Goal: Task Accomplishment & Management: Manage account settings

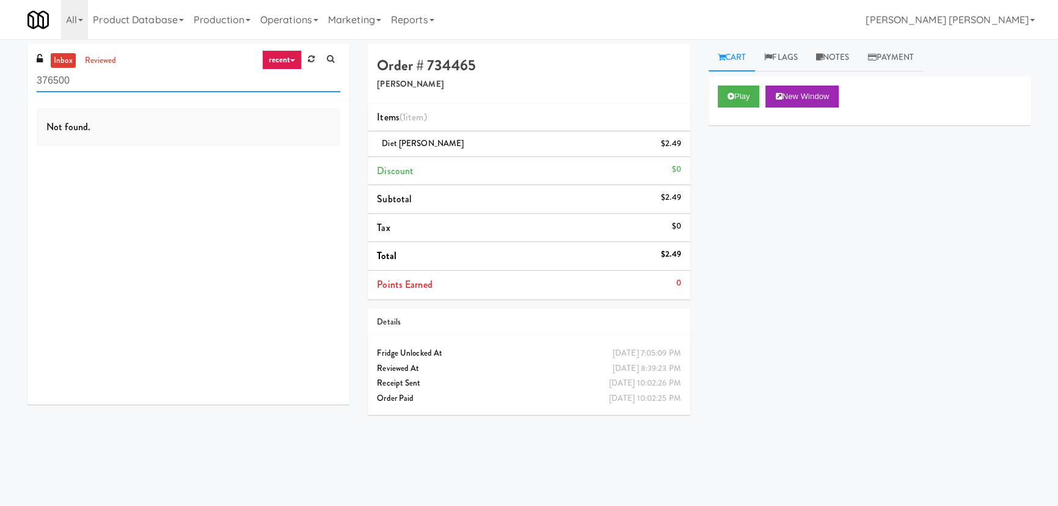
drag, startPoint x: 101, startPoint y: 87, endPoint x: -38, endPoint y: 82, distance: 138.7
click at [0, 82] on html "Okay Okay Select date: previous 2025-Aug next Su Mo Tu We Th Fr Sa 27 28 29 30 …" at bounding box center [529, 253] width 1058 height 506
paste input "Applewood - Cooler - Right"
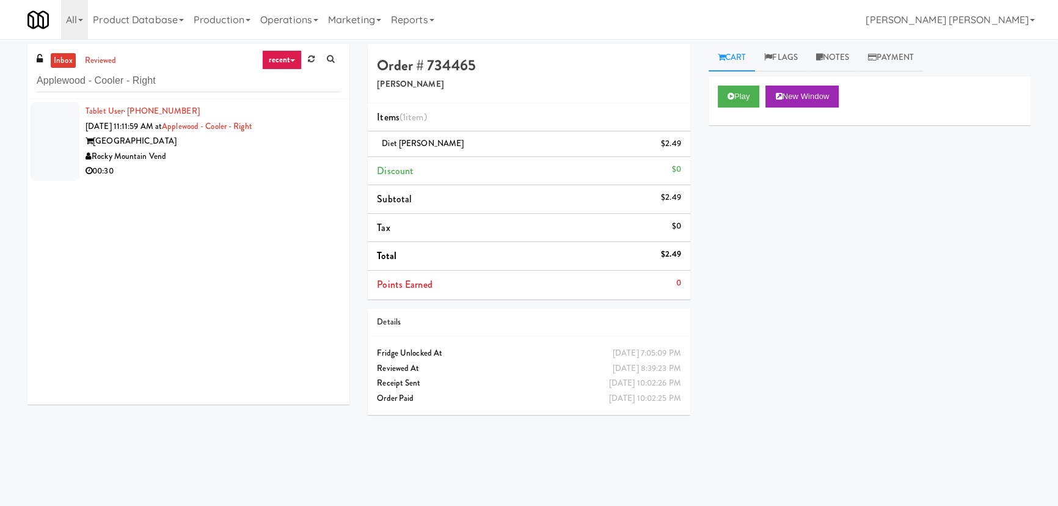
click at [233, 164] on div "00:30" at bounding box center [213, 171] width 255 height 15
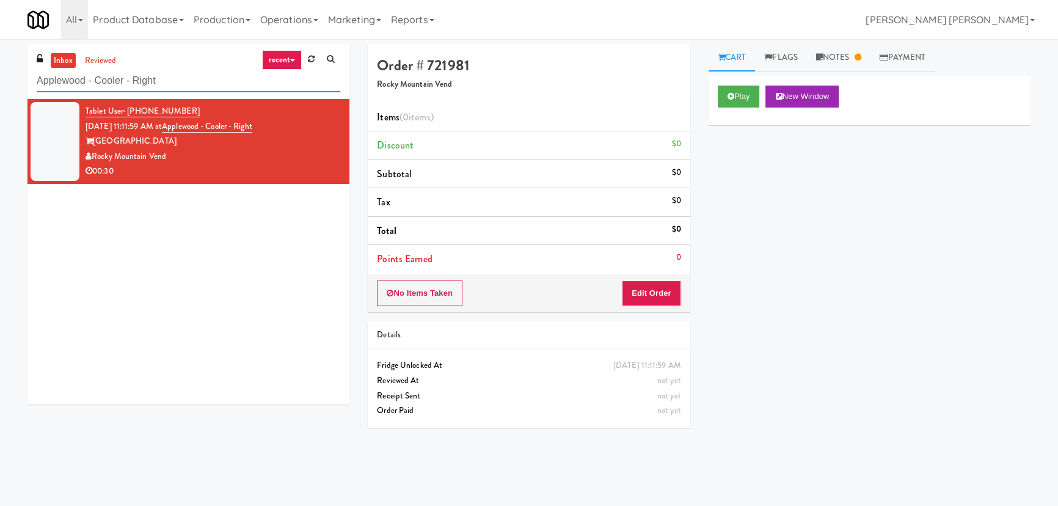
drag, startPoint x: 166, startPoint y: 76, endPoint x: -226, endPoint y: 91, distance: 392.4
click at [0, 91] on html "Okay Okay Select date: previous 2025-Aug next Su Mo Tu We Th Fr Sa 27 28 29 30 …" at bounding box center [529, 253] width 1058 height 506
paste input "Crossing East - Cooler - [GEOGRAPHIC_DATA]"
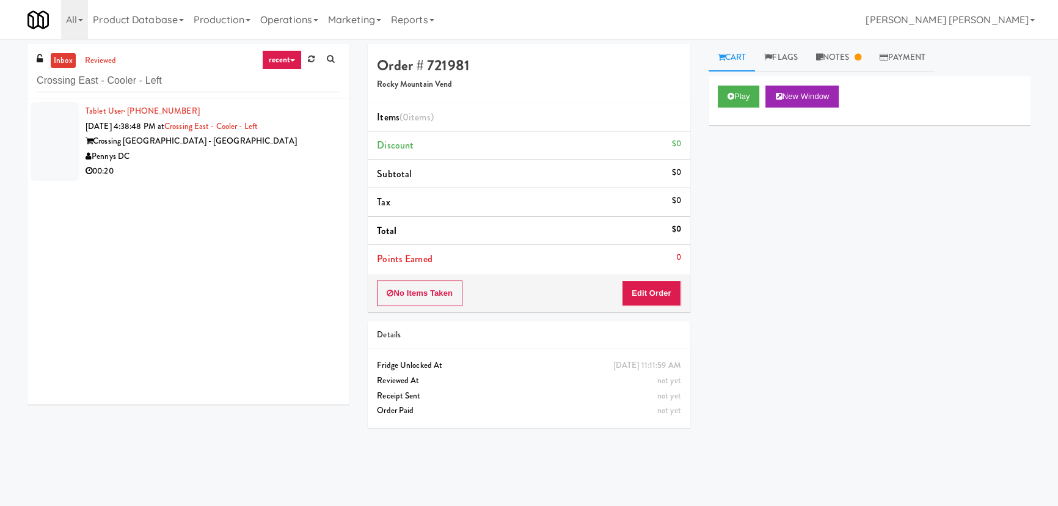
click at [193, 169] on div "00:20" at bounding box center [213, 171] width 255 height 15
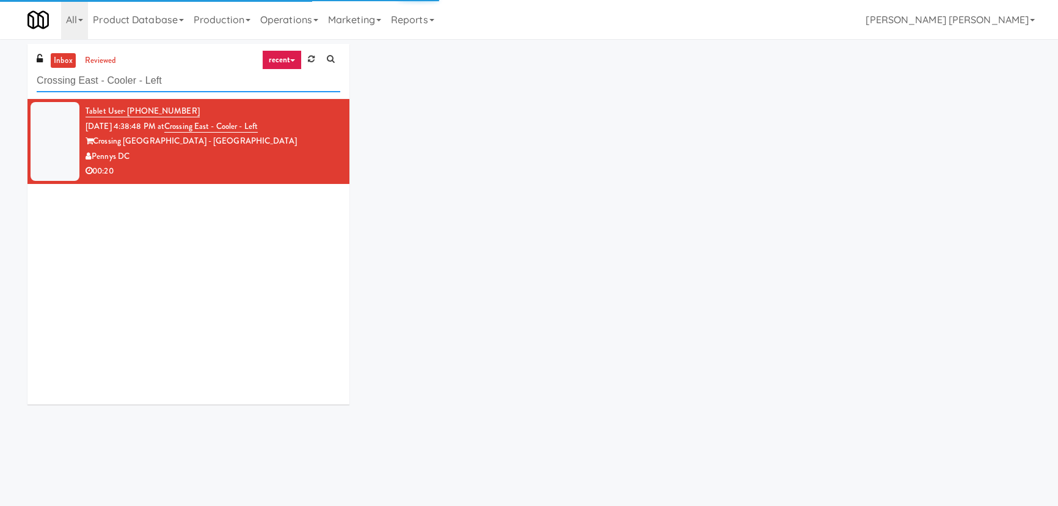
drag, startPoint x: 176, startPoint y: 79, endPoint x: -104, endPoint y: 82, distance: 279.7
click at [0, 82] on html "Okay Okay Select date: previous 2025-Aug next Su Mo Tu We Th Fr Sa 27 28 29 30 …" at bounding box center [529, 253] width 1058 height 506
paste input "C1 Drinks Cooler"
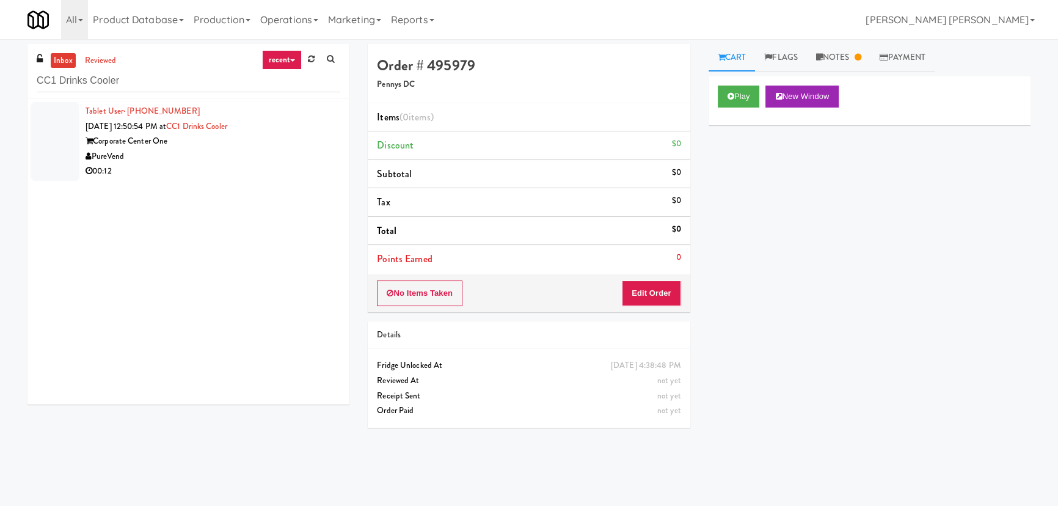
click at [239, 166] on div "00:12" at bounding box center [213, 171] width 255 height 15
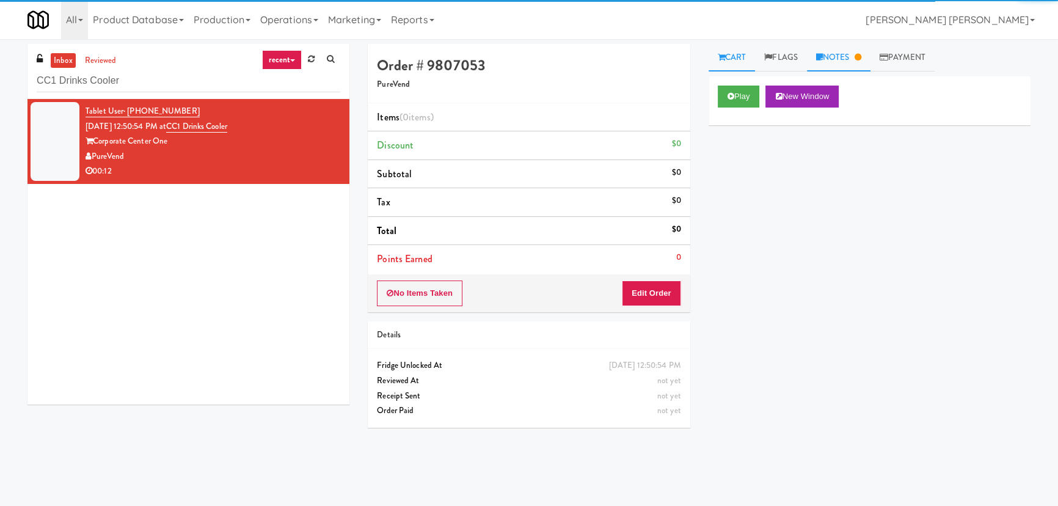
click at [842, 59] on link "Notes" at bounding box center [839, 57] width 64 height 27
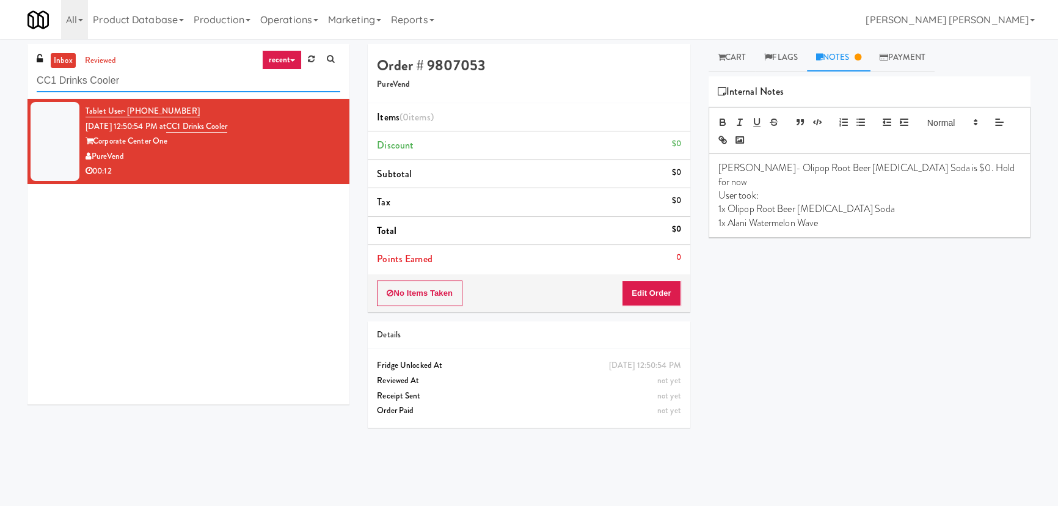
drag, startPoint x: 143, startPoint y: 77, endPoint x: -68, endPoint y: 71, distance: 210.8
click at [0, 71] on html "Okay Okay Select date: previous 2025-Aug next Su Mo Tu We Th Fr Sa 27 28 29 30 …" at bounding box center [529, 253] width 1058 height 506
paste input "Pantry 101 @ [GEOGRAPHIC_DATA]"
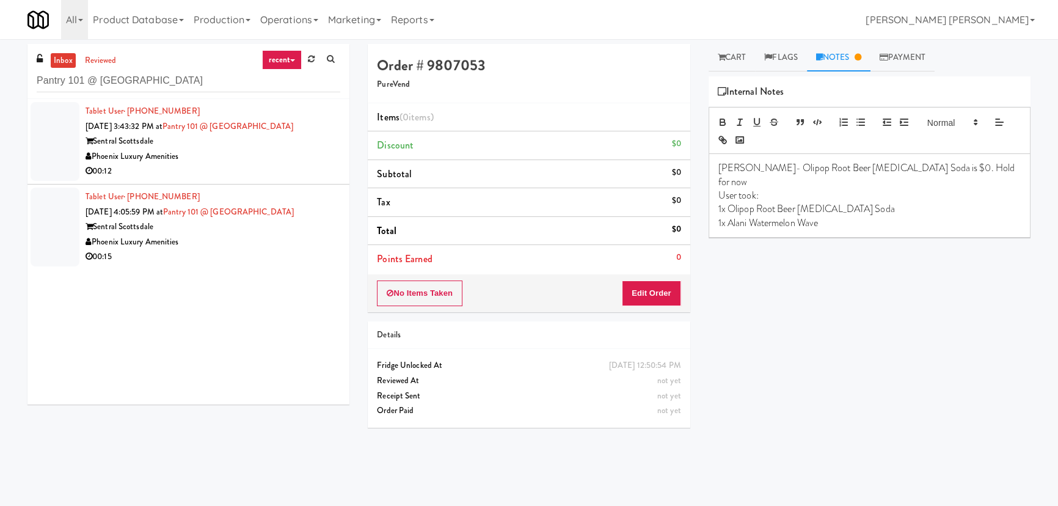
click at [248, 164] on div "00:12" at bounding box center [213, 171] width 255 height 15
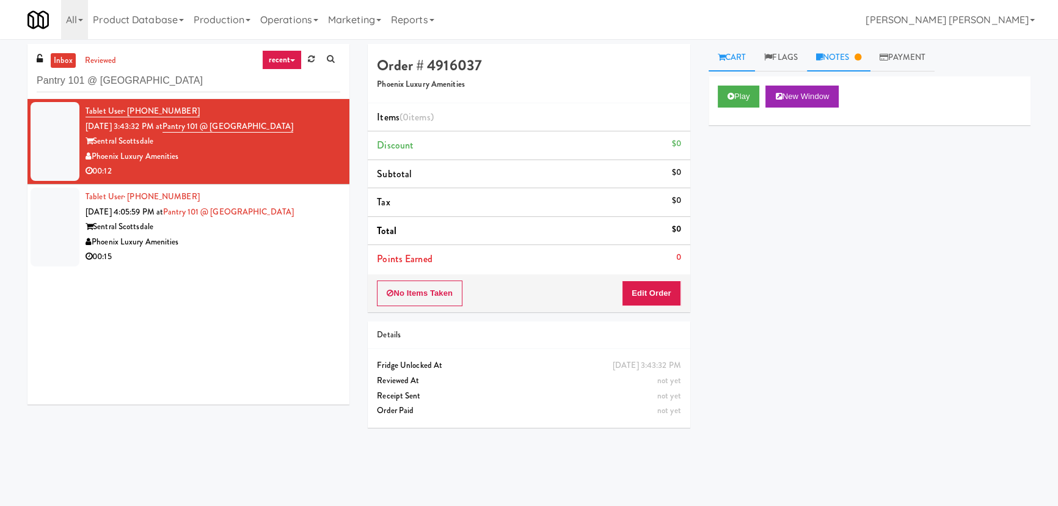
click at [842, 53] on link "Notes" at bounding box center [839, 57] width 64 height 27
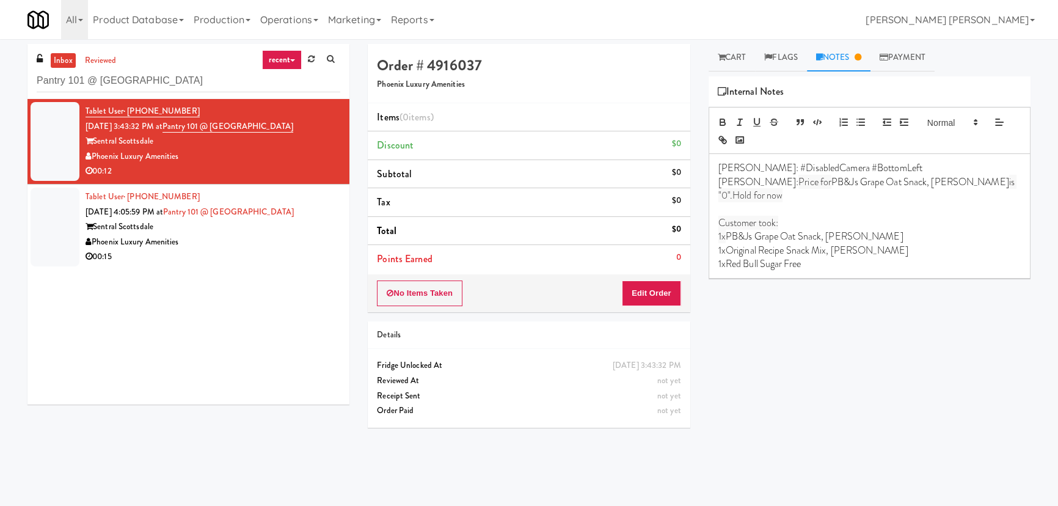
click at [254, 226] on div "Sentral Scottsdale" at bounding box center [213, 226] width 255 height 15
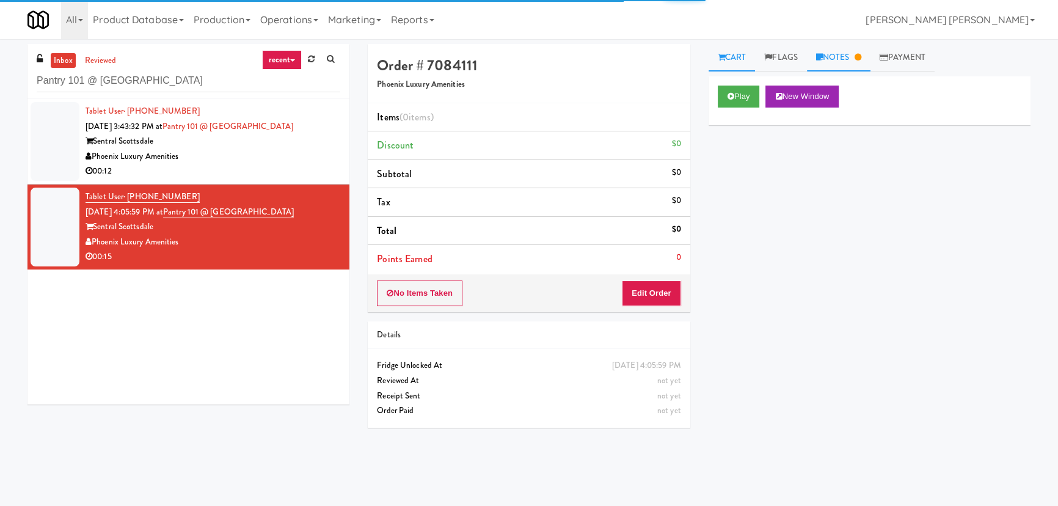
click at [821, 59] on icon at bounding box center [819, 57] width 7 height 8
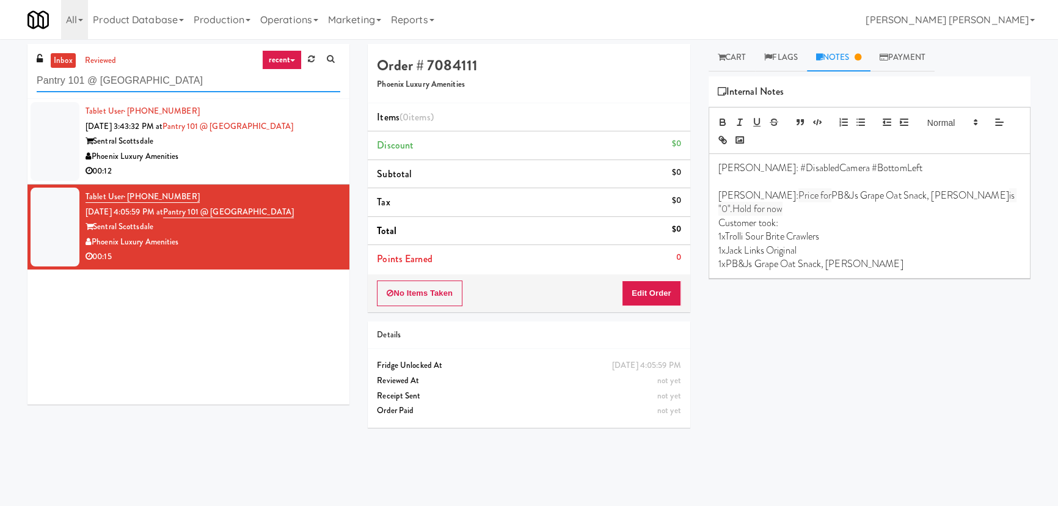
drag, startPoint x: 197, startPoint y: 81, endPoint x: -122, endPoint y: 75, distance: 318.9
click at [0, 75] on html "Okay Okay Select date: previous 2025-Aug next Su Mo Tu We Th Fr Sa 27 28 29 30 …" at bounding box center [529, 253] width 1058 height 506
paste input "Cold Storage Lofts / Cooler"
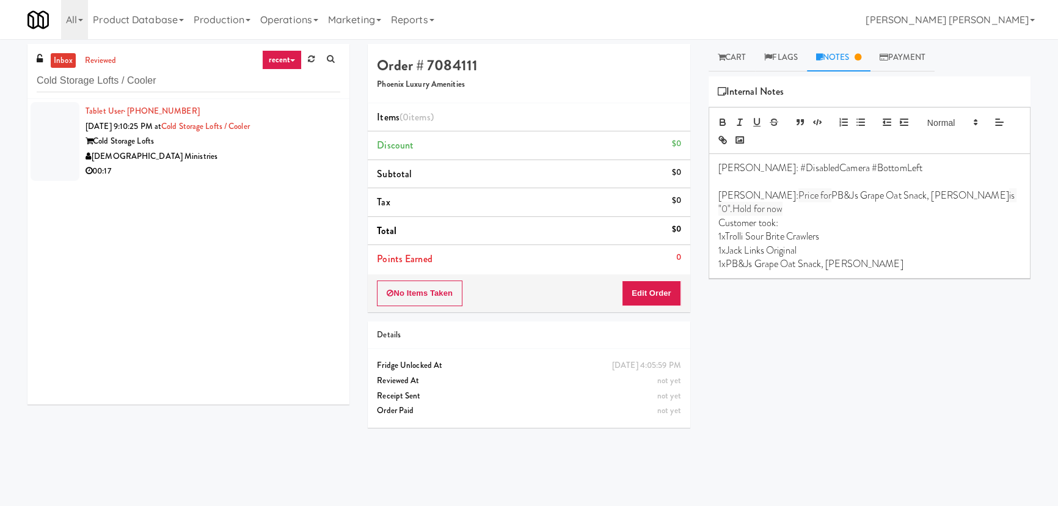
click at [271, 171] on div "00:17" at bounding box center [213, 171] width 255 height 15
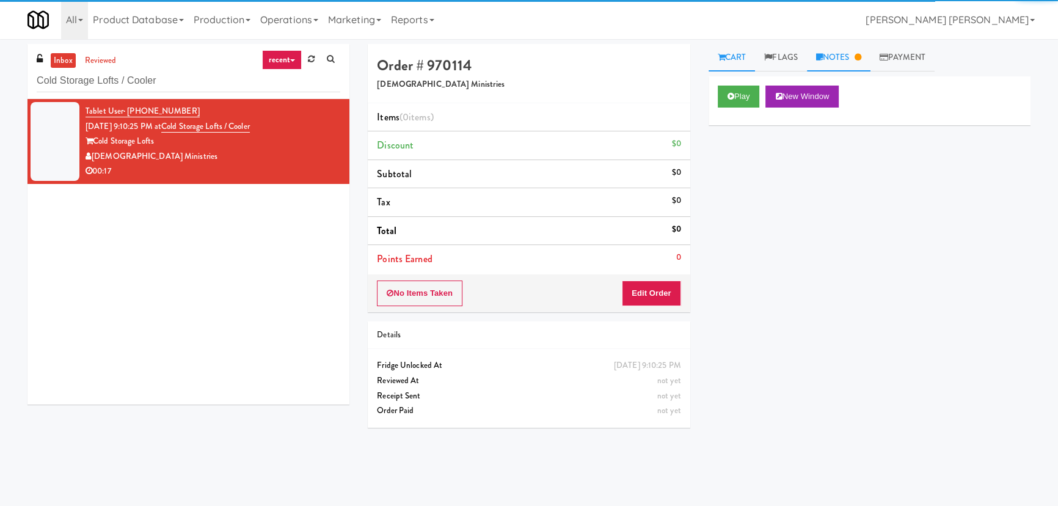
click at [851, 52] on link "Notes" at bounding box center [839, 57] width 64 height 27
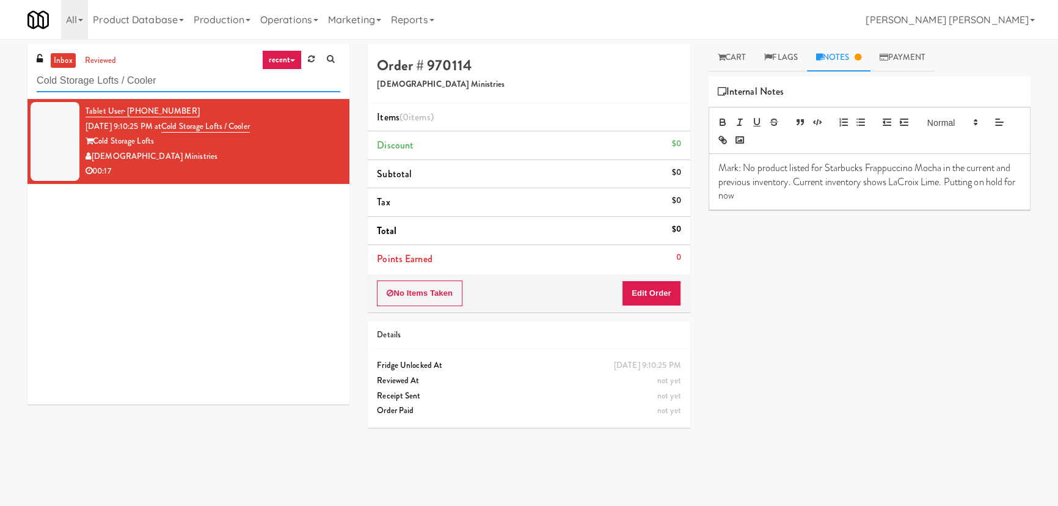
drag, startPoint x: 182, startPoint y: 81, endPoint x: -154, endPoint y: 86, distance: 335.9
click at [0, 86] on html "Okay Okay Select date: previous 2025-Aug next Su Mo Tu We Th Fr Sa 27 28 29 30 …" at bounding box center [529, 253] width 1058 height 506
paste input "Union24 - Combo - (Big Lobby)"
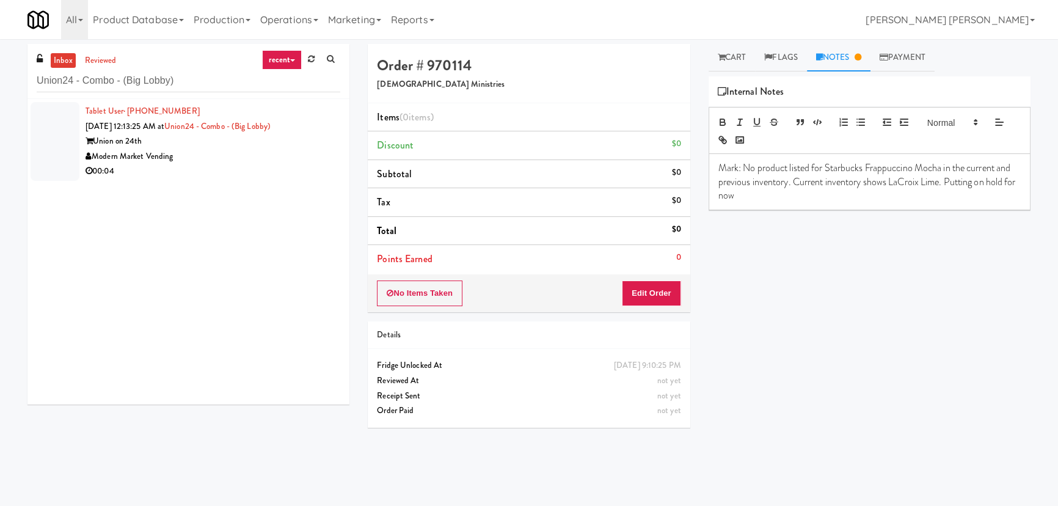
click at [238, 159] on div "Modern Market Vending" at bounding box center [213, 156] width 255 height 15
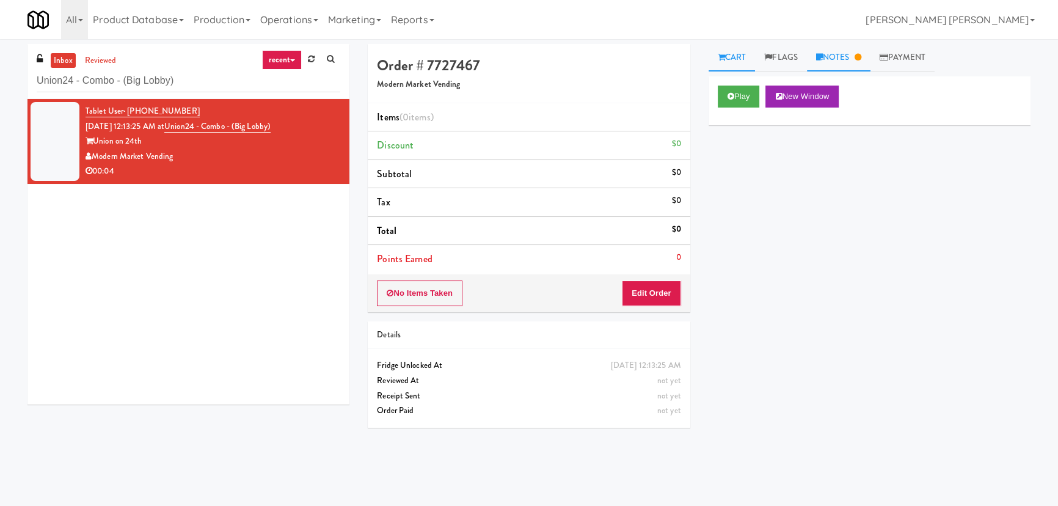
click at [851, 55] on link "Notes" at bounding box center [839, 57] width 64 height 27
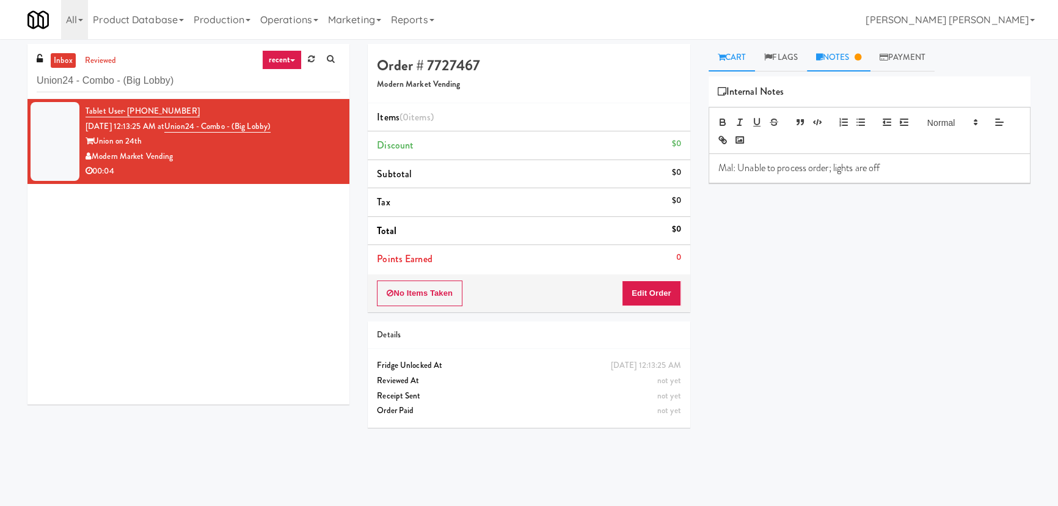
click at [731, 60] on link "Cart" at bounding box center [731, 57] width 47 height 27
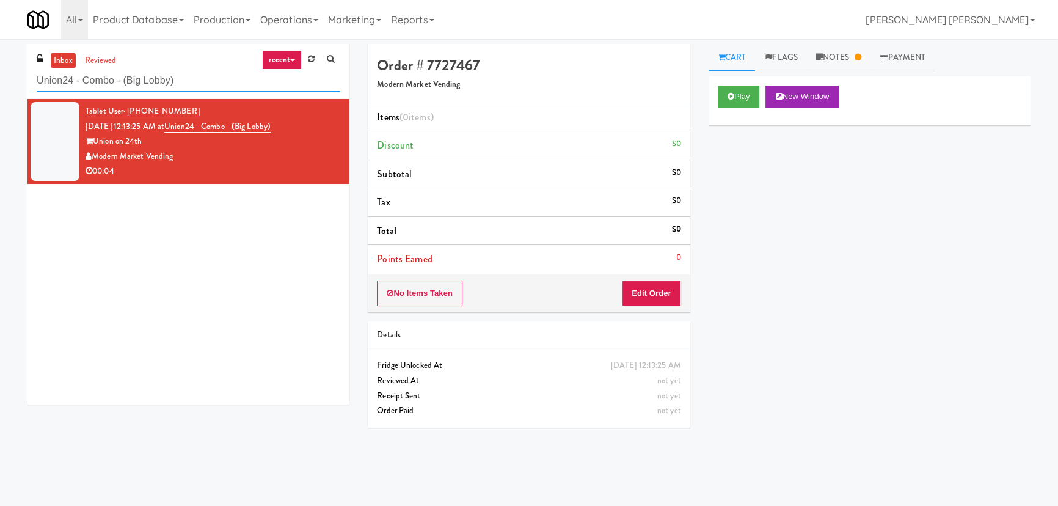
drag, startPoint x: 200, startPoint y: 81, endPoint x: -62, endPoint y: 86, distance: 261.5
click at [0, 86] on html "Okay Okay Select date: previous 2025-Aug next Su Mo Tu We Th Fr Sa 27 28 29 30 …" at bounding box center [529, 253] width 1058 height 506
paste input "IKEA Vaughan Store"
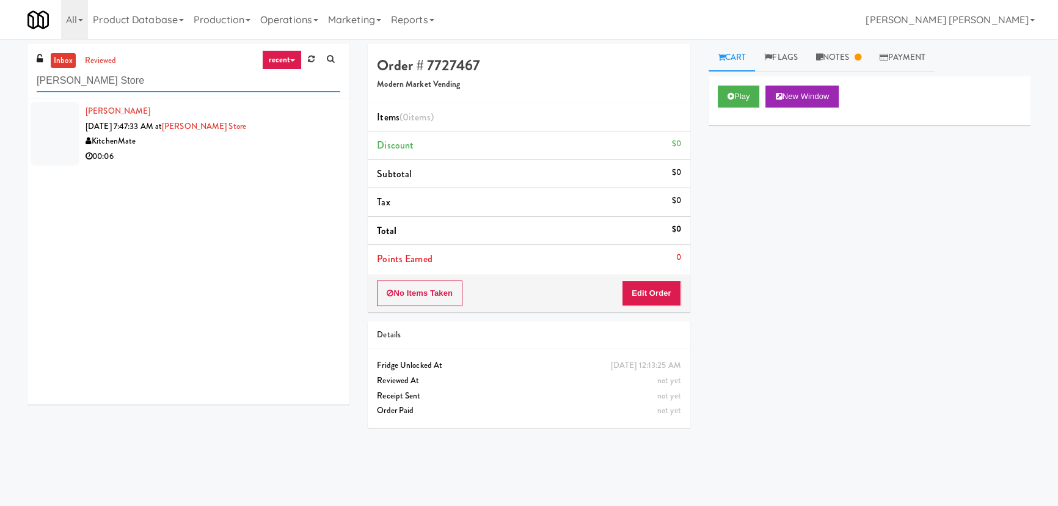
drag, startPoint x: 136, startPoint y: 82, endPoint x: -67, endPoint y: 69, distance: 203.2
click at [0, 69] on html "Okay Okay Select date: previous 2025-Aug next Su Mo Tu We Th Fr Sa 27 28 29 30 …" at bounding box center [529, 253] width 1058 height 506
paste input "Lancaster lofts Combo Cooler"
type input "Lancaster lofts Combo Cooler"
click at [244, 160] on div "MWL Solutions" at bounding box center [213, 156] width 255 height 15
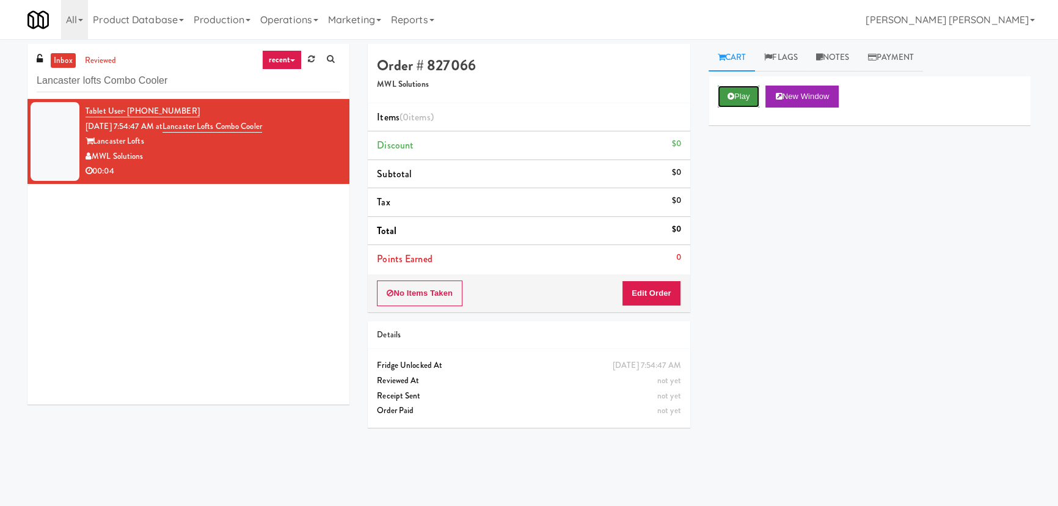
click at [734, 96] on button "Play" at bounding box center [739, 97] width 42 height 22
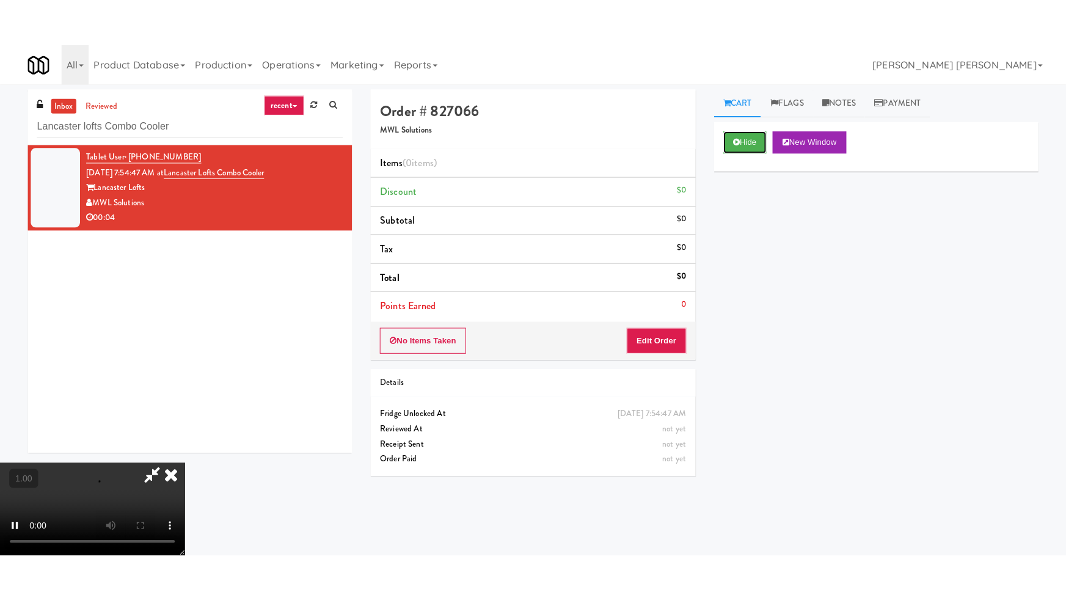
scroll to position [194, 0]
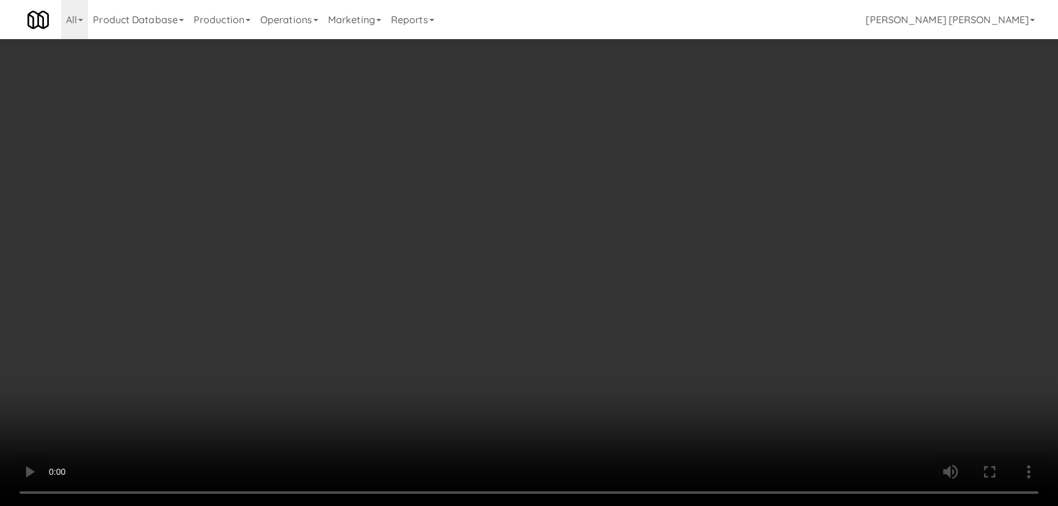
click at [584, 506] on video at bounding box center [529, 253] width 1058 height 506
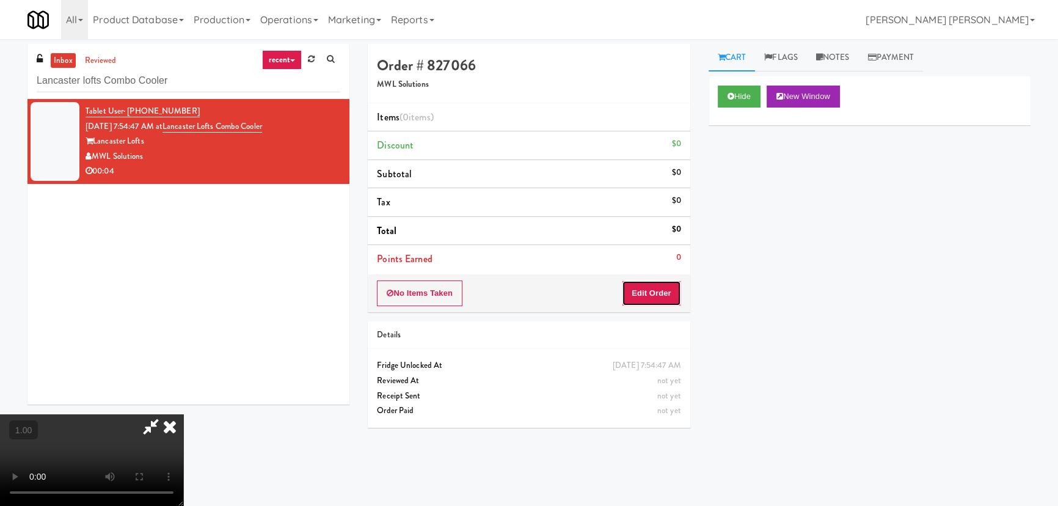
click at [650, 299] on button "Edit Order" at bounding box center [651, 293] width 59 height 26
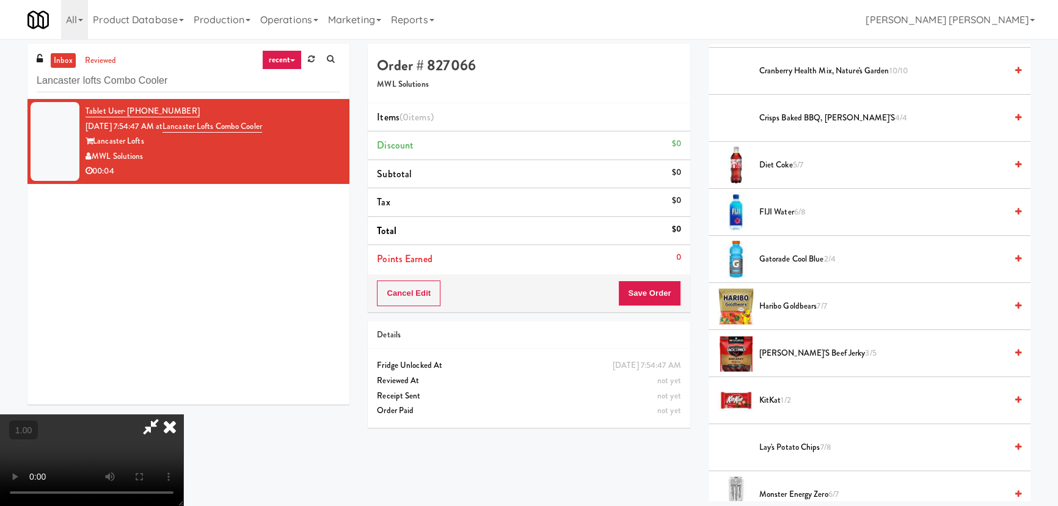
scroll to position [555, 0]
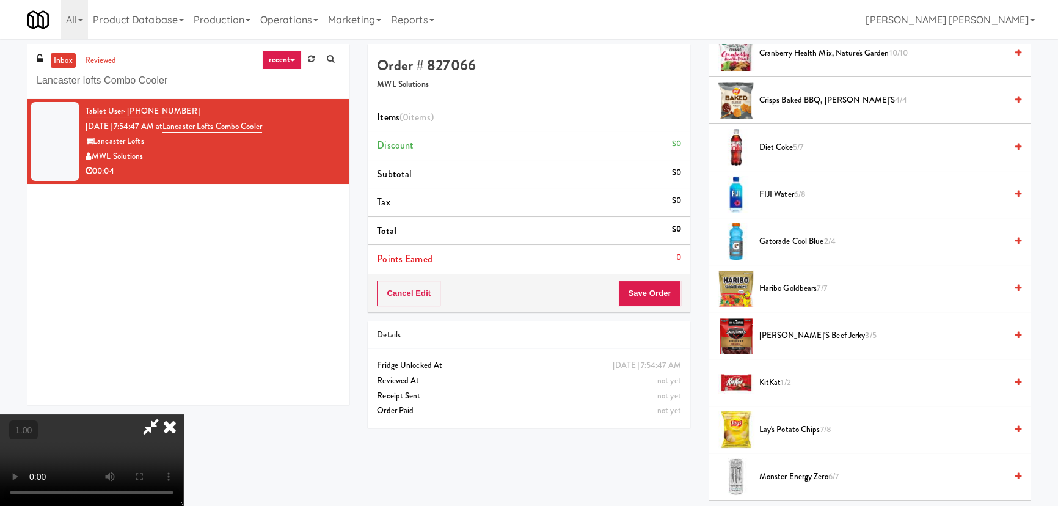
click at [782, 189] on span "FIJI Water 6/8" at bounding box center [882, 194] width 247 height 15
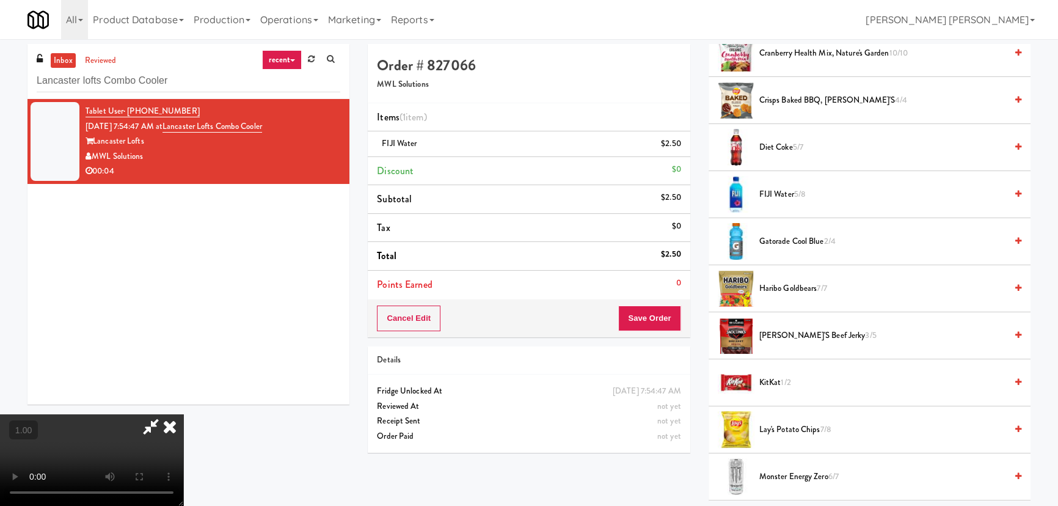
scroll to position [0, 0]
click at [183, 414] on icon at bounding box center [169, 426] width 27 height 24
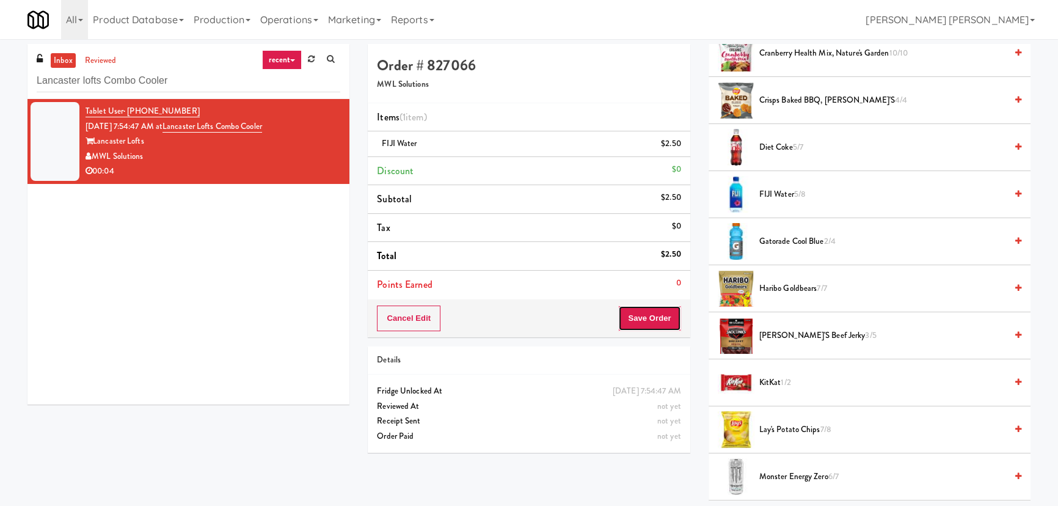
click at [642, 312] on button "Save Order" at bounding box center [649, 318] width 62 height 26
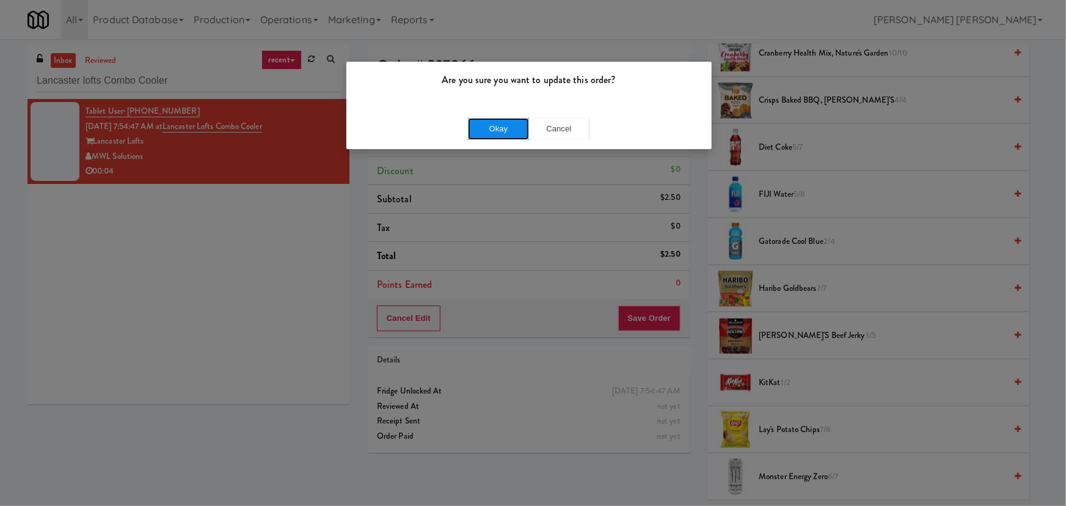
click at [512, 137] on button "Okay" at bounding box center [498, 129] width 61 height 22
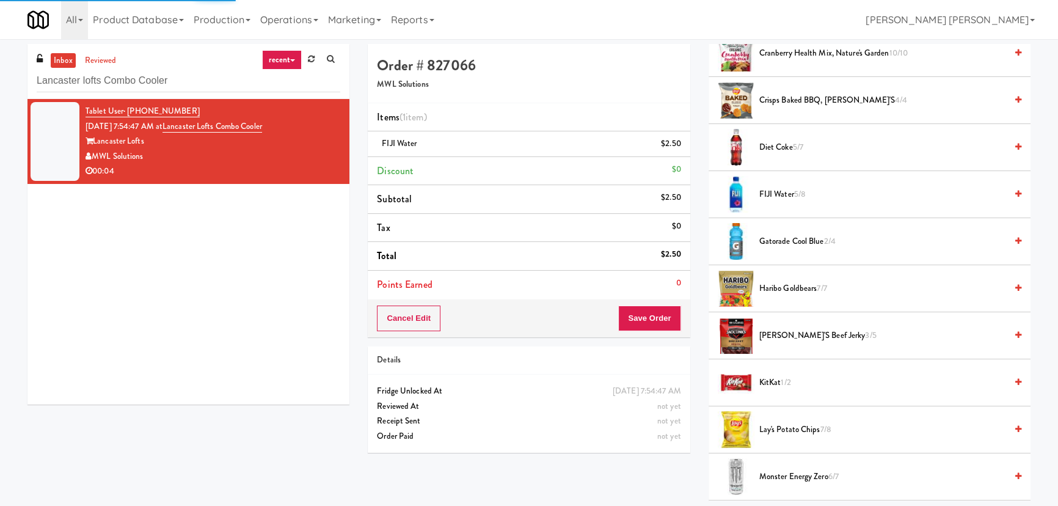
scroll to position [33, 0]
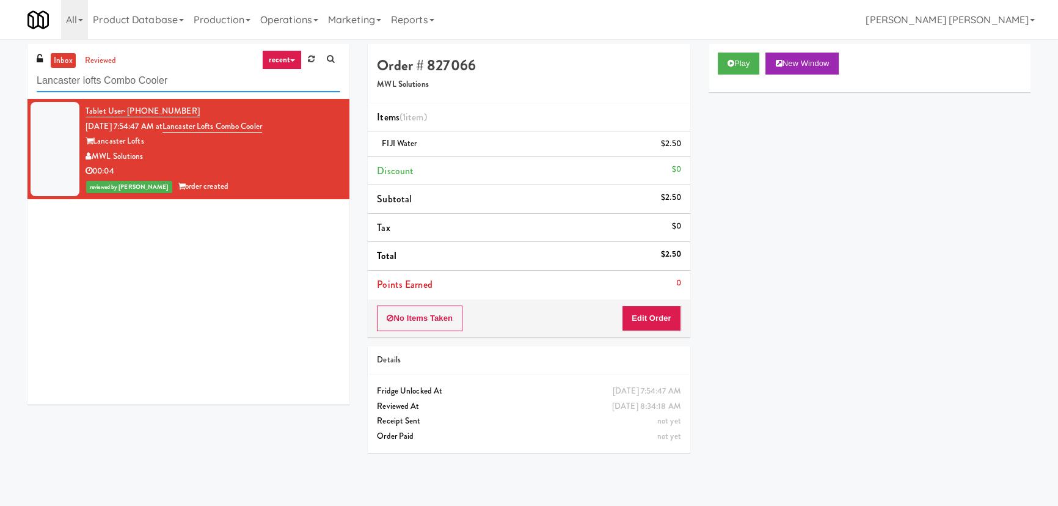
drag, startPoint x: 193, startPoint y: 86, endPoint x: -46, endPoint y: 70, distance: 239.3
click at [0, 70] on html "Are you sure you want to update this order? Okay Cancel Okay Are you sure you w…" at bounding box center [529, 253] width 1058 height 506
paste input "JVT Cooler 1 Soda"
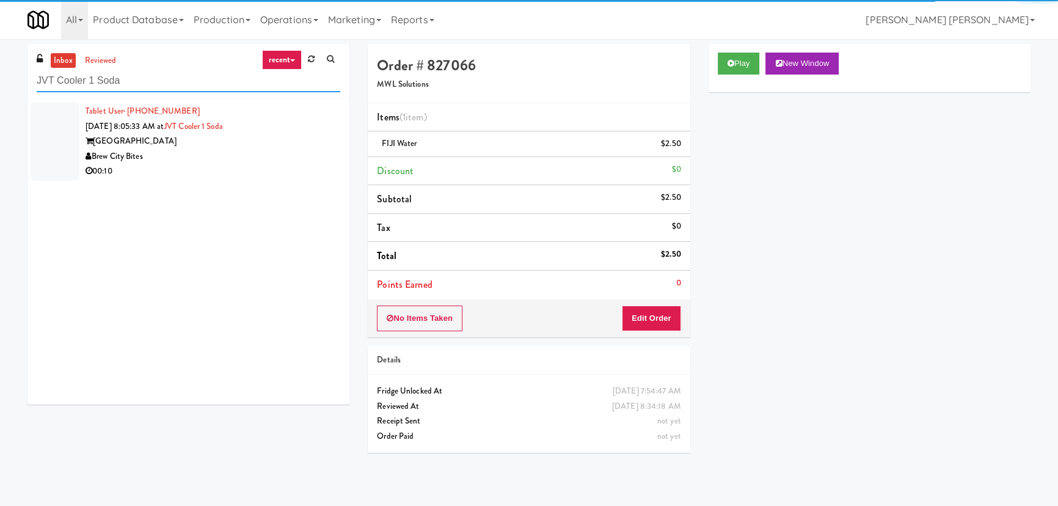
type input "JVT Cooler 1 Soda"
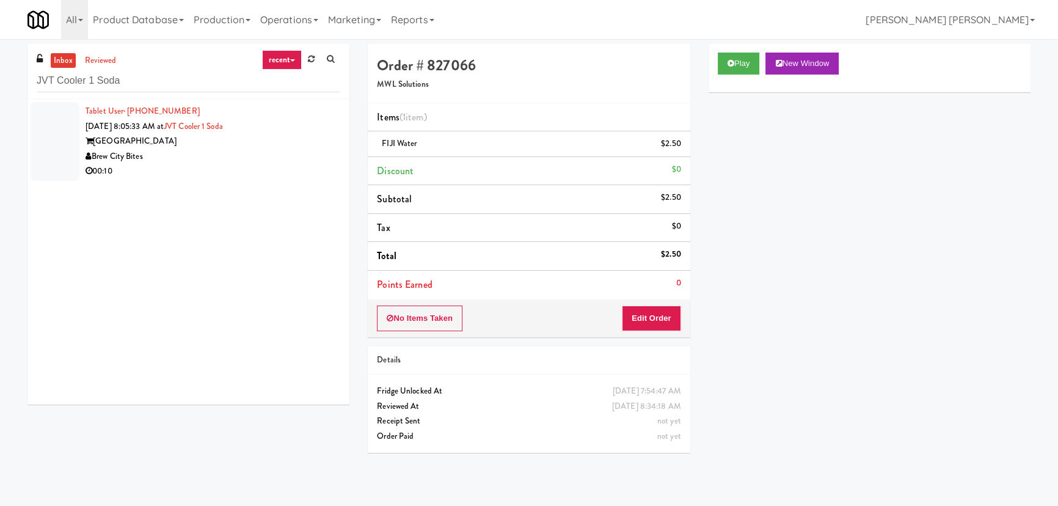
click at [208, 164] on div "00:10" at bounding box center [213, 171] width 255 height 15
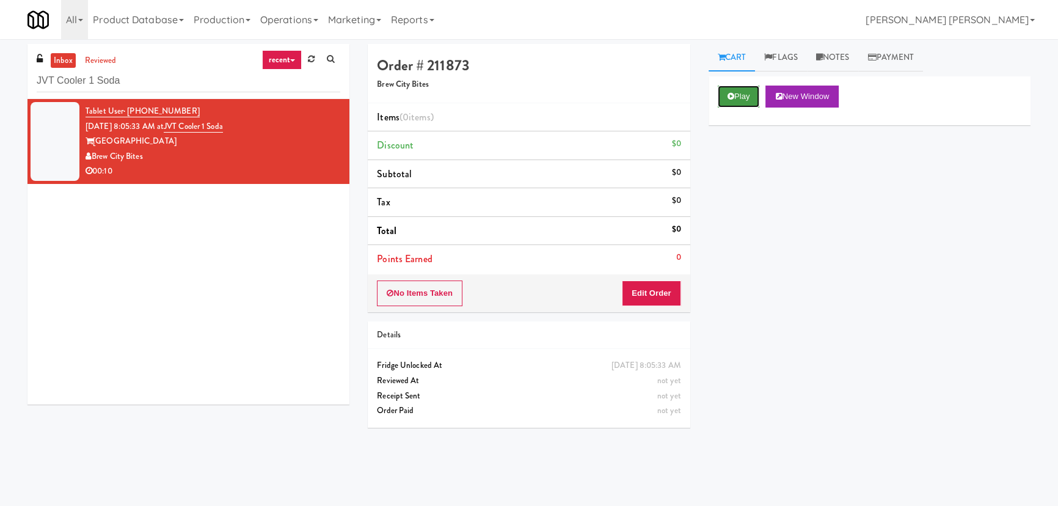
click at [735, 98] on button "Play" at bounding box center [739, 97] width 42 height 22
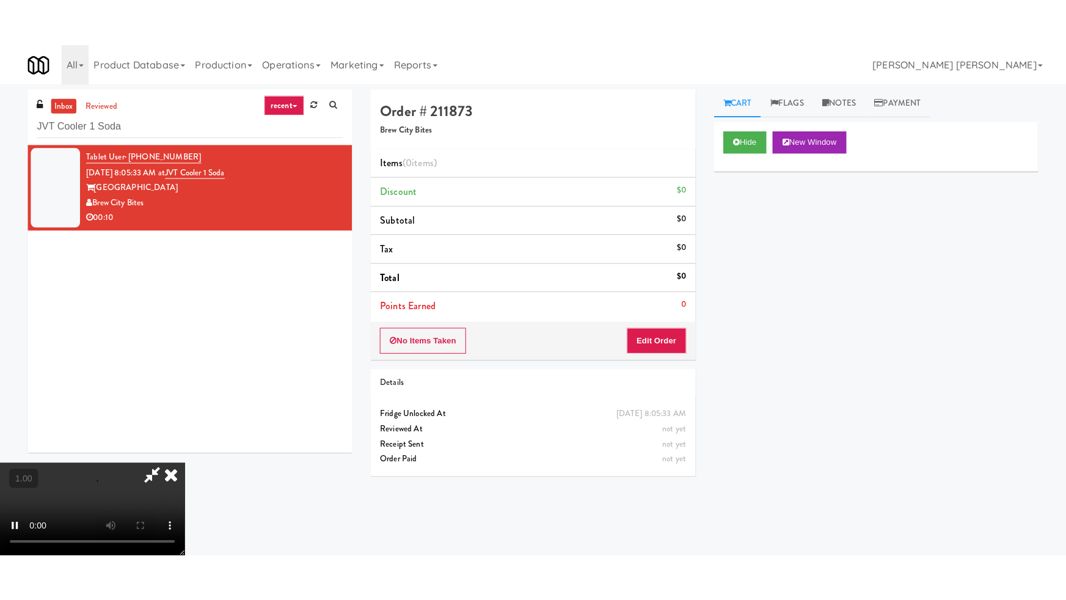
scroll to position [194, 0]
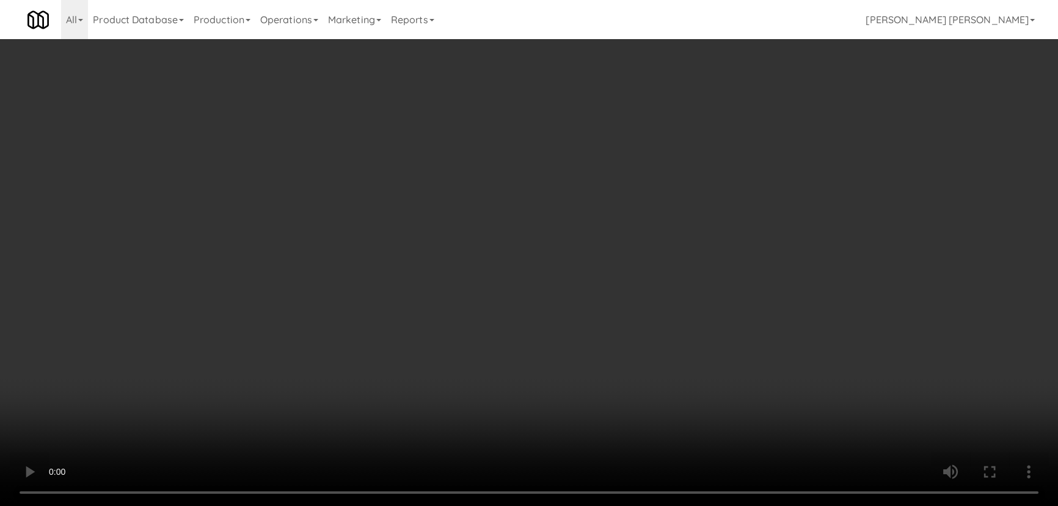
click at [588, 506] on video at bounding box center [529, 253] width 1058 height 506
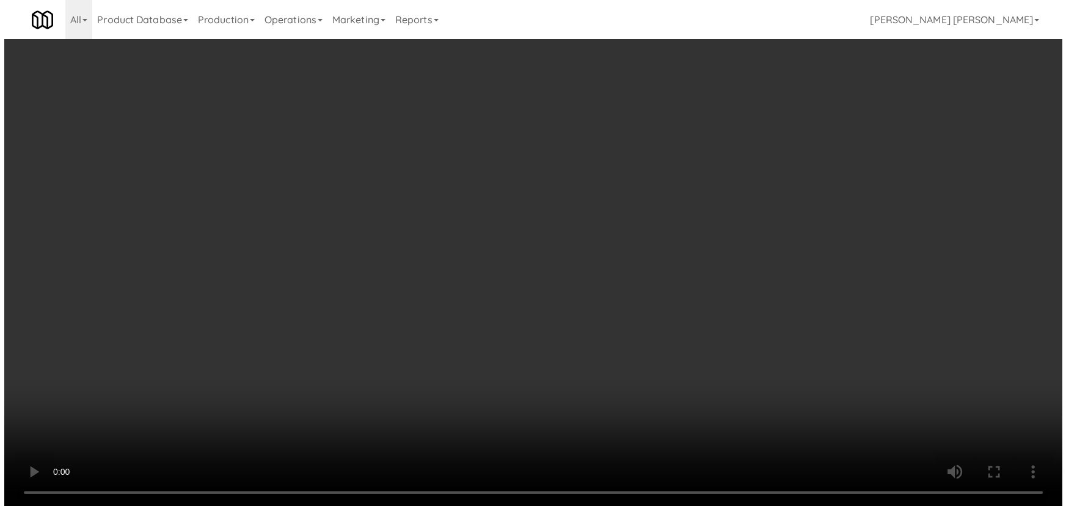
scroll to position [23, 0]
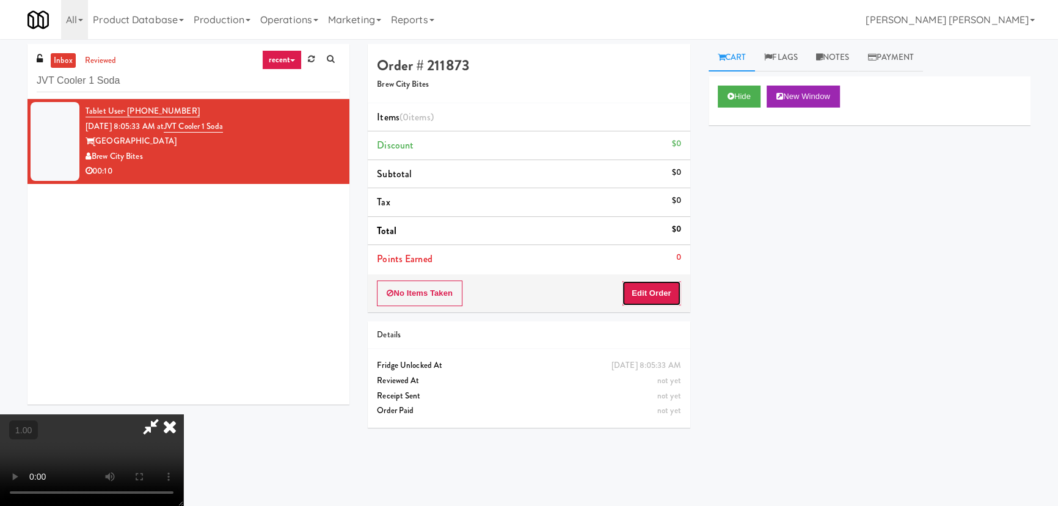
click at [663, 285] on button "Edit Order" at bounding box center [651, 293] width 59 height 26
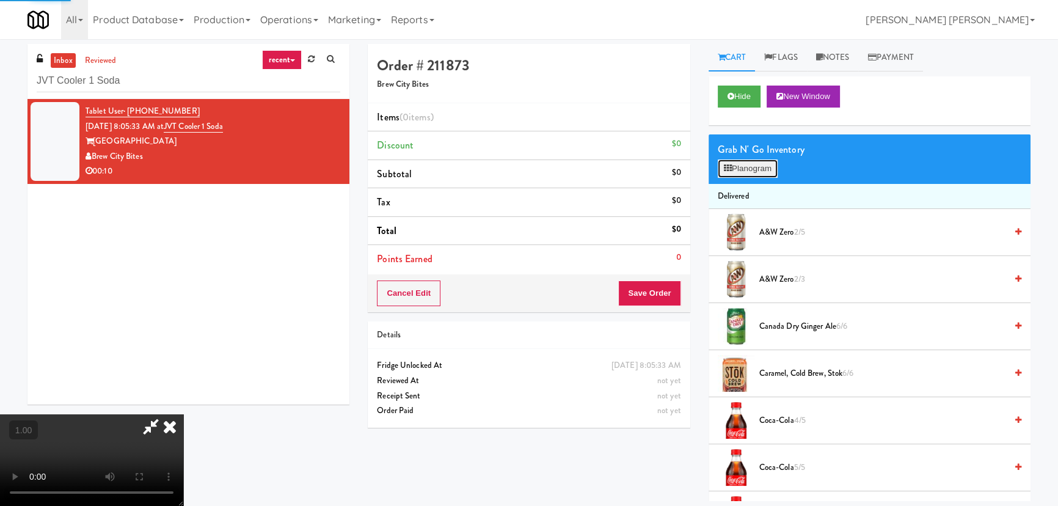
click at [744, 166] on button "Planogram" at bounding box center [748, 168] width 60 height 18
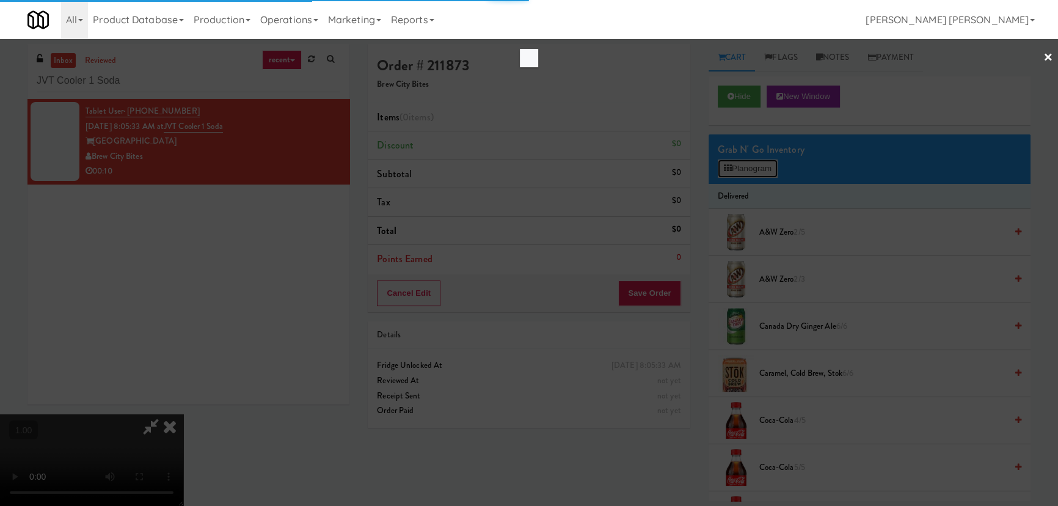
scroll to position [25, 0]
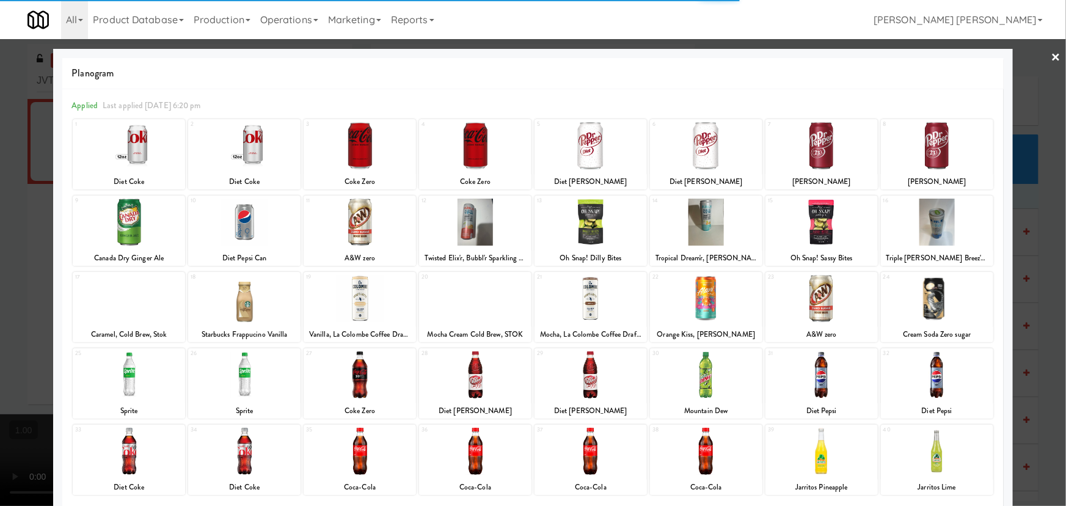
drag, startPoint x: 927, startPoint y: 304, endPoint x: 980, endPoint y: 284, distance: 57.2
click at [927, 304] on div at bounding box center [937, 298] width 112 height 47
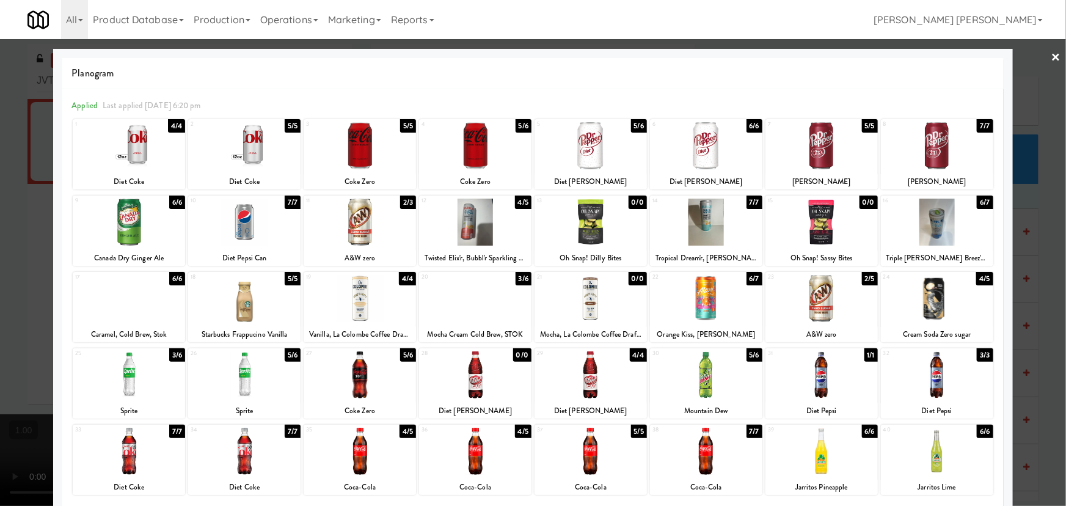
click at [1051, 54] on link "×" at bounding box center [1056, 58] width 10 height 38
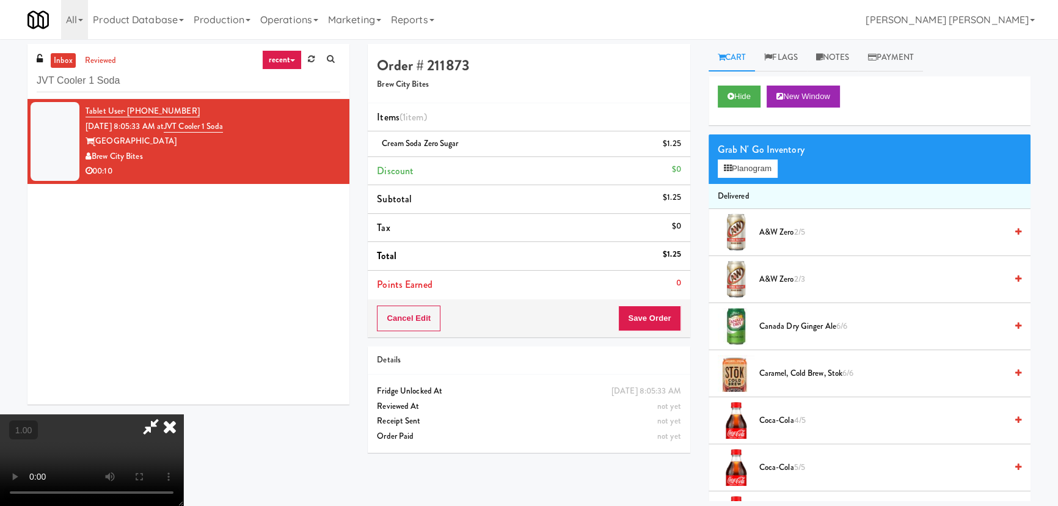
click at [183, 414] on icon at bounding box center [169, 426] width 27 height 24
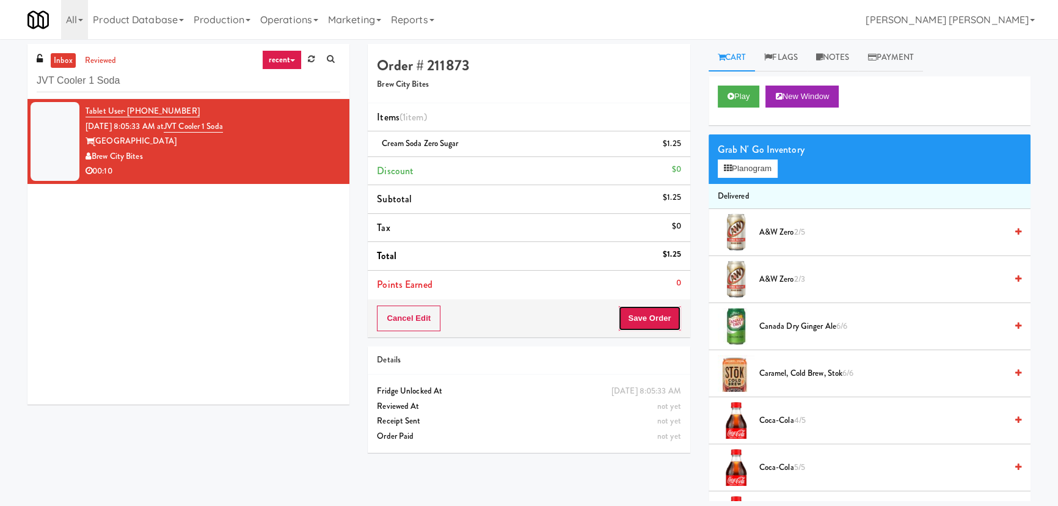
click at [655, 320] on button "Save Order" at bounding box center [649, 318] width 62 height 26
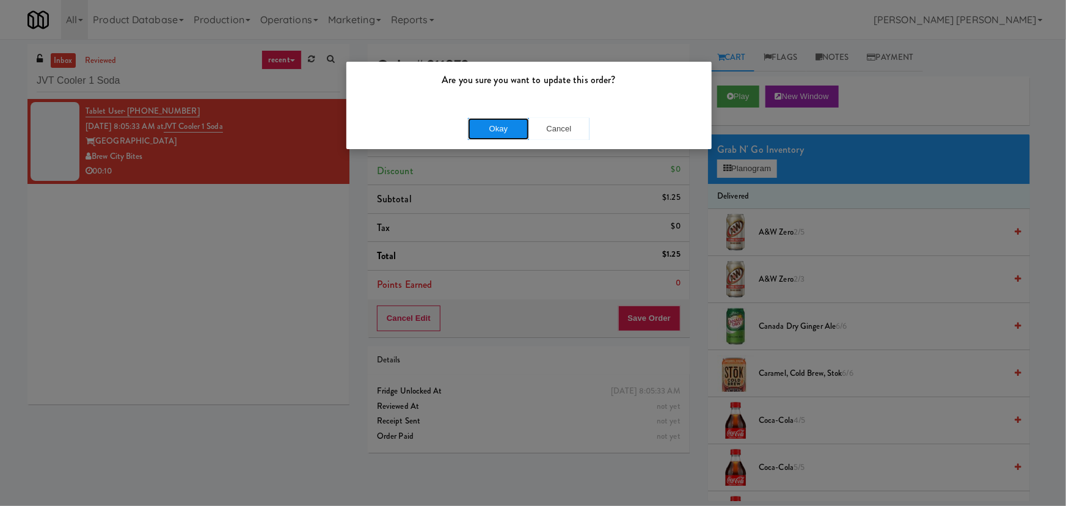
click at [503, 129] on button "Okay" at bounding box center [498, 129] width 61 height 22
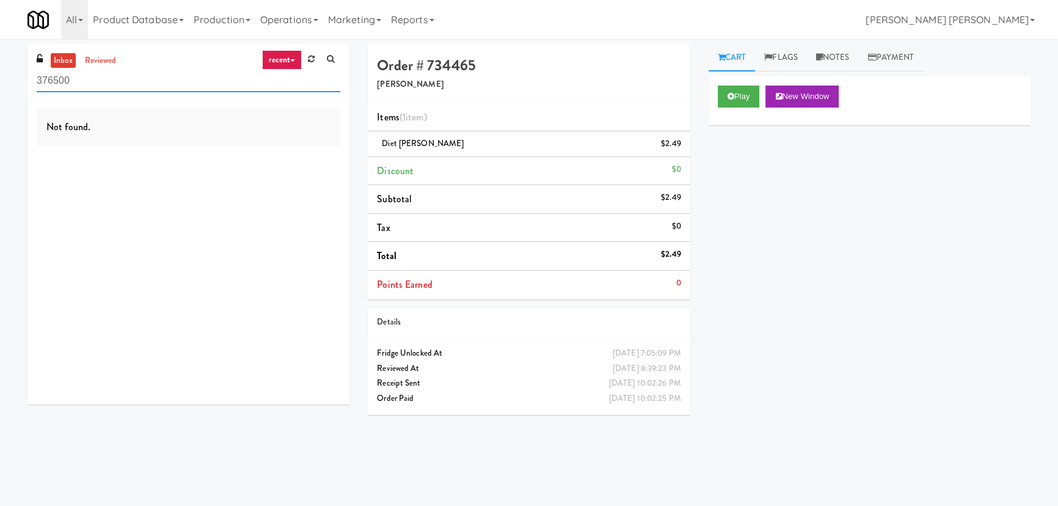
drag, startPoint x: 175, startPoint y: 80, endPoint x: -65, endPoint y: 101, distance: 241.5
click at [0, 101] on html "Okay Okay Select date: previous 2025-Aug next Su Mo Tu We Th Fr Sa 27 28 29 30 …" at bounding box center [529, 253] width 1058 height 506
paste input "Fridge - Vantage - Pre Opening"
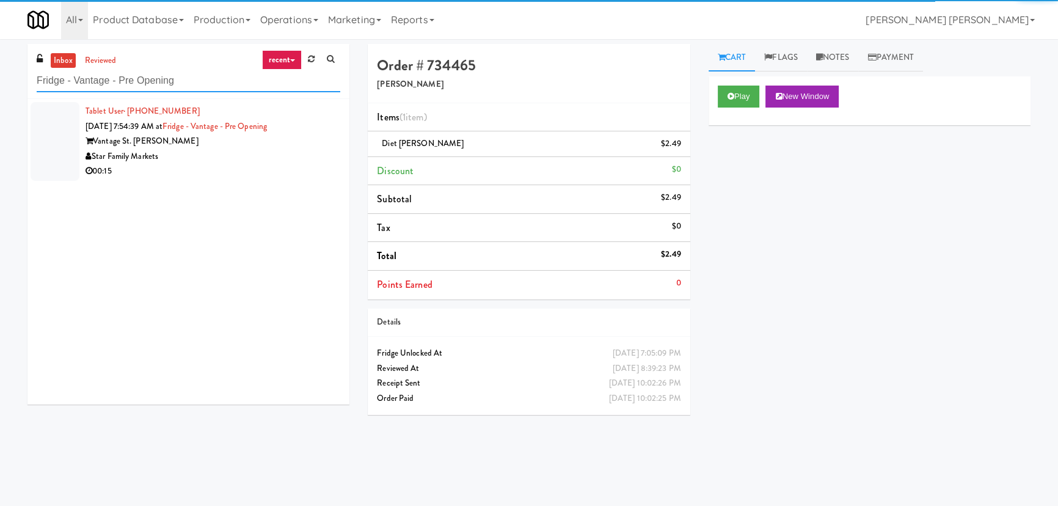
type input "Fridge - Vantage - Pre Opening"
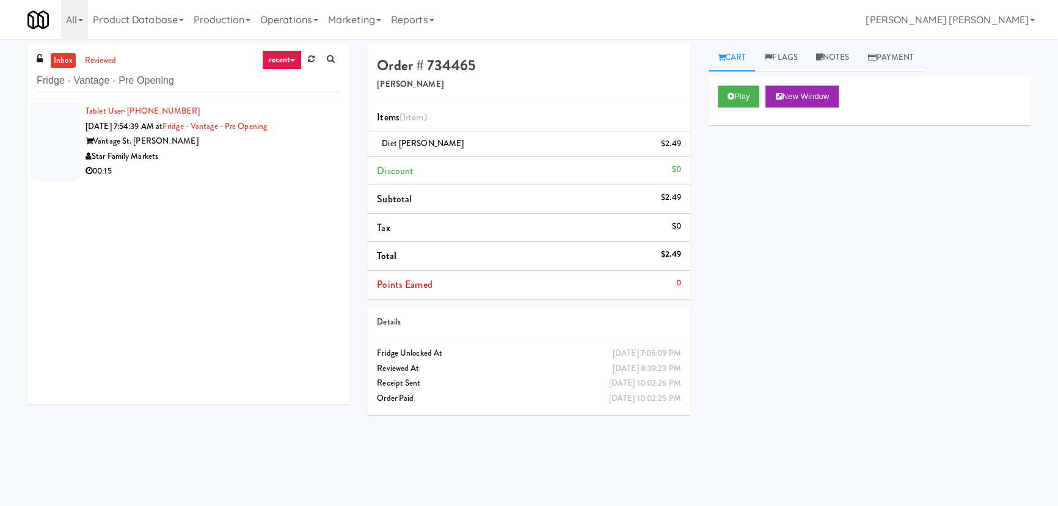
click at [249, 152] on div "Star Family Markets" at bounding box center [213, 156] width 255 height 15
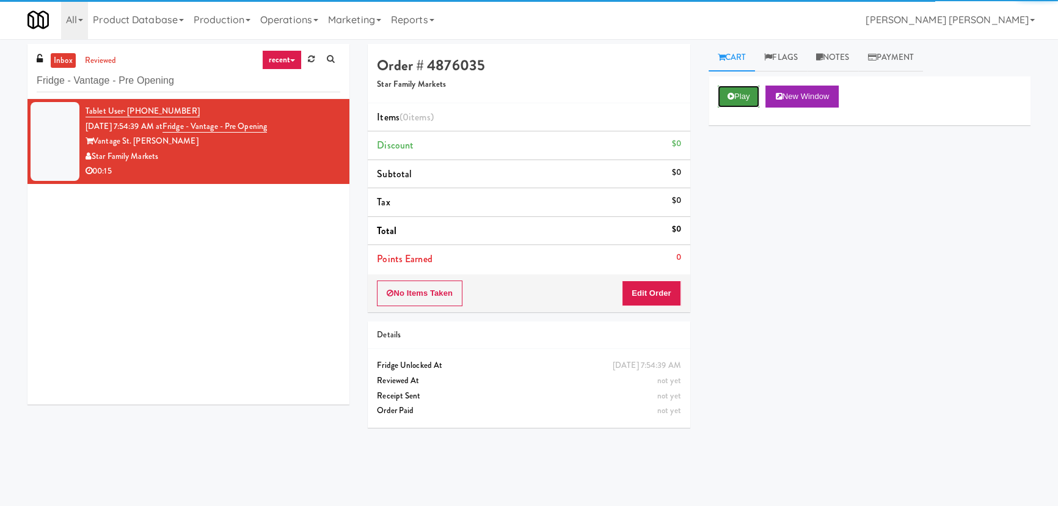
click at [749, 99] on button "Play" at bounding box center [739, 97] width 42 height 22
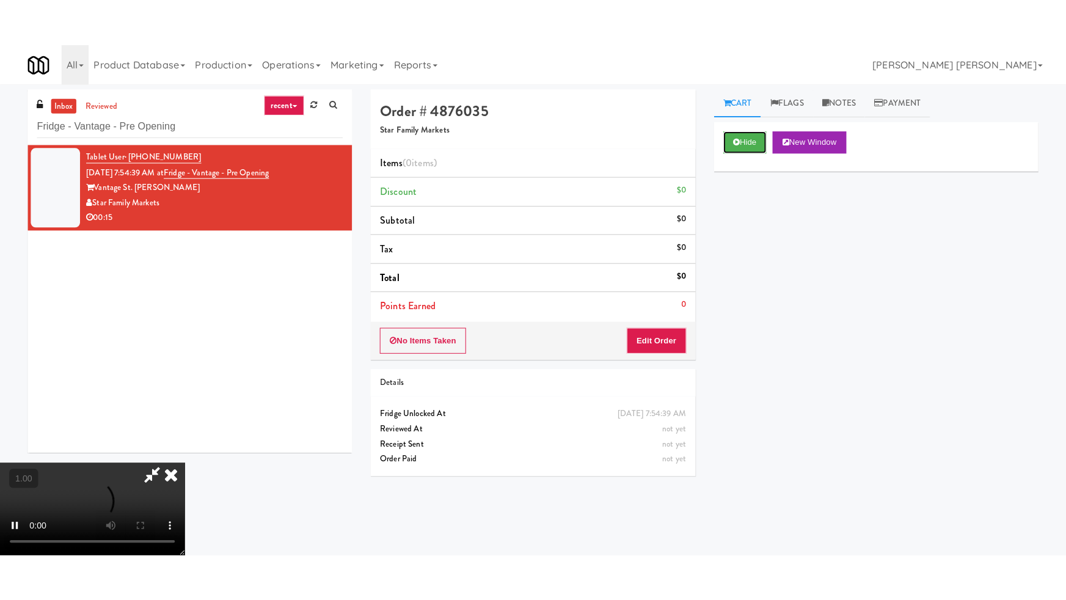
scroll to position [194, 0]
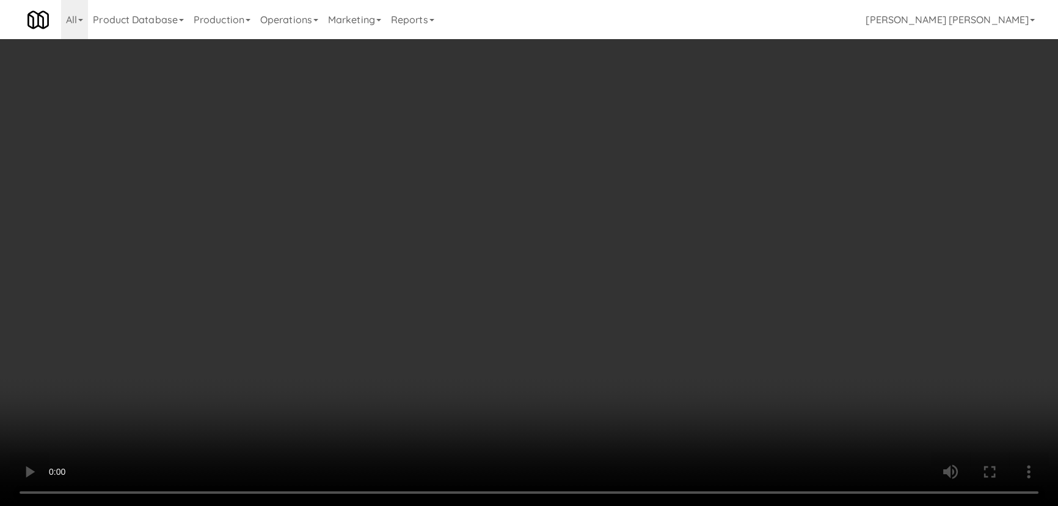
click at [589, 505] on video at bounding box center [529, 253] width 1058 height 506
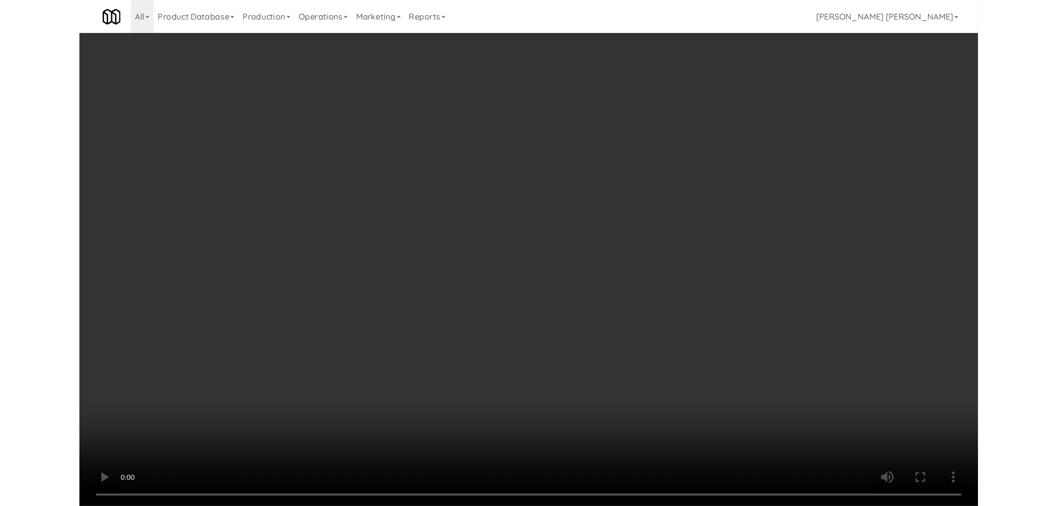
scroll to position [23, 0]
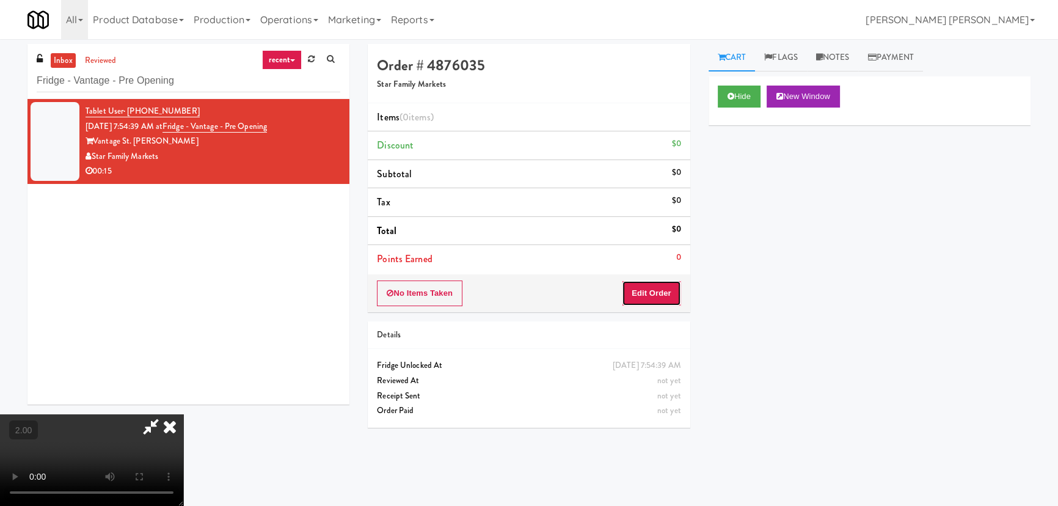
click at [663, 291] on button "Edit Order" at bounding box center [651, 293] width 59 height 26
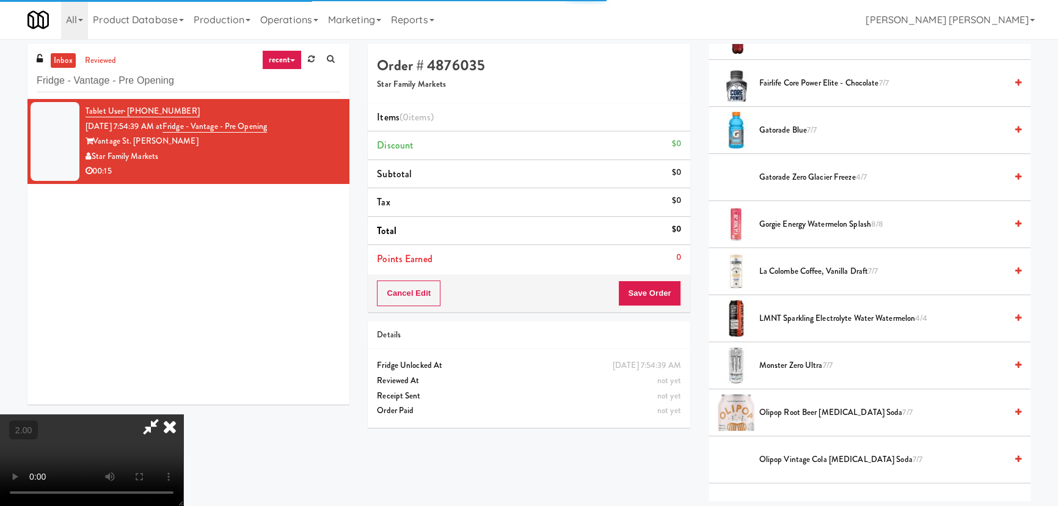
scroll to position [666, 0]
click at [792, 264] on span "La Colombe Coffee, Vanilla Draft 7/7" at bounding box center [882, 271] width 247 height 15
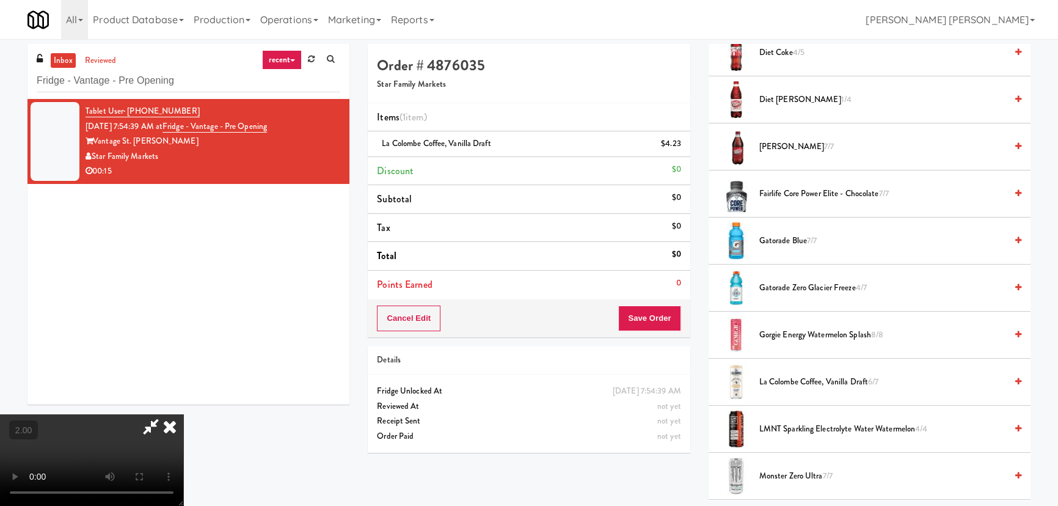
scroll to position [555, 0]
click at [785, 290] on span "Gatorade Zero Glacier Freeze 4/7" at bounding box center [882, 288] width 247 height 15
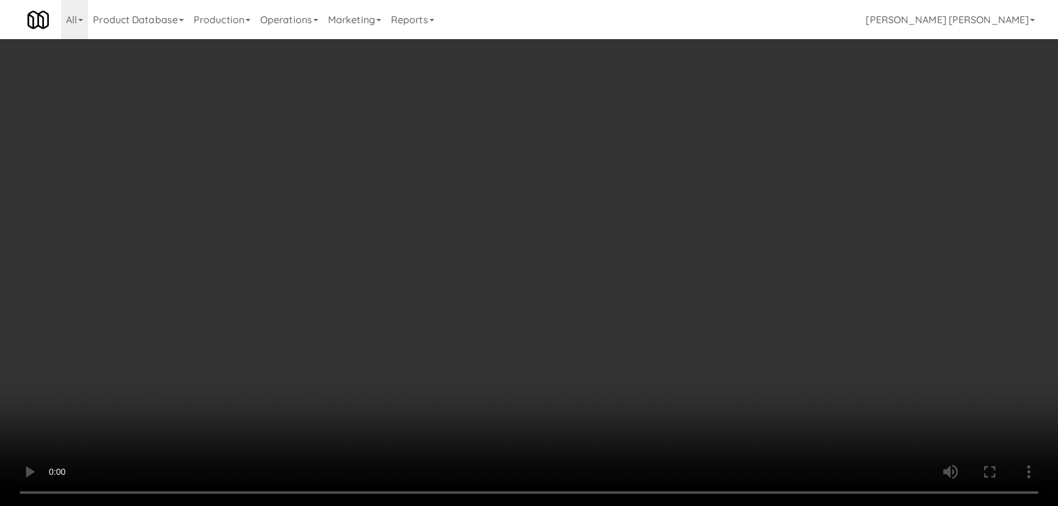
scroll to position [0, 0]
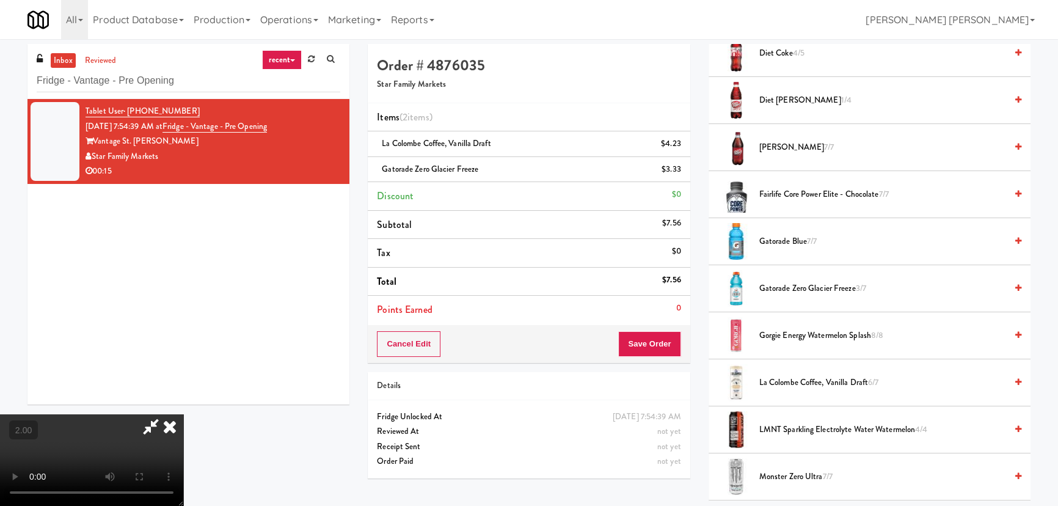
drag, startPoint x: 616, startPoint y: 50, endPoint x: 656, endPoint y: 252, distance: 206.1
click at [183, 414] on icon at bounding box center [169, 426] width 27 height 24
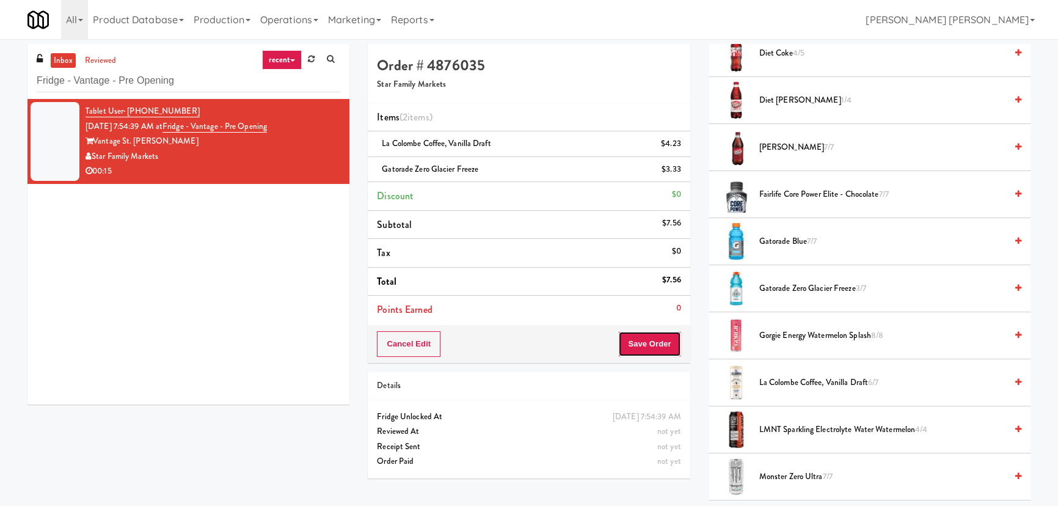
click at [638, 339] on button "Save Order" at bounding box center [649, 344] width 62 height 26
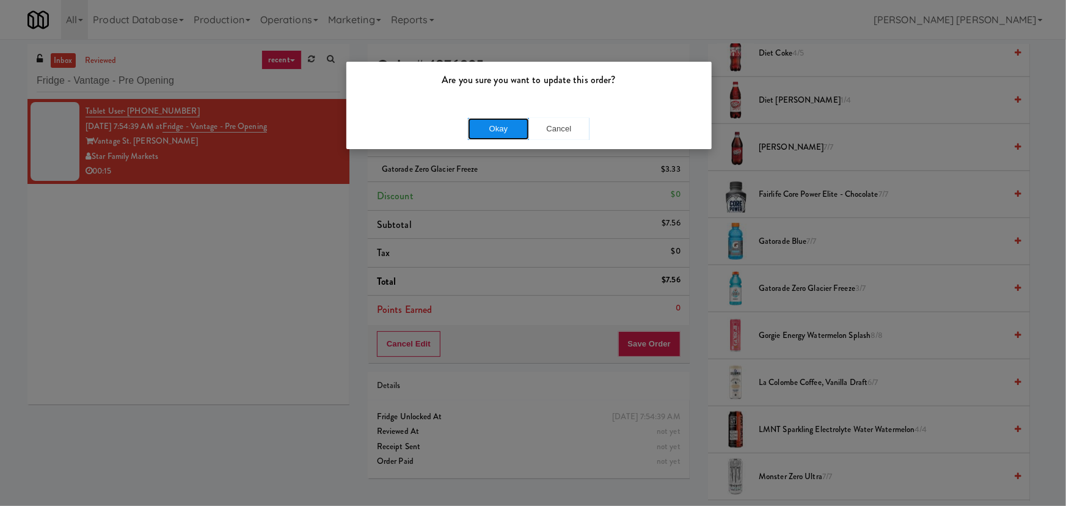
click at [504, 120] on button "Okay" at bounding box center [498, 129] width 61 height 22
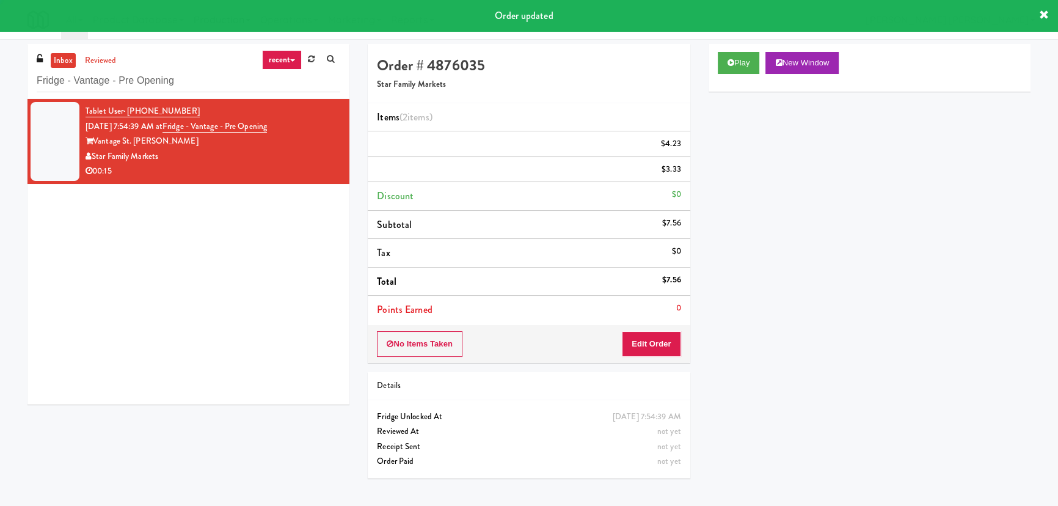
scroll to position [33, 0]
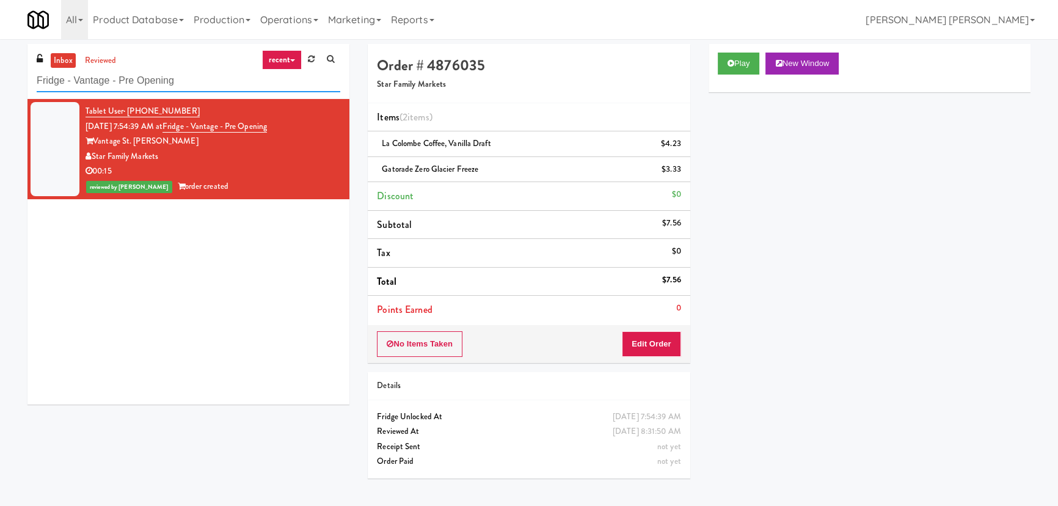
drag, startPoint x: 194, startPoint y: 85, endPoint x: 0, endPoint y: 76, distance: 193.8
click at [21, 80] on div "inbox reviewed recent all unclear take inventory issue suspicious failed recent…" at bounding box center [188, 229] width 340 height 370
paste input "AVE Tampa Riverwalk - Drinks - Cooler"
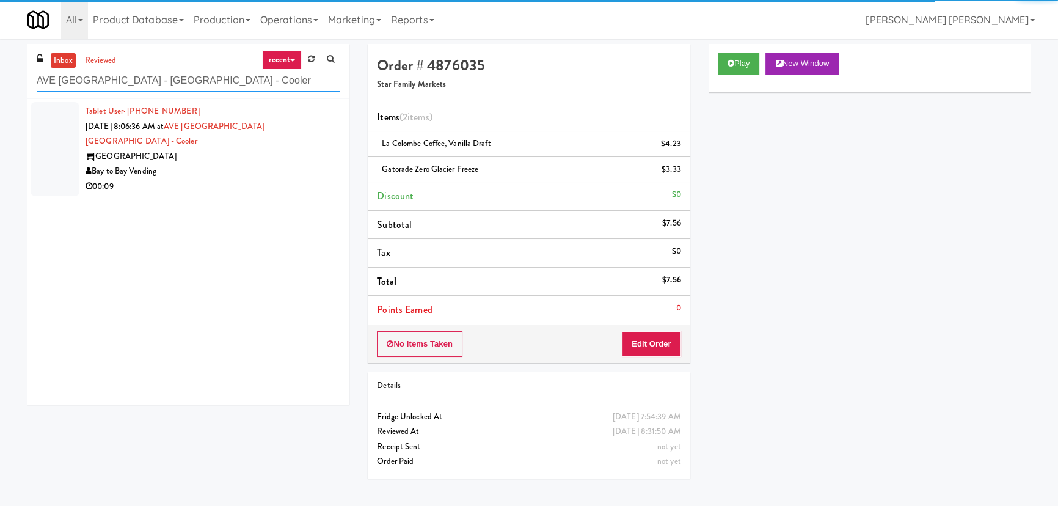
type input "AVE Tampa Riverwalk - Drinks - Cooler"
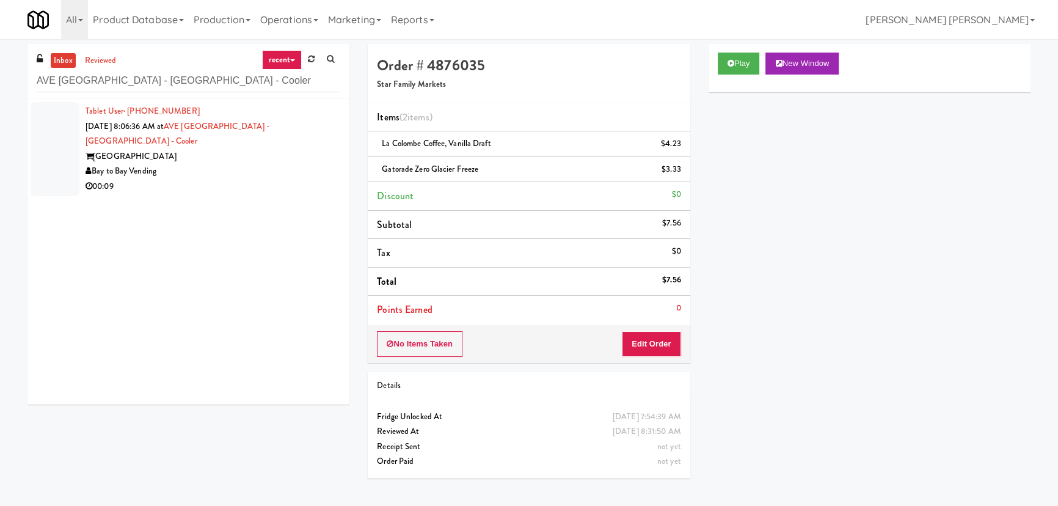
click at [273, 179] on div "00:09" at bounding box center [213, 186] width 255 height 15
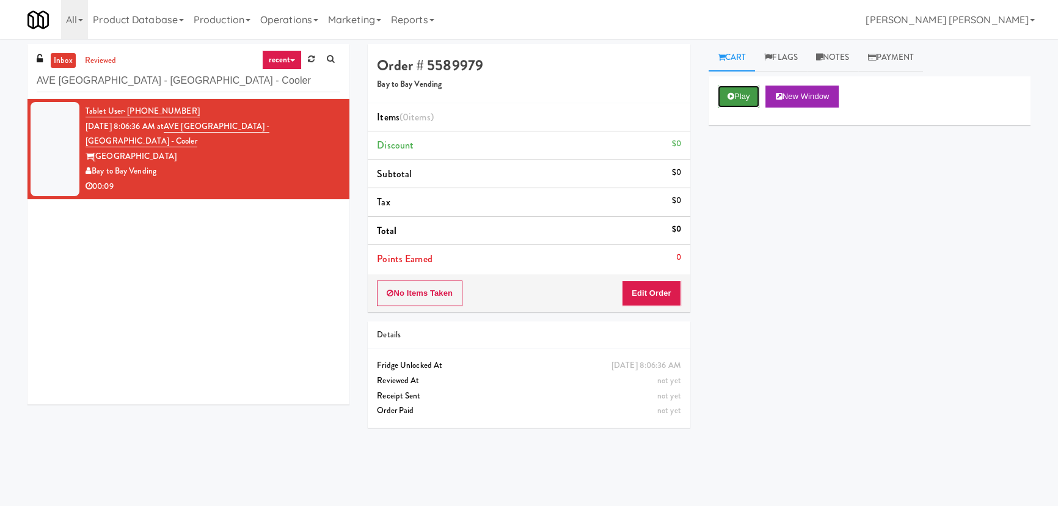
click at [737, 98] on button "Play" at bounding box center [739, 97] width 42 height 22
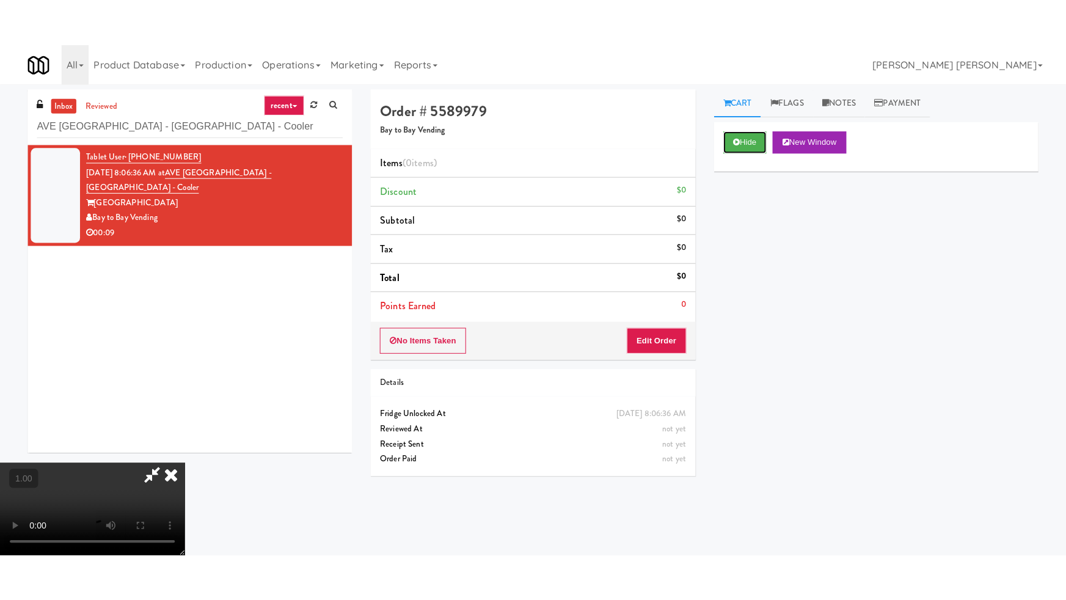
scroll to position [194, 0]
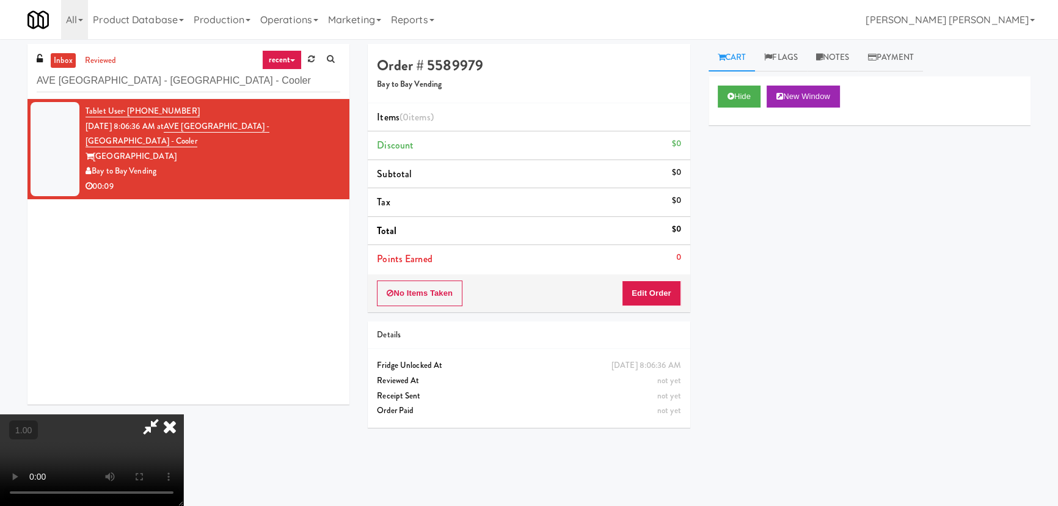
click at [183, 505] on video at bounding box center [91, 460] width 183 height 92
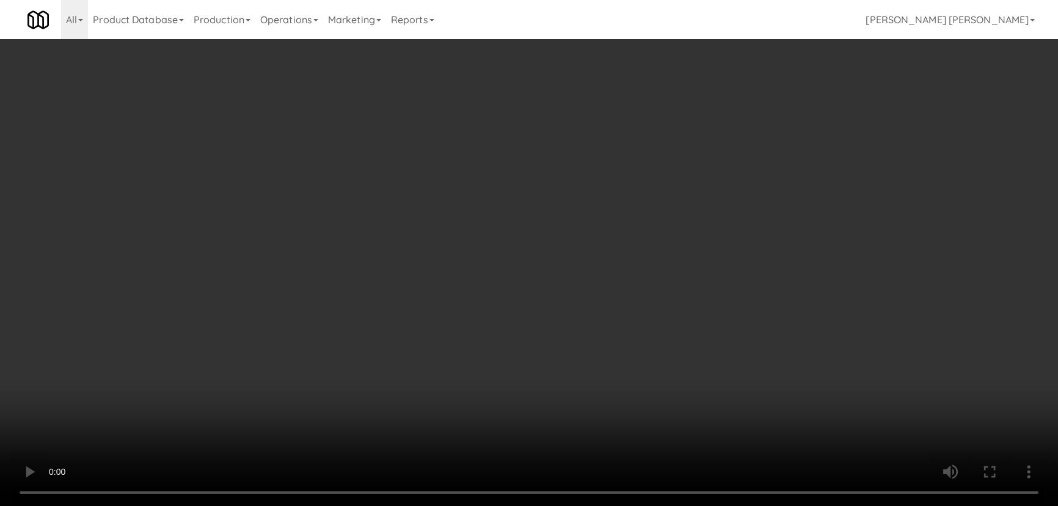
scroll to position [0, 0]
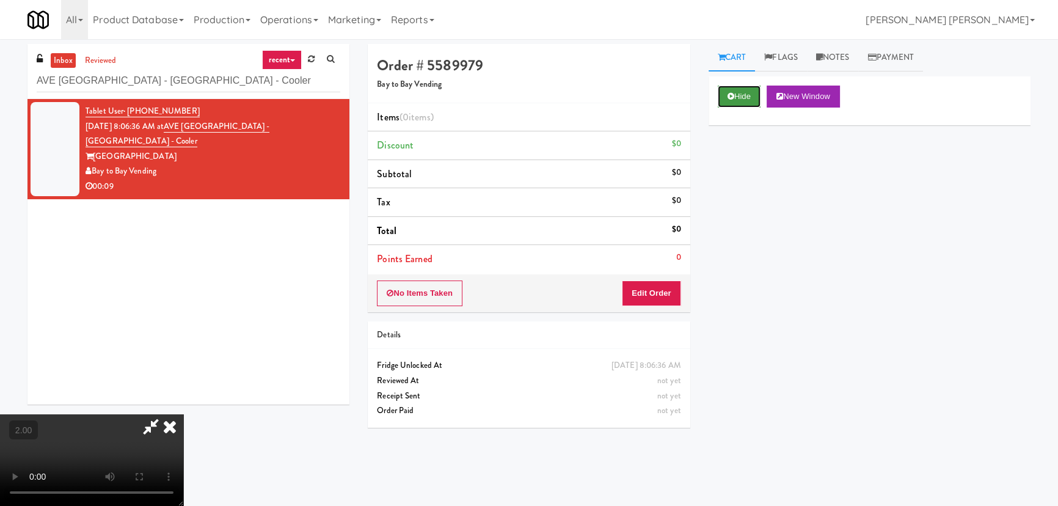
click at [745, 100] on button "Hide" at bounding box center [739, 97] width 43 height 22
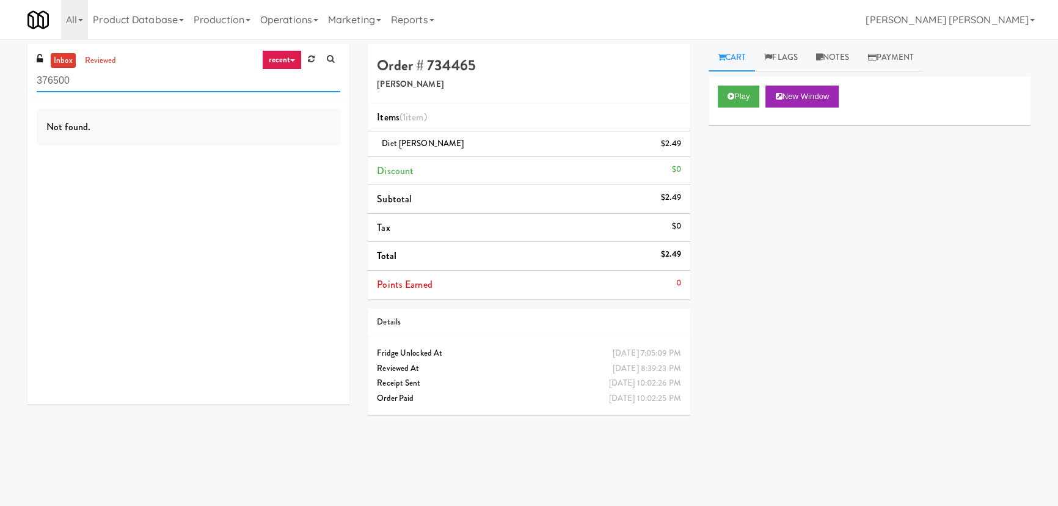
drag, startPoint x: 112, startPoint y: 78, endPoint x: -24, endPoint y: 79, distance: 136.2
click at [0, 79] on html "Okay Okay Select date: previous 2025-Aug next Su Mo Tu We Th Fr Sa 27 28 29 30 …" at bounding box center [529, 253] width 1058 height 506
paste input "Credit Valley Hospital - Trillium Health"
type input "Credit Valley Hospital - Trillium Health"
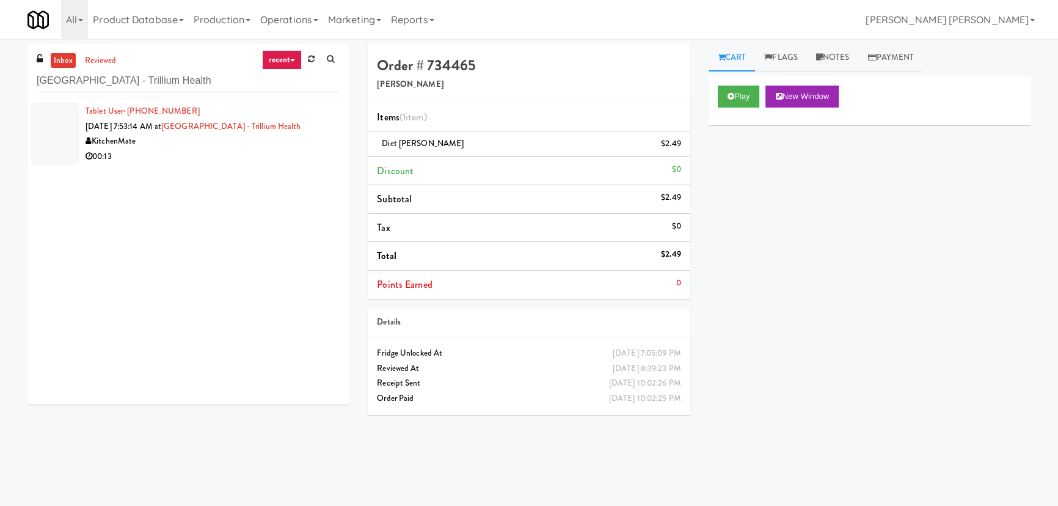
click at [186, 164] on li "Tablet User · (647) 996-6444 Aug 30, 2025 7:53:14 AM at Credit Valley Hospital …" at bounding box center [188, 134] width 322 height 70
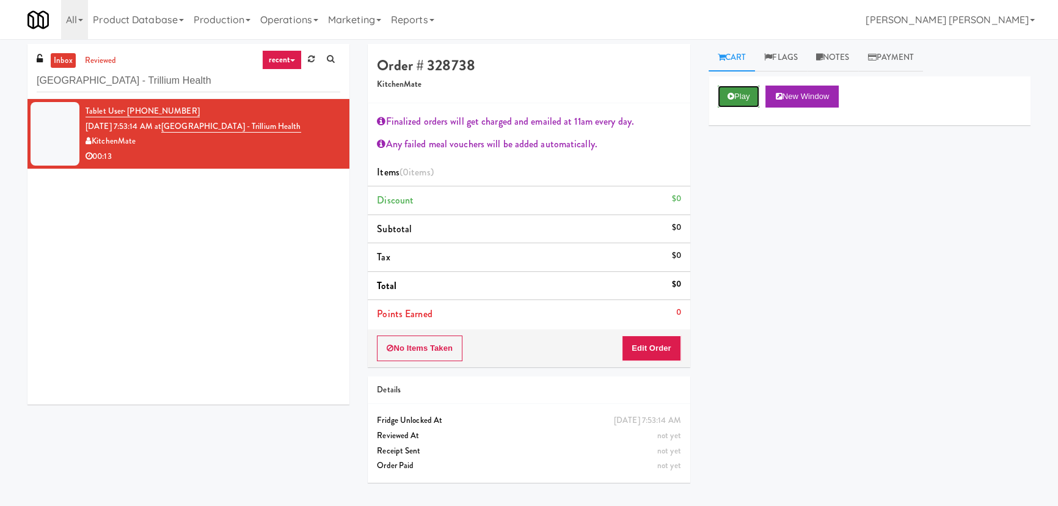
click at [734, 92] on button "Play" at bounding box center [739, 97] width 42 height 22
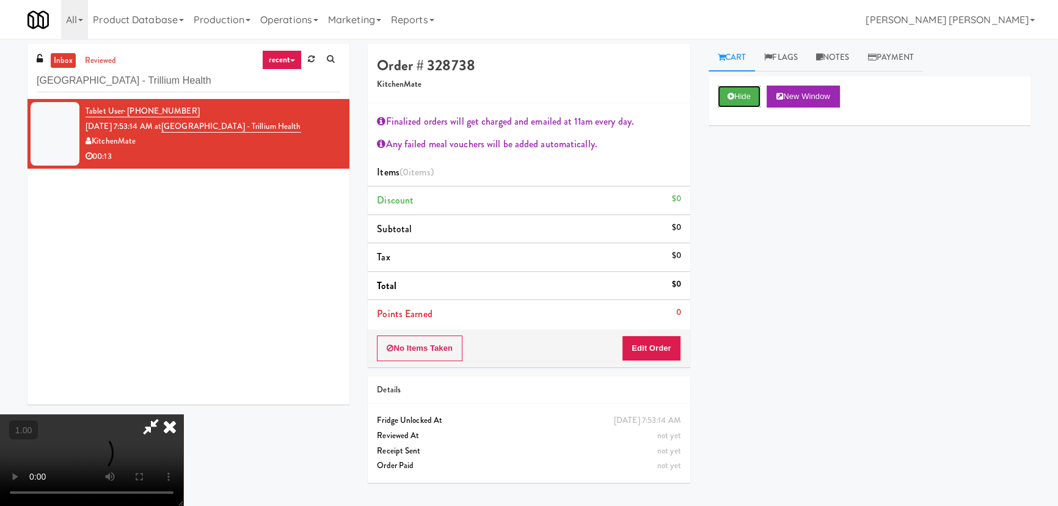
scroll to position [238, 0]
click at [745, 102] on button "Hide" at bounding box center [739, 97] width 43 height 22
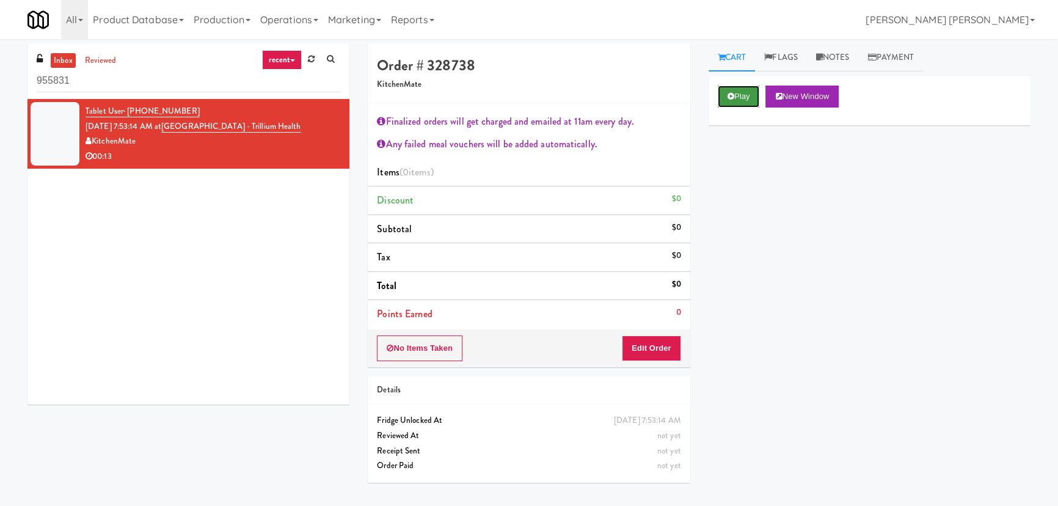
click at [724, 91] on button "Play" at bounding box center [739, 97] width 42 height 22
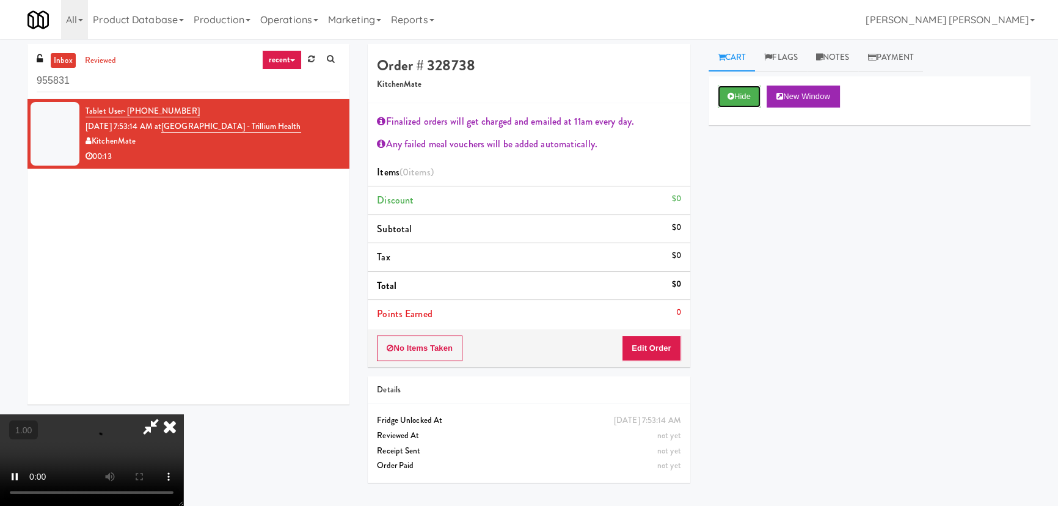
scroll to position [238, 0]
click at [745, 99] on button "Hide" at bounding box center [739, 97] width 43 height 22
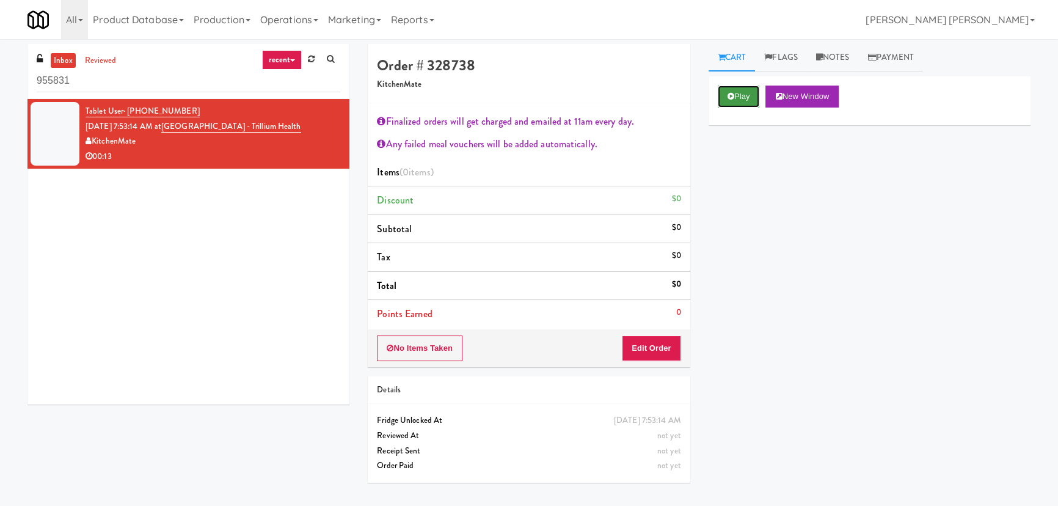
scroll to position [0, 0]
click at [727, 98] on icon at bounding box center [730, 96] width 7 height 8
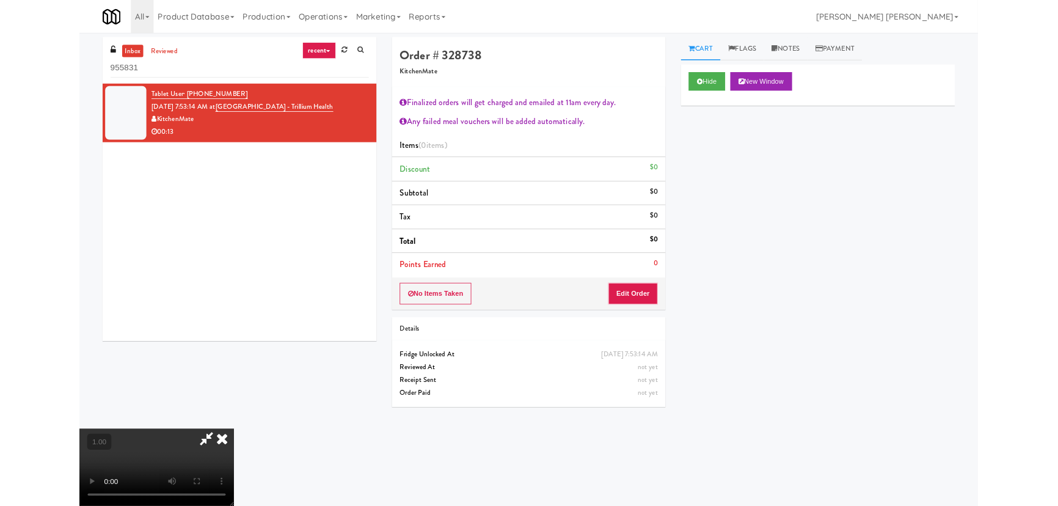
scroll to position [23, 0]
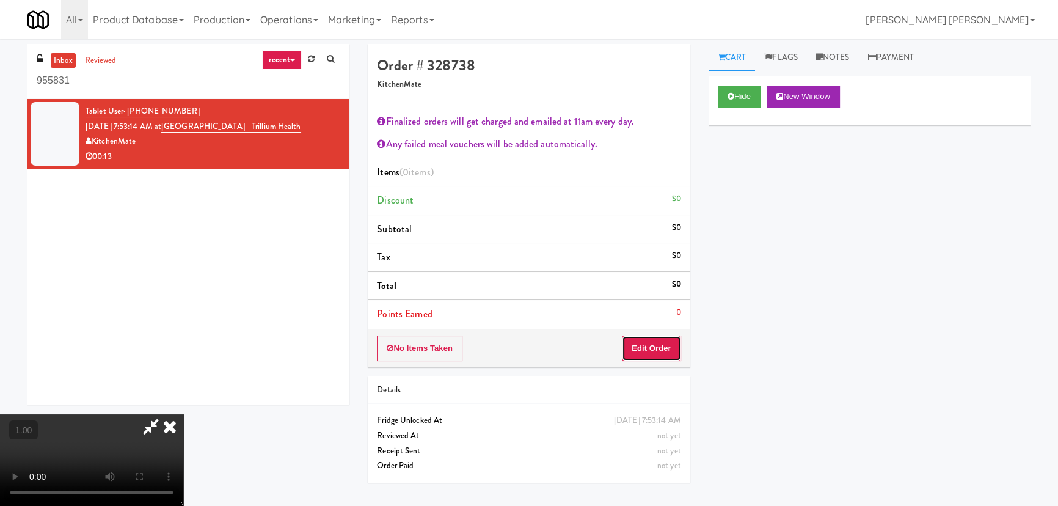
click at [651, 342] on button "Edit Order" at bounding box center [651, 348] width 59 height 26
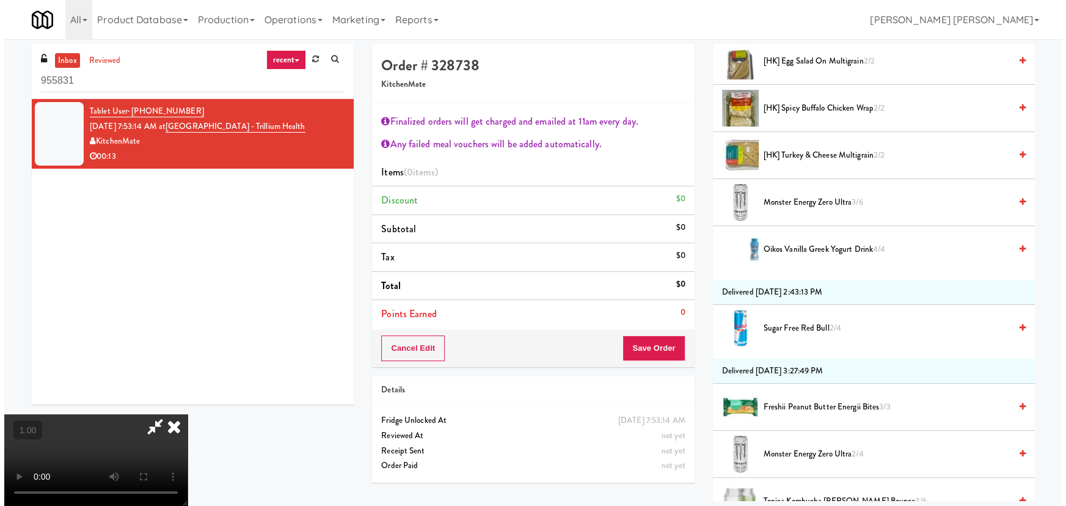
scroll to position [0, 0]
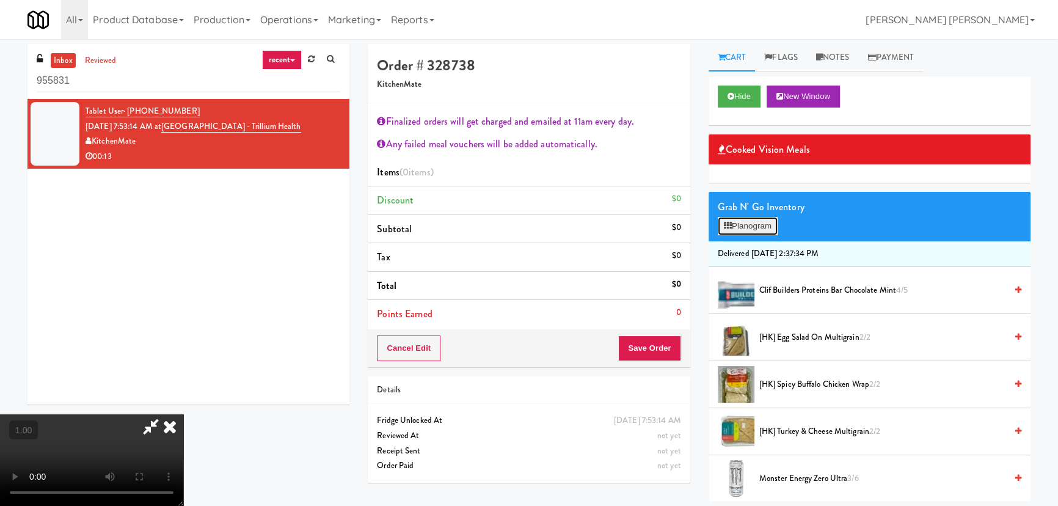
click at [753, 226] on button "Planogram" at bounding box center [748, 226] width 60 height 18
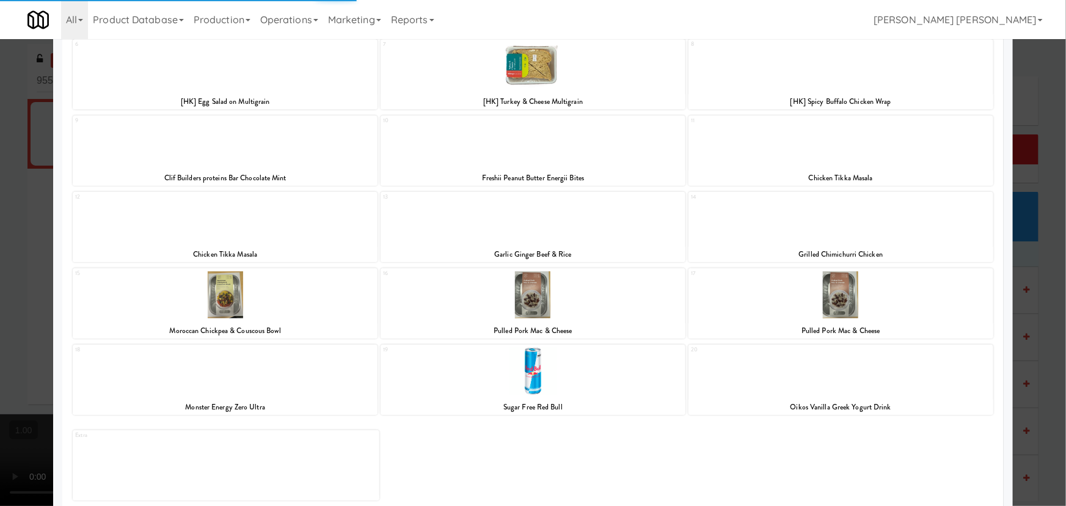
scroll to position [170, 0]
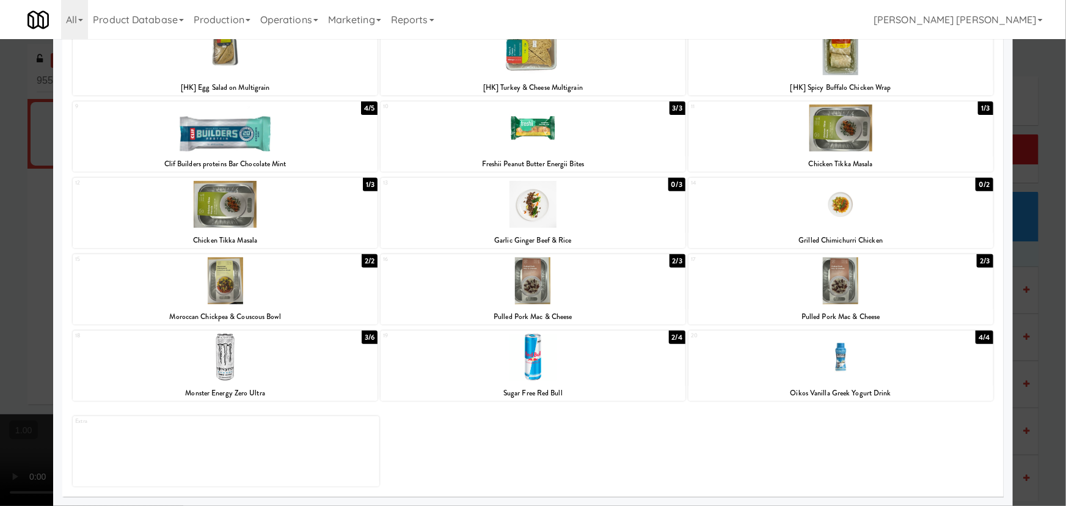
click at [530, 374] on div at bounding box center [532, 356] width 305 height 47
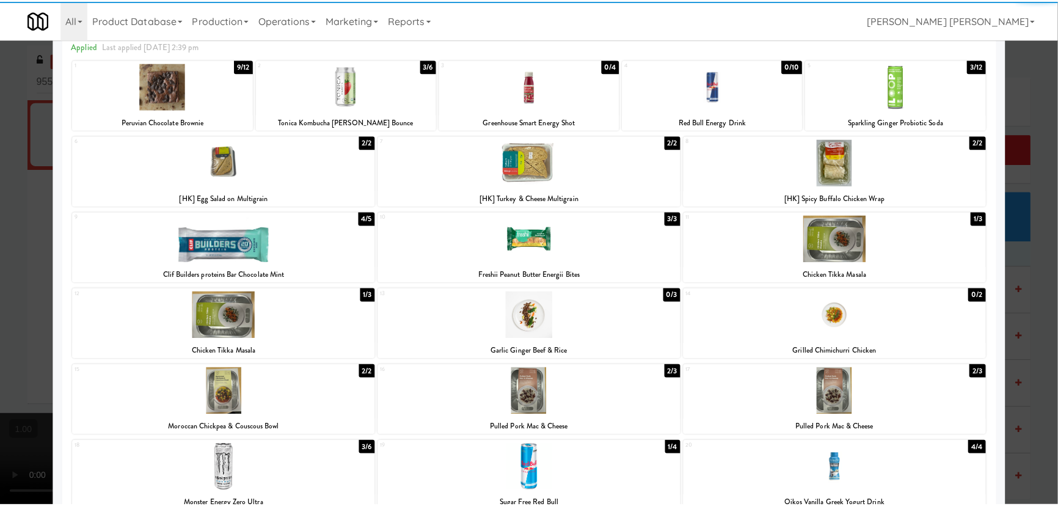
scroll to position [0, 0]
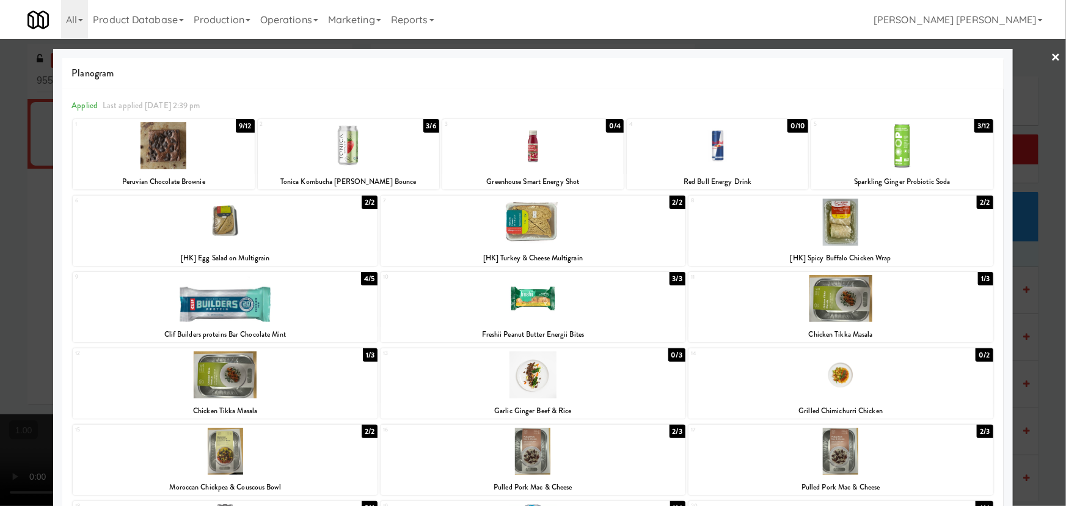
click at [1051, 56] on link "×" at bounding box center [1056, 58] width 10 height 38
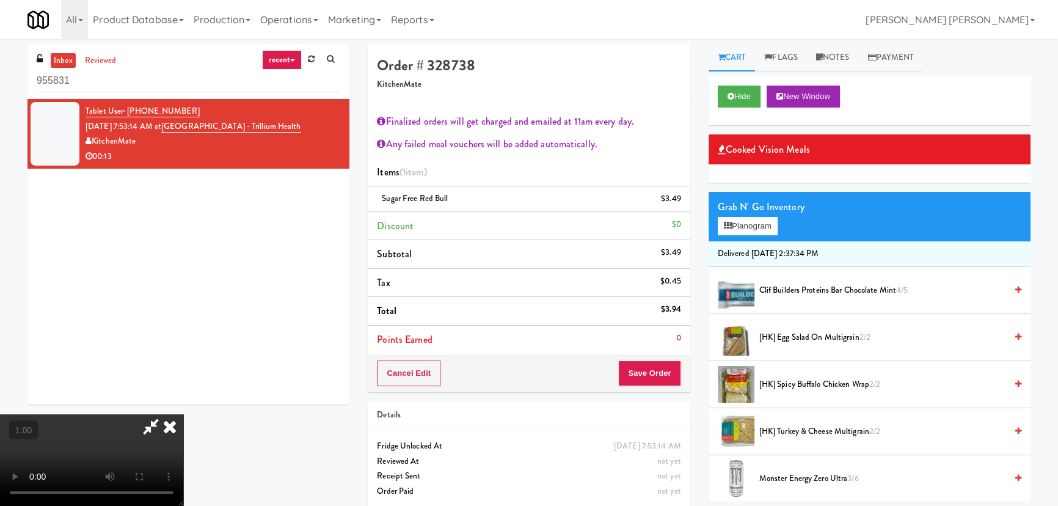
click at [183, 414] on icon at bounding box center [169, 426] width 27 height 24
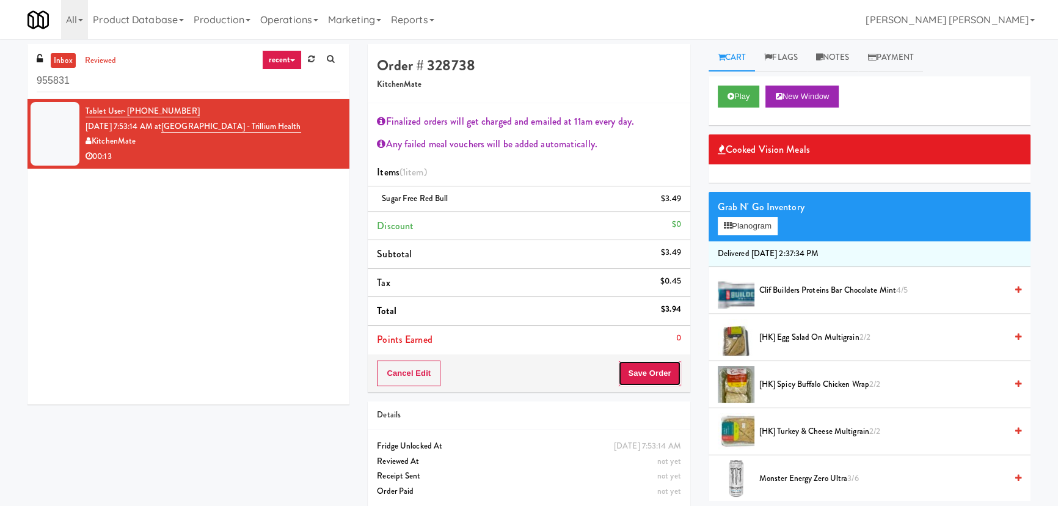
click at [648, 375] on button "Save Order" at bounding box center [649, 373] width 62 height 26
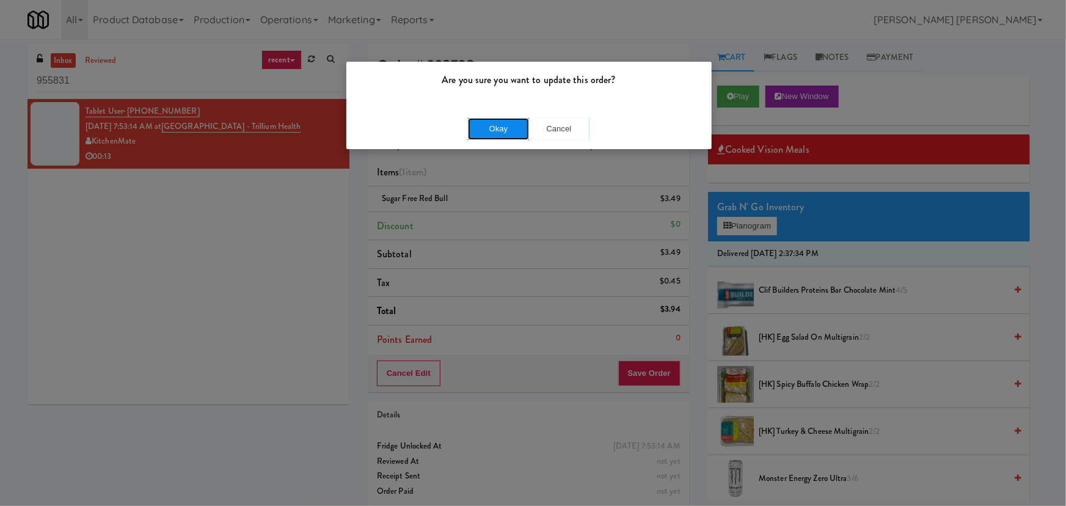
click at [507, 122] on button "Okay" at bounding box center [498, 129] width 61 height 22
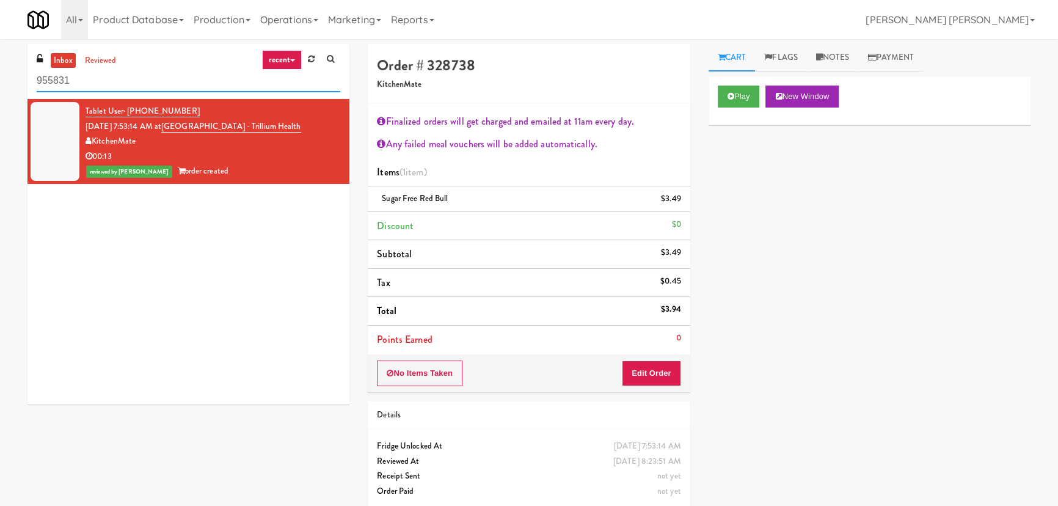
drag, startPoint x: 156, startPoint y: 86, endPoint x: -31, endPoint y: 92, distance: 186.4
click at [0, 92] on html "Are you sure you want to update this order? Okay Cancel Okay Are you sure you w…" at bounding box center [529, 253] width 1058 height 506
paste input "500 West Trade - Combo"
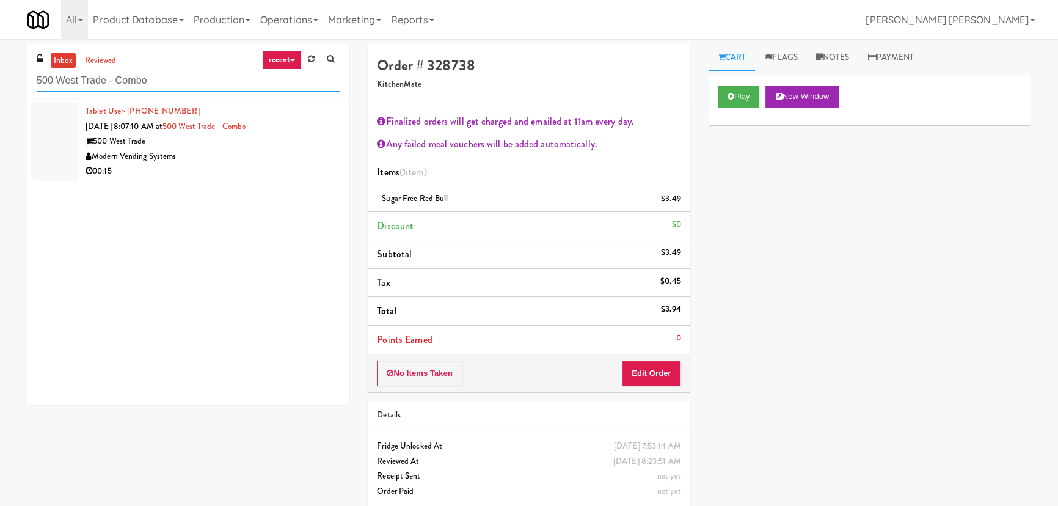
type input "500 West Trade - Combo"
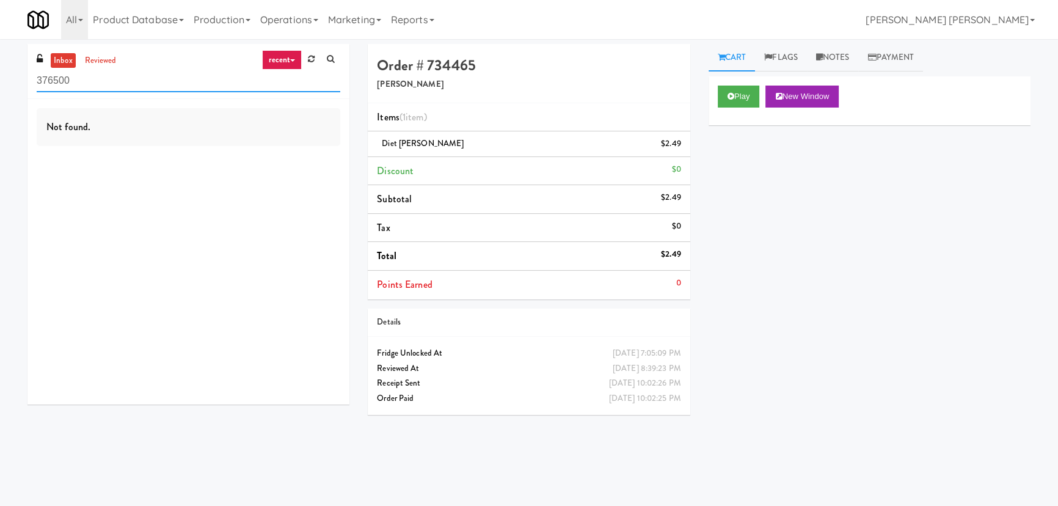
drag, startPoint x: 108, startPoint y: 71, endPoint x: 2, endPoint y: 75, distance: 106.3
click at [2, 75] on div "inbox reviewed recent all unclear take inventory issue suspicious failed recent…" at bounding box center [529, 272] width 1058 height 457
paste input "JVT Cooler 1 Soda"
drag, startPoint x: 137, startPoint y: 78, endPoint x: -73, endPoint y: 81, distance: 210.1
click at [0, 81] on html "Okay Okay Select date: previous 2025-Aug next Su Mo Tu We Th Fr Sa 27 28 29 30 …" at bounding box center [529, 253] width 1058 height 506
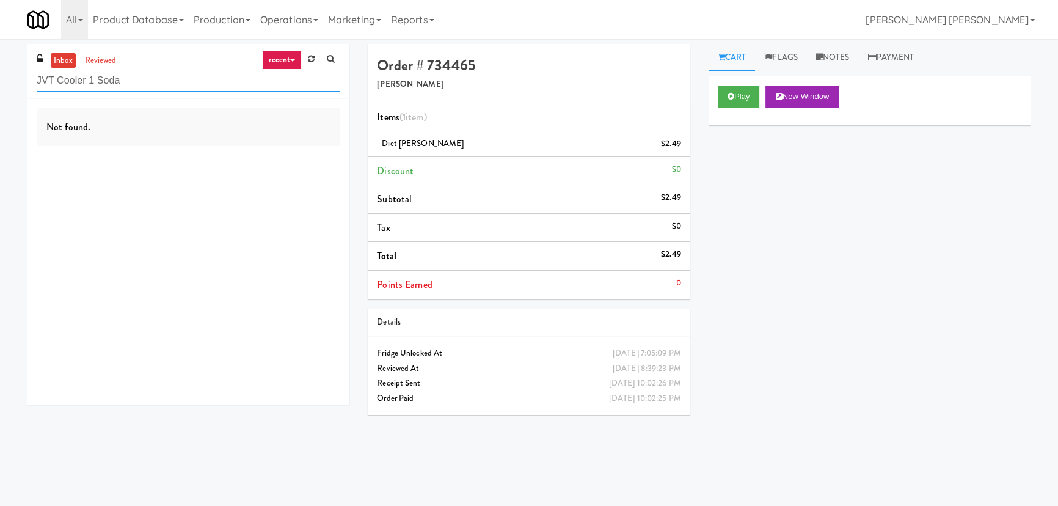
paste input "1331 - Cooler - Left"
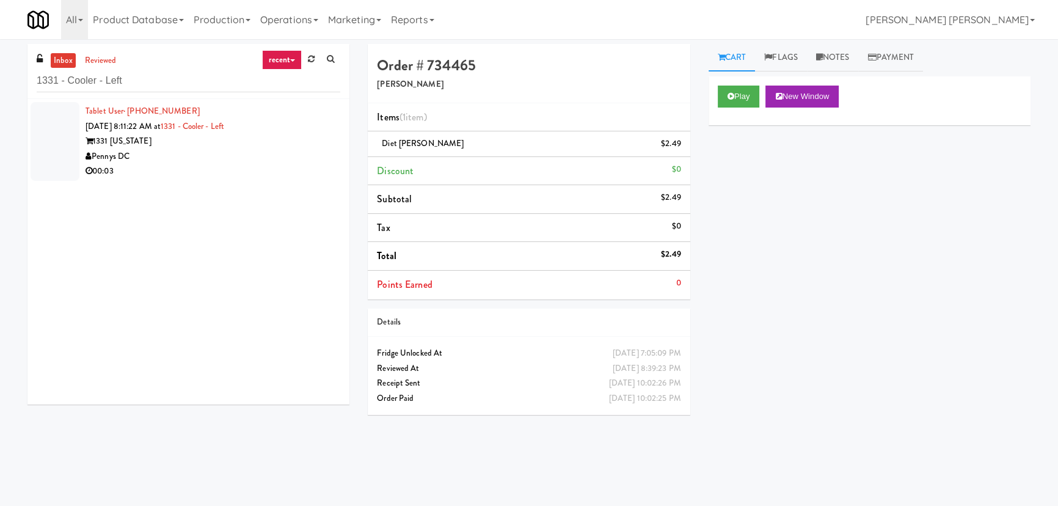
click at [209, 154] on div "Pennys DC" at bounding box center [213, 156] width 255 height 15
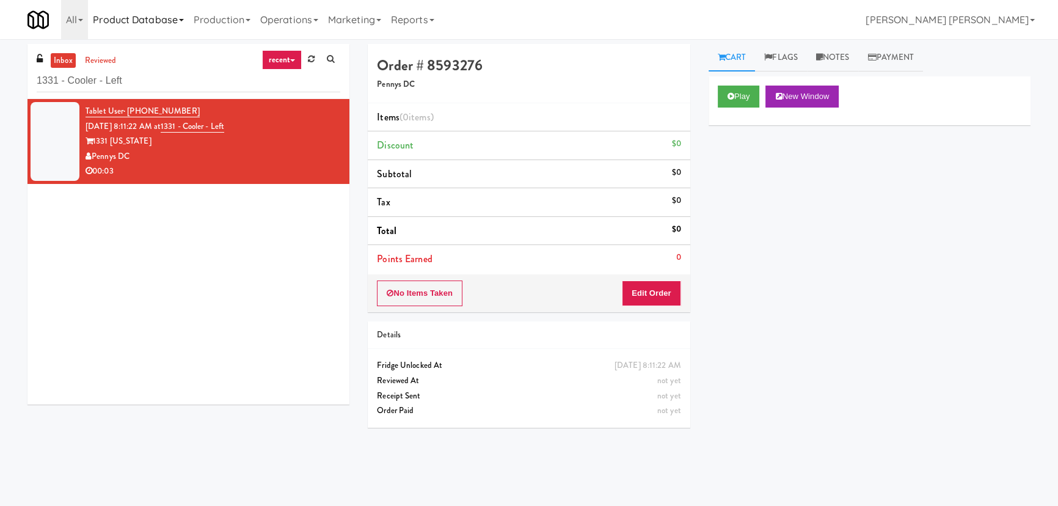
drag, startPoint x: 61, startPoint y: 58, endPoint x: 141, endPoint y: 1, distance: 98.1
click at [63, 57] on link "inbox" at bounding box center [63, 60] width 25 height 15
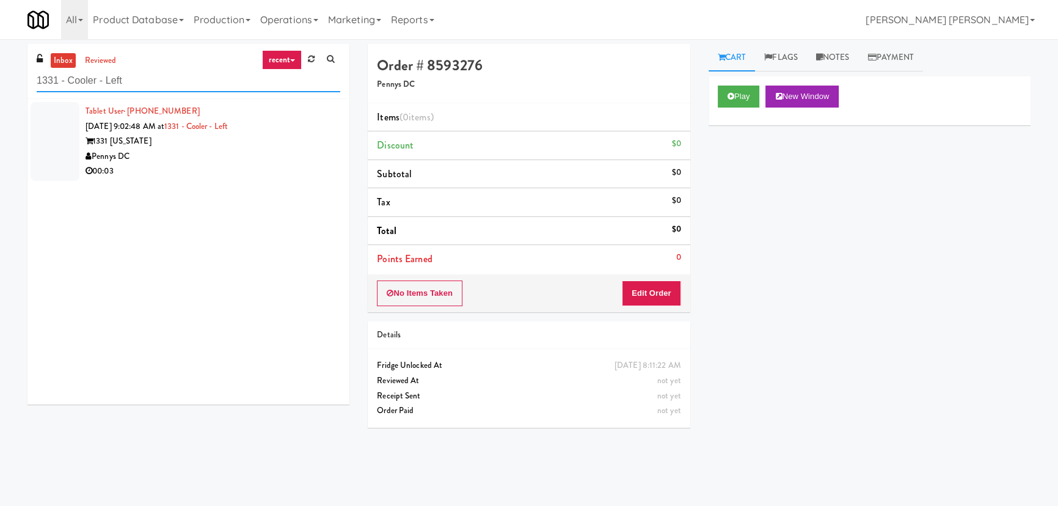
drag, startPoint x: 146, startPoint y: 84, endPoint x: -114, endPoint y: 78, distance: 259.7
click at [0, 78] on html "Okay Okay Select date: previous 2025-Aug next Su Mo Tu We Th Fr Sa 27 28 29 30 …" at bounding box center [529, 253] width 1058 height 506
paste input "IKEA CDC Mississauga"
type input "IKEA CDC Mississauga"
click at [266, 172] on div "Khushpal Singh Aug 30, 2025 8:58:58 AM at IKEA CDC Mississauga KitchenMate 00:05" at bounding box center [188, 251] width 322 height 305
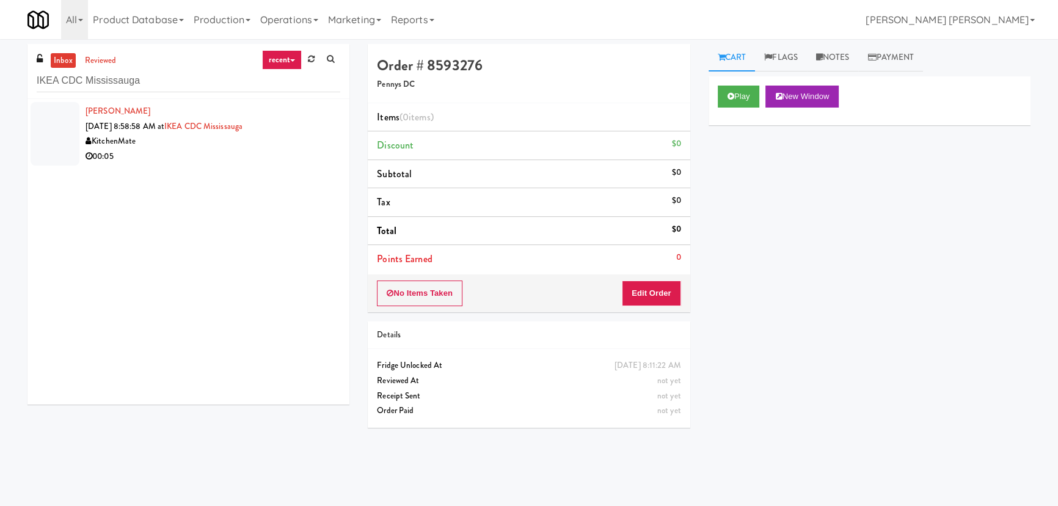
click at [250, 150] on div "00:05" at bounding box center [213, 156] width 255 height 15
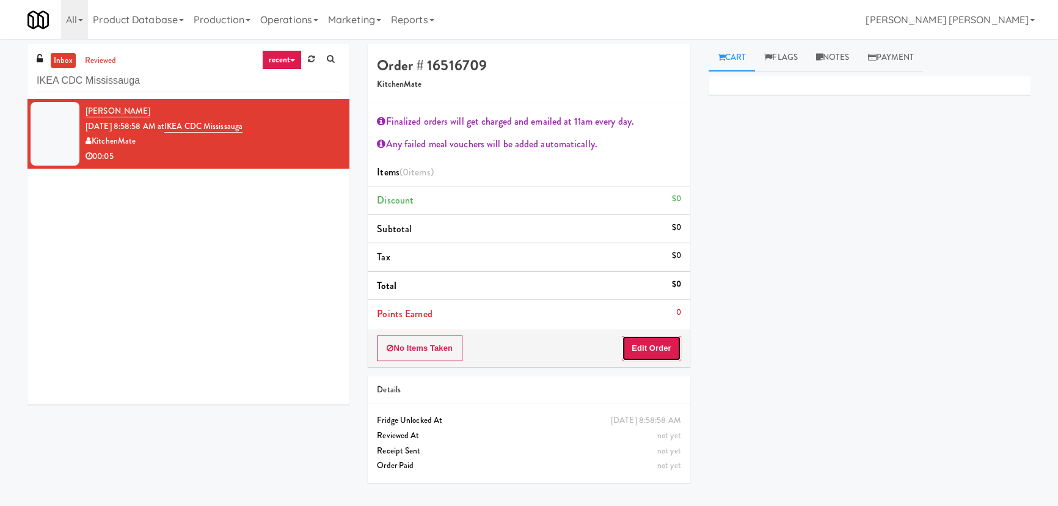
click at [635, 349] on button "Edit Order" at bounding box center [651, 348] width 59 height 26
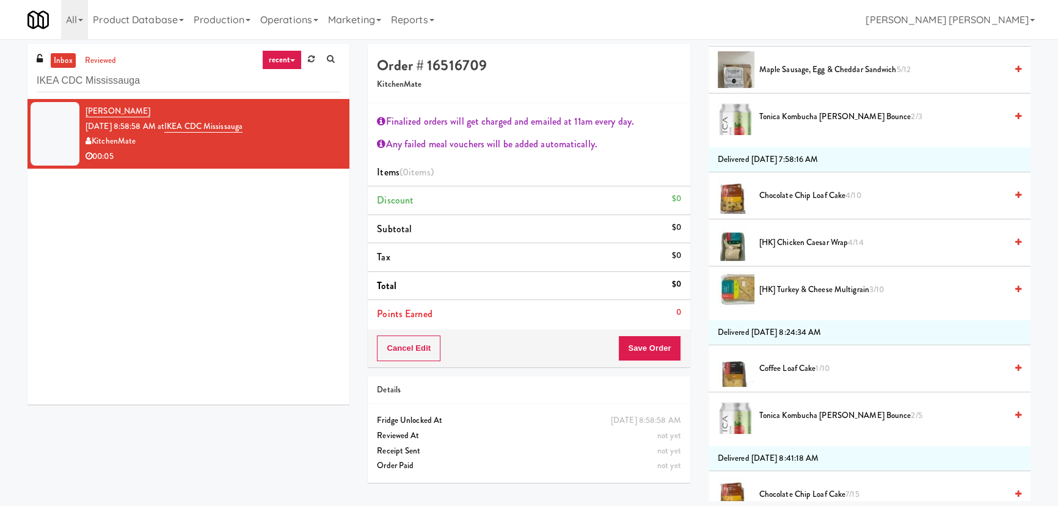
scroll to position [500, 0]
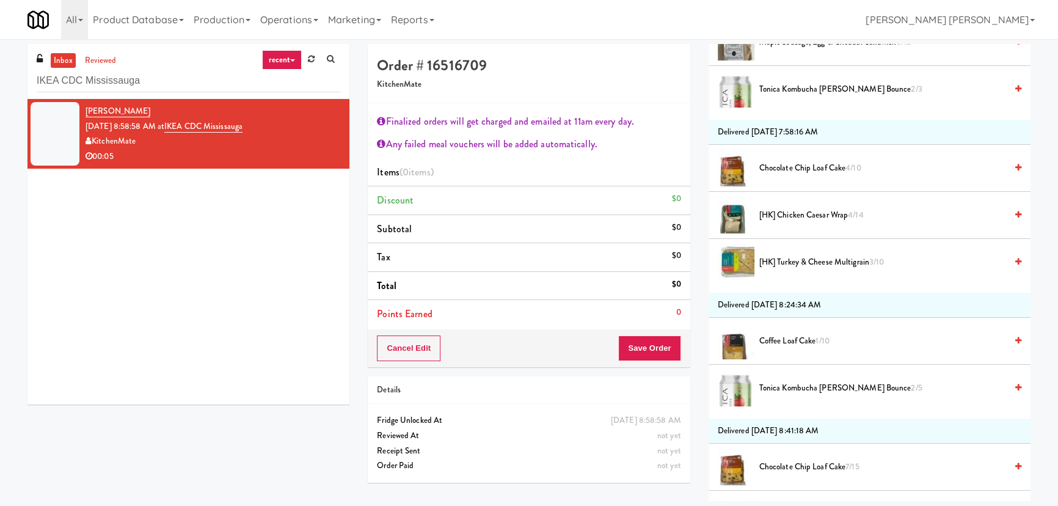
click at [782, 342] on span "Coffee Loaf Cake 1/10" at bounding box center [882, 340] width 247 height 15
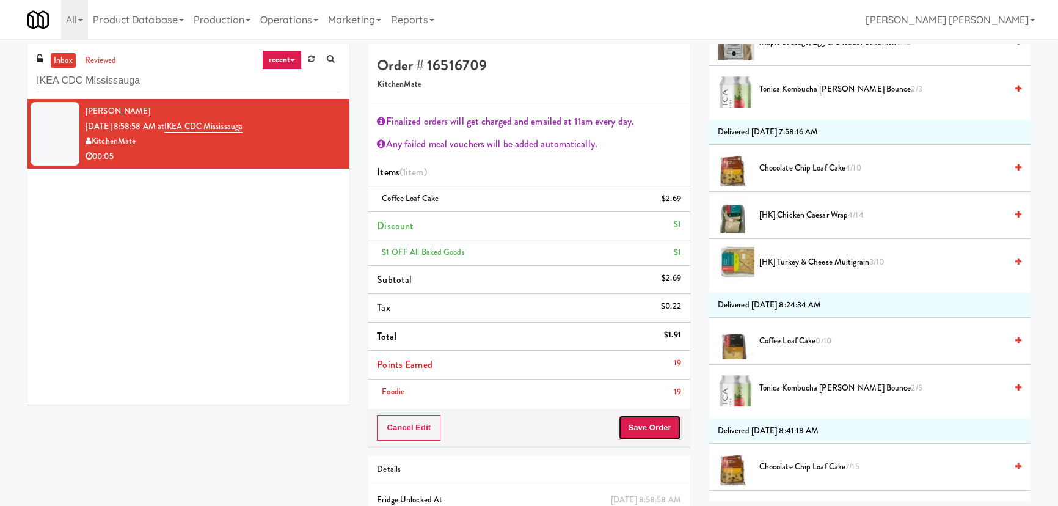
click at [650, 426] on button "Save Order" at bounding box center [649, 428] width 62 height 26
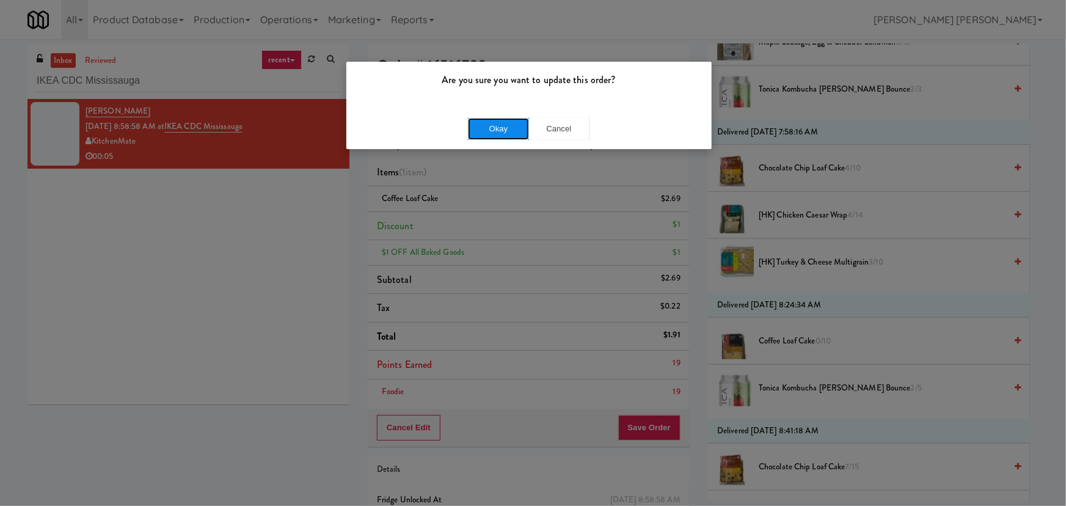
click at [484, 134] on button "Okay" at bounding box center [498, 129] width 61 height 22
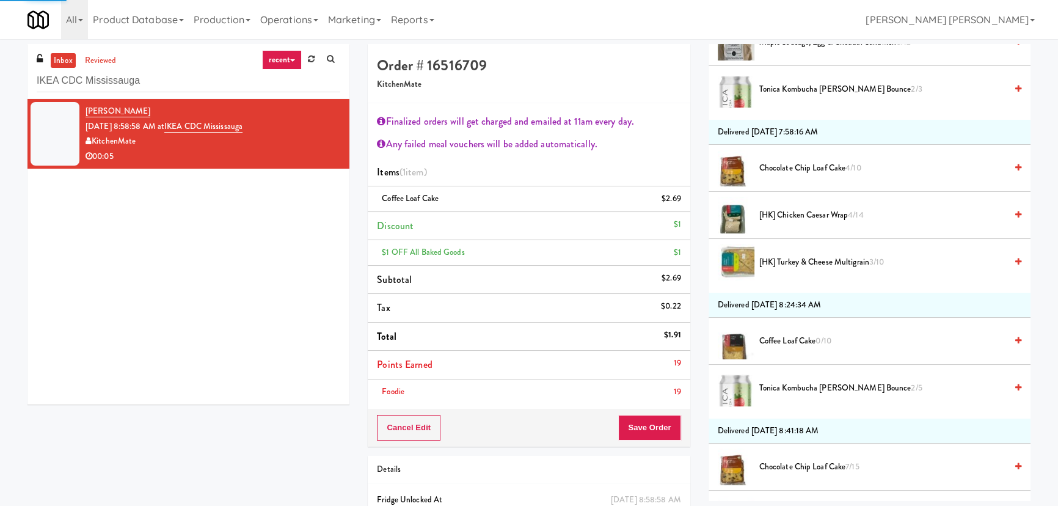
scroll to position [33, 0]
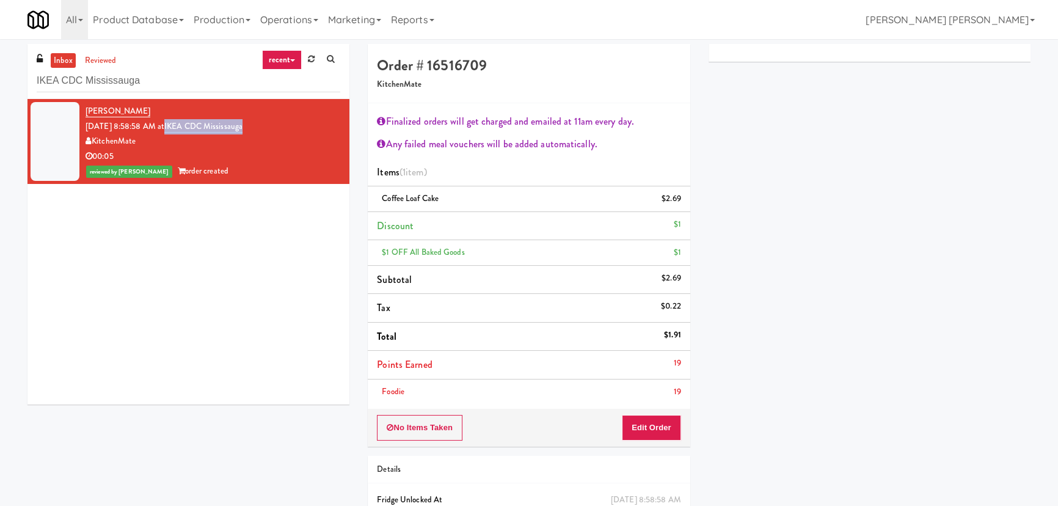
drag, startPoint x: 276, startPoint y: 122, endPoint x: 186, endPoint y: 128, distance: 89.9
click at [186, 128] on div "Khushpal Singh Aug 30, 2025 8:58:58 AM at IKEA CDC Mississauga KitchenMate 00:0…" at bounding box center [213, 141] width 255 height 75
copy link "IKEA CDC Mississauga"
drag, startPoint x: 169, startPoint y: 76, endPoint x: -107, endPoint y: 63, distance: 276.4
click at [0, 63] on html "Are you sure you want to update this order? Okay Cancel Okay Are you sure you w…" at bounding box center [529, 253] width 1058 height 506
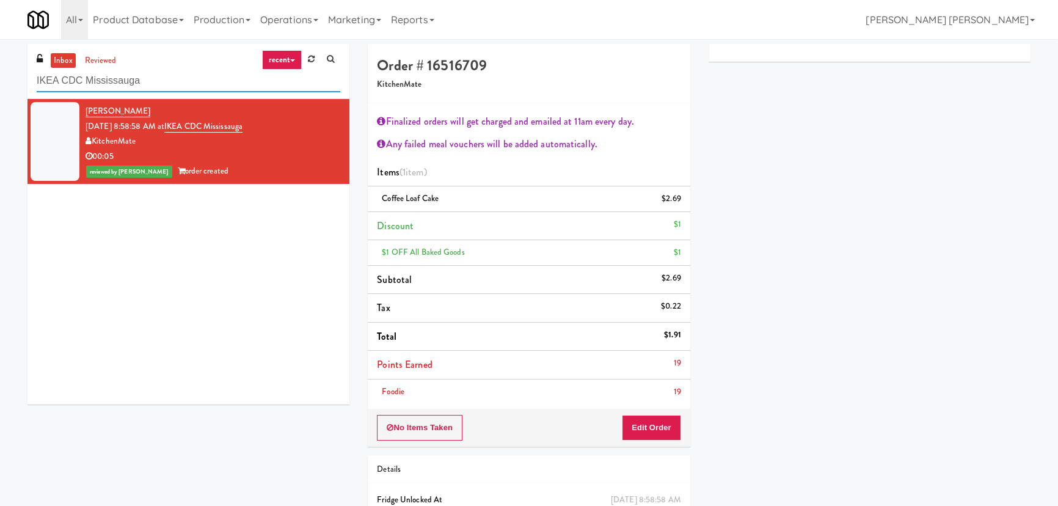
paste input "Market @ 3500 Steeles"
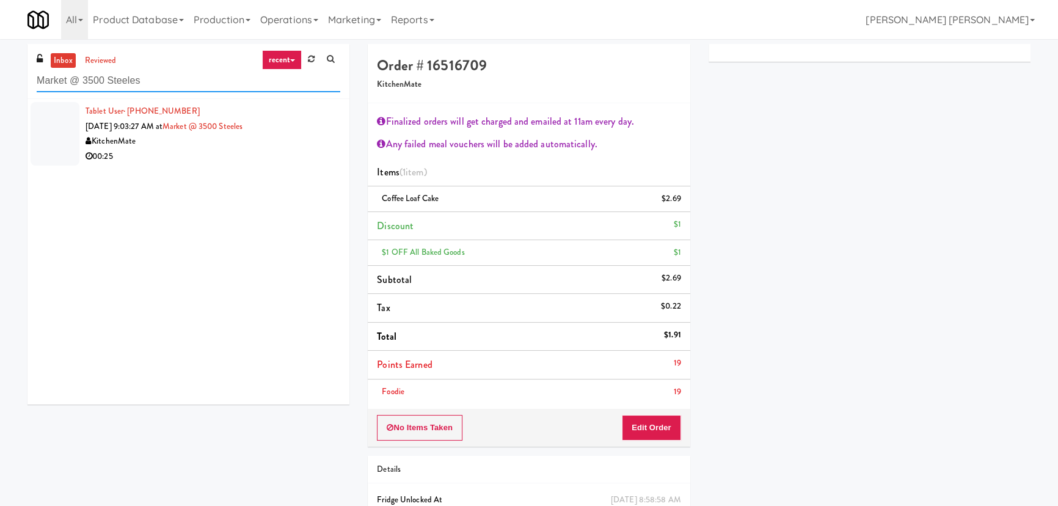
type input "Market @ 3500 Steeles"
click at [216, 171] on div "Tablet User · (647) 979-9389 Aug 30, 2025 9:03:27 AM at Market @ 3500 Steeles K…" at bounding box center [188, 251] width 322 height 305
click at [215, 165] on li "Tablet User · (647) 979-9389 Aug 30, 2025 9:03:27 AM at Market @ 3500 Steeles K…" at bounding box center [188, 134] width 322 height 70
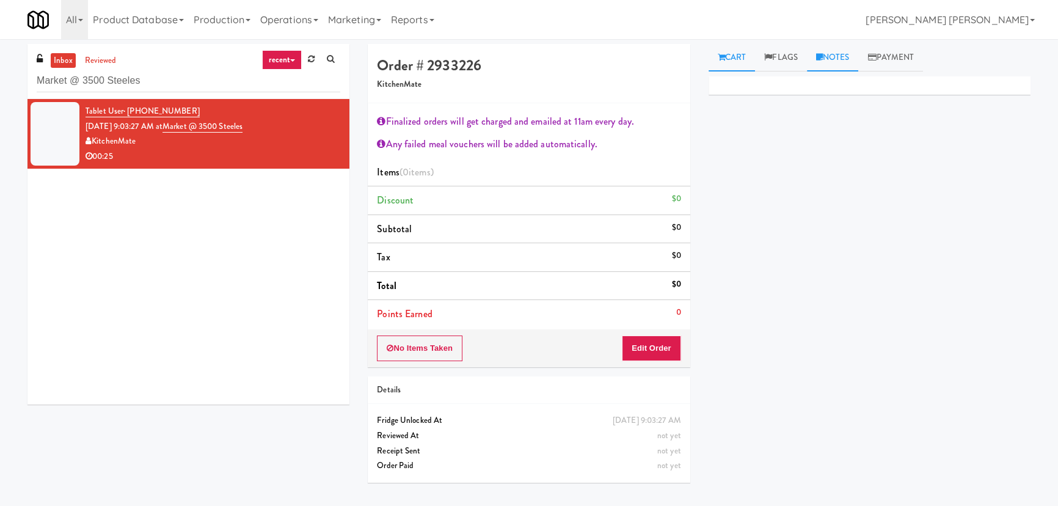
click at [829, 59] on link "Notes" at bounding box center [833, 57] width 52 height 27
click at [646, 351] on button "Edit Order" at bounding box center [651, 348] width 59 height 26
click at [729, 55] on link "Cart" at bounding box center [731, 57] width 47 height 27
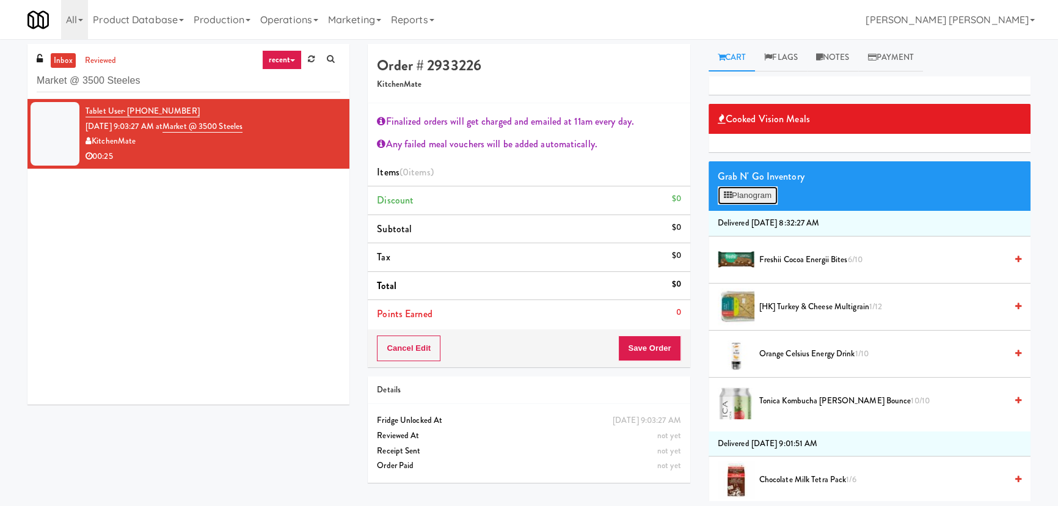
click at [749, 194] on button "Planogram" at bounding box center [748, 195] width 60 height 18
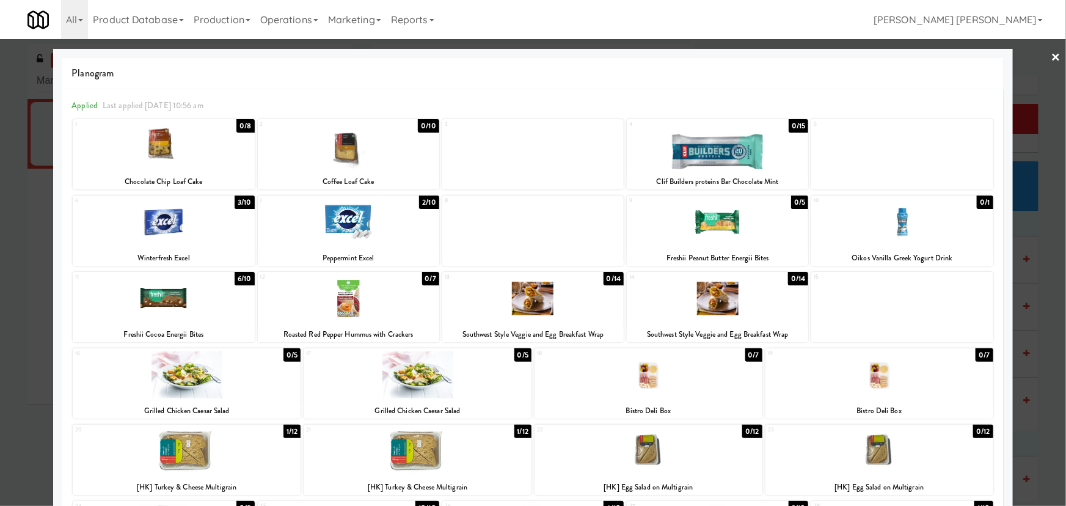
click at [1051, 52] on link "×" at bounding box center [1056, 58] width 10 height 38
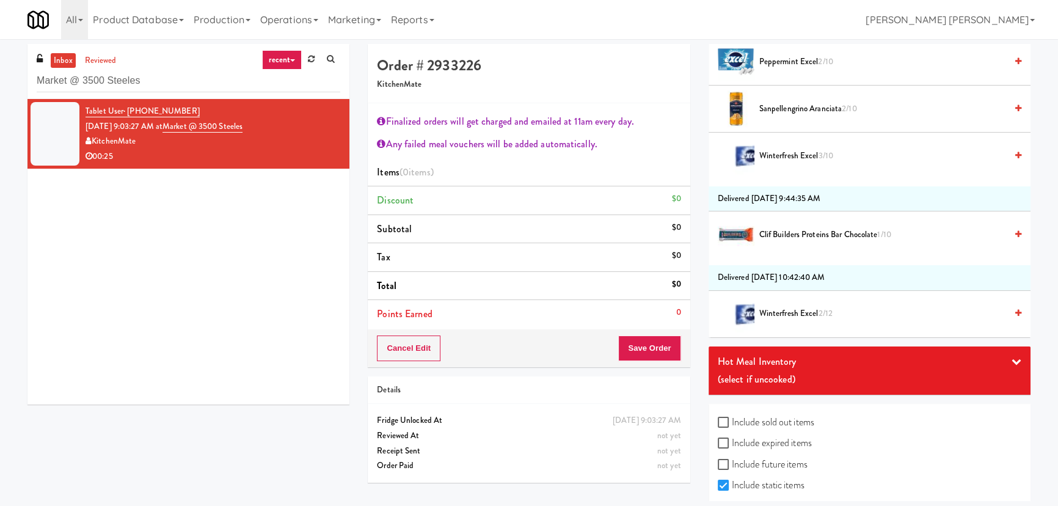
scroll to position [891, 0]
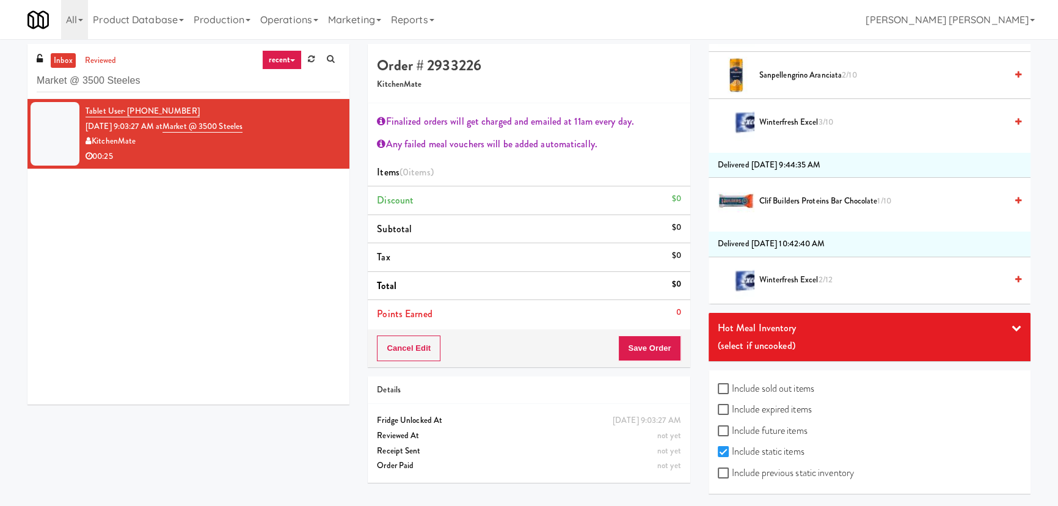
click at [763, 472] on label "Include previous static inventory" at bounding box center [786, 473] width 136 height 18
click at [732, 472] on input "Include previous static inventory" at bounding box center [725, 473] width 14 height 10
checkbox input "true"
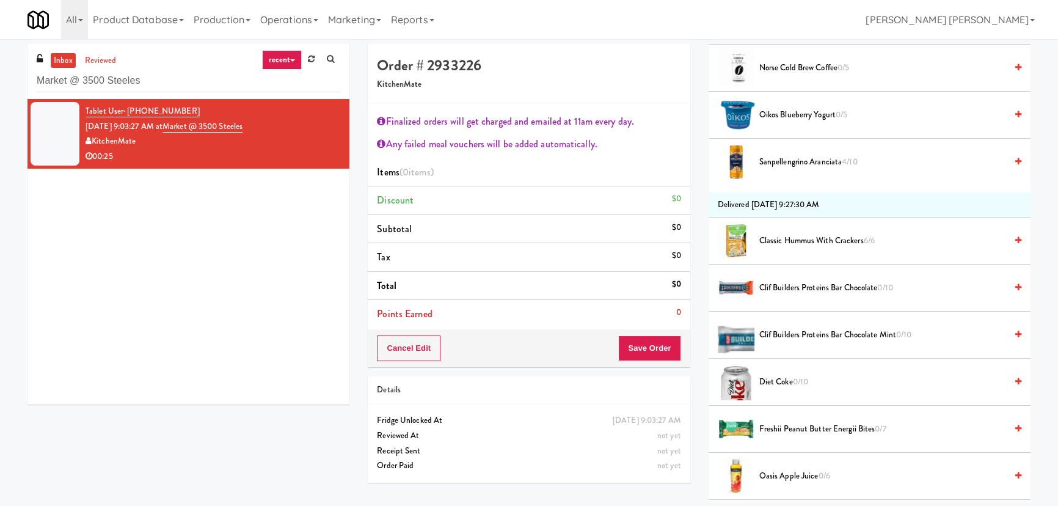
scroll to position [1858, 0]
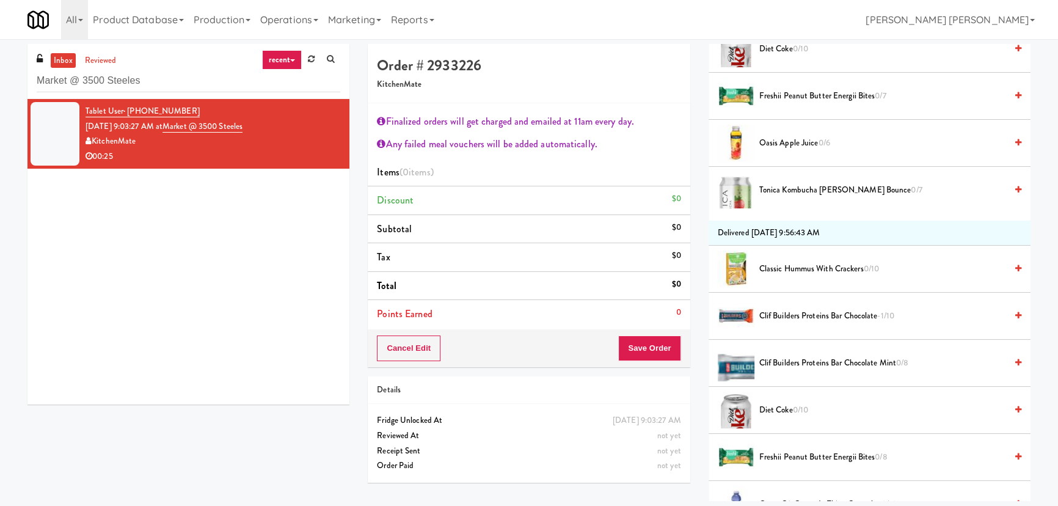
click at [803, 359] on span "Clif Builders proteins Bar Chocolate Mint 0/8" at bounding box center [882, 362] width 247 height 15
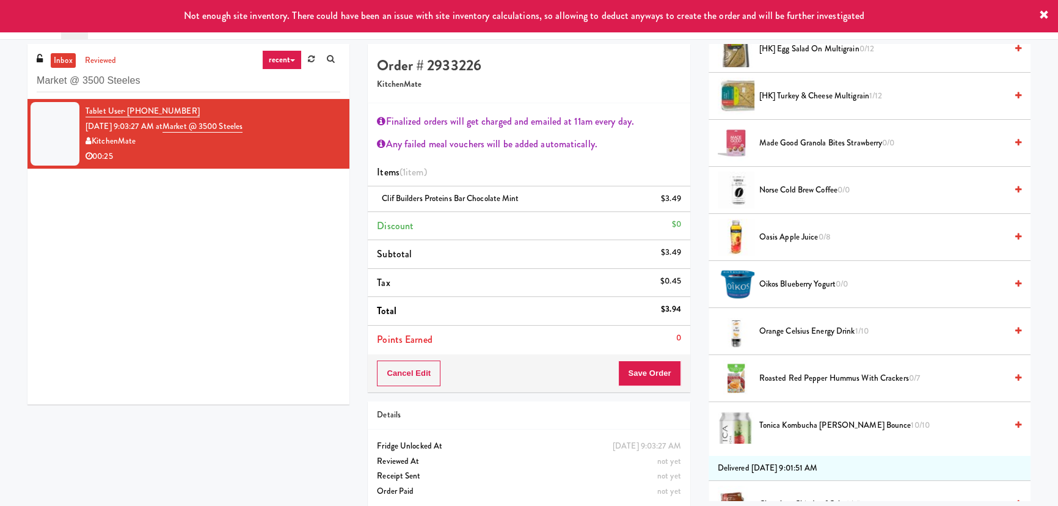
scroll to position [636, 0]
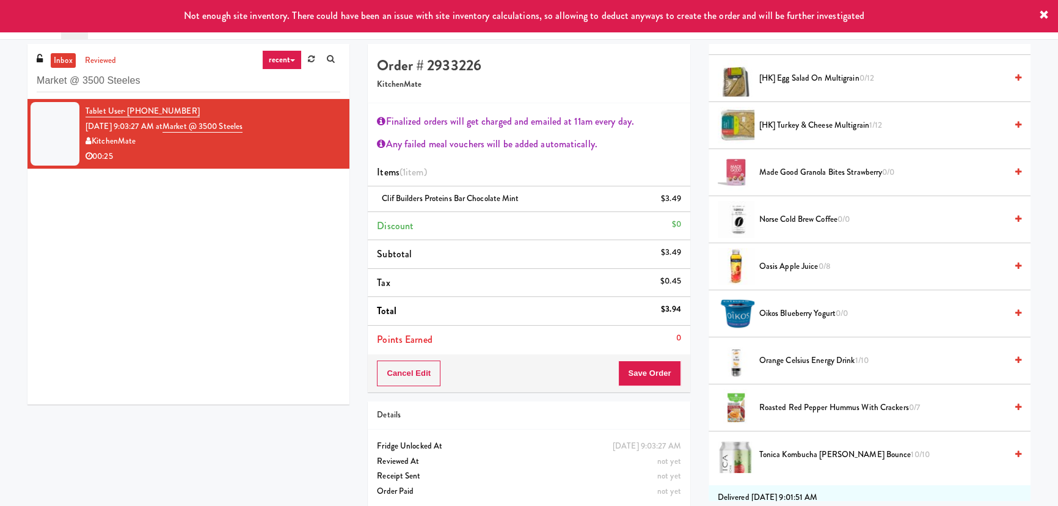
click at [787, 354] on span "Orange Celsius Energy Drink 1/10" at bounding box center [882, 360] width 247 height 15
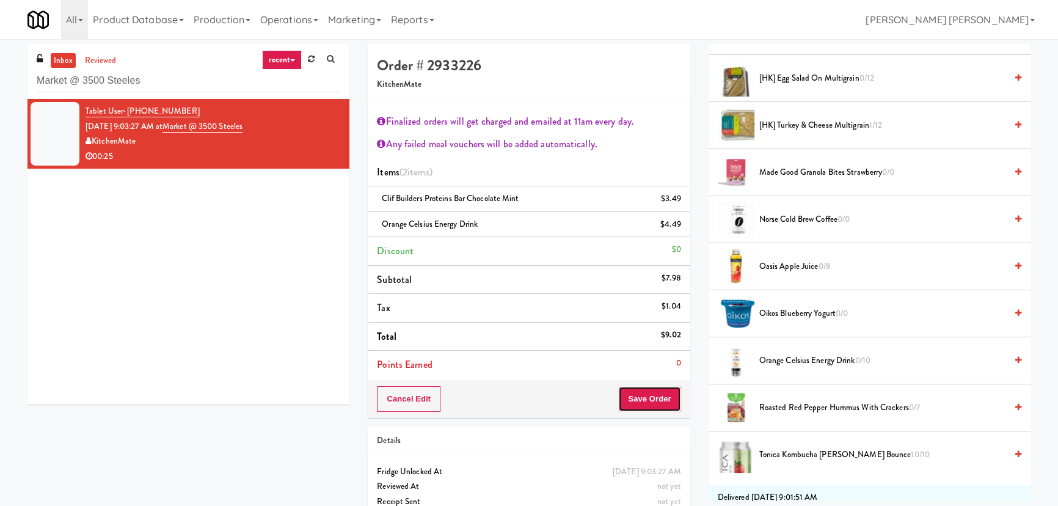
click at [654, 398] on button "Save Order" at bounding box center [649, 399] width 62 height 26
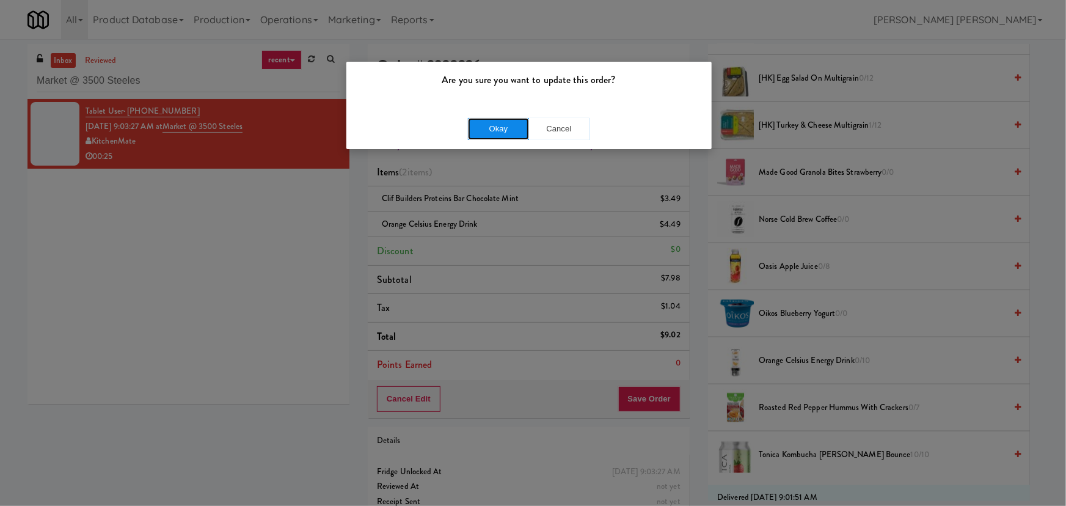
click at [505, 122] on button "Okay" at bounding box center [498, 129] width 61 height 22
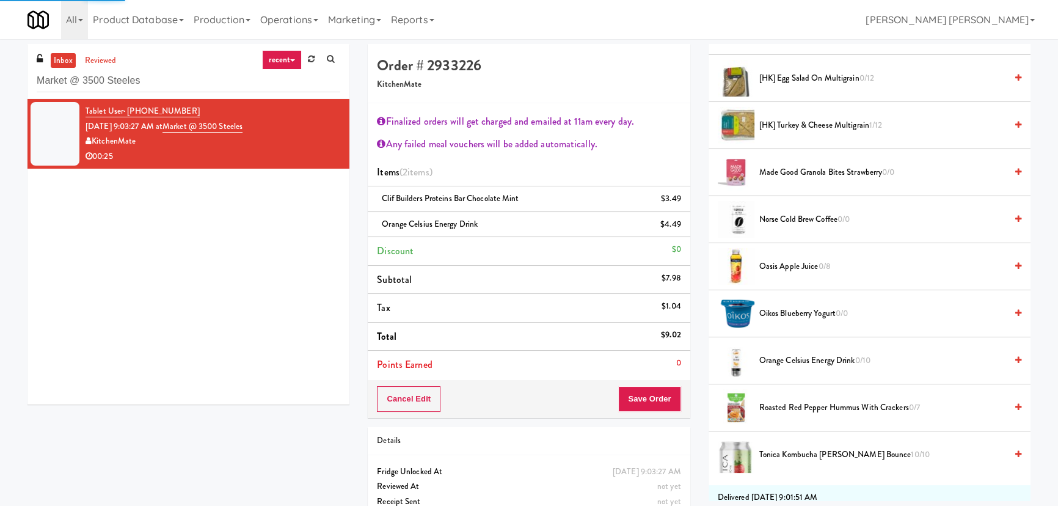
scroll to position [33, 0]
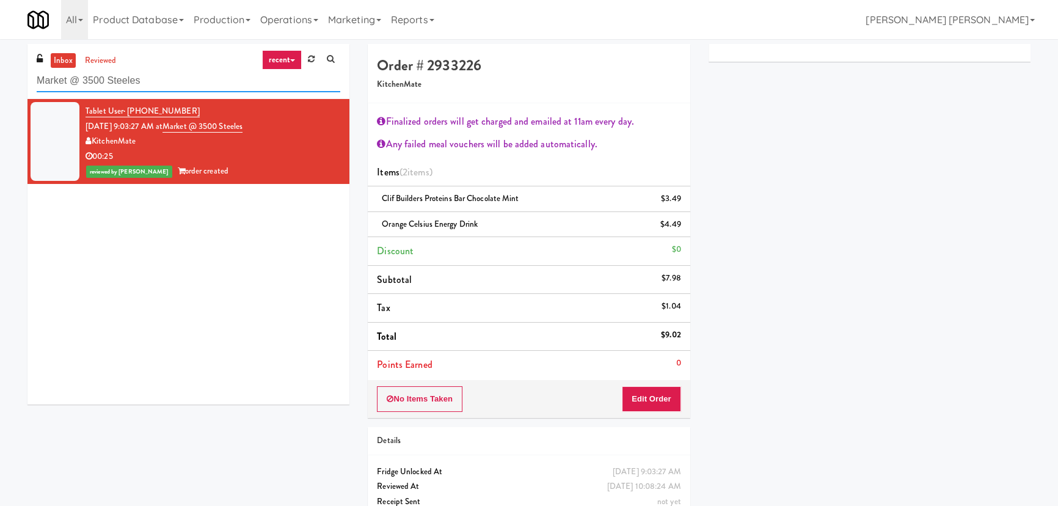
drag, startPoint x: 24, startPoint y: 81, endPoint x: -113, endPoint y: 79, distance: 136.8
click at [0, 79] on html "Are you sure you want to update this order? Okay Cancel Okay Are you sure you w…" at bounding box center [529, 253] width 1058 height 506
paste input "Windsor Gardens Combo"
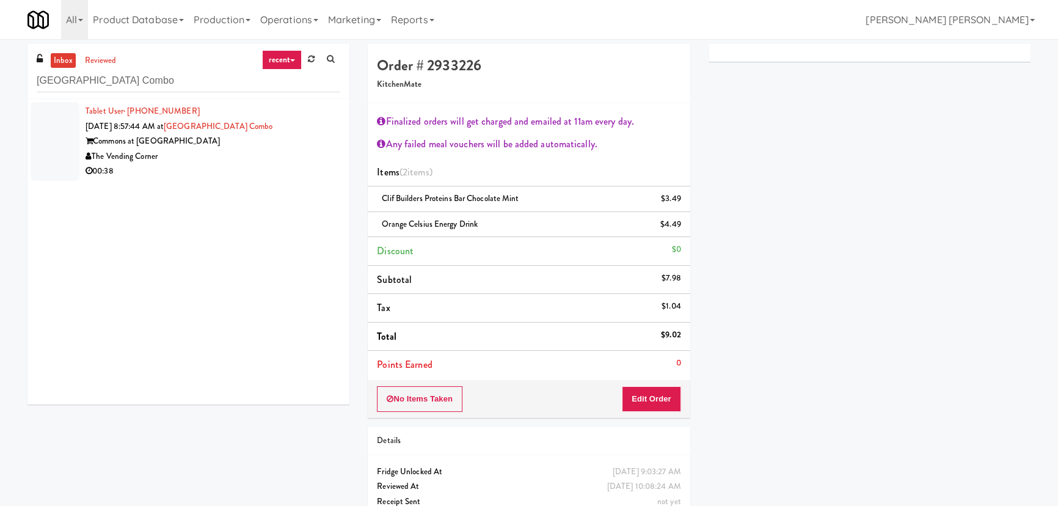
click at [231, 155] on div "The Vending Corner" at bounding box center [213, 156] width 255 height 15
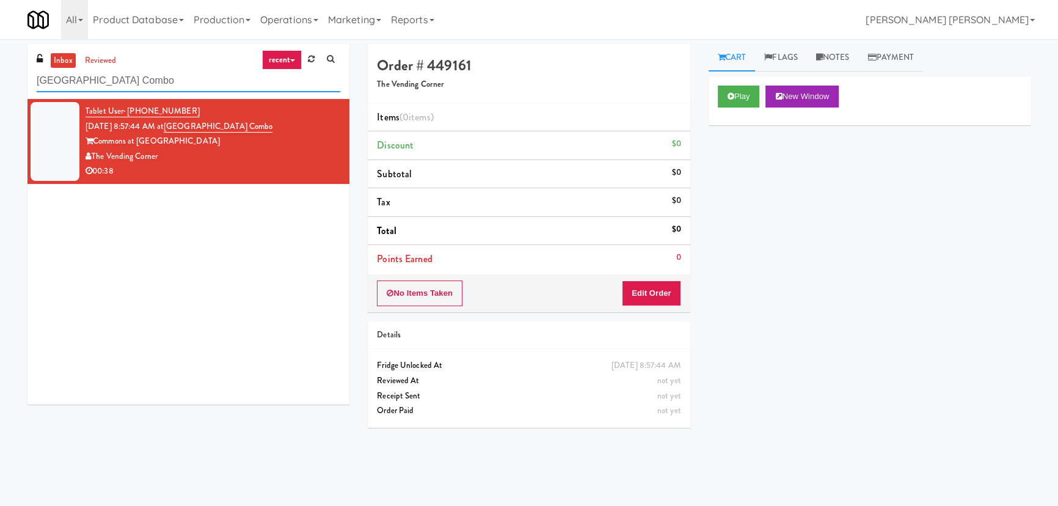
drag, startPoint x: 181, startPoint y: 79, endPoint x: -49, endPoint y: 67, distance: 231.2
click at [0, 67] on html "Are you sure you want to update this order? Okay Cancel Okay Are you sure you w…" at bounding box center [529, 253] width 1058 height 506
paste input "IKEA Etobicoke"
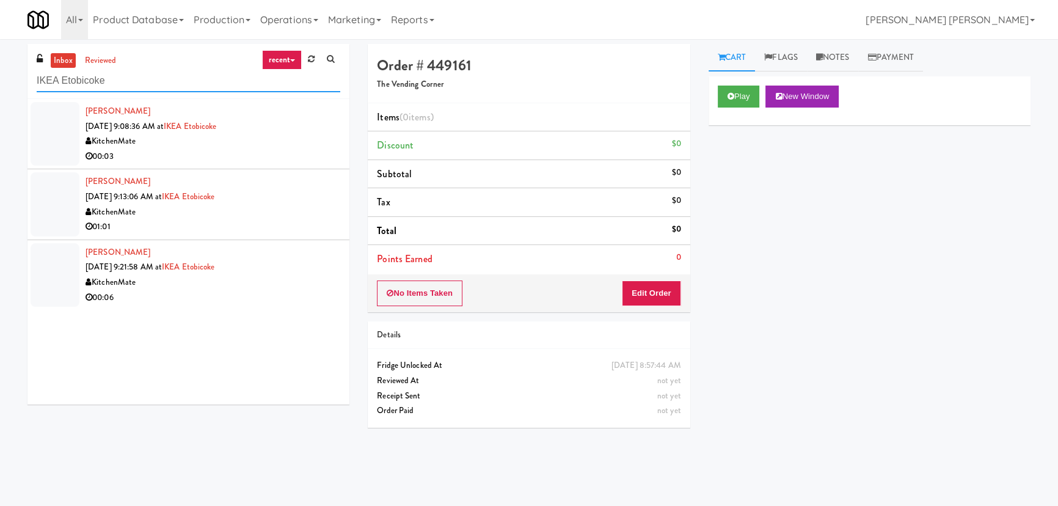
type input "IKEA Etobicoke"
click at [304, 137] on div "KitchenMate" at bounding box center [213, 141] width 255 height 15
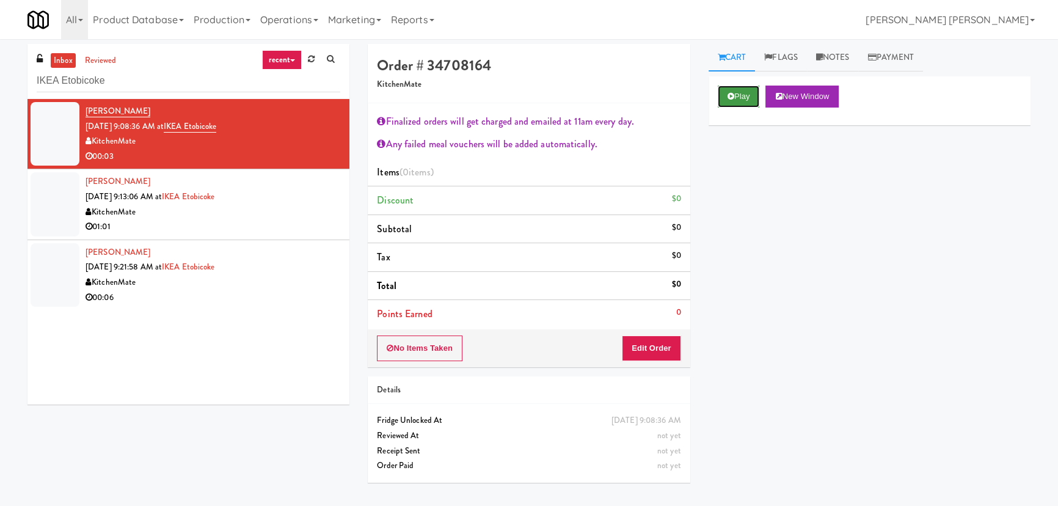
click at [731, 97] on icon at bounding box center [730, 96] width 7 height 8
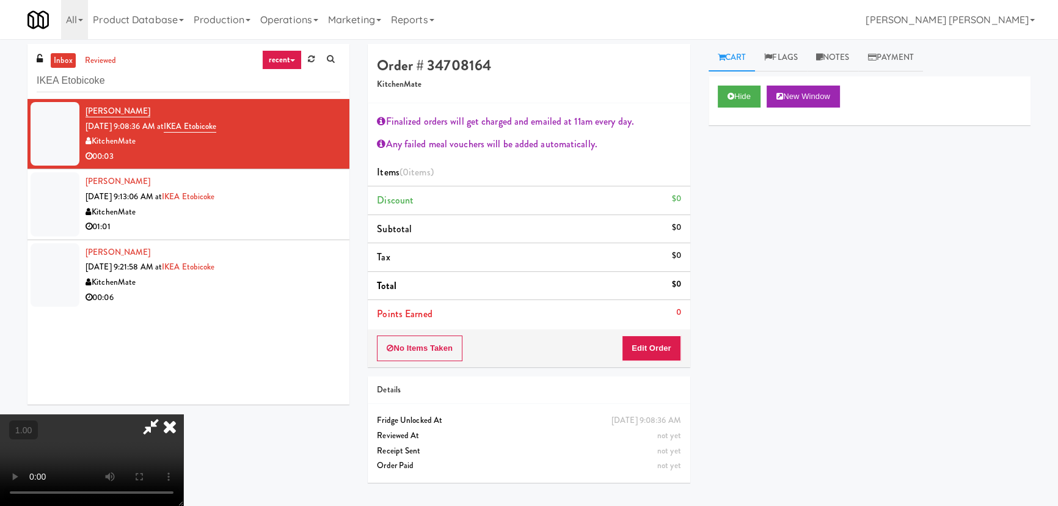
click at [183, 414] on icon at bounding box center [169, 426] width 27 height 24
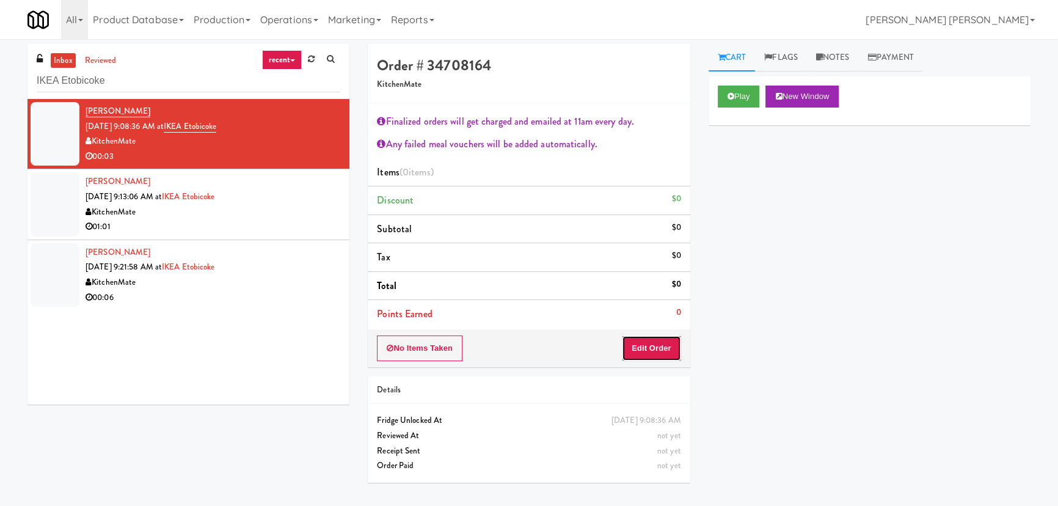
click at [644, 342] on button "Edit Order" at bounding box center [651, 348] width 59 height 26
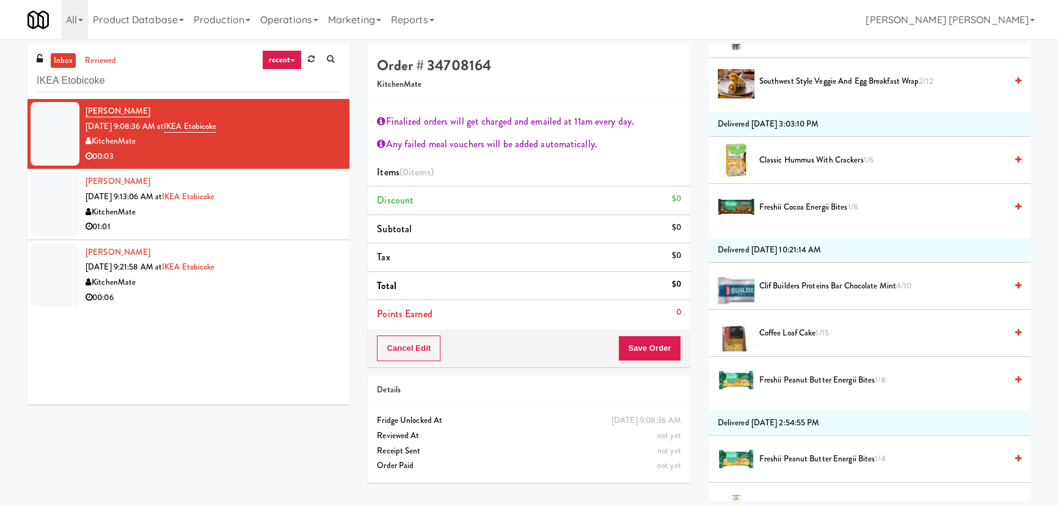
scroll to position [333, 0]
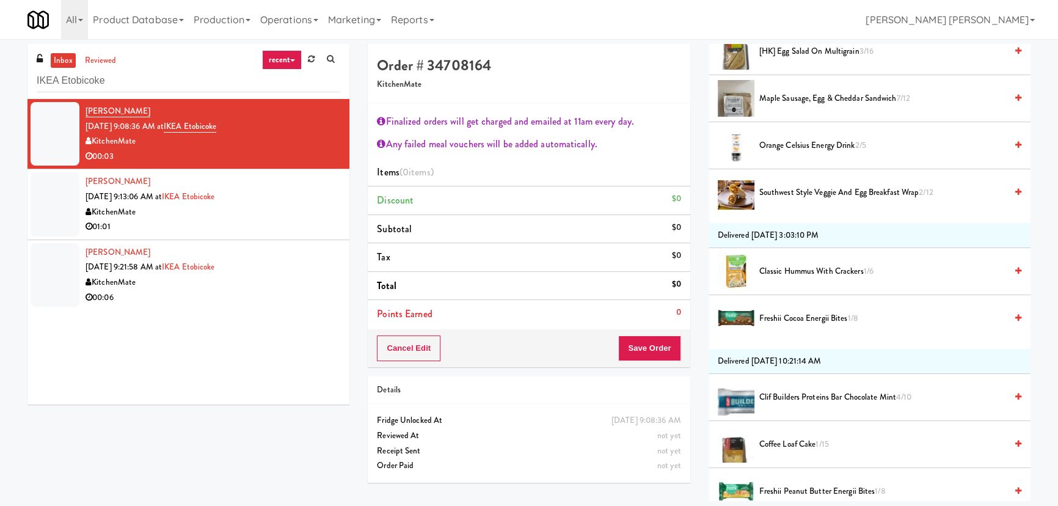
click at [806, 191] on span "Southwest Style Veggie and Egg Breakfast Wrap 2/12" at bounding box center [882, 192] width 247 height 15
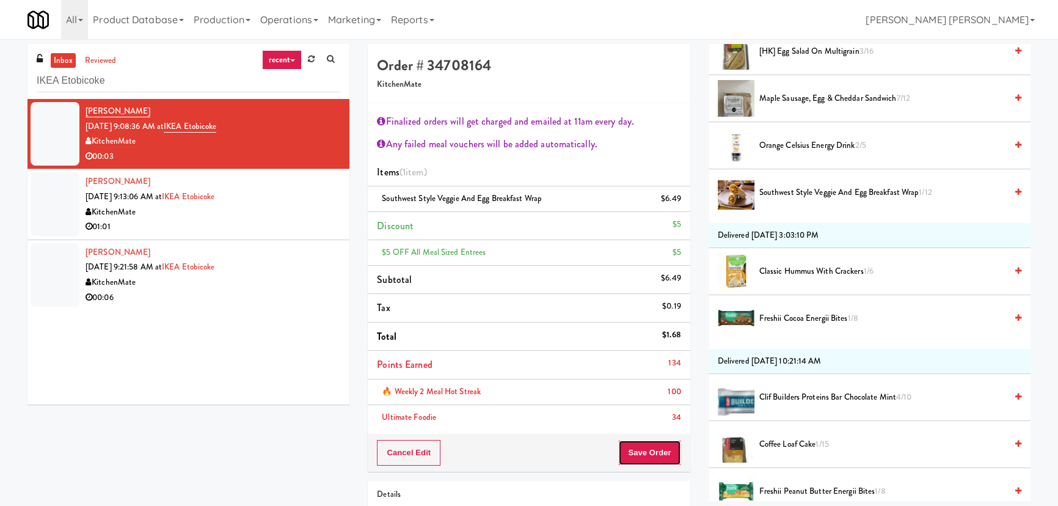
click at [637, 450] on button "Save Order" at bounding box center [649, 453] width 62 height 26
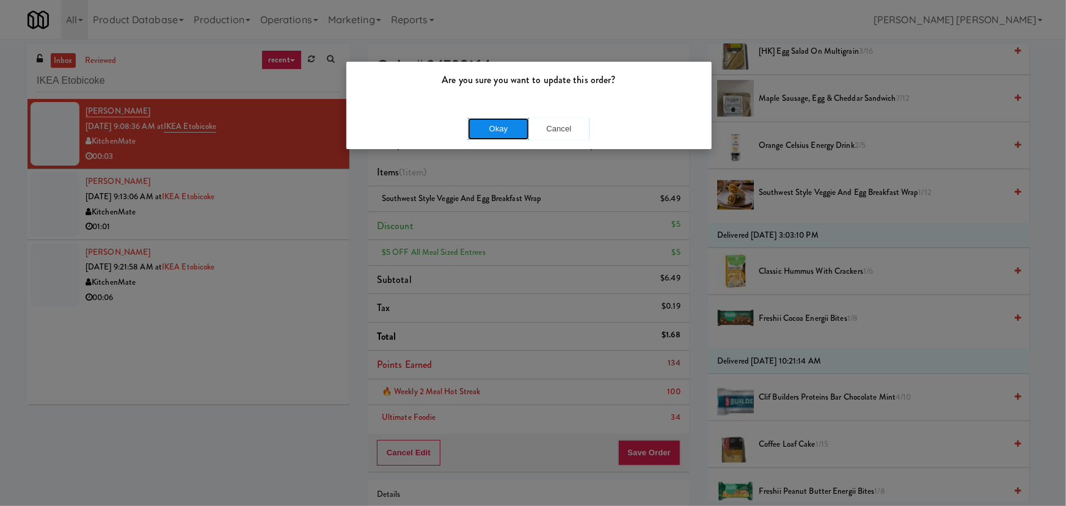
click at [495, 128] on button "Okay" at bounding box center [498, 129] width 61 height 22
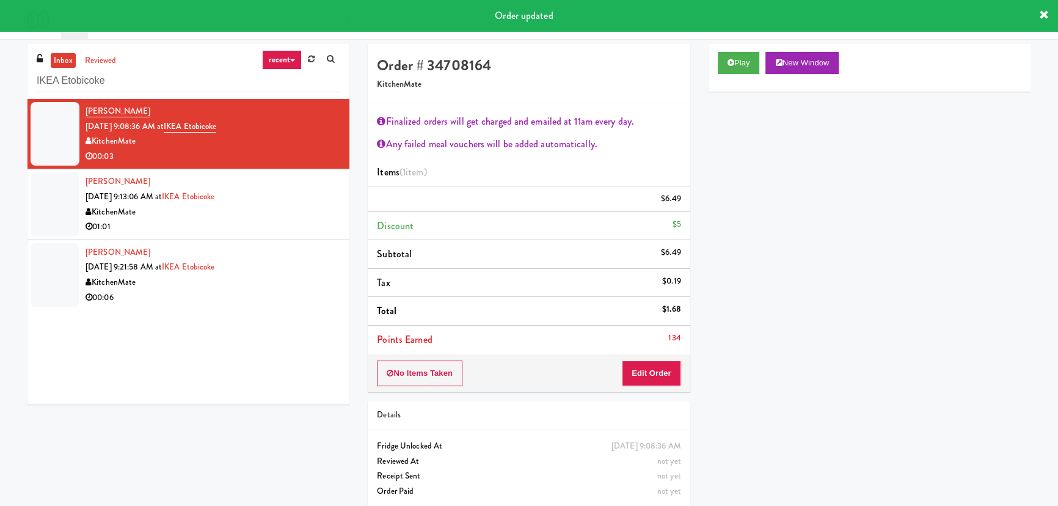
scroll to position [33, 0]
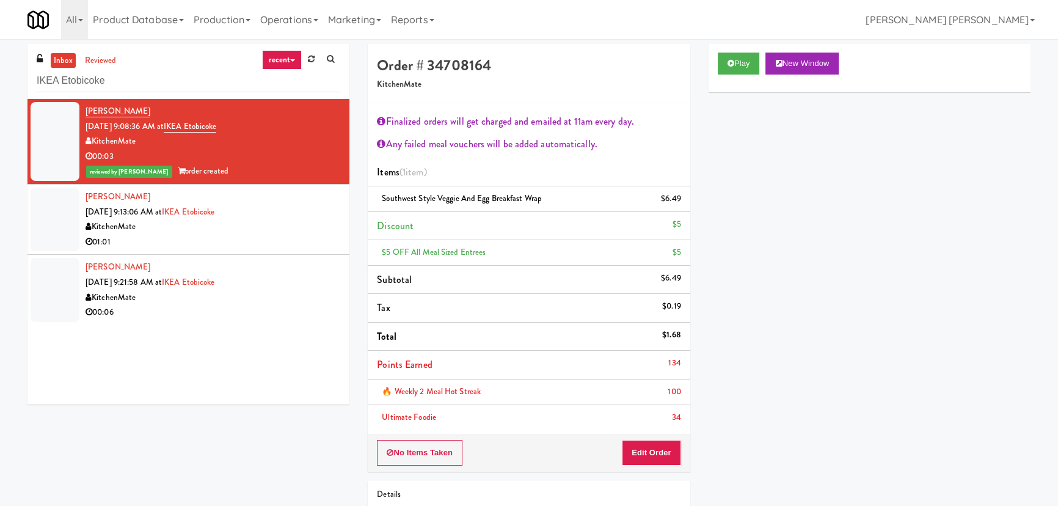
click at [308, 217] on div "Shaishav Patel Aug 30, 2025 9:13:06 AM at IKEA Etobicoke KitchenMate 01:01" at bounding box center [213, 219] width 255 height 60
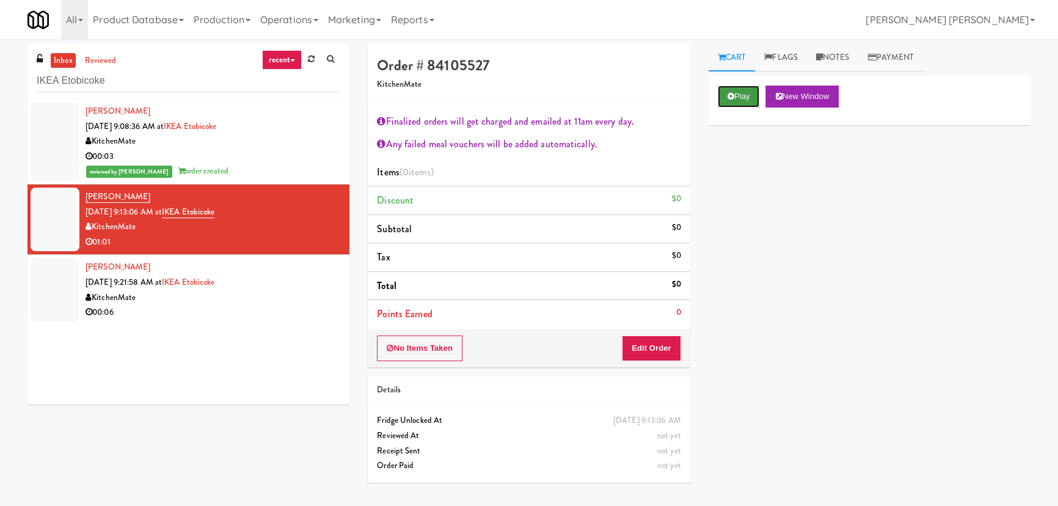
click at [735, 89] on button "Play" at bounding box center [739, 97] width 42 height 22
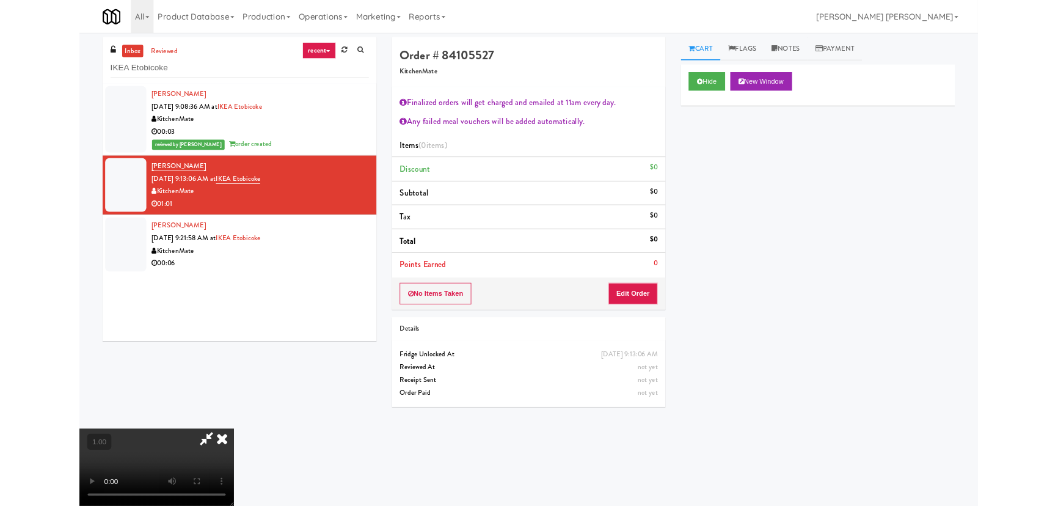
scroll to position [25, 0]
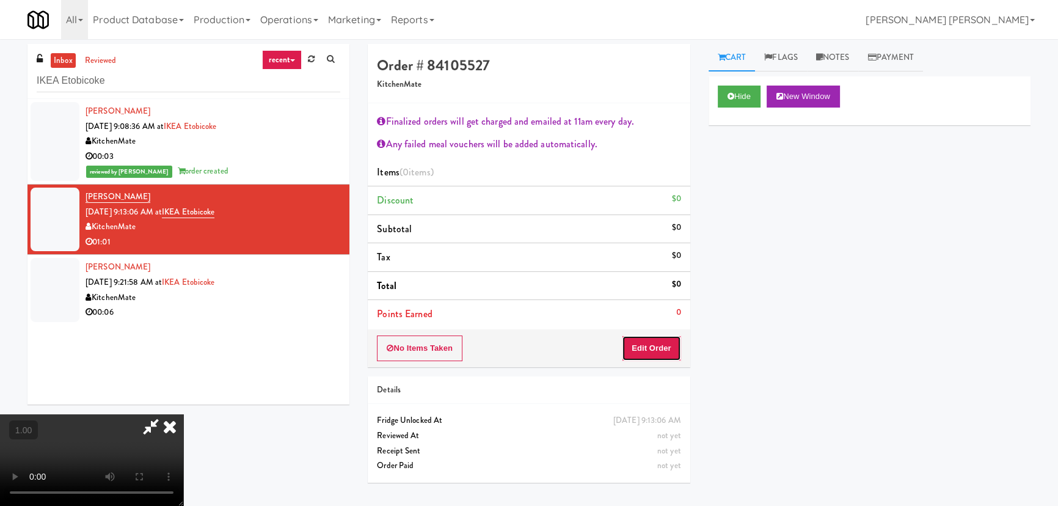
click at [652, 343] on button "Edit Order" at bounding box center [651, 348] width 59 height 26
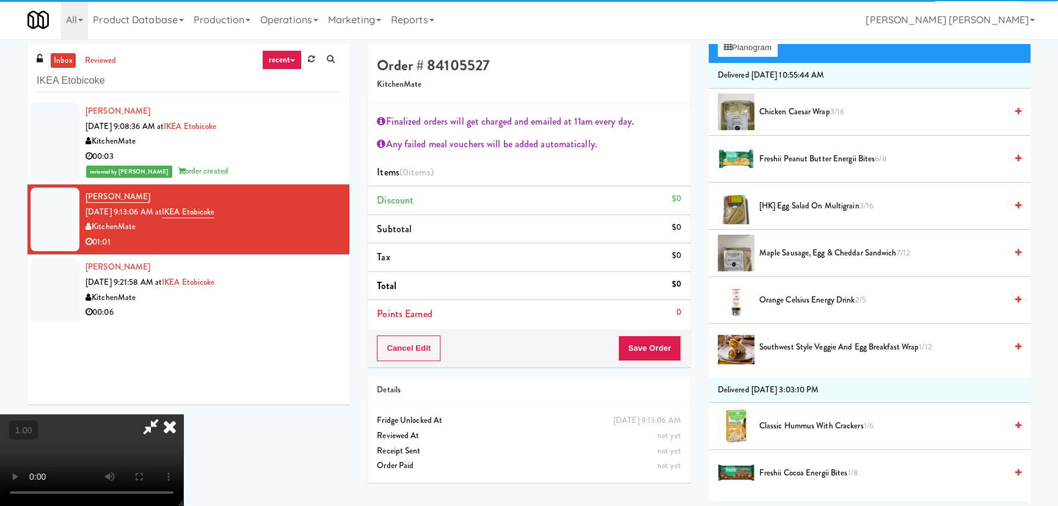
scroll to position [222, 0]
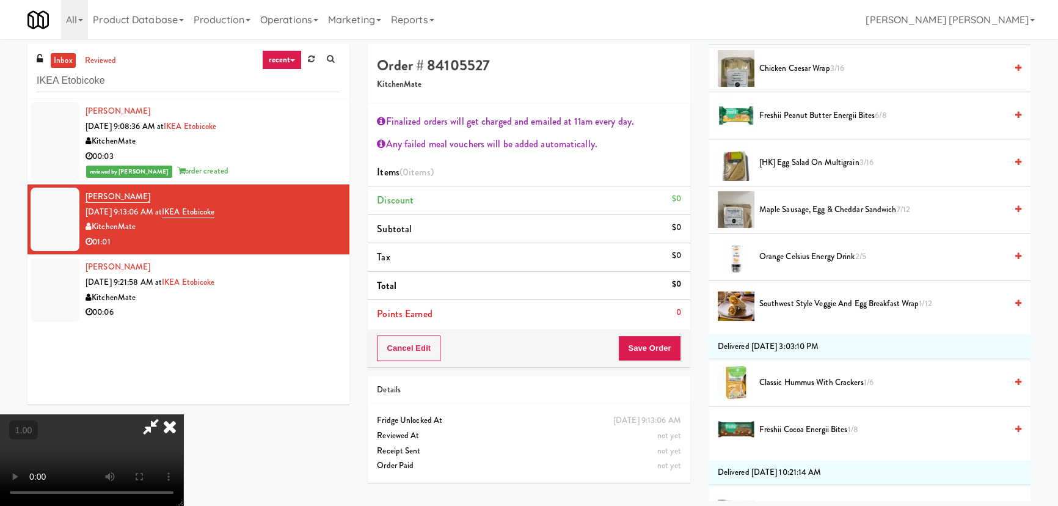
click at [782, 159] on span "[HK] Egg Salad on Multigrain 3/16" at bounding box center [882, 162] width 247 height 15
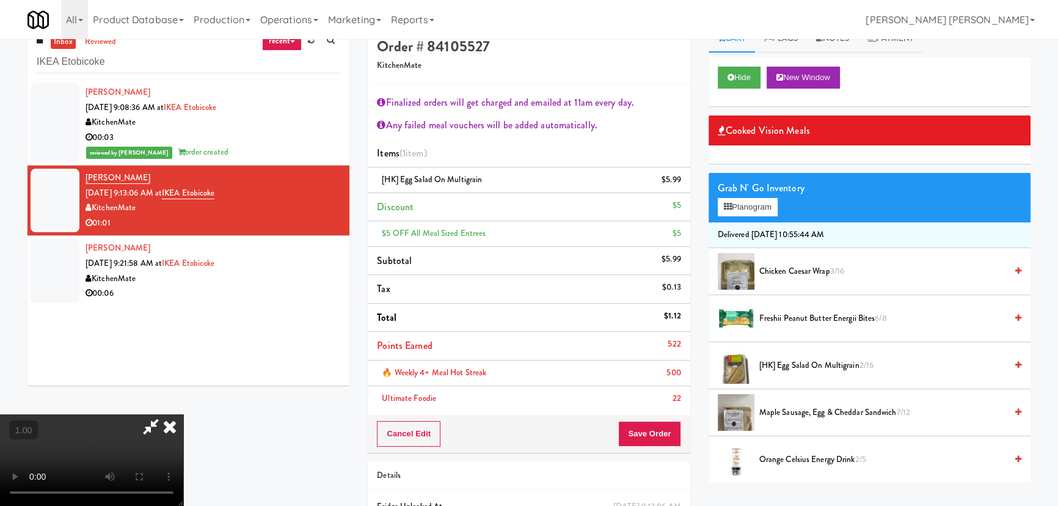
scroll to position [0, 0]
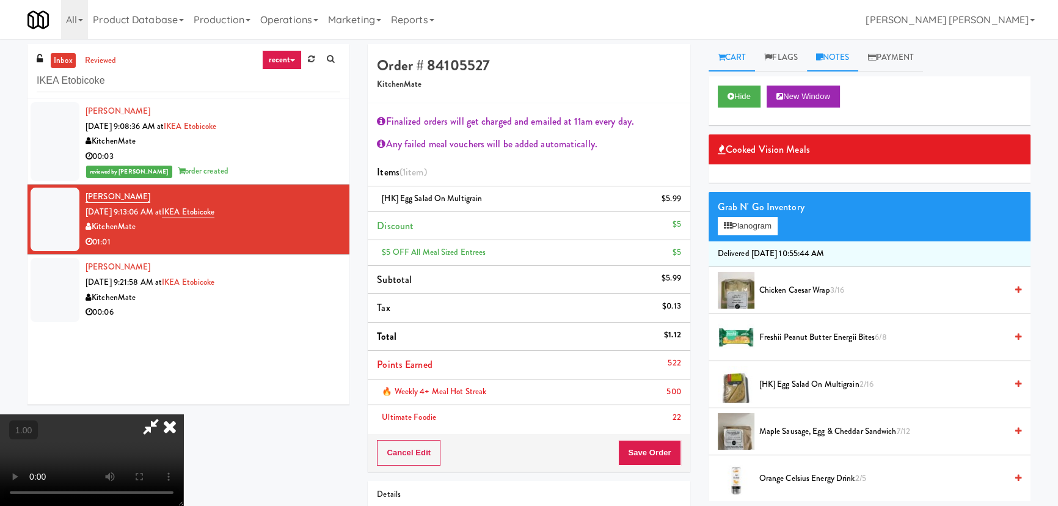
click at [842, 60] on link "Notes" at bounding box center [833, 57] width 52 height 27
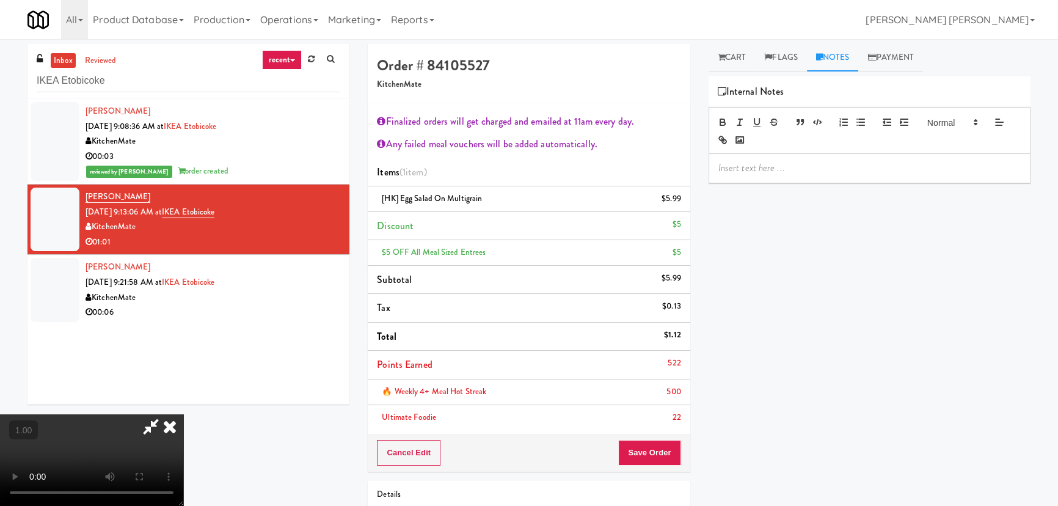
click at [812, 169] on p at bounding box center [869, 167] width 302 height 13
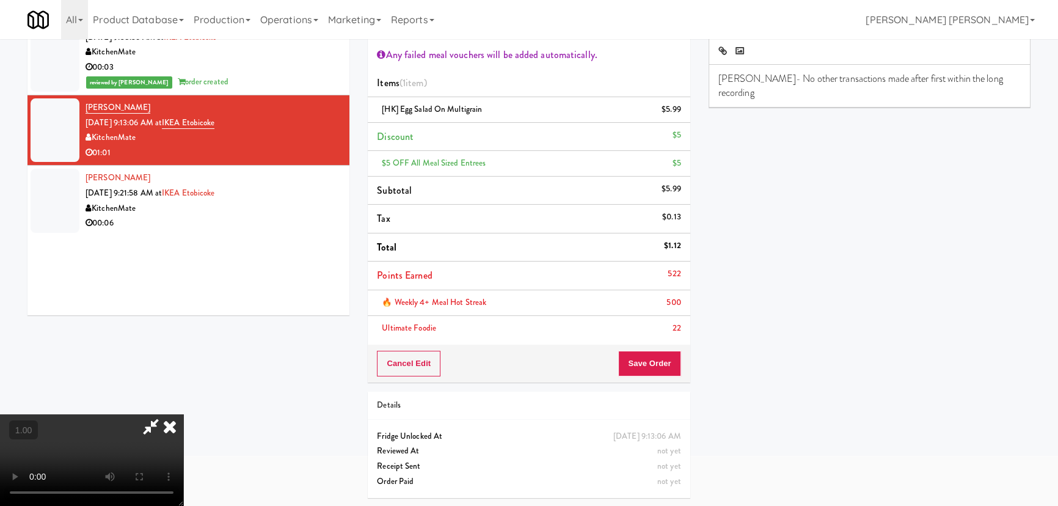
click at [183, 414] on icon at bounding box center [169, 426] width 27 height 24
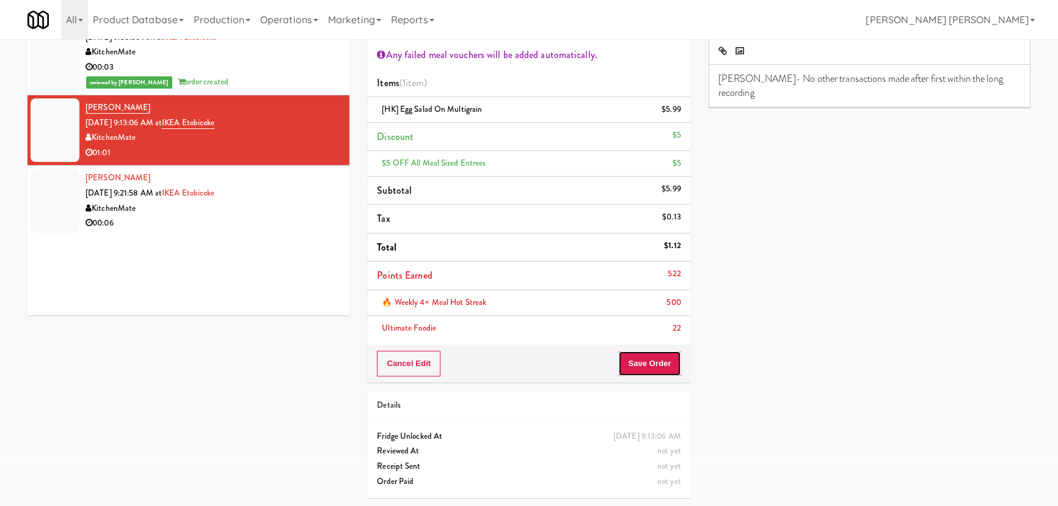
click at [641, 361] on button "Save Order" at bounding box center [649, 364] width 62 height 26
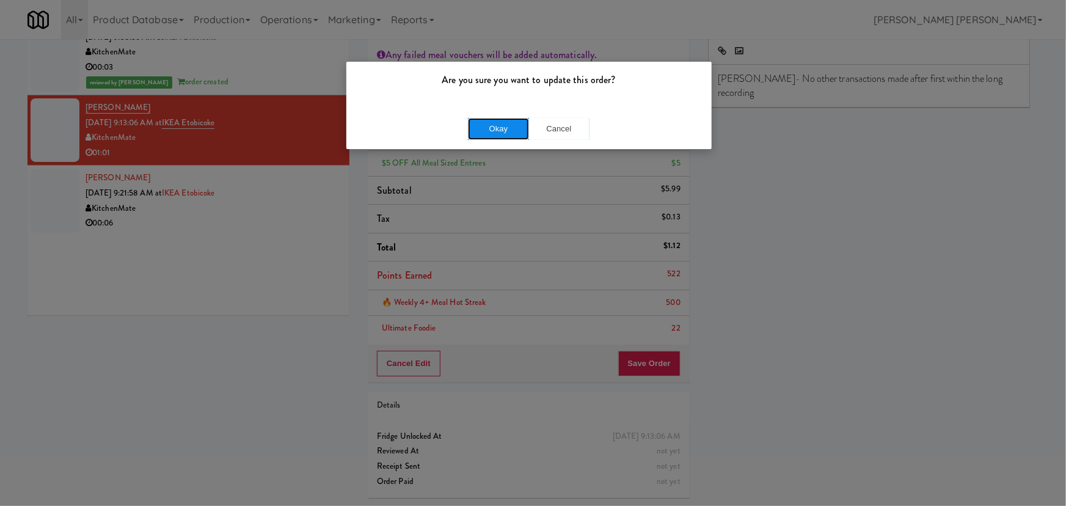
click at [511, 132] on button "Okay" at bounding box center [498, 129] width 61 height 22
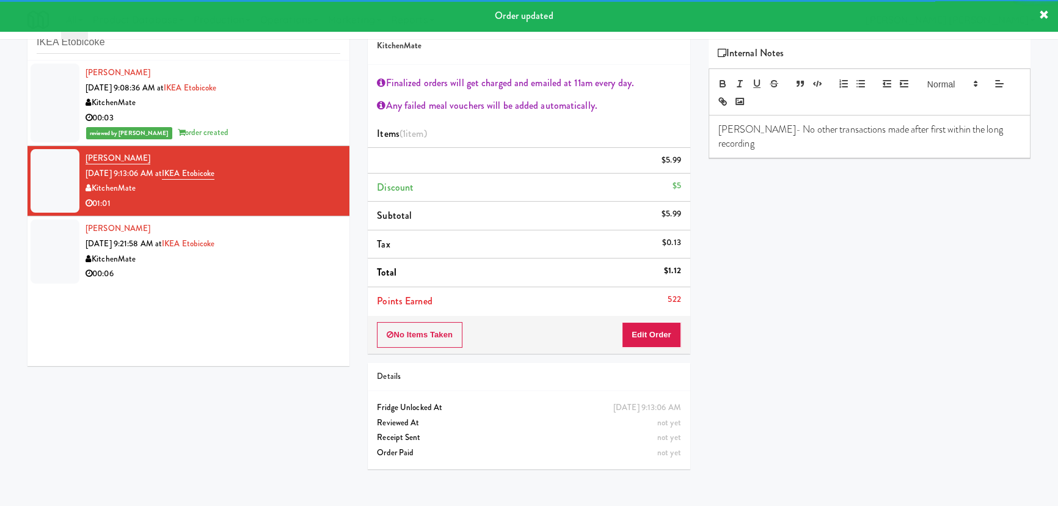
scroll to position [89, 0]
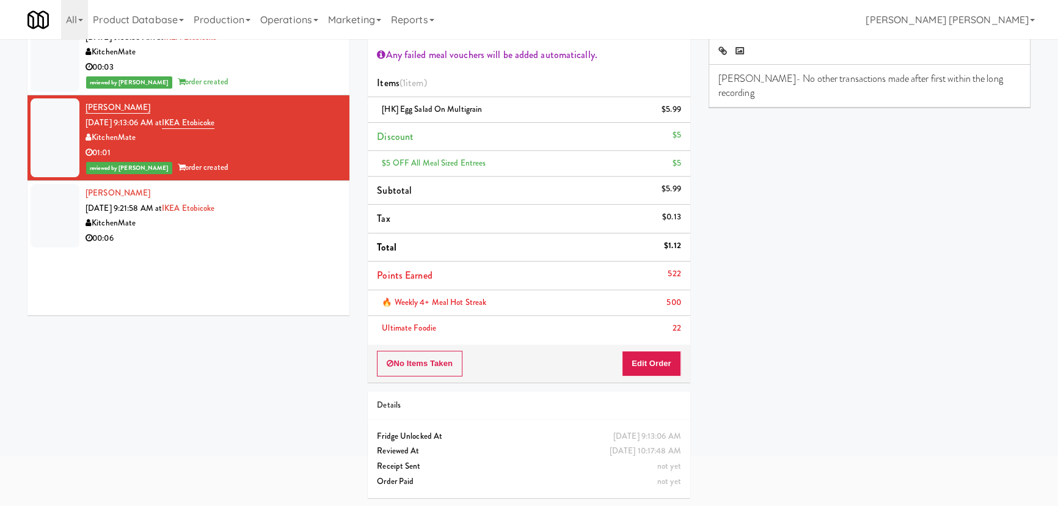
click at [250, 228] on div "KitchenMate" at bounding box center [213, 223] width 255 height 15
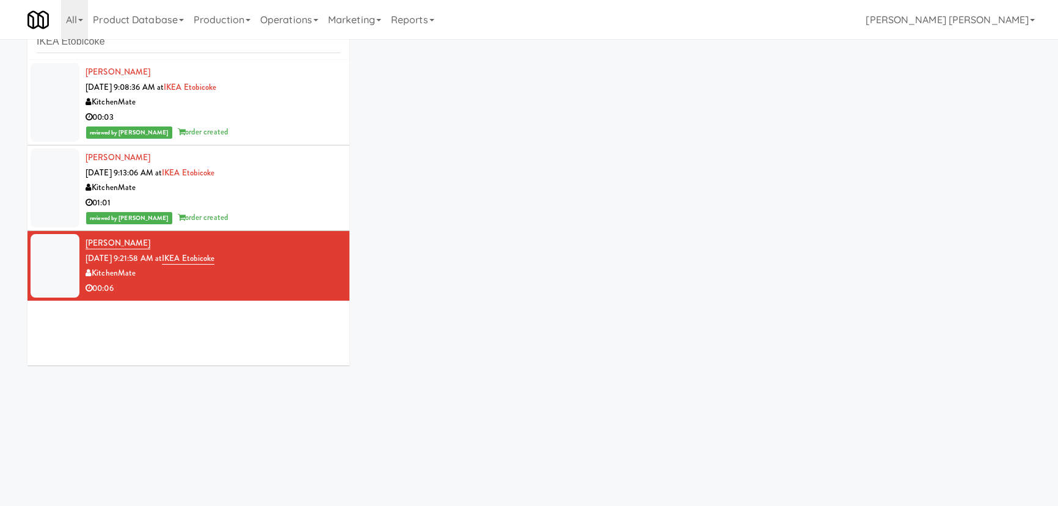
scroll to position [38, 0]
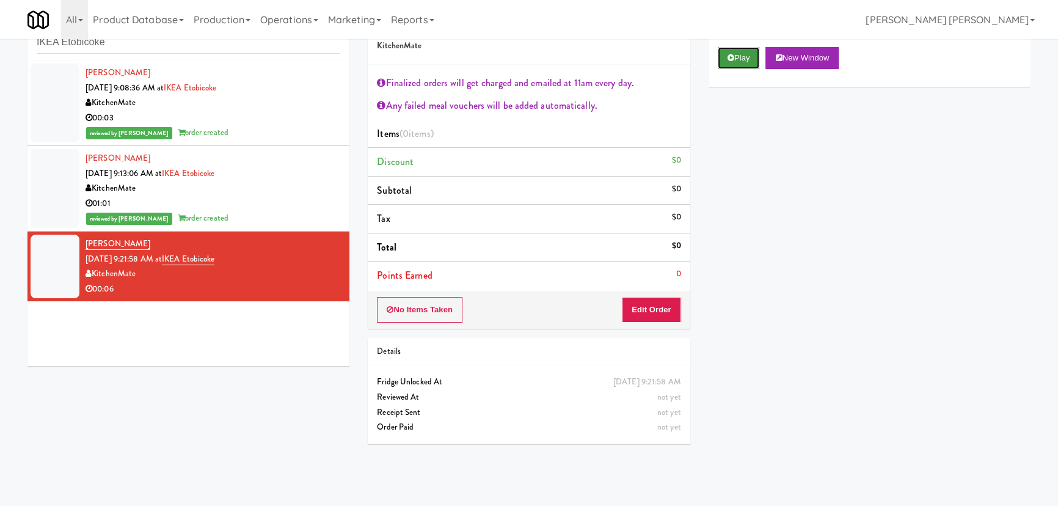
click at [733, 55] on icon at bounding box center [730, 58] width 7 height 8
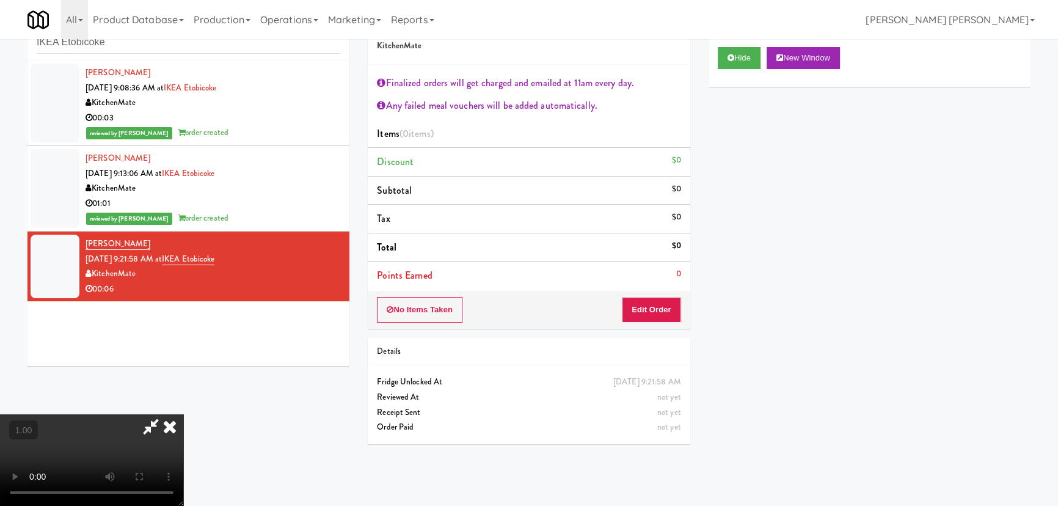
scroll to position [25, 0]
click at [664, 307] on button "Edit Order" at bounding box center [651, 310] width 59 height 26
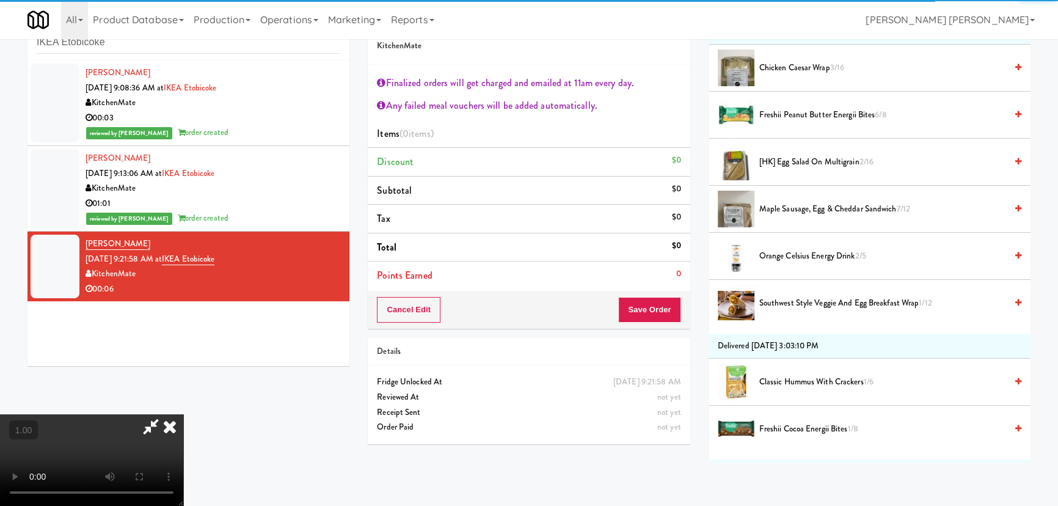
scroll to position [222, 0]
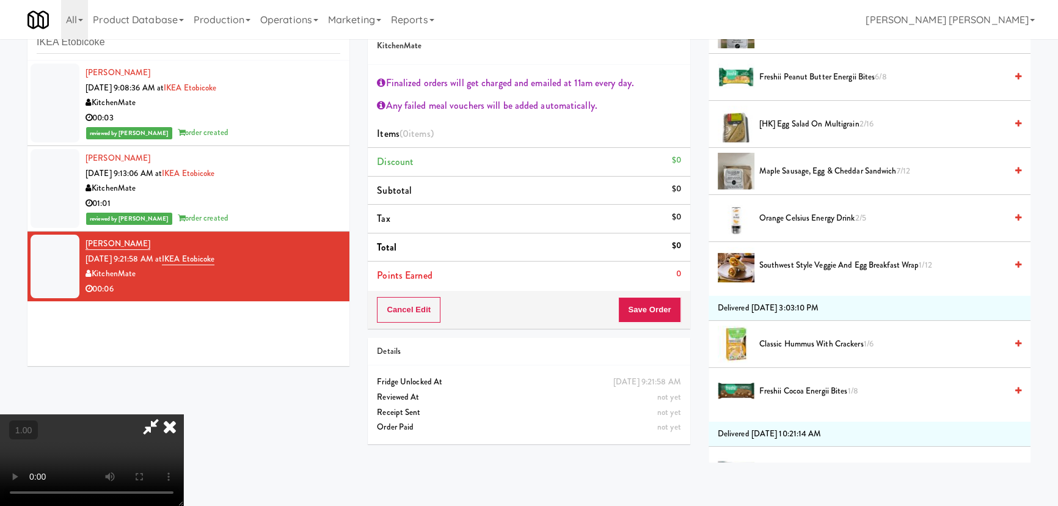
click at [776, 169] on span "Maple Sausage, Egg & Cheddar Sandwich 7/12" at bounding box center [882, 171] width 247 height 15
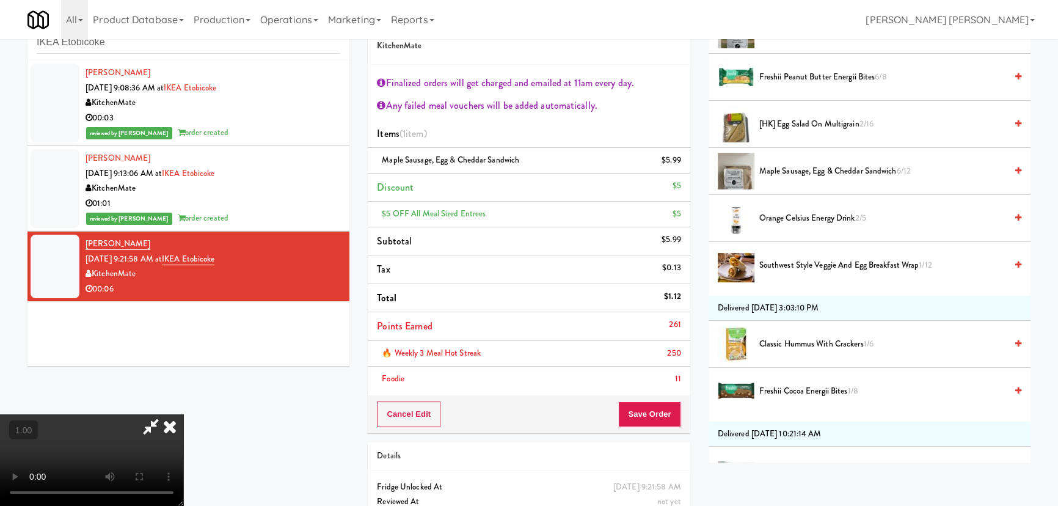
scroll to position [0, 0]
click at [183, 414] on icon at bounding box center [169, 426] width 27 height 24
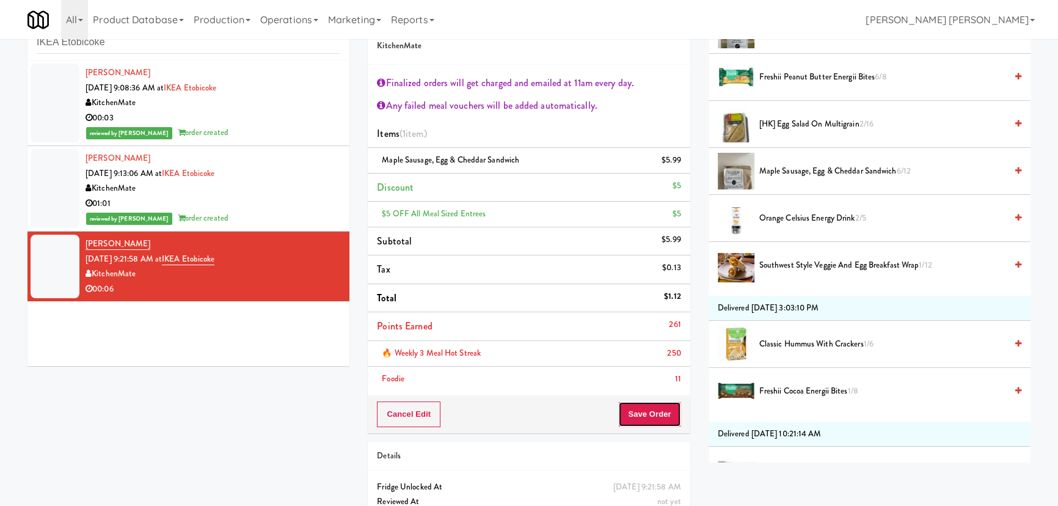
click at [650, 412] on button "Save Order" at bounding box center [649, 414] width 62 height 26
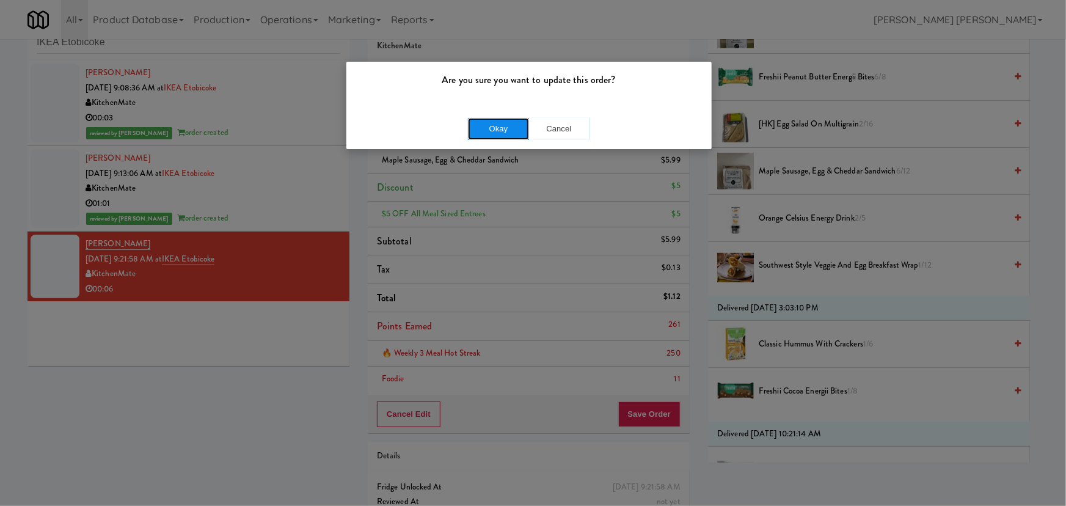
click at [500, 130] on button "Okay" at bounding box center [498, 129] width 61 height 22
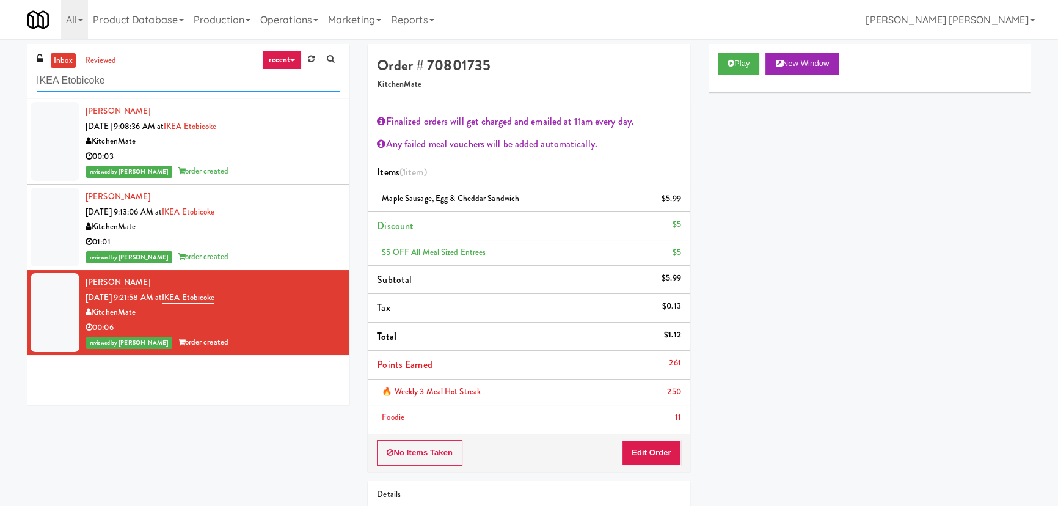
drag, startPoint x: 123, startPoint y: 78, endPoint x: -37, endPoint y: 70, distance: 160.2
click at [0, 70] on html "Are you sure you want to update this order? Okay Cancel Okay Are you sure you w…" at bounding box center [529, 253] width 1058 height 506
paste input "North York Stor"
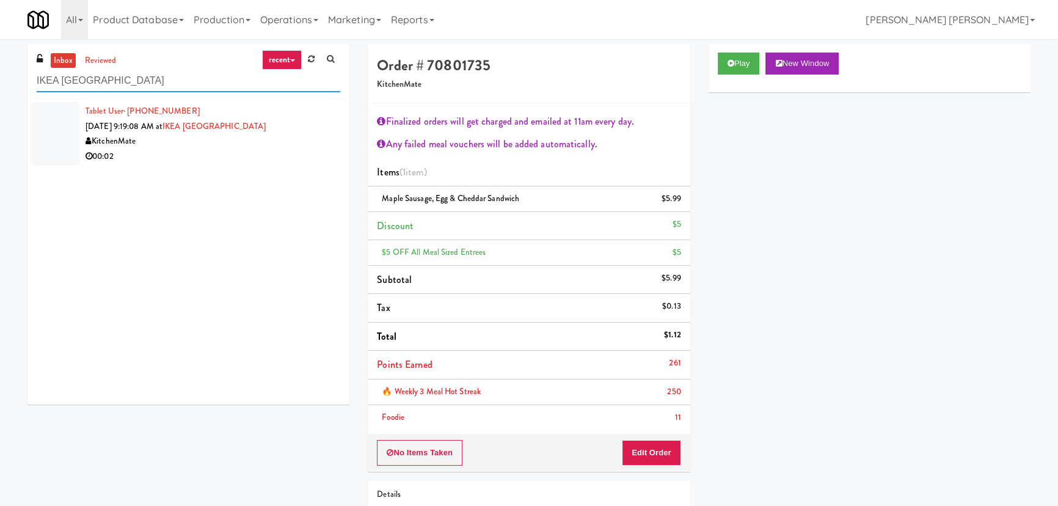
type input "IKEA North York Store"
click at [248, 160] on div "00:02" at bounding box center [213, 156] width 255 height 15
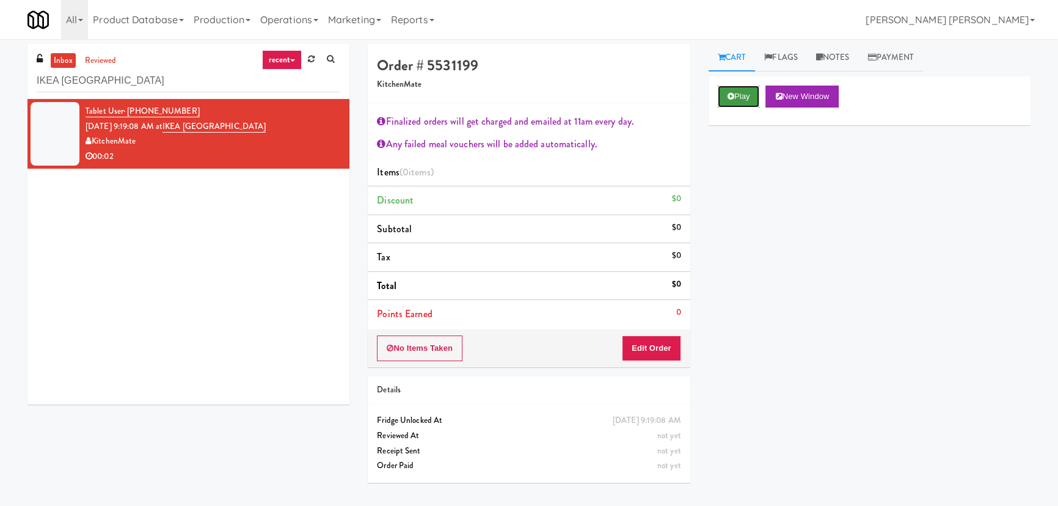
click at [745, 101] on button "Play" at bounding box center [739, 97] width 42 height 22
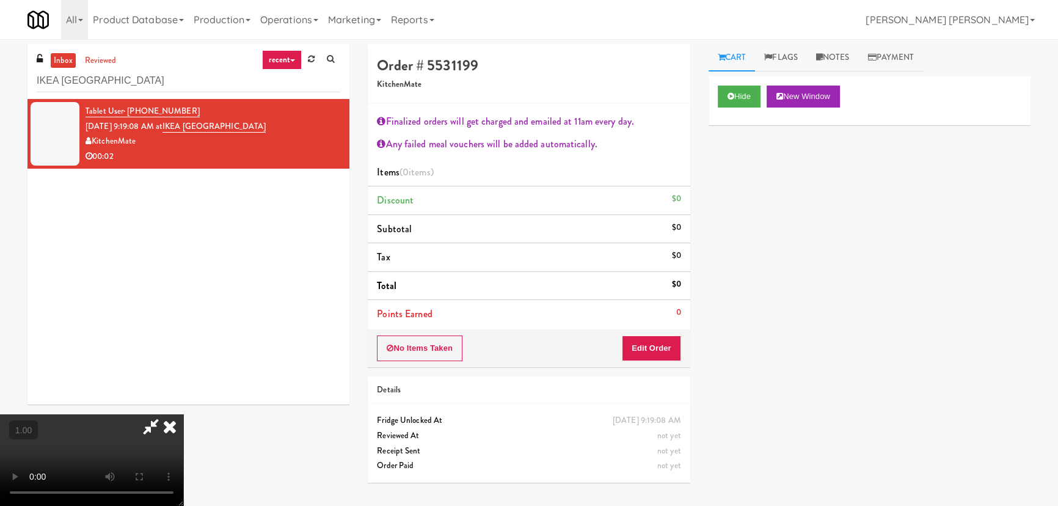
scroll to position [25, 0]
click at [656, 342] on button "Edit Order" at bounding box center [651, 348] width 59 height 26
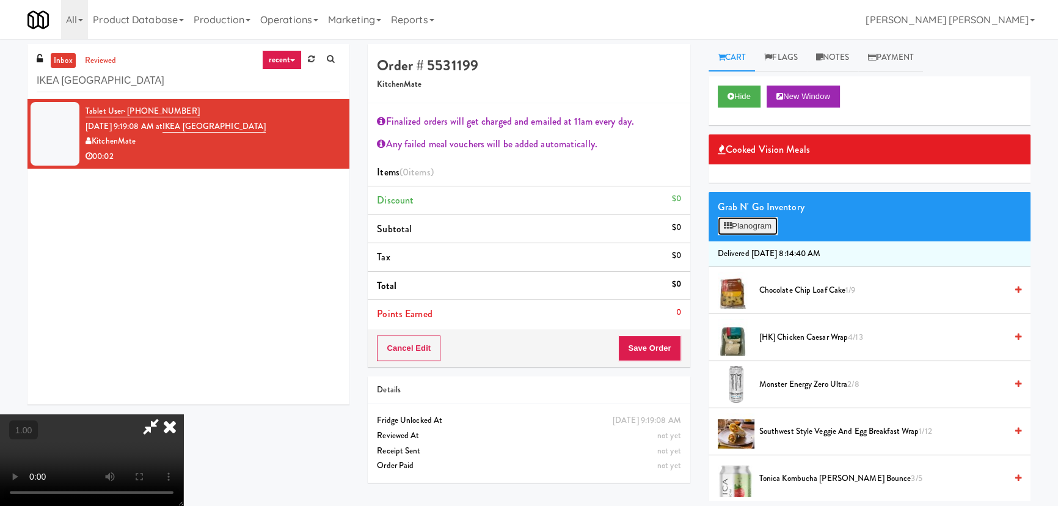
click at [739, 230] on button "Planogram" at bounding box center [748, 226] width 60 height 18
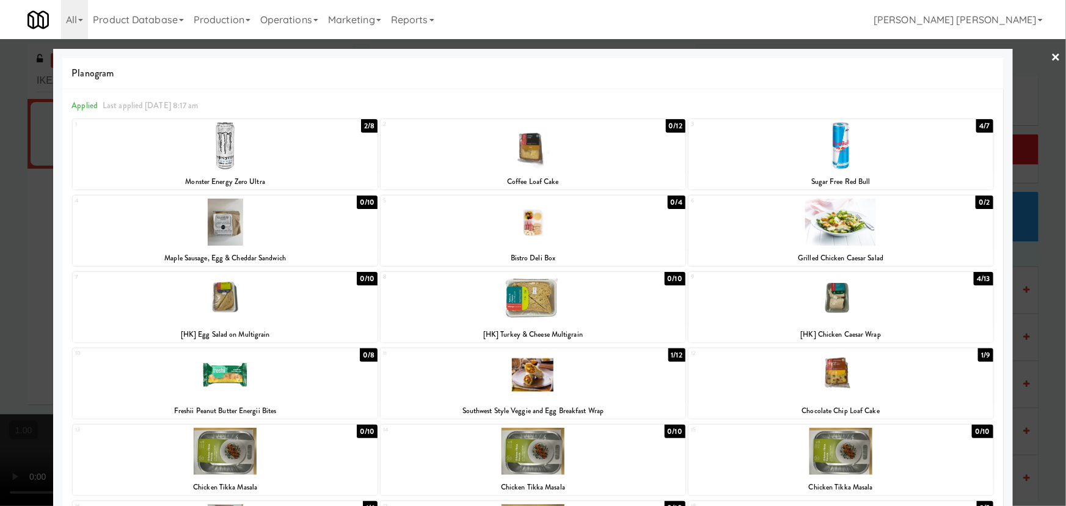
click at [824, 308] on div at bounding box center [840, 298] width 305 height 47
click at [1051, 55] on link "×" at bounding box center [1056, 58] width 10 height 38
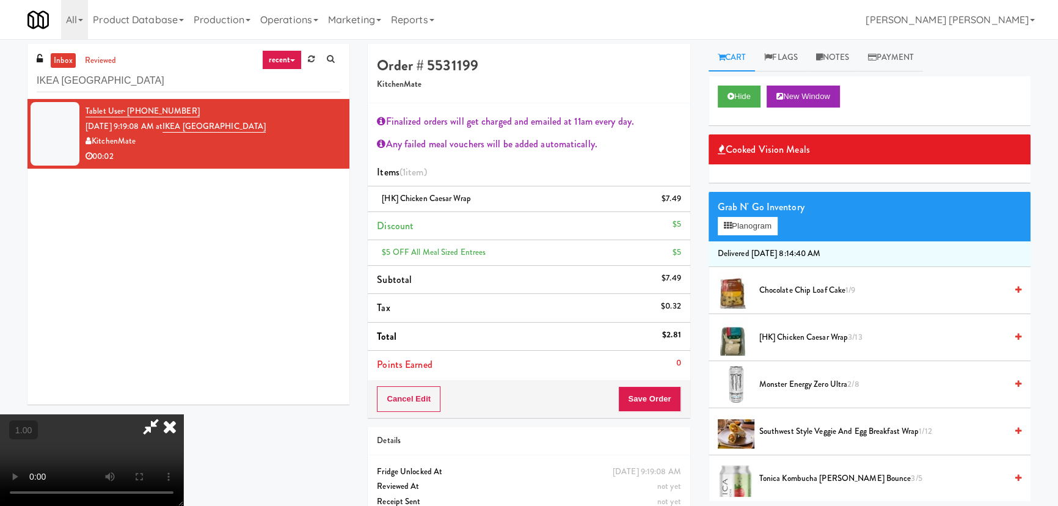
click at [183, 414] on icon at bounding box center [169, 426] width 27 height 24
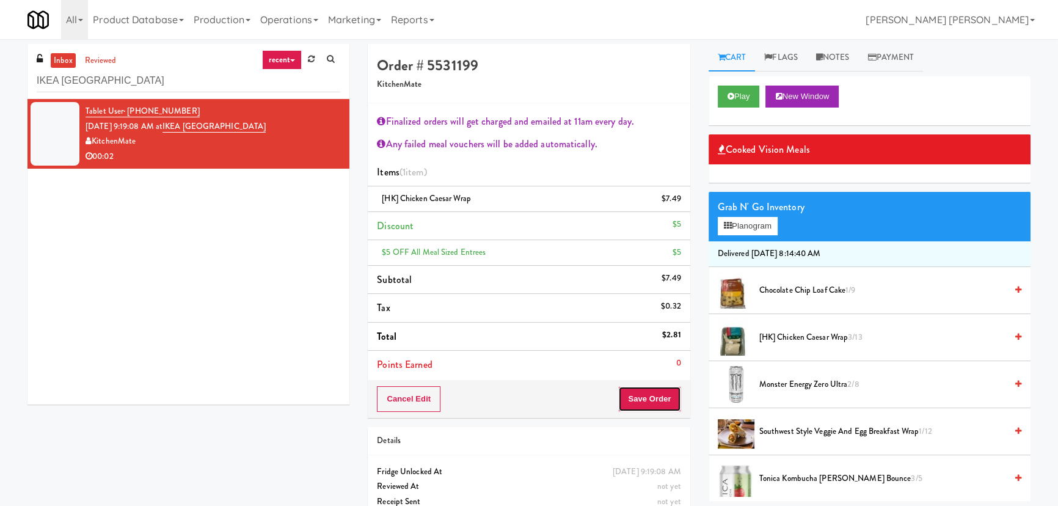
click at [649, 398] on button "Save Order" at bounding box center [649, 399] width 62 height 26
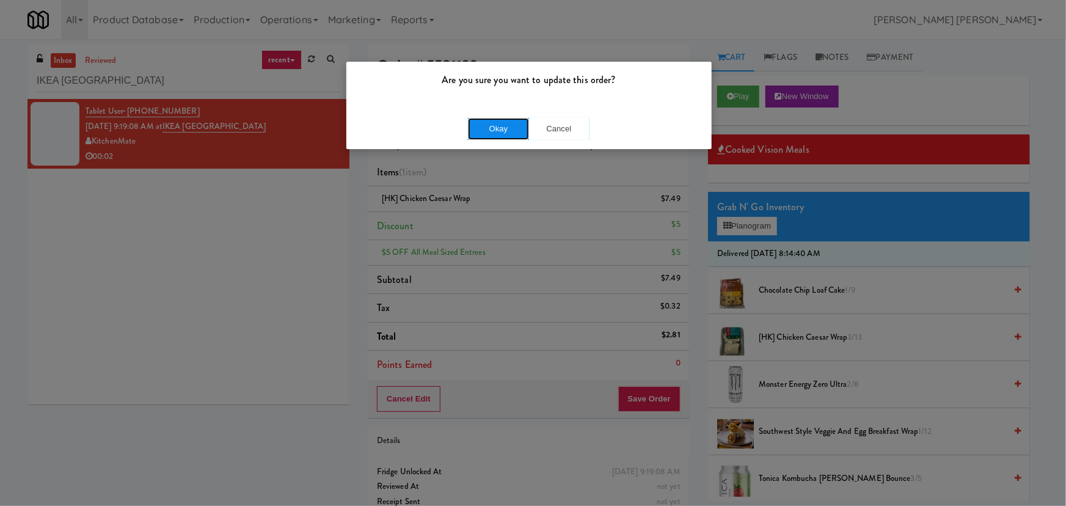
click at [495, 134] on button "Okay" at bounding box center [498, 129] width 61 height 22
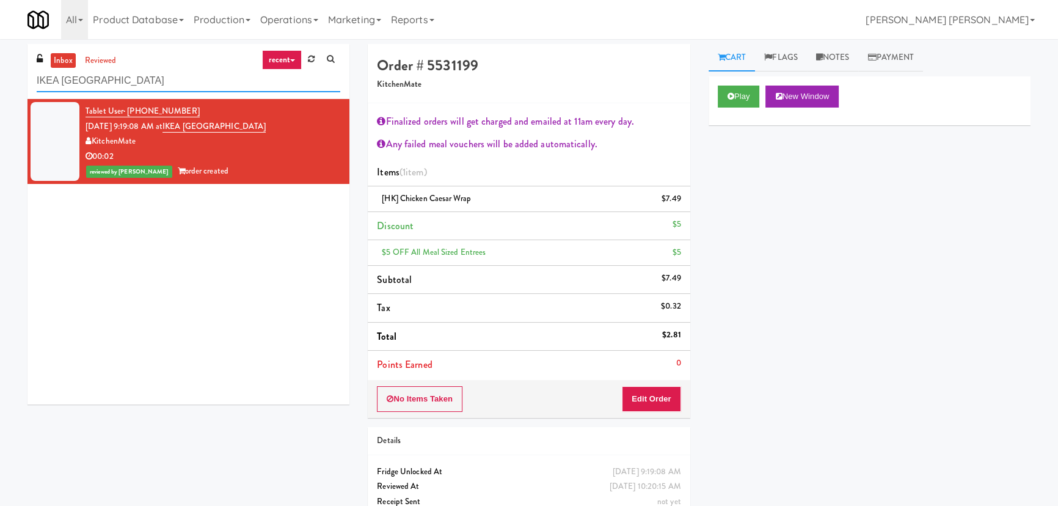
drag, startPoint x: 150, startPoint y: 82, endPoint x: -29, endPoint y: 87, distance: 178.4
click at [0, 87] on html "Are you sure you want to update this order? Okay Cancel Okay Are you sure you w…" at bounding box center [529, 253] width 1058 height 506
paste input "Glasshouse Pittsburgh Combo Cooler"
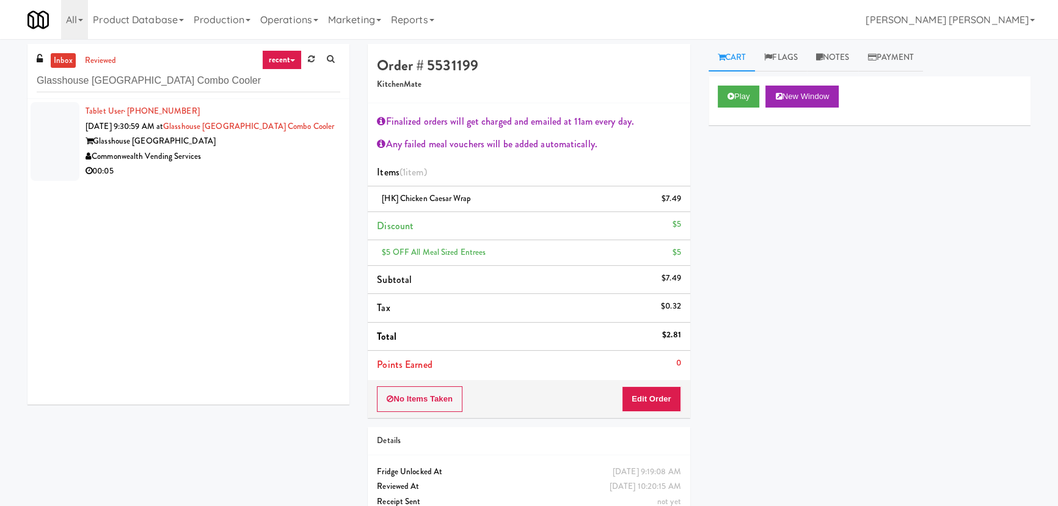
click at [271, 159] on div "Commonwealth Vending Services" at bounding box center [213, 156] width 255 height 15
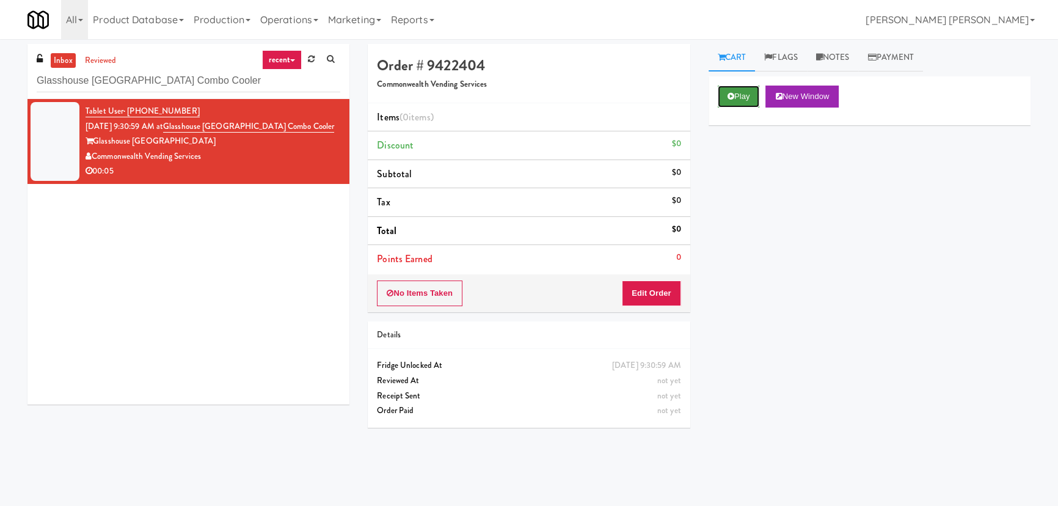
click at [729, 89] on button "Play" at bounding box center [739, 97] width 42 height 22
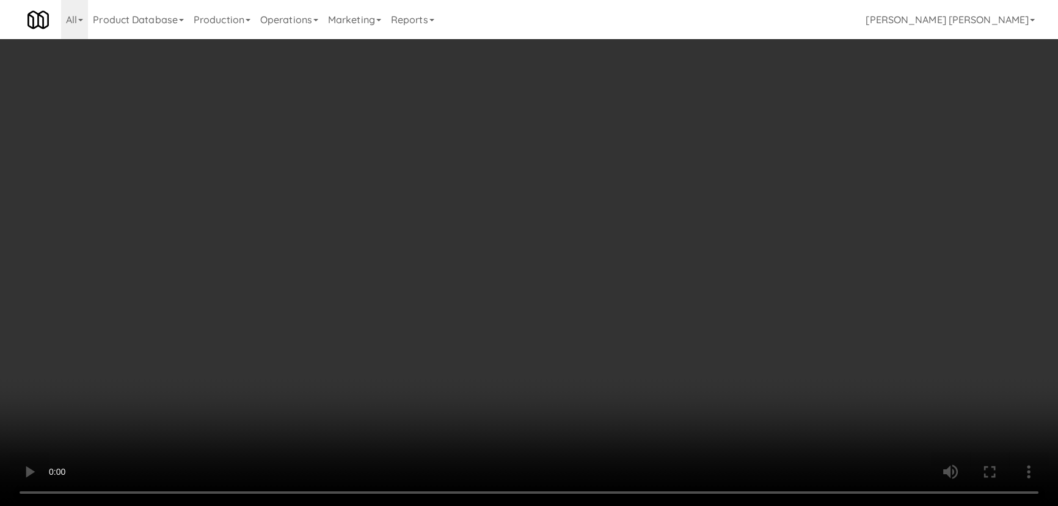
scroll to position [25, 0]
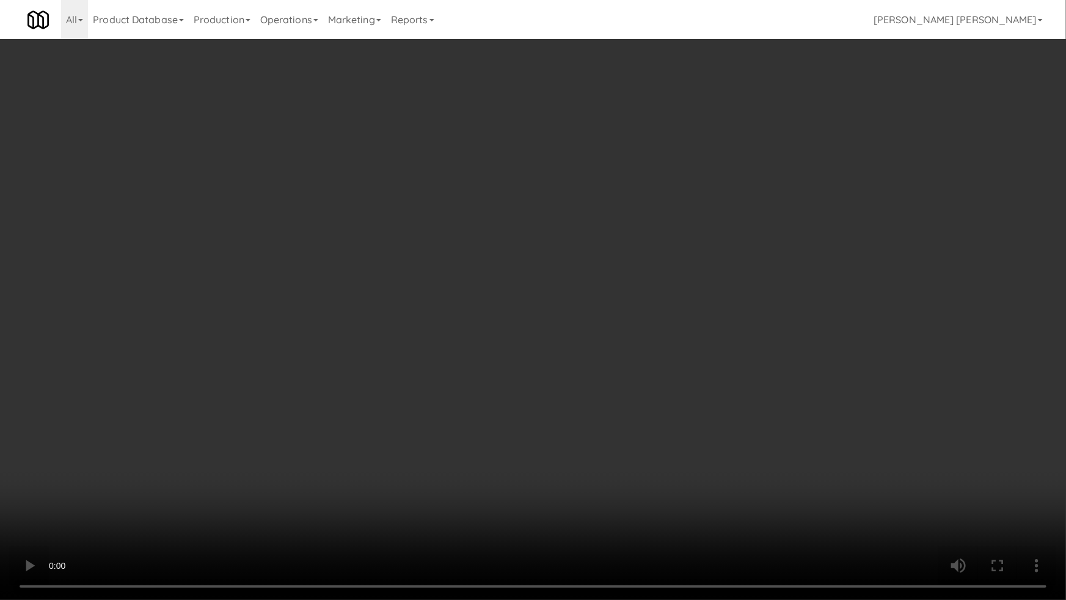
drag, startPoint x: 588, startPoint y: 543, endPoint x: 607, endPoint y: 523, distance: 27.2
click at [592, 539] on video at bounding box center [533, 300] width 1066 height 600
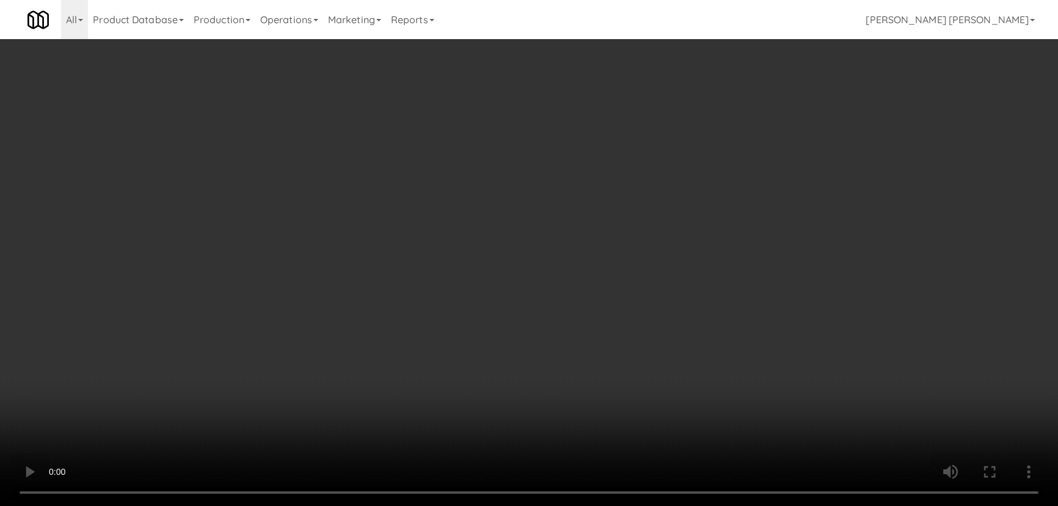
scroll to position [0, 0]
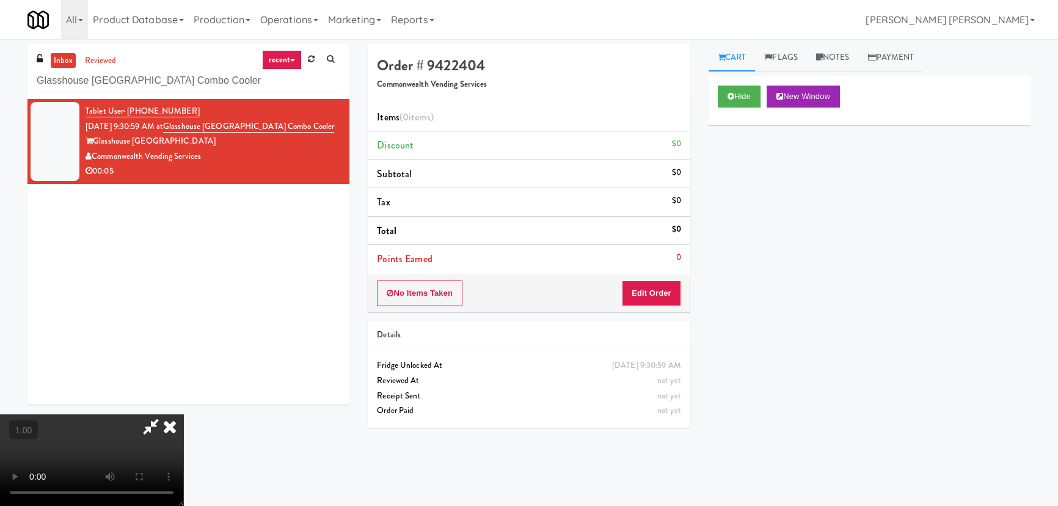
click at [183, 414] on icon at bounding box center [169, 426] width 27 height 24
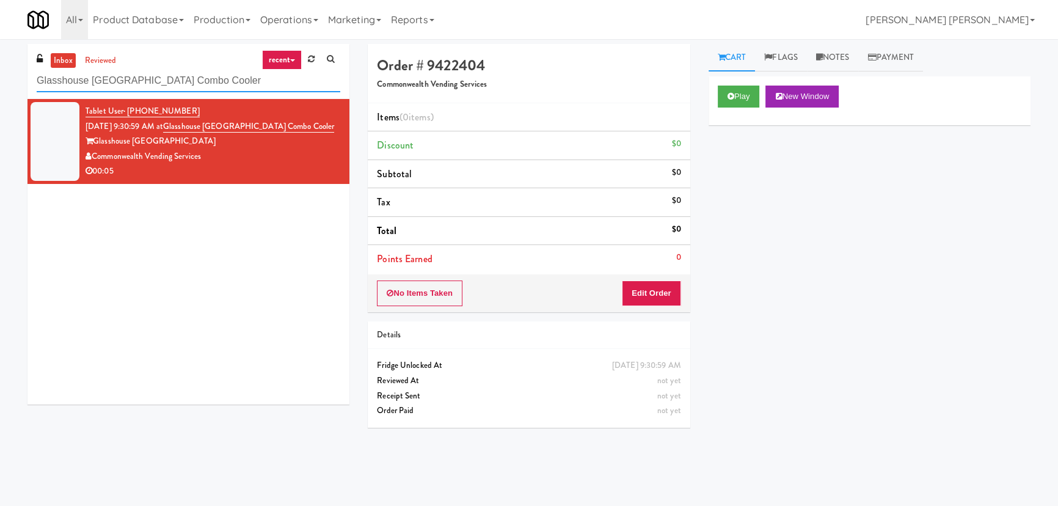
drag, startPoint x: 76, startPoint y: 81, endPoint x: -181, endPoint y: 68, distance: 257.4
click at [0, 68] on html "Are you sure you want to update this order? Okay Cancel Okay Are you sure you w…" at bounding box center [529, 253] width 1058 height 506
paste input "Fridge - Vantage - Pre Opening"
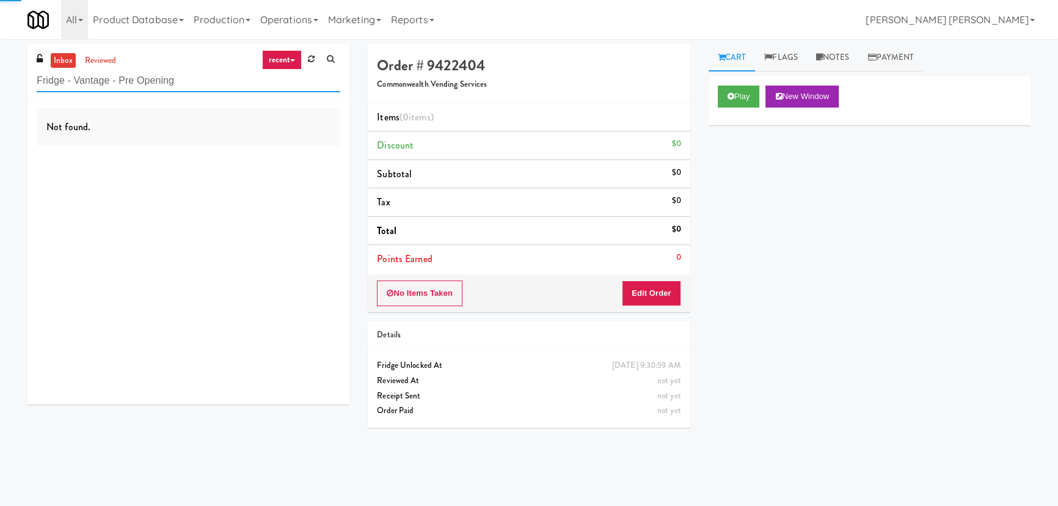
type input "Fridge - Vantage - Pre Opening"
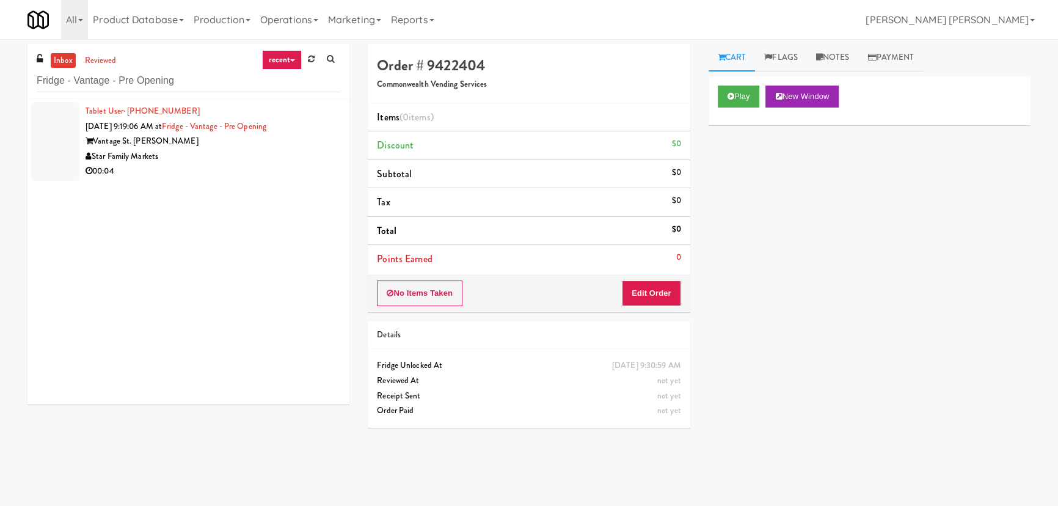
click at [242, 161] on div "Star Family Markets" at bounding box center [213, 156] width 255 height 15
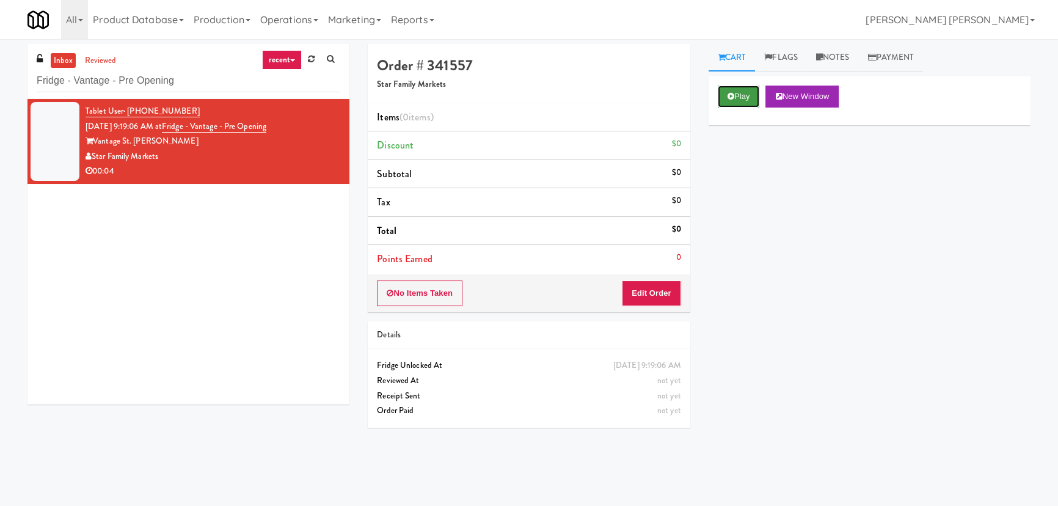
click at [737, 90] on button "Play" at bounding box center [739, 97] width 42 height 22
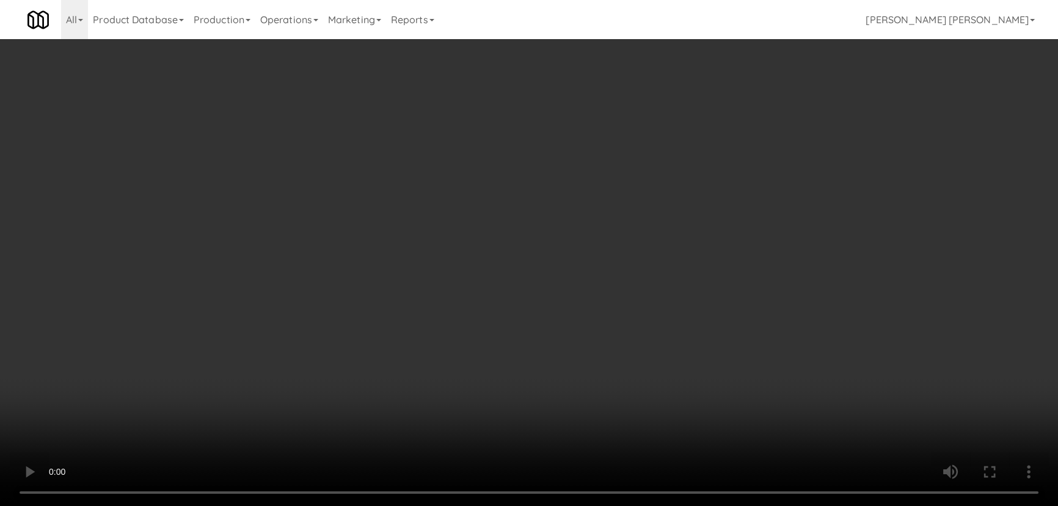
drag, startPoint x: 580, startPoint y: 543, endPoint x: 587, endPoint y: 523, distance: 20.7
click at [580, 506] on video at bounding box center [529, 253] width 1058 height 506
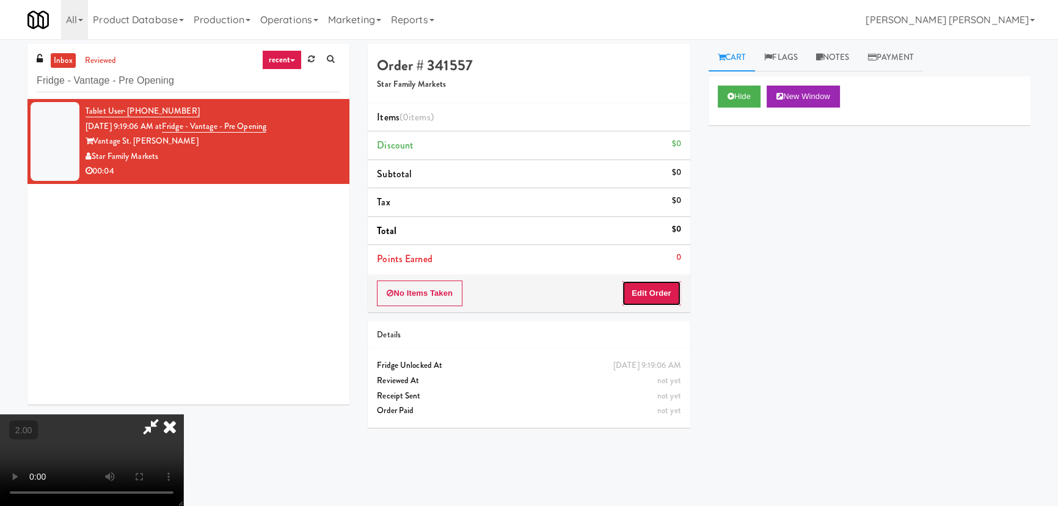
click at [654, 291] on button "Edit Order" at bounding box center [651, 293] width 59 height 26
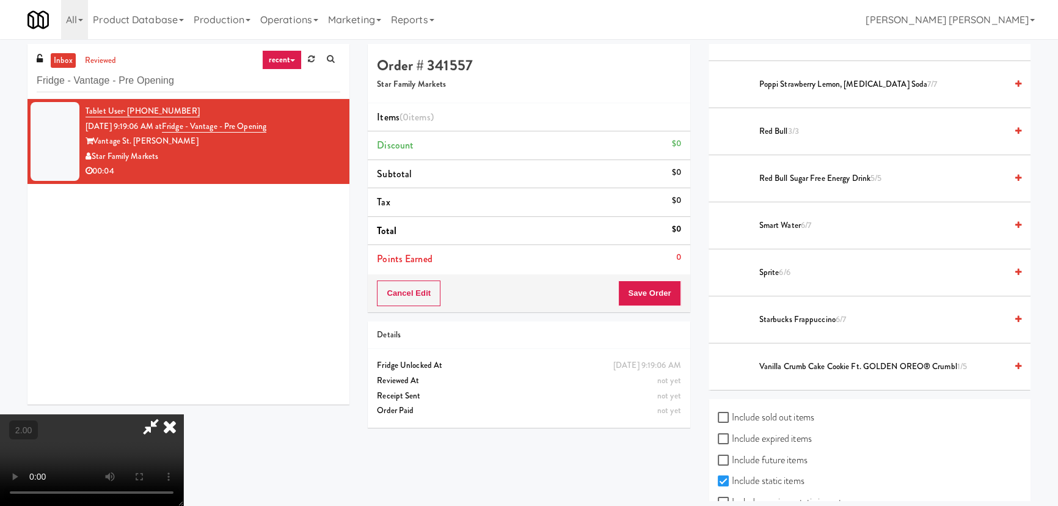
scroll to position [1061, 0]
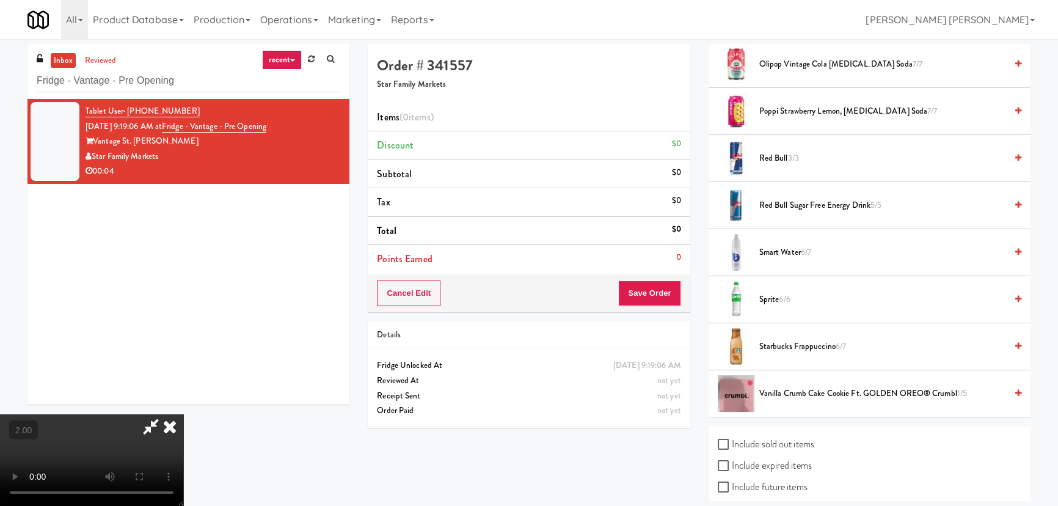
drag, startPoint x: 776, startPoint y: 250, endPoint x: 723, endPoint y: 229, distance: 56.7
click at [776, 250] on span "Smart Water 6/7" at bounding box center [882, 252] width 247 height 15
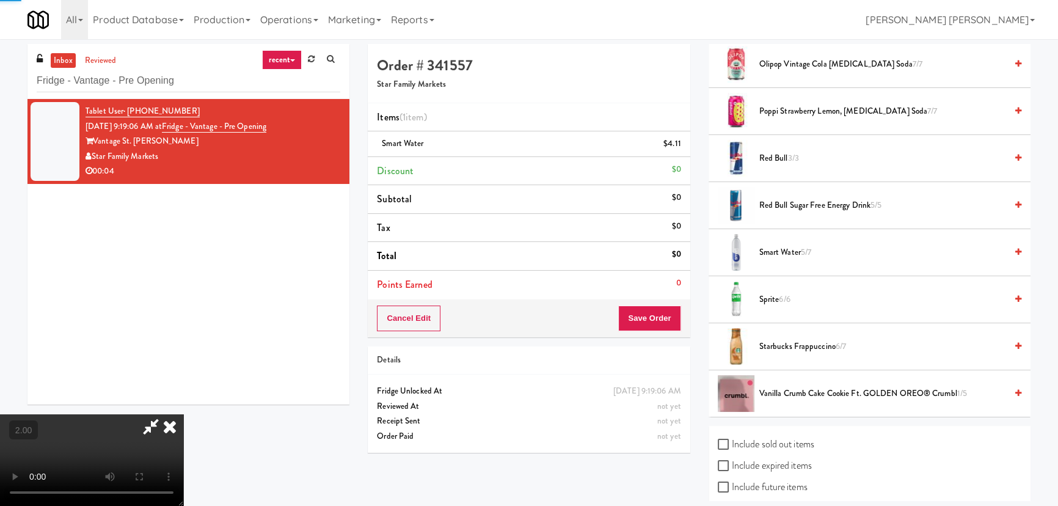
scroll to position [0, 0]
click at [183, 414] on icon at bounding box center [169, 426] width 27 height 24
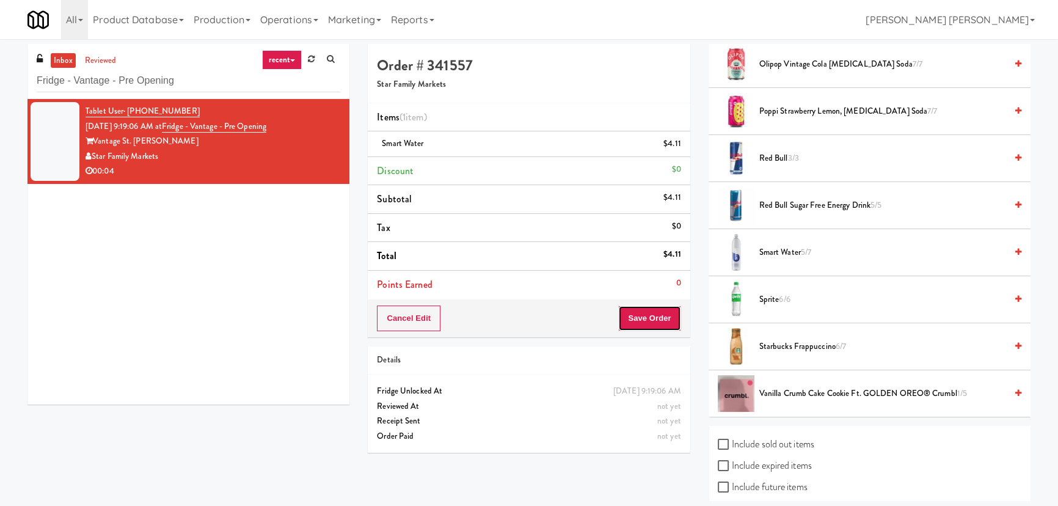
click at [644, 310] on button "Save Order" at bounding box center [649, 318] width 62 height 26
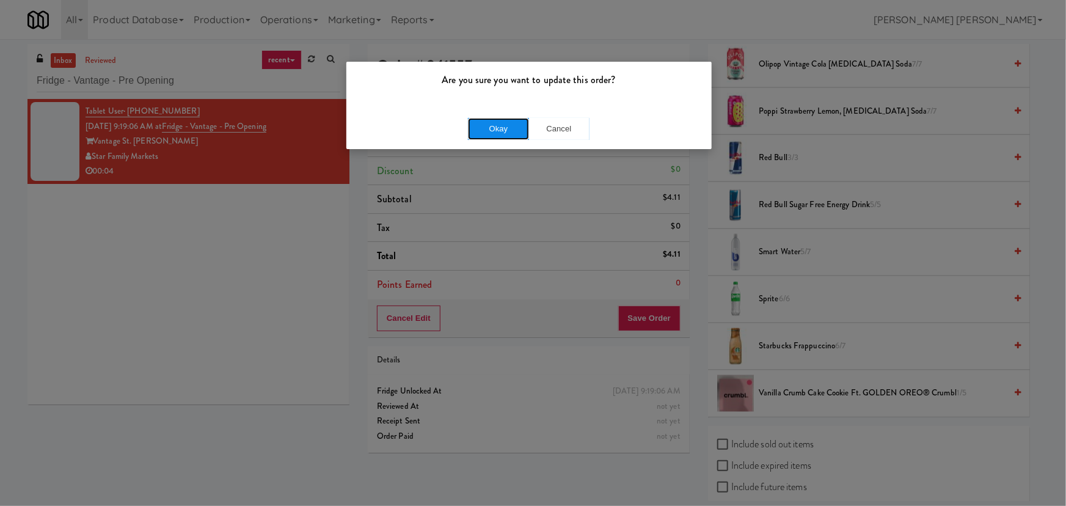
click at [502, 137] on button "Okay" at bounding box center [498, 129] width 61 height 22
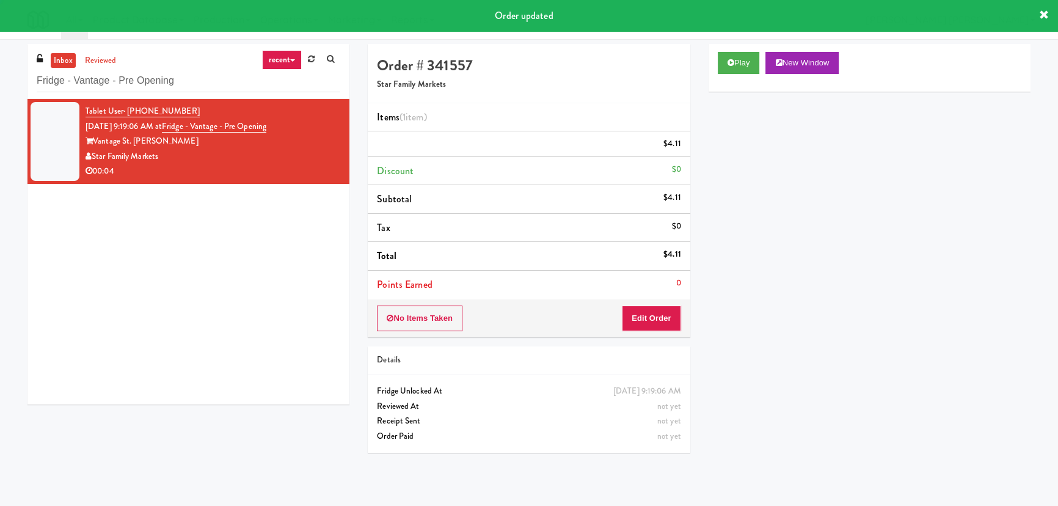
scroll to position [33, 0]
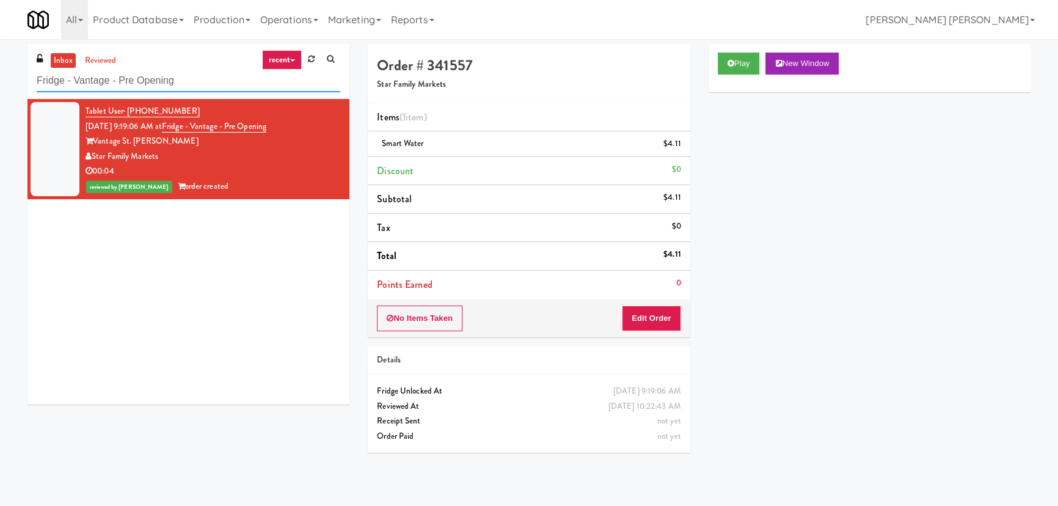
drag, startPoint x: 200, startPoint y: 82, endPoint x: -101, endPoint y: 76, distance: 300.6
click at [0, 76] on html "Are you sure you want to update this order? Okay Cancel Okay Are you sure you w…" at bounding box center [529, 253] width 1058 height 506
paste input "Twelve12 - Cooler - Left"
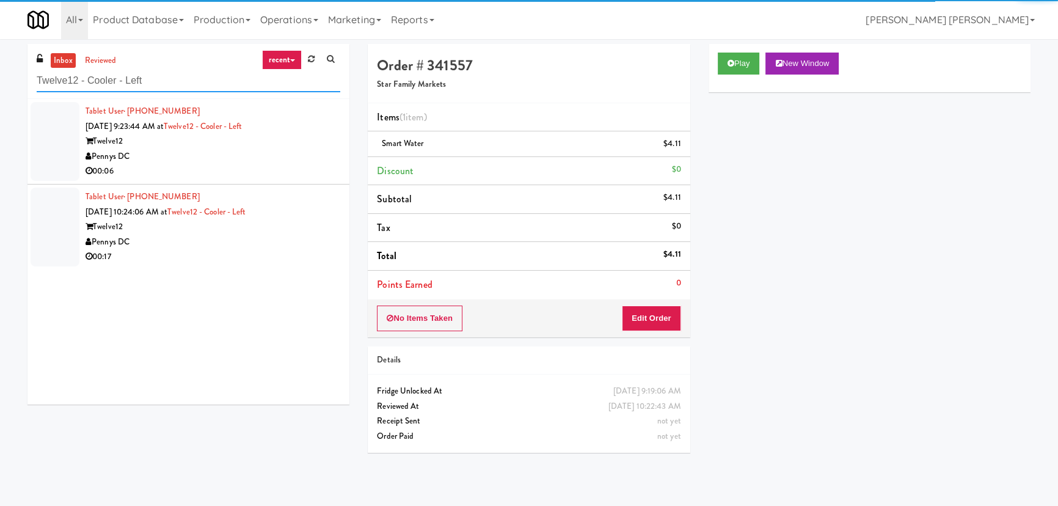
type input "Twelve12 - Cooler - Left"
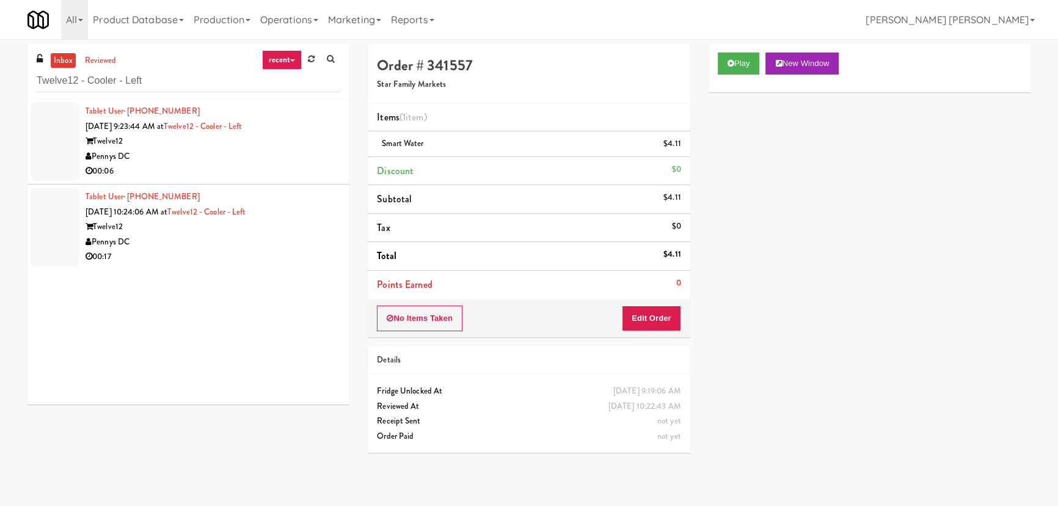
click at [291, 158] on div "Pennys DC" at bounding box center [213, 156] width 255 height 15
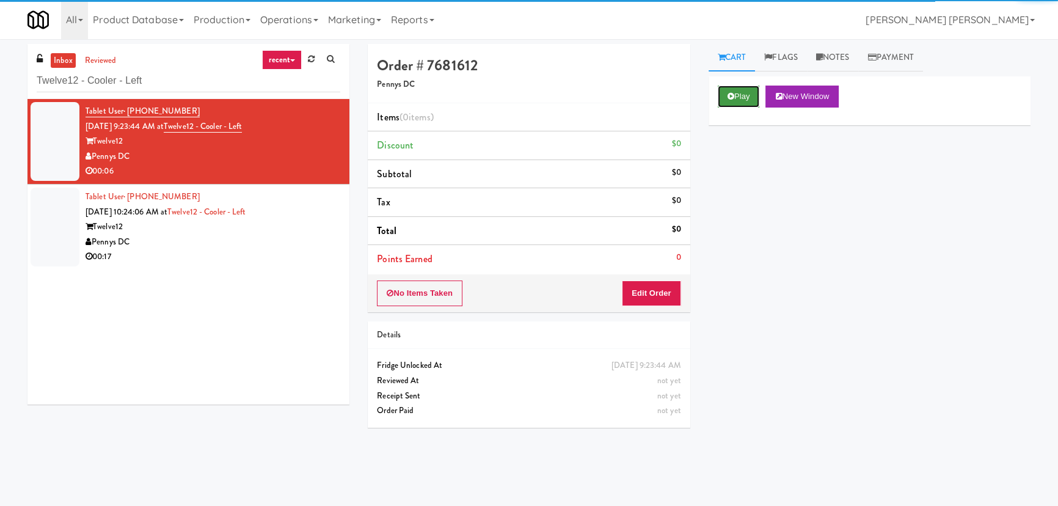
click at [746, 92] on button "Play" at bounding box center [739, 97] width 42 height 22
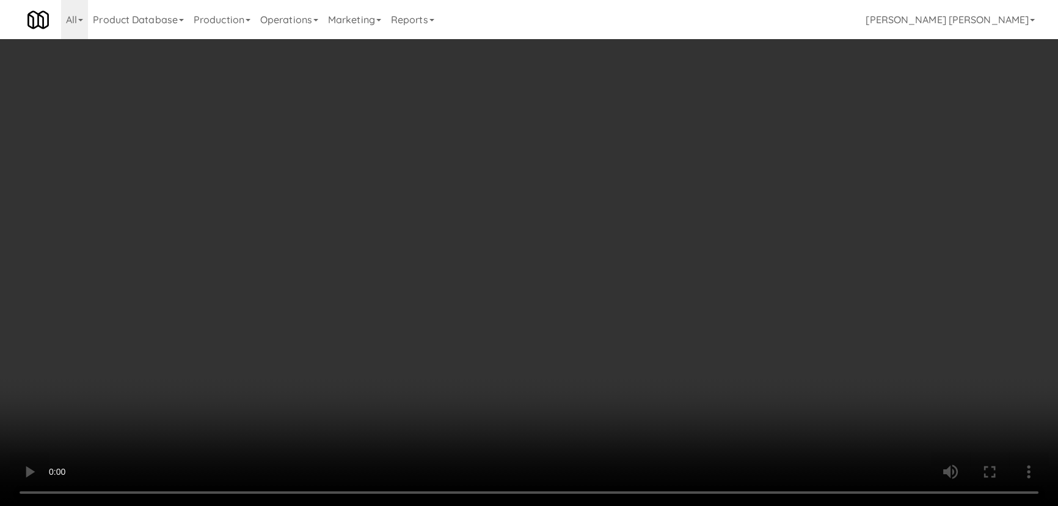
click at [606, 506] on video at bounding box center [529, 253] width 1058 height 506
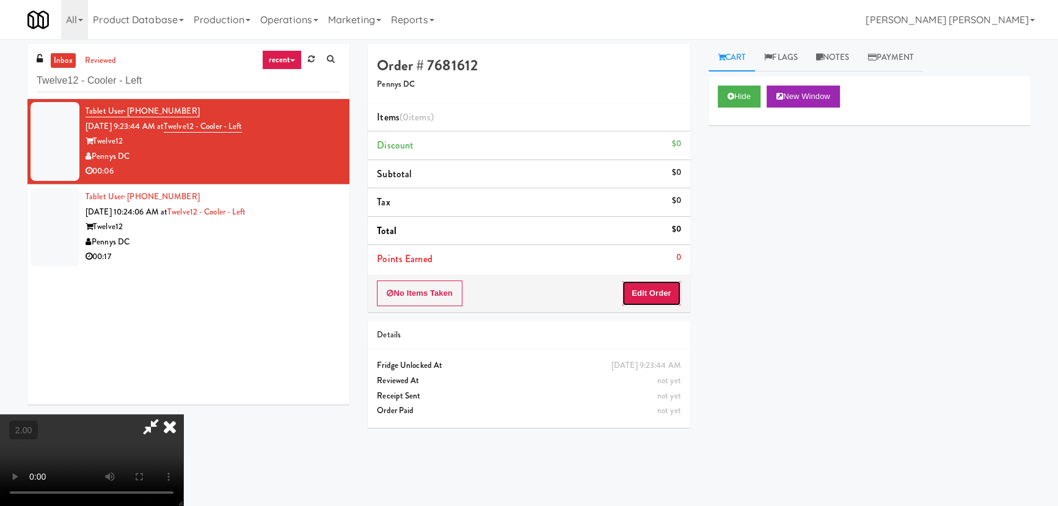
click at [654, 286] on button "Edit Order" at bounding box center [651, 293] width 59 height 26
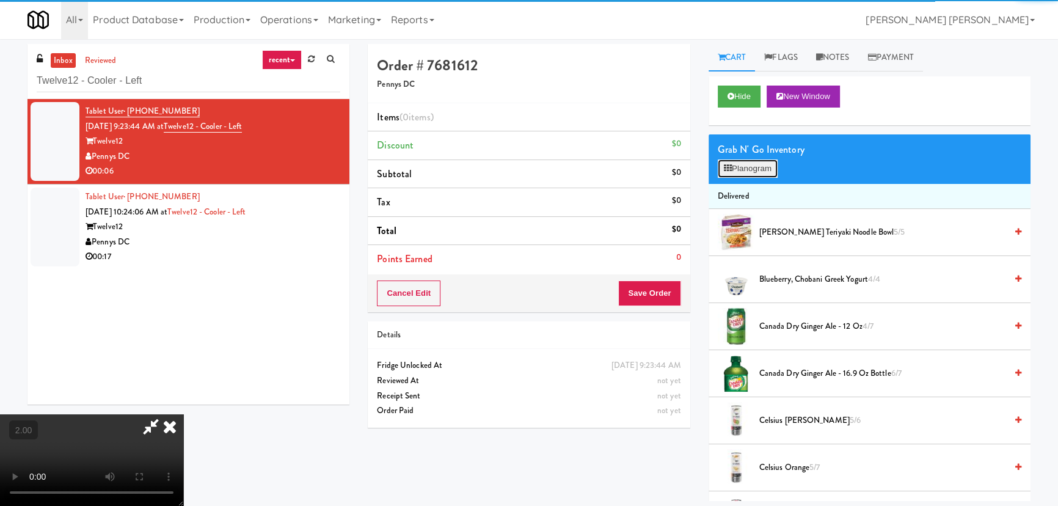
click at [739, 165] on button "Planogram" at bounding box center [748, 168] width 60 height 18
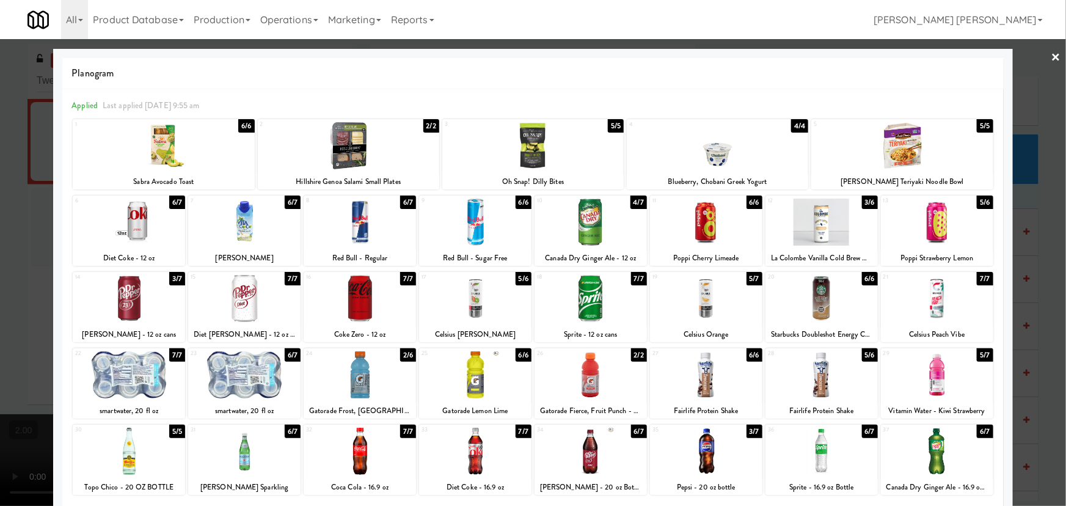
click at [469, 305] on div at bounding box center [475, 298] width 112 height 47
click at [1052, 56] on link "×" at bounding box center [1056, 58] width 10 height 38
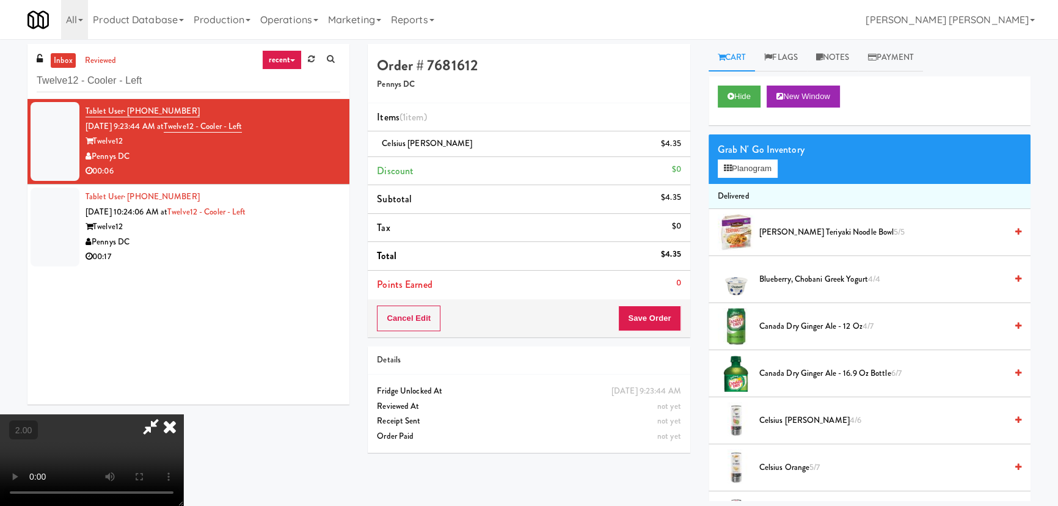
click at [183, 414] on icon at bounding box center [169, 426] width 27 height 24
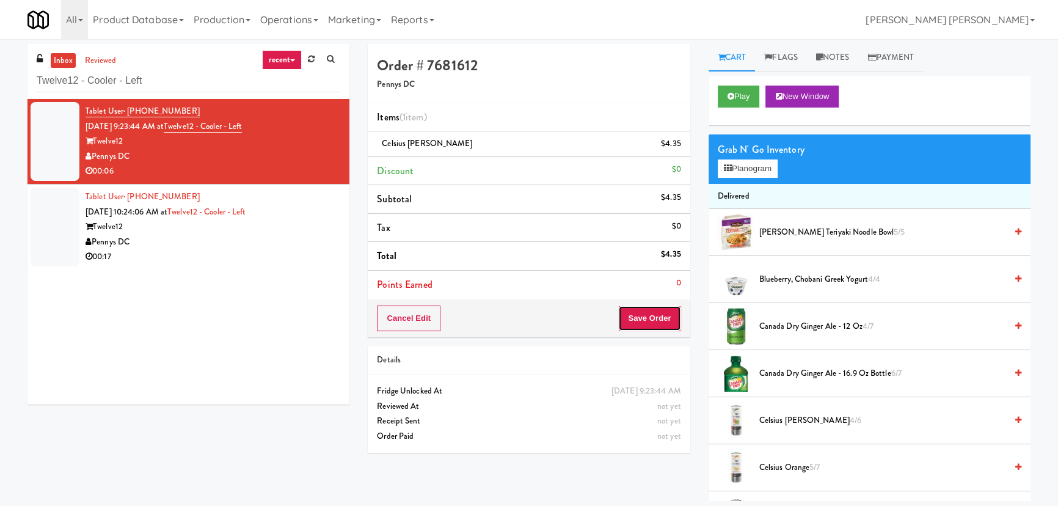
click at [635, 318] on button "Save Order" at bounding box center [649, 318] width 62 height 26
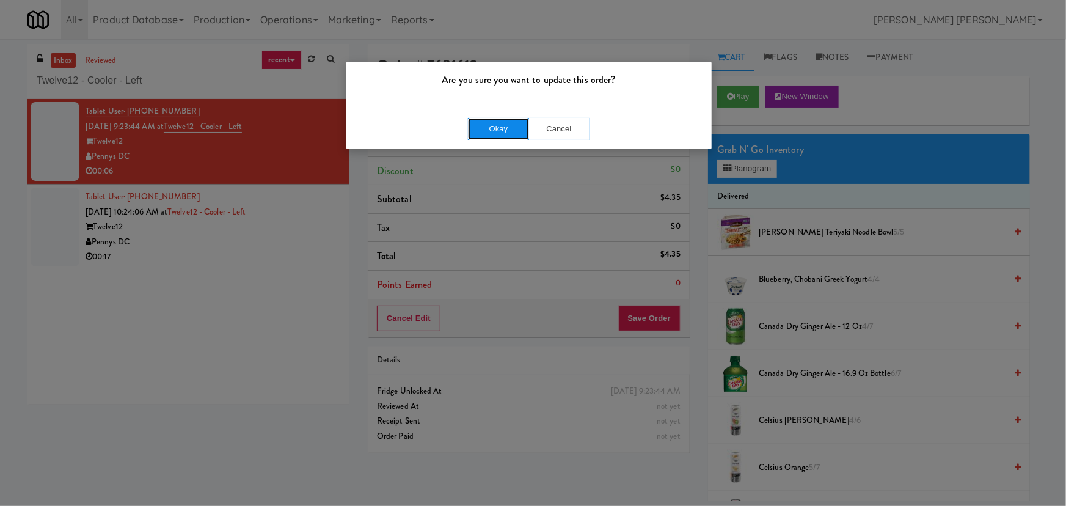
click at [497, 128] on button "Okay" at bounding box center [498, 129] width 61 height 22
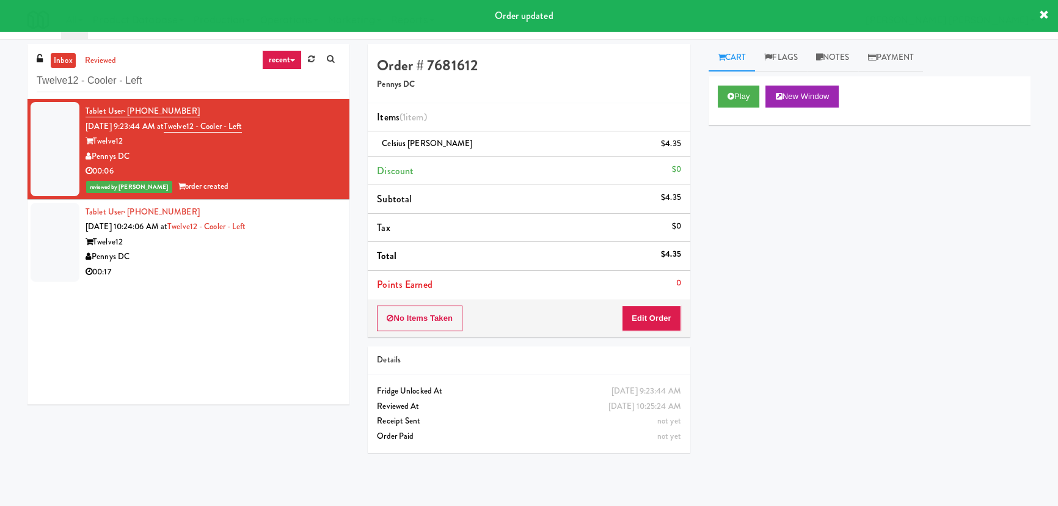
click at [237, 268] on div "00:17" at bounding box center [213, 271] width 255 height 15
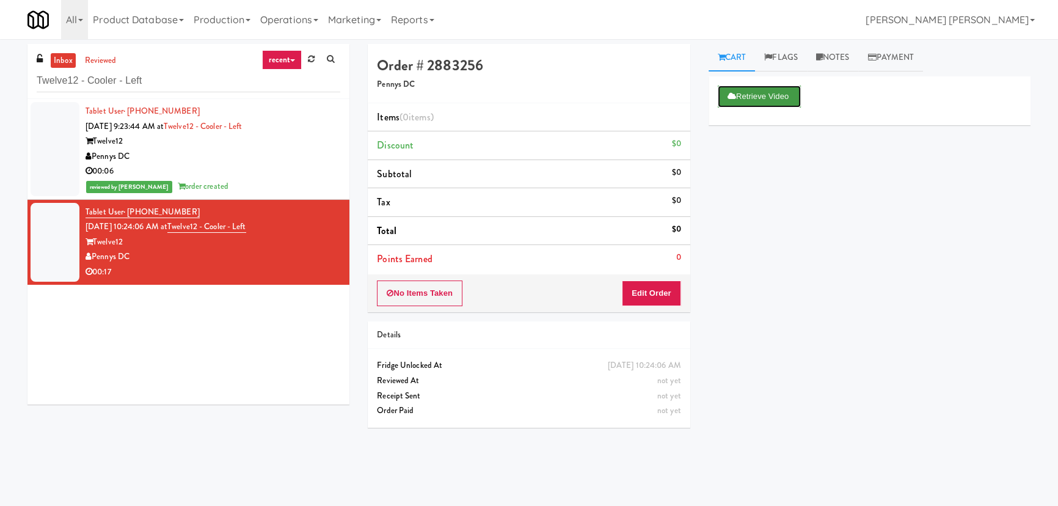
click at [763, 95] on button "Retrieve Video" at bounding box center [759, 97] width 83 height 22
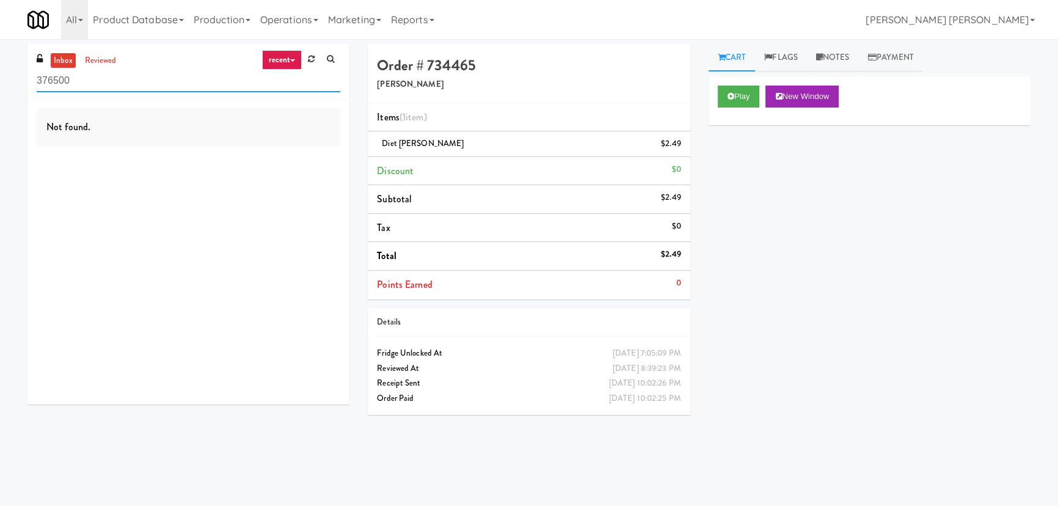
drag, startPoint x: 125, startPoint y: 79, endPoint x: -147, endPoint y: 79, distance: 271.2
click at [0, 79] on html "Okay Okay Select date: previous 2025-Aug next Su Mo Tu We Th Fr Sa 27 28 29 30 …" at bounding box center [529, 253] width 1058 height 506
paste input "AVE [GEOGRAPHIC_DATA] - [GEOGRAPHIC_DATA] - Cooler"
type input "AVE [GEOGRAPHIC_DATA] - [GEOGRAPHIC_DATA] - Cooler"
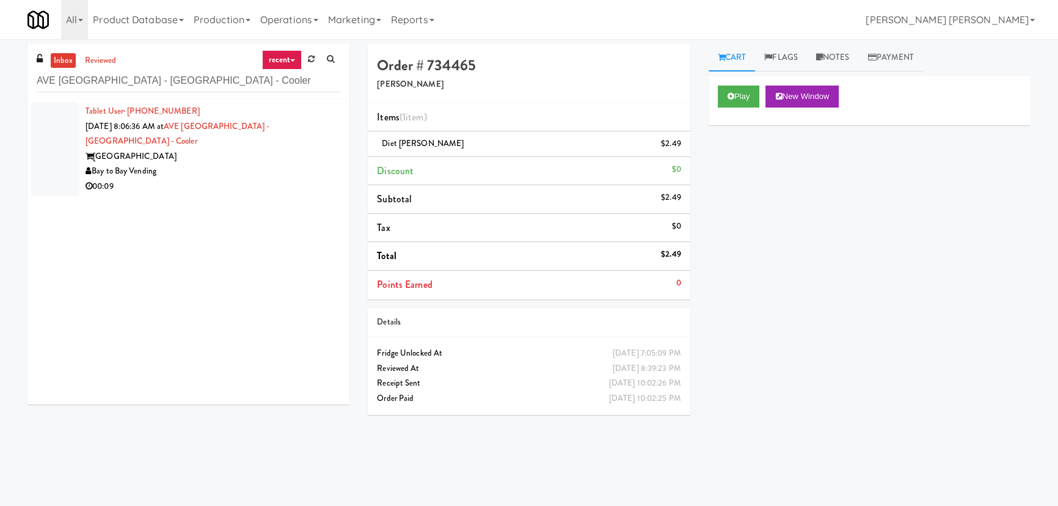
click at [227, 164] on div "Bay to Bay Vending" at bounding box center [213, 171] width 255 height 15
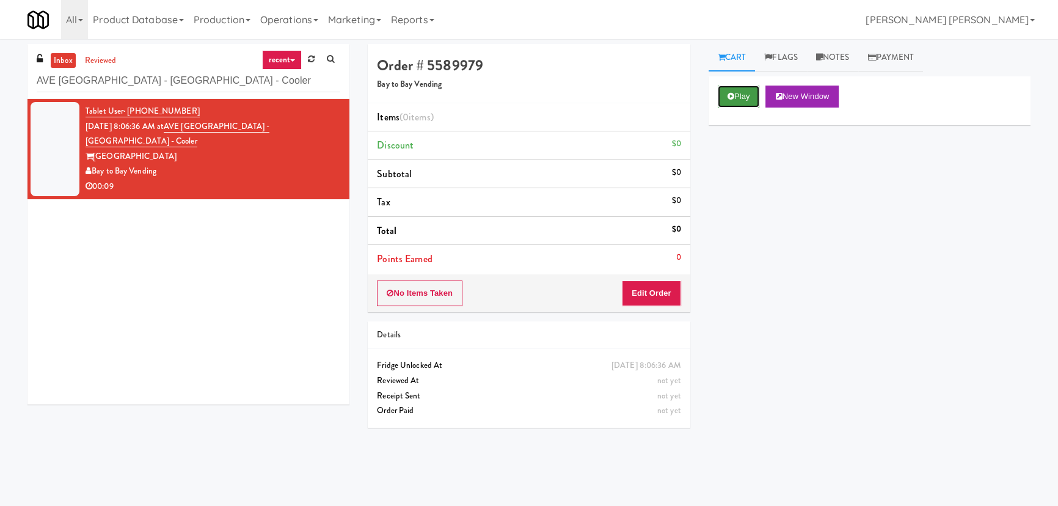
click at [746, 92] on button "Play" at bounding box center [739, 97] width 42 height 22
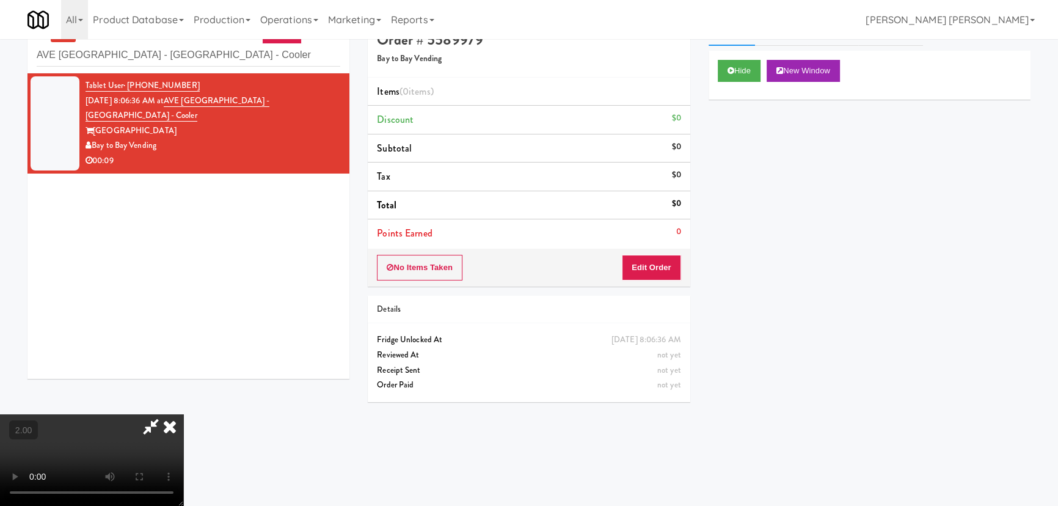
scroll to position [38, 0]
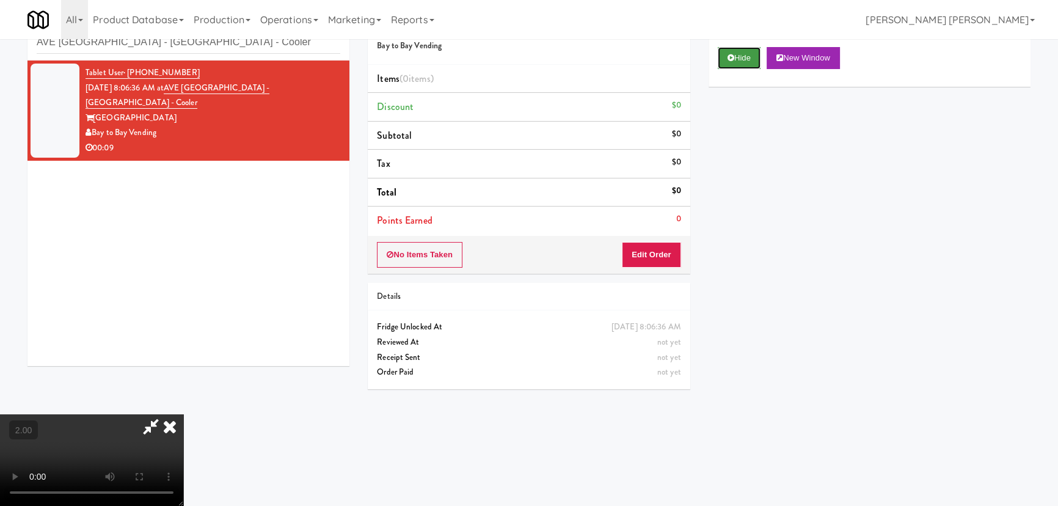
click at [734, 57] on button "Hide" at bounding box center [739, 58] width 43 height 22
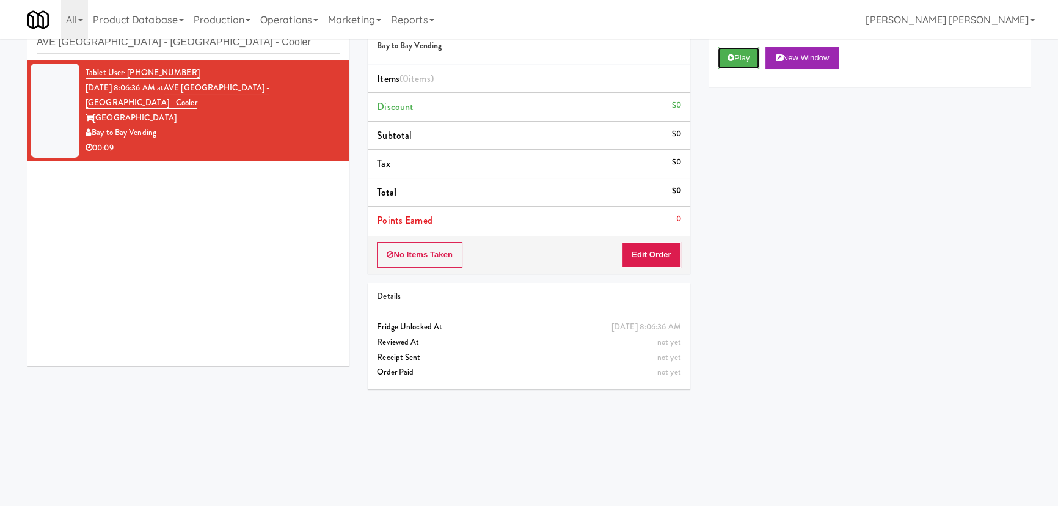
scroll to position [0, 0]
click at [723, 62] on button "Play" at bounding box center [739, 58] width 42 height 22
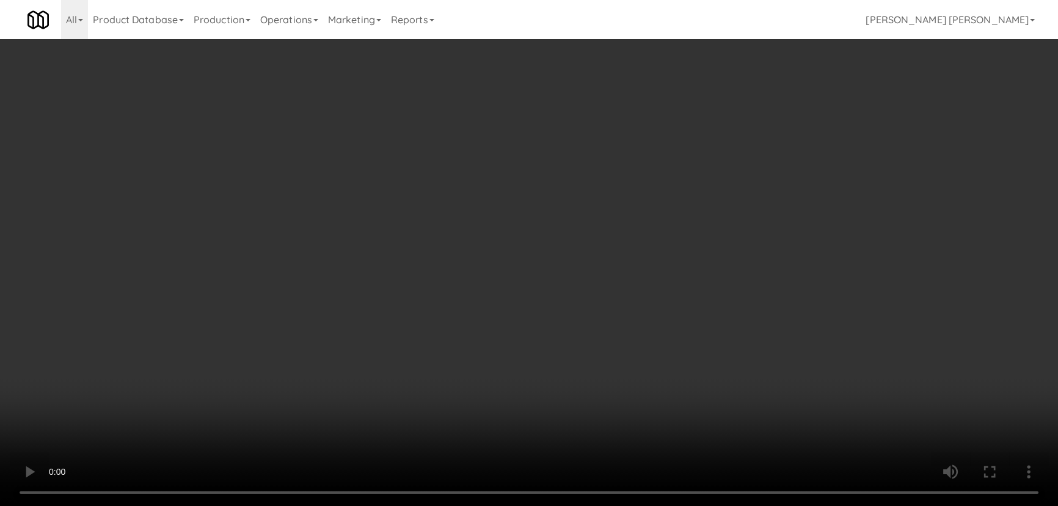
scroll to position [23, 0]
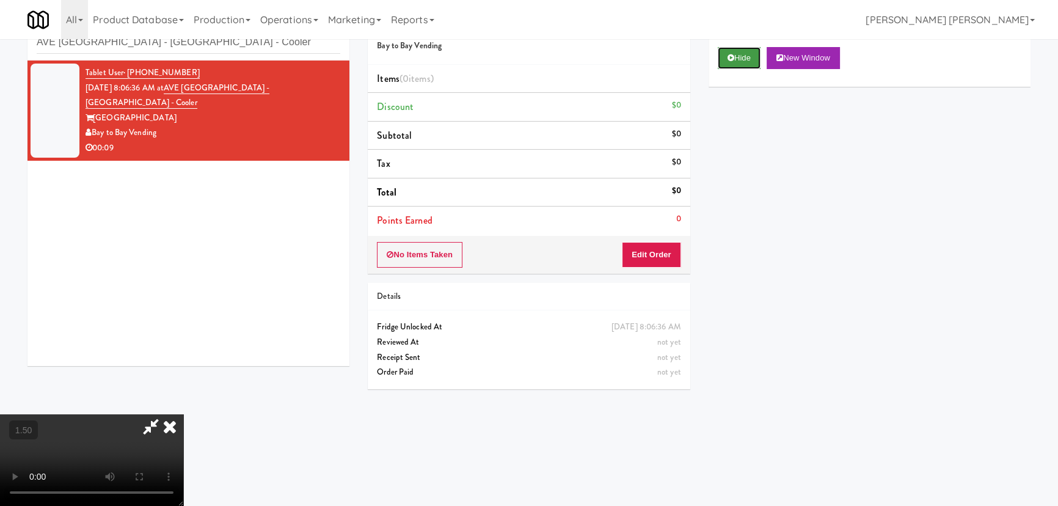
click at [746, 54] on button "Hide" at bounding box center [739, 58] width 43 height 22
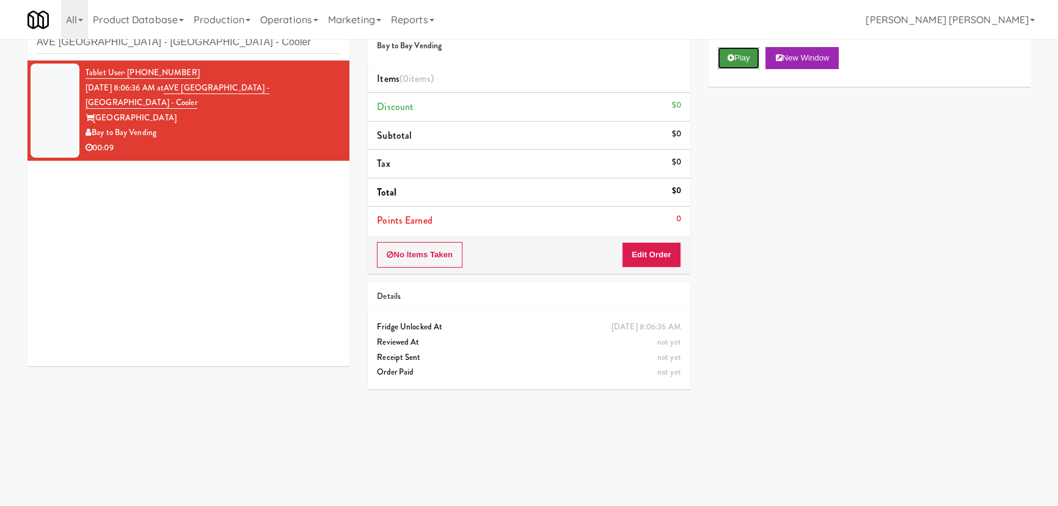
scroll to position [0, 0]
click at [746, 54] on button "Play" at bounding box center [739, 58] width 42 height 22
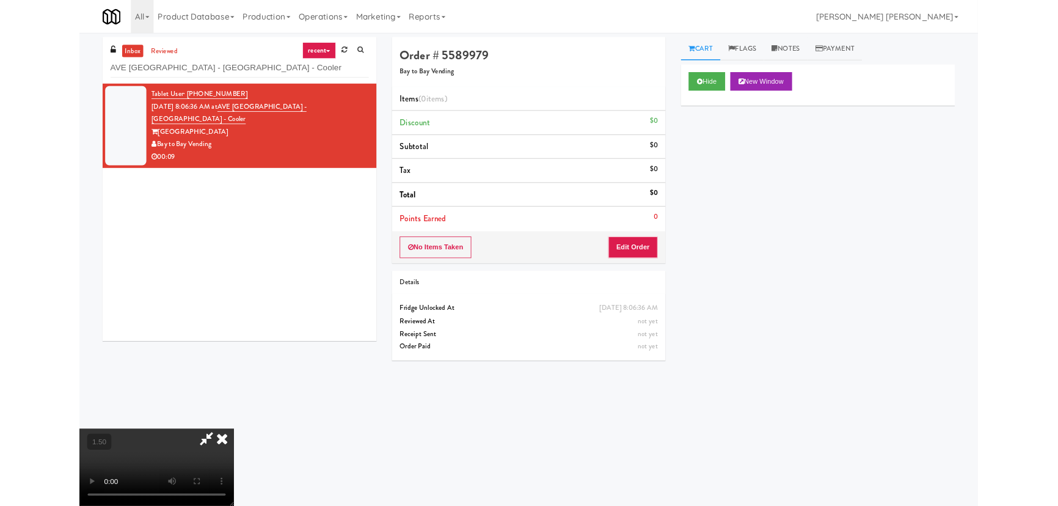
scroll to position [25, 0]
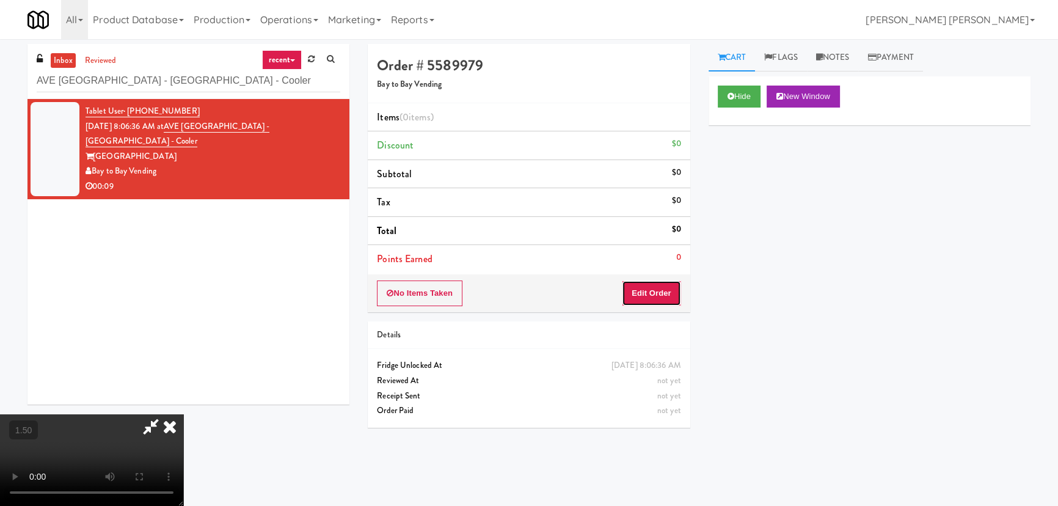
click at [649, 293] on button "Edit Order" at bounding box center [651, 293] width 59 height 26
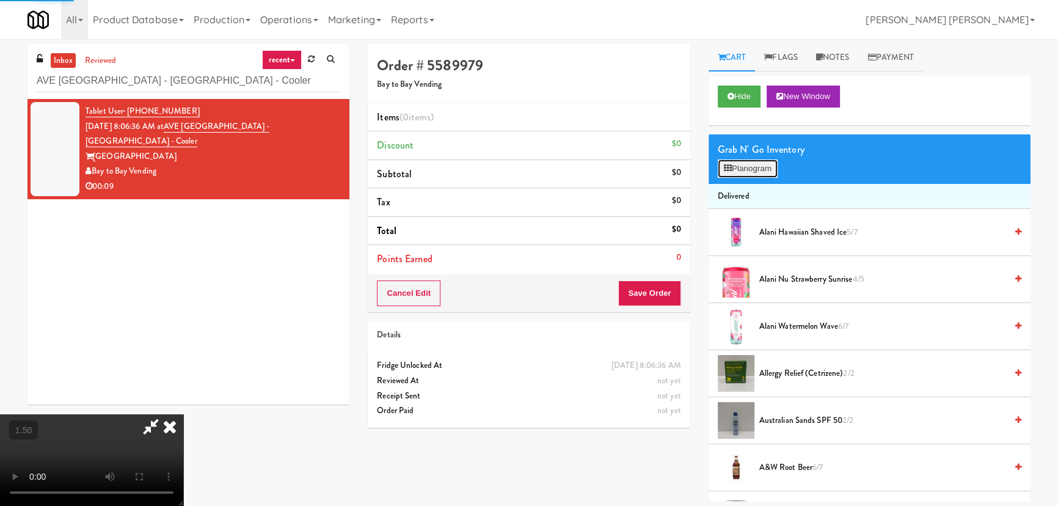
click at [738, 173] on button "Planogram" at bounding box center [748, 168] width 60 height 18
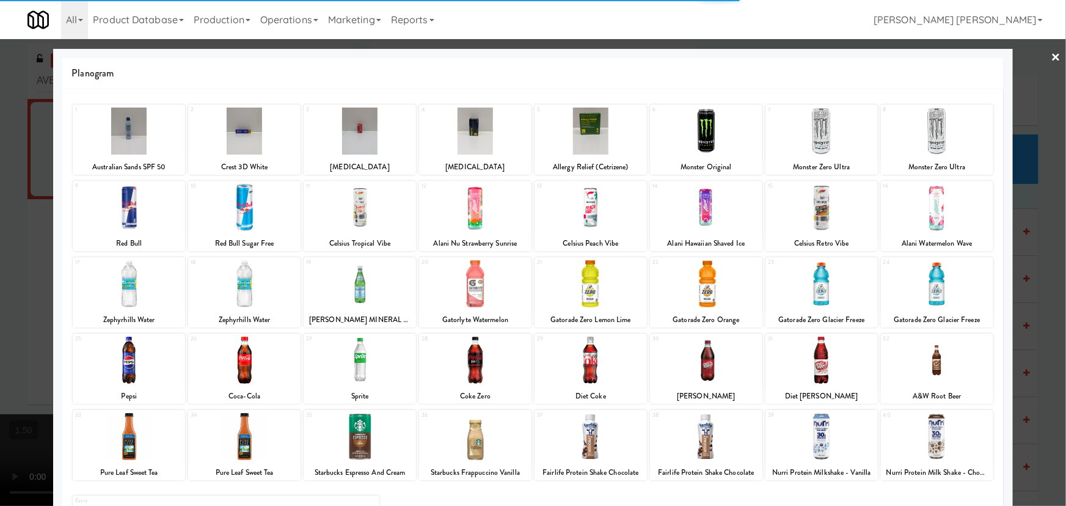
click at [244, 285] on div at bounding box center [244, 283] width 112 height 47
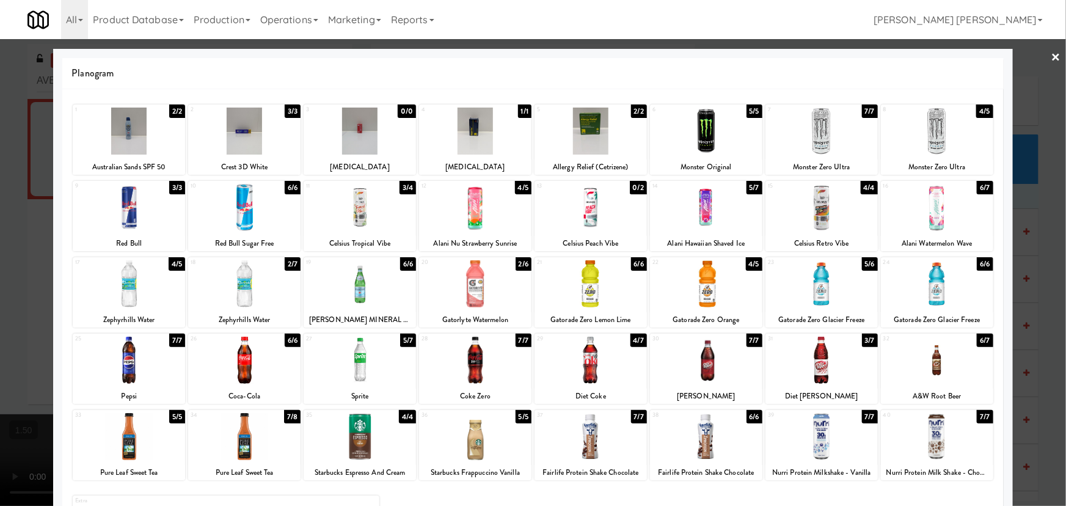
click at [236, 297] on div at bounding box center [244, 283] width 112 height 47
click at [118, 290] on div at bounding box center [129, 283] width 112 height 47
click at [1053, 59] on div at bounding box center [533, 253] width 1066 height 506
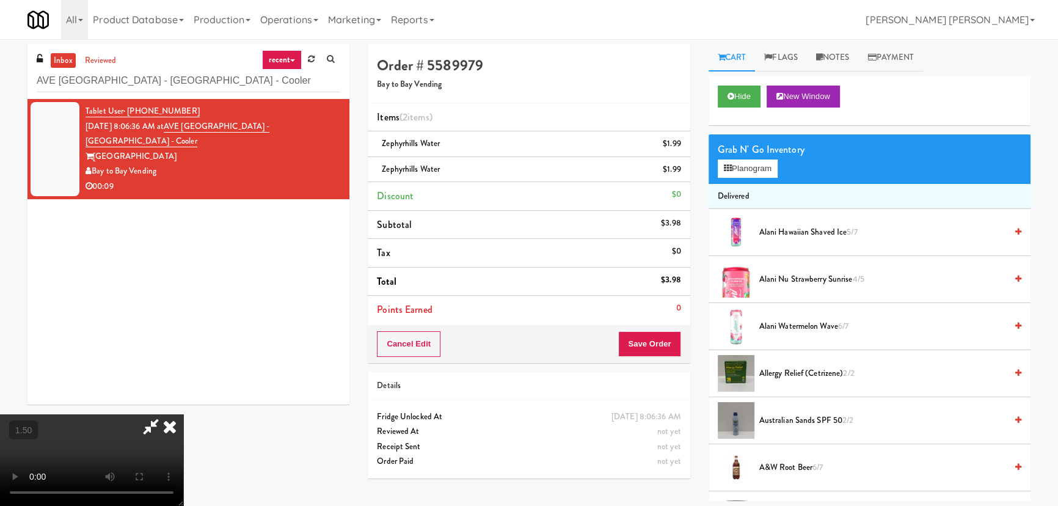
click at [183, 414] on icon at bounding box center [169, 426] width 27 height 24
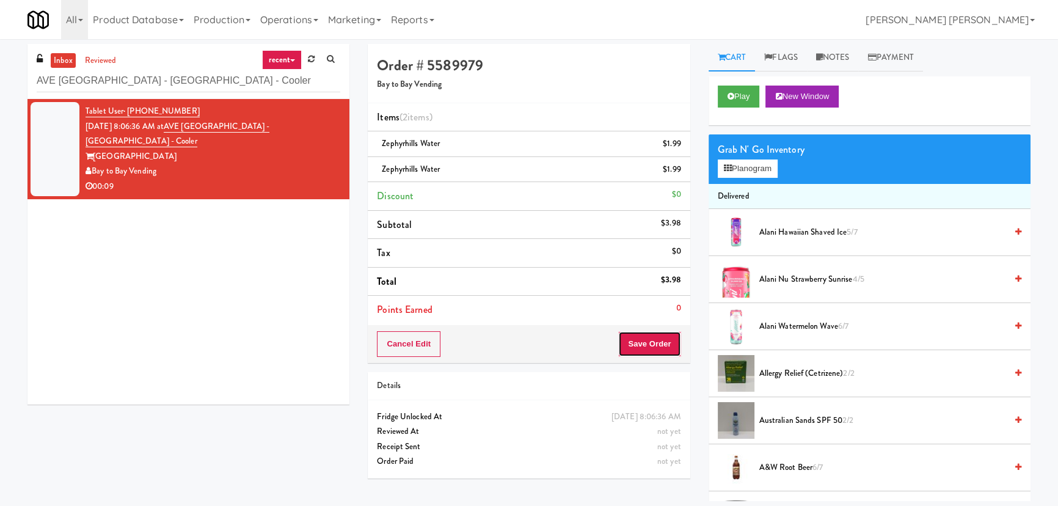
click at [663, 340] on button "Save Order" at bounding box center [649, 344] width 62 height 26
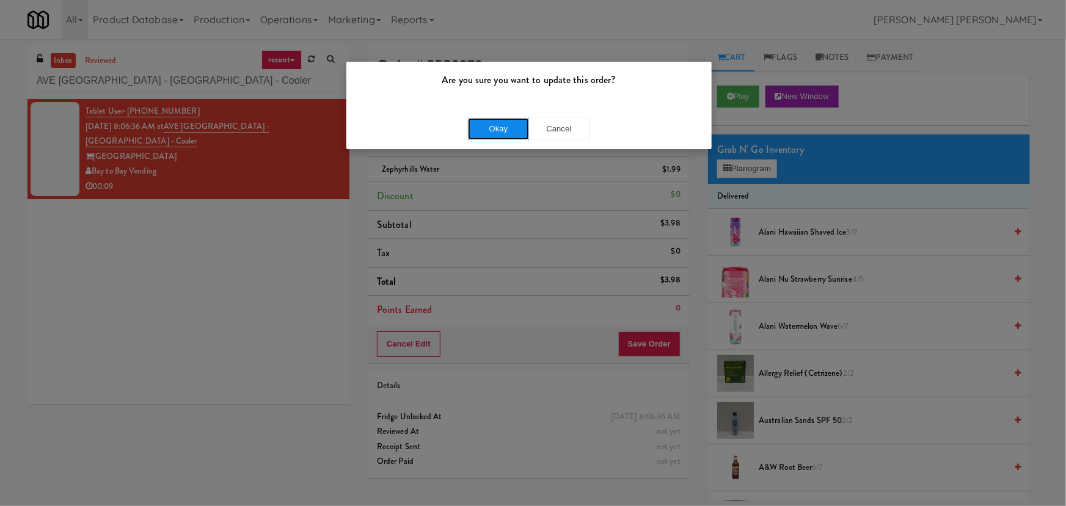
click at [501, 129] on button "Okay" at bounding box center [498, 129] width 61 height 22
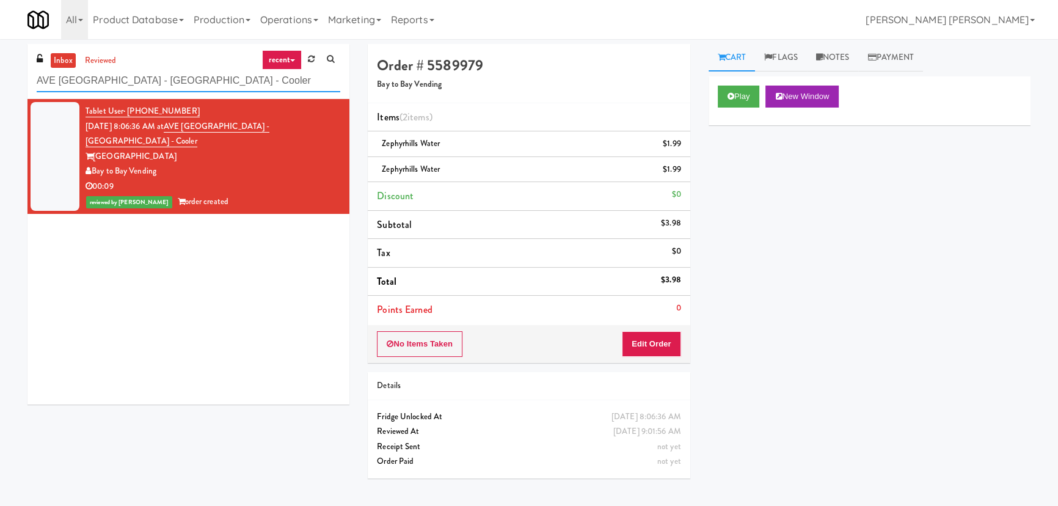
drag, startPoint x: 217, startPoint y: 79, endPoint x: 27, endPoint y: 74, distance: 190.0
click at [27, 74] on div "inbox reviewed recent all unclear take inventory issue suspicious failed recent…" at bounding box center [188, 71] width 322 height 55
paste input "500 West Trade - Combo"
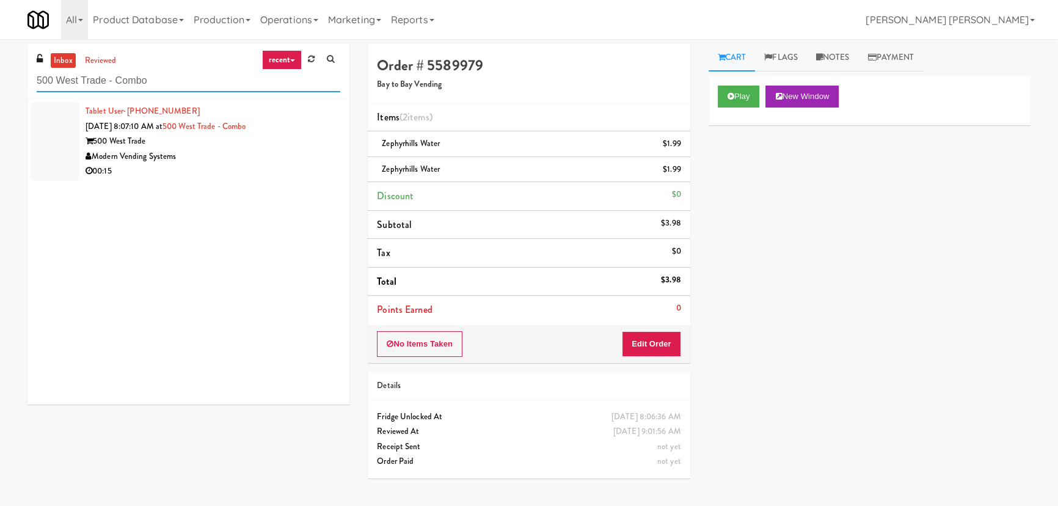
type input "500 West Trade - Combo"
click at [206, 159] on div "Modern Vending Systems" at bounding box center [213, 156] width 255 height 15
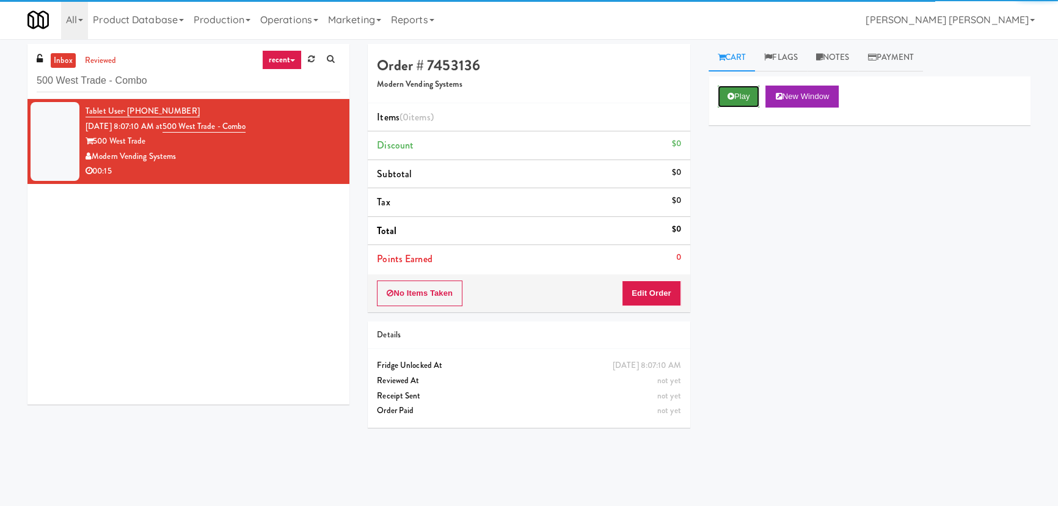
click at [732, 98] on icon at bounding box center [730, 96] width 7 height 8
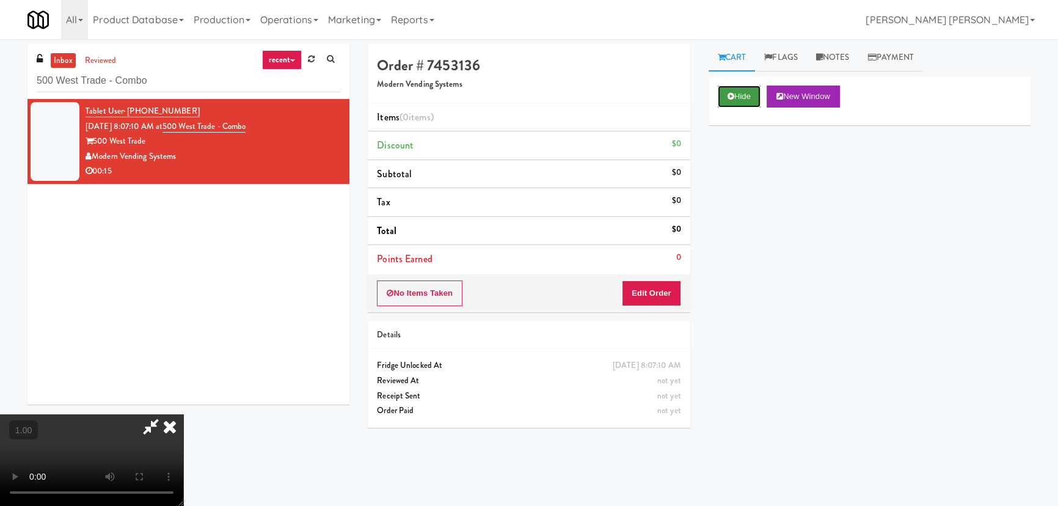
click at [729, 97] on icon at bounding box center [730, 96] width 7 height 8
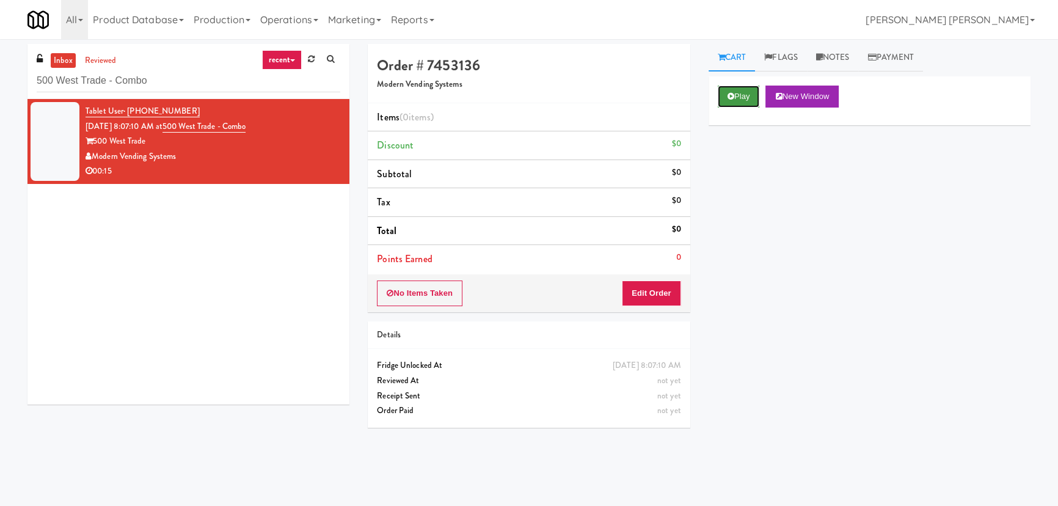
click at [746, 97] on button "Play" at bounding box center [739, 97] width 42 height 22
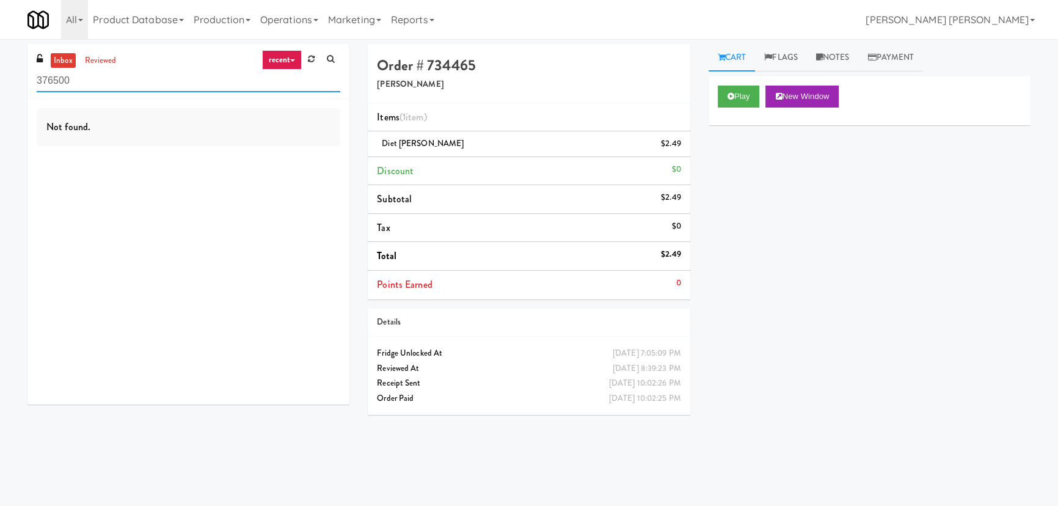
drag, startPoint x: 175, startPoint y: 86, endPoint x: -117, endPoint y: 79, distance: 292.6
click at [0, 79] on html "Okay Okay Select date: previous 2025-Aug next Su Mo Tu We Th Fr Sa 27 28 29 30 …" at bounding box center [529, 253] width 1058 height 506
paste input "500 West Trade - Combo"
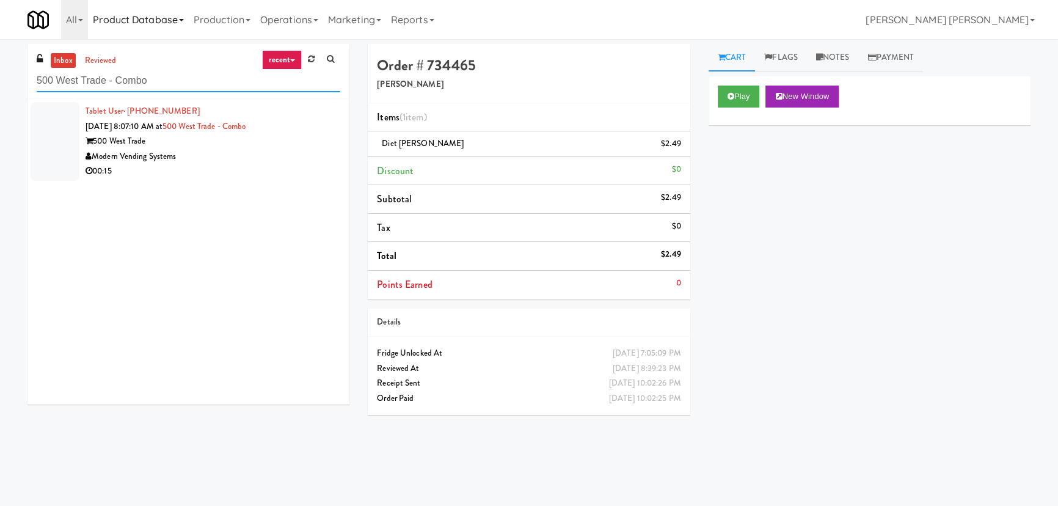
type input "500 West Trade - Combo"
click at [231, 152] on div "Modern Vending Systems" at bounding box center [213, 156] width 255 height 15
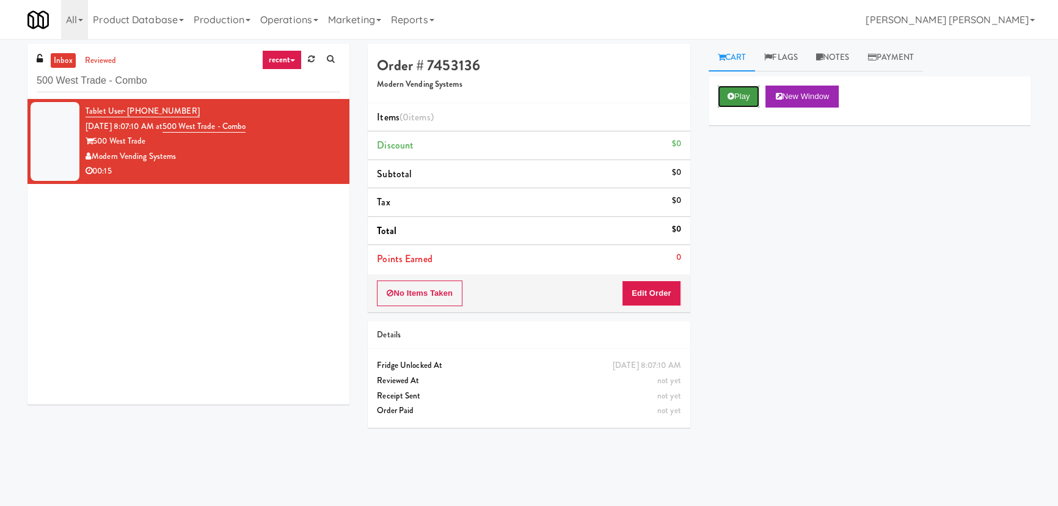
click at [733, 90] on button "Play" at bounding box center [739, 97] width 42 height 22
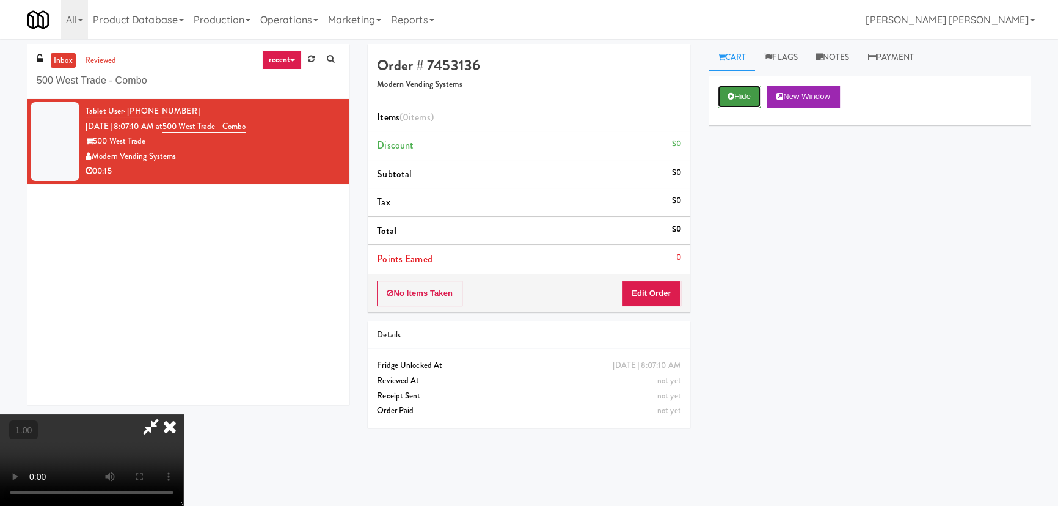
click at [740, 87] on button "Hide" at bounding box center [739, 97] width 43 height 22
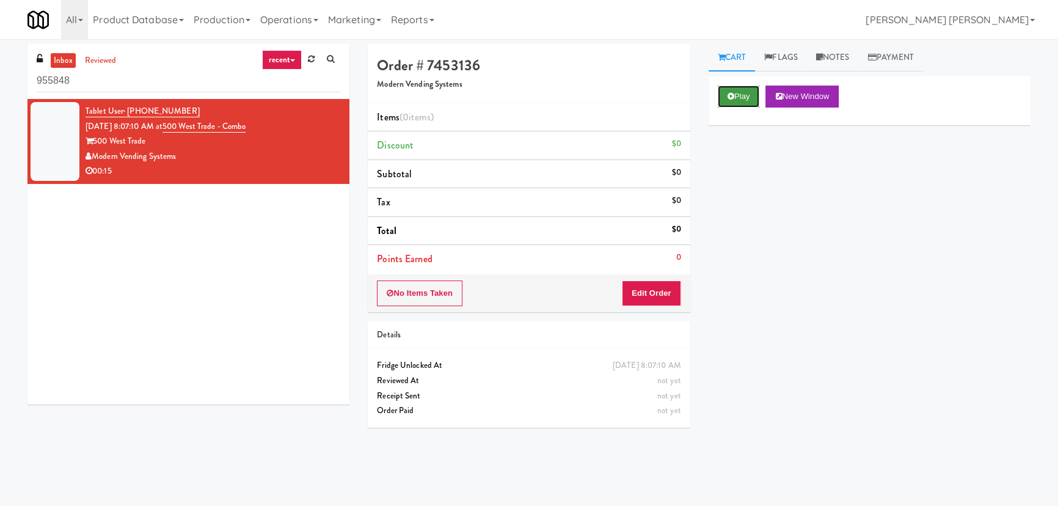
click at [726, 92] on button "Play" at bounding box center [739, 97] width 42 height 22
drag, startPoint x: 273, startPoint y: 122, endPoint x: 183, endPoint y: 123, distance: 89.8
click at [183, 123] on div "Tablet User · (386) 682-0626 [DATE] 8:07:10 AM at 500 West Trade - Combo 500 We…" at bounding box center [213, 141] width 255 height 75
copy link "500 West Trade - Combo"
click at [730, 88] on button "Play" at bounding box center [739, 97] width 42 height 22
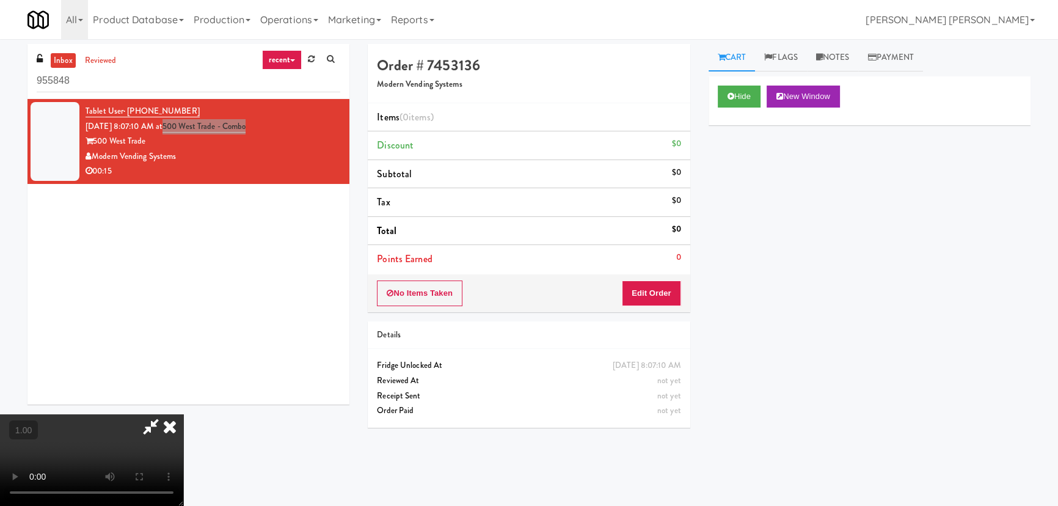
click at [116, 448] on video at bounding box center [91, 460] width 183 height 92
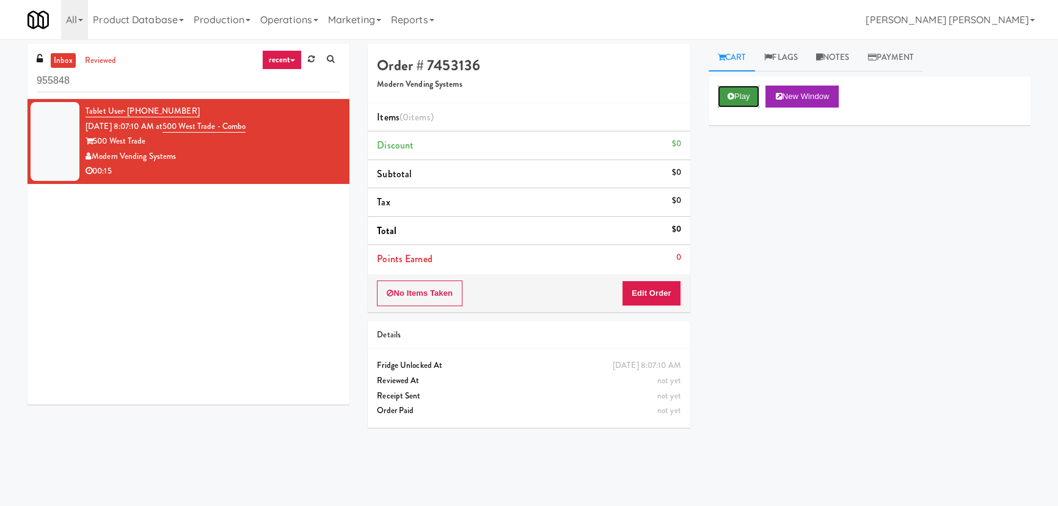
click at [735, 95] on button "Play" at bounding box center [739, 97] width 42 height 22
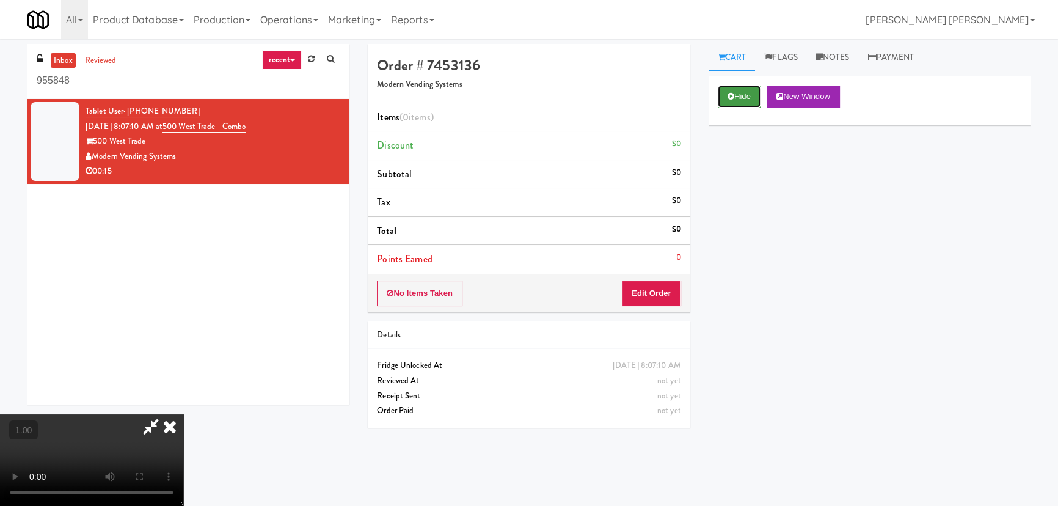
click at [738, 93] on button "Hide" at bounding box center [739, 97] width 43 height 22
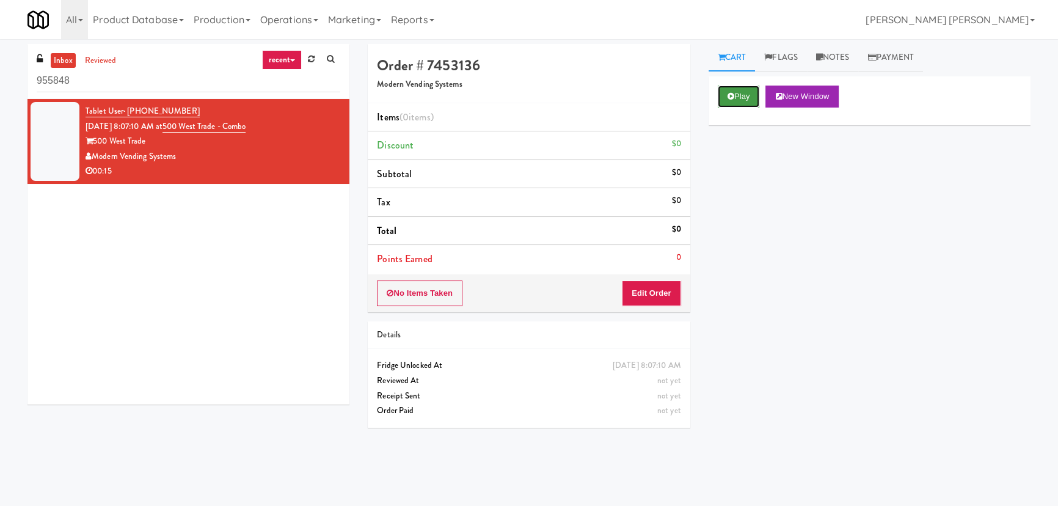
click at [730, 93] on icon at bounding box center [730, 96] width 7 height 8
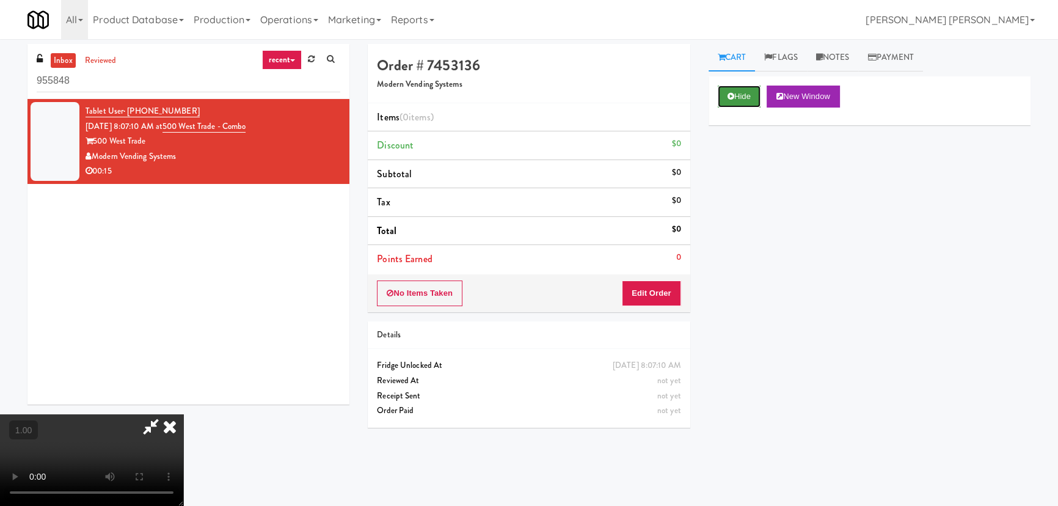
click at [735, 97] on button "Hide" at bounding box center [739, 97] width 43 height 22
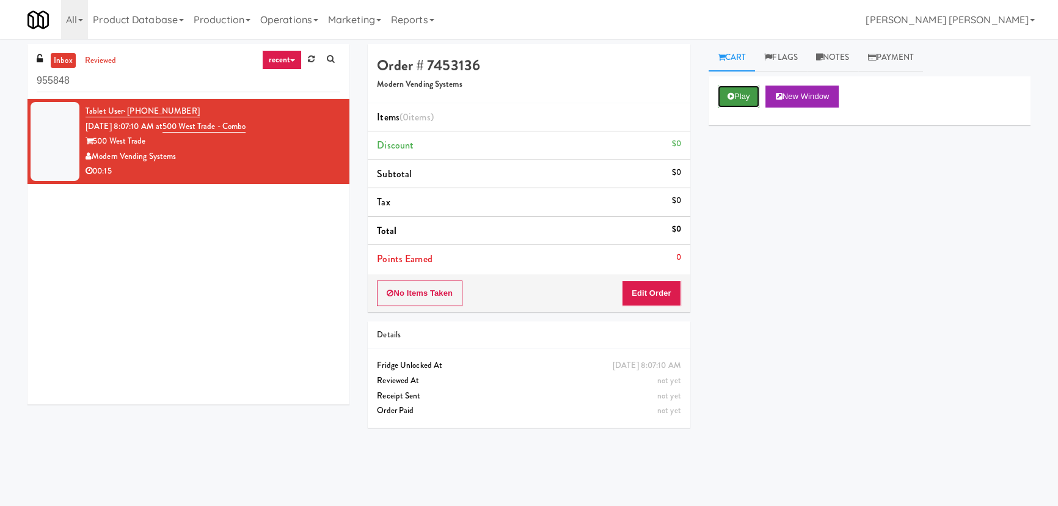
click at [724, 100] on button "Play" at bounding box center [739, 97] width 42 height 22
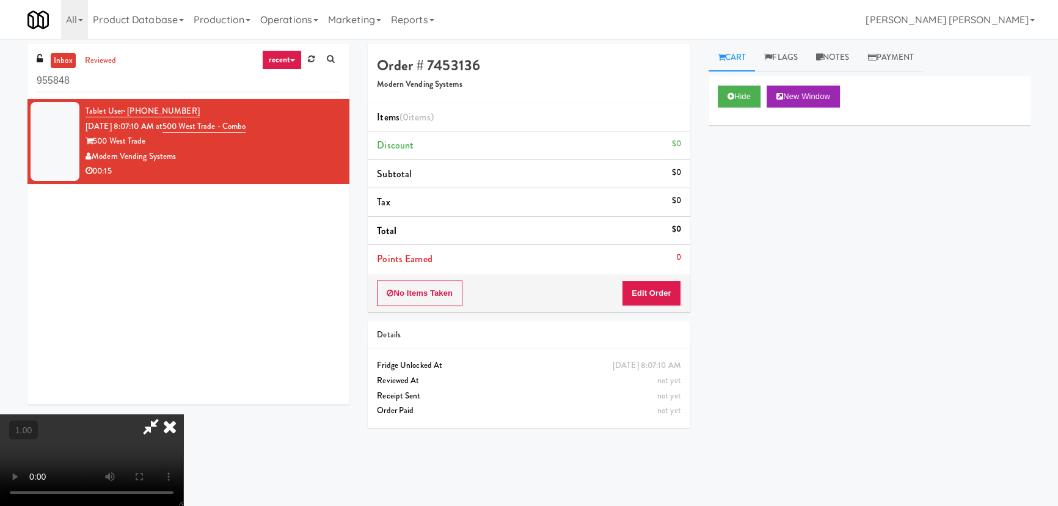
click at [183, 414] on icon at bounding box center [169, 426] width 27 height 24
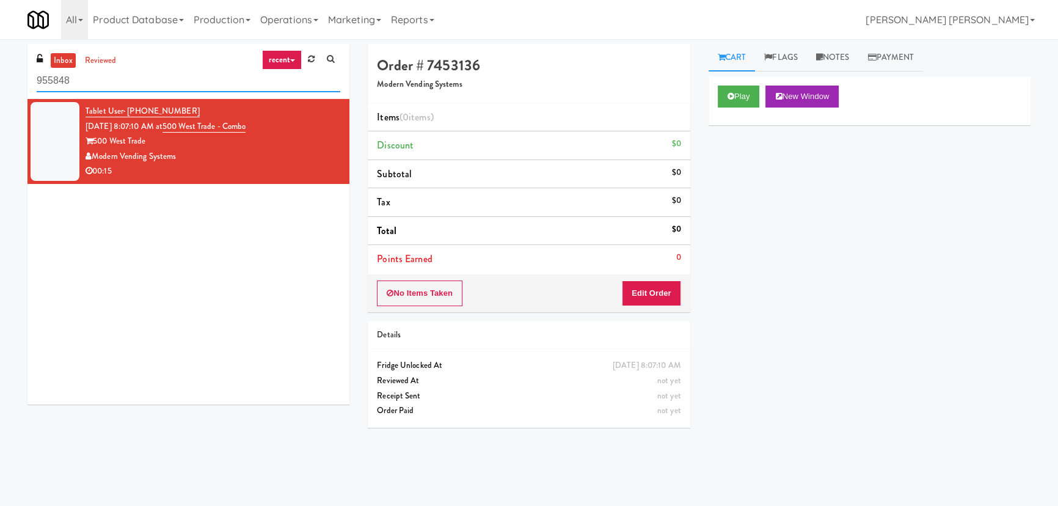
drag, startPoint x: 3, startPoint y: 82, endPoint x: -7, endPoint y: 83, distance: 10.5
click at [0, 83] on html "Okay Okay Select date: previous 2025-Aug next Su Mo Tu We Th Fr Sa 27 28 29 30 …" at bounding box center [529, 253] width 1058 height 506
paste input "Revela 1 - Cooler - Left"
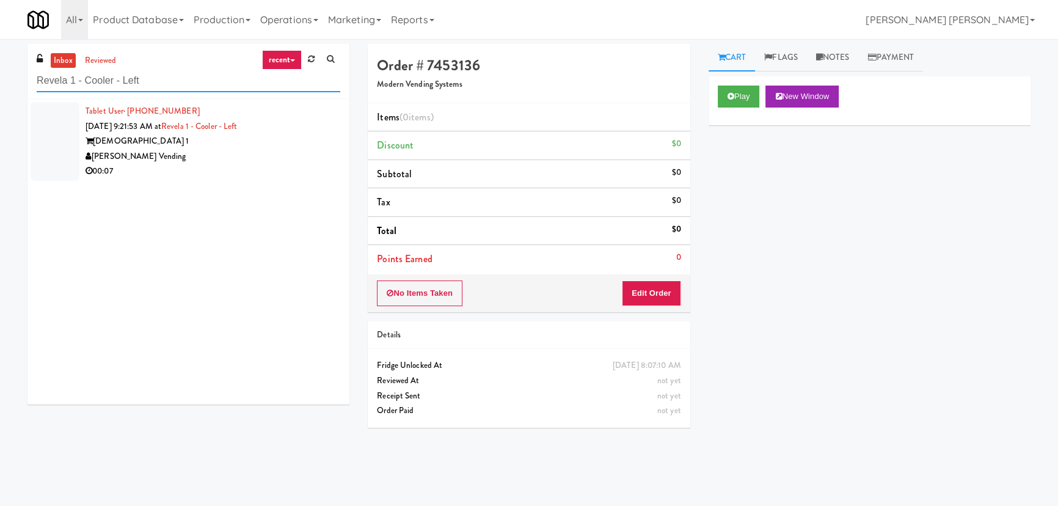
type input "Revela 1 - Cooler - Left"
click at [214, 150] on div "[PERSON_NAME] Vending" at bounding box center [213, 156] width 255 height 15
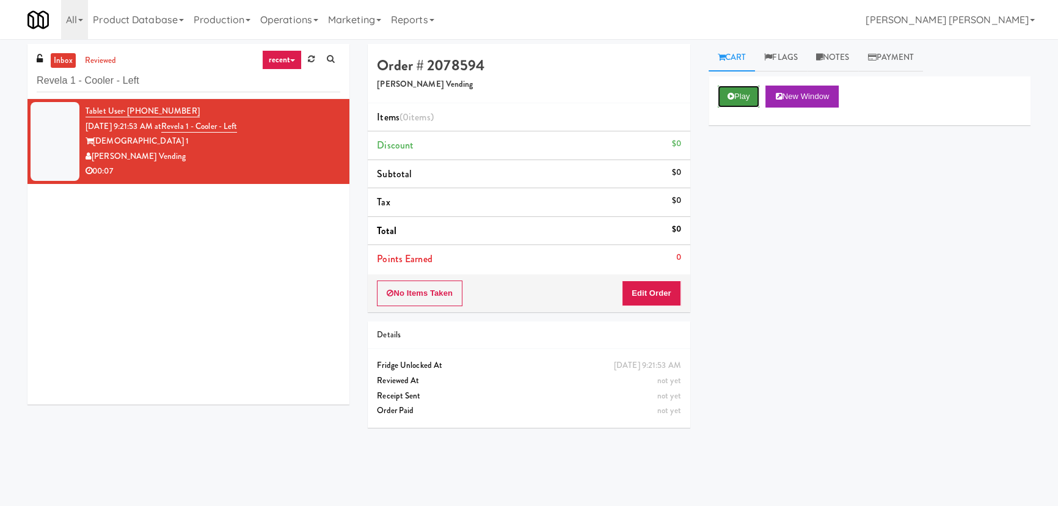
click at [739, 93] on button "Play" at bounding box center [739, 97] width 42 height 22
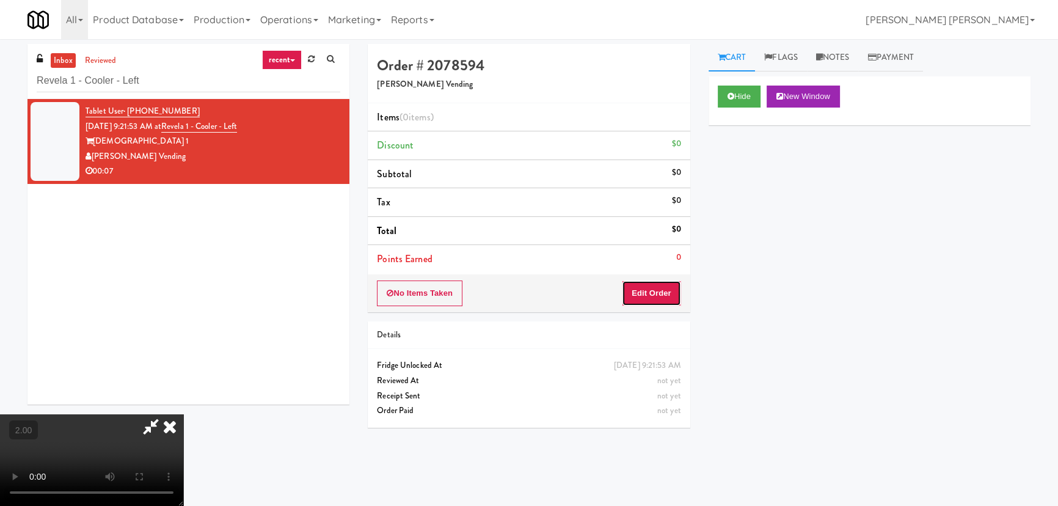
click at [672, 289] on button "Edit Order" at bounding box center [651, 293] width 59 height 26
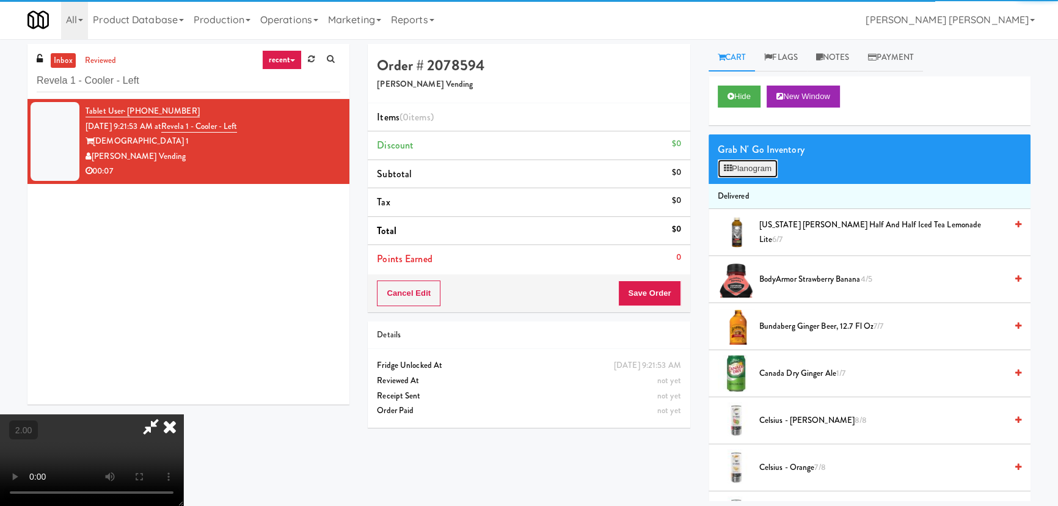
click at [760, 172] on button "Planogram" at bounding box center [748, 168] width 60 height 18
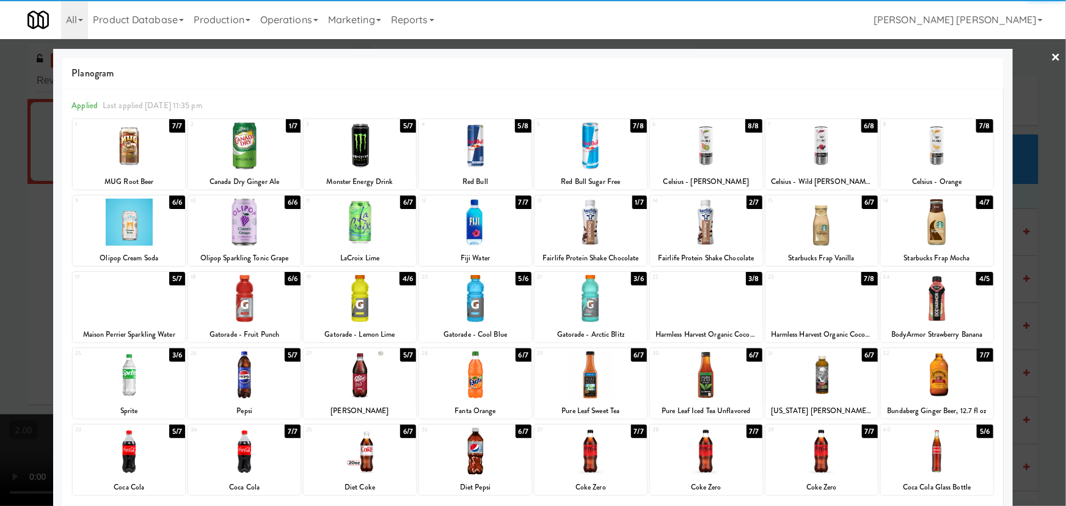
drag, startPoint x: 925, startPoint y: 227, endPoint x: 1065, endPoint y: 85, distance: 198.7
click at [932, 227] on div at bounding box center [937, 221] width 112 height 47
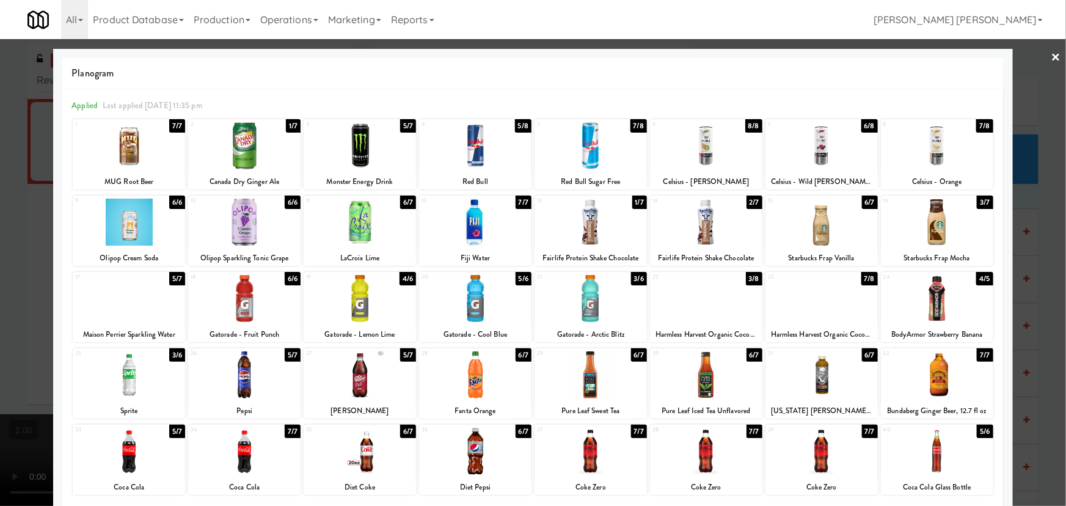
click at [1051, 57] on link "×" at bounding box center [1056, 58] width 10 height 38
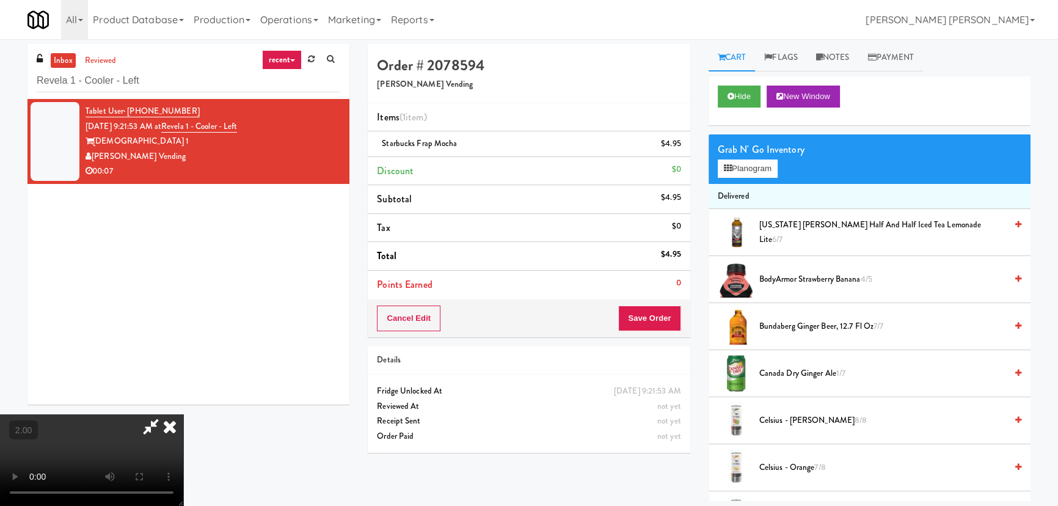
click at [183, 414] on icon at bounding box center [169, 426] width 27 height 24
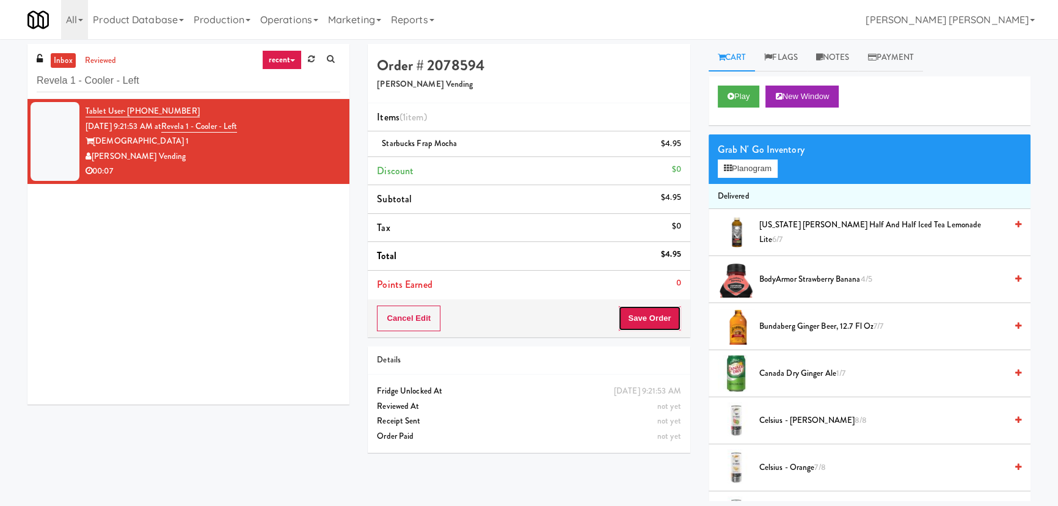
click at [643, 316] on button "Save Order" at bounding box center [649, 318] width 62 height 26
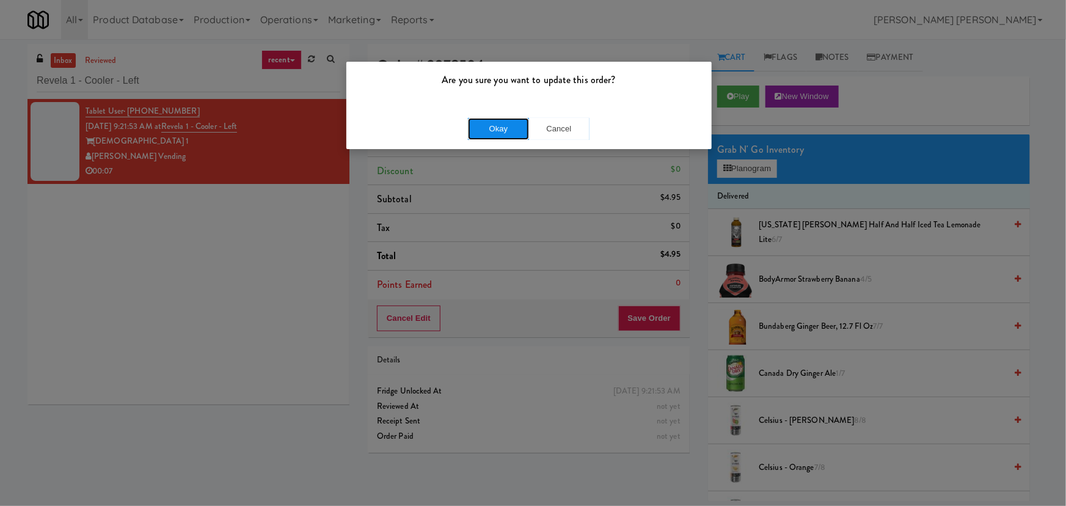
click at [509, 131] on button "Okay" at bounding box center [498, 129] width 61 height 22
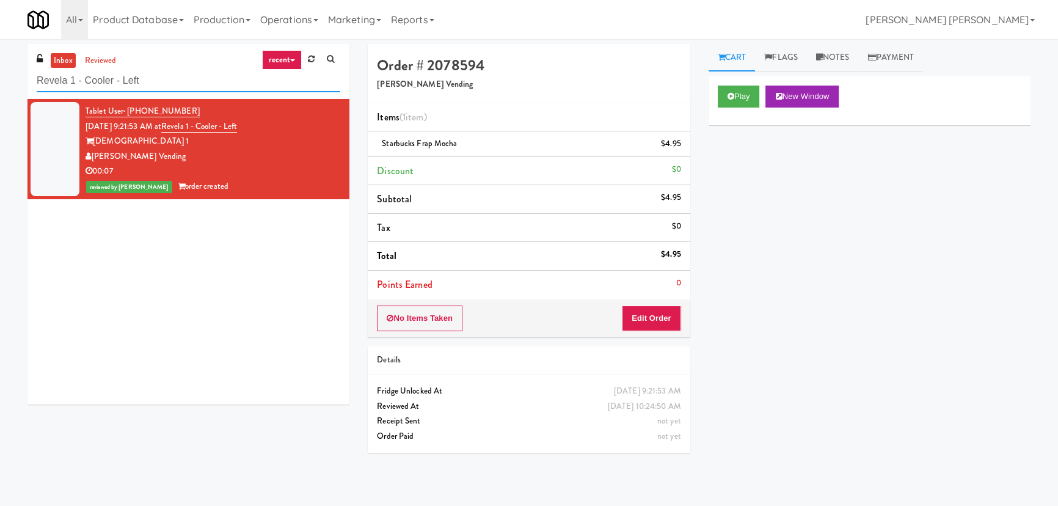
drag, startPoint x: 176, startPoint y: 78, endPoint x: -220, endPoint y: 41, distance: 397.5
click at [0, 41] on html "Are you sure you want to update this order? Okay Cancel Okay Are you sure you w…" at bounding box center [529, 253] width 1058 height 506
paste input "Gallery 64"
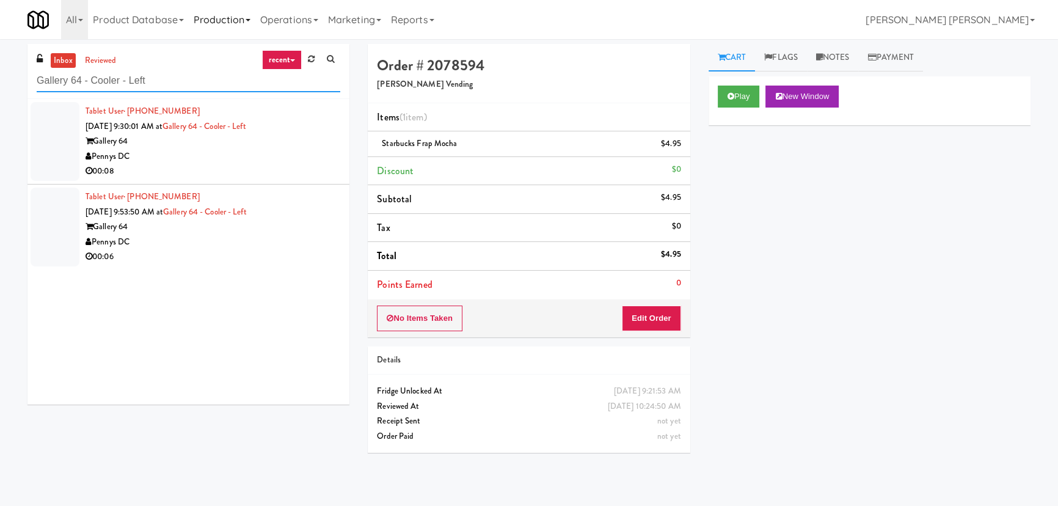
type input "Gallery 64 - Cooler - Left"
click at [218, 164] on div "00:08" at bounding box center [213, 171] width 255 height 15
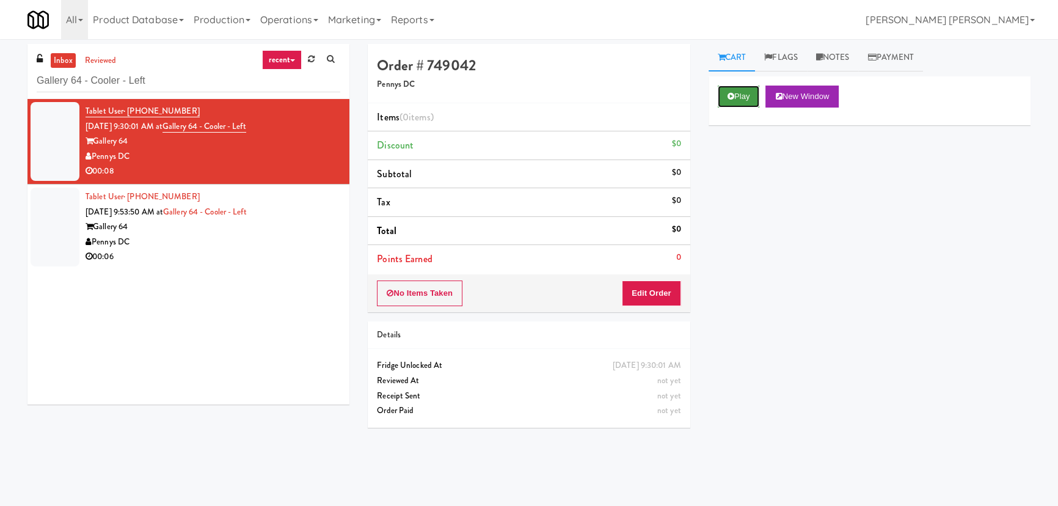
click at [729, 98] on icon at bounding box center [730, 96] width 7 height 8
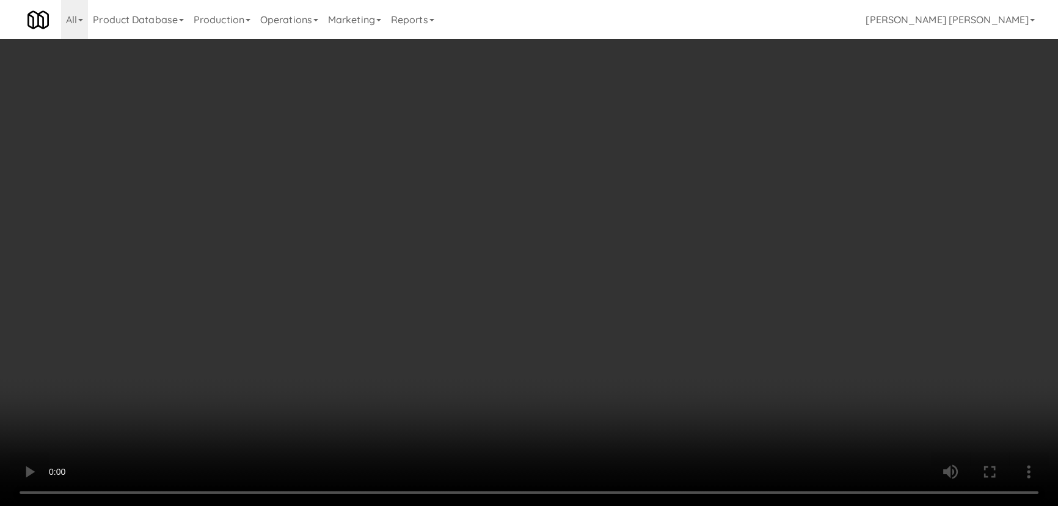
click at [603, 505] on video at bounding box center [529, 253] width 1058 height 506
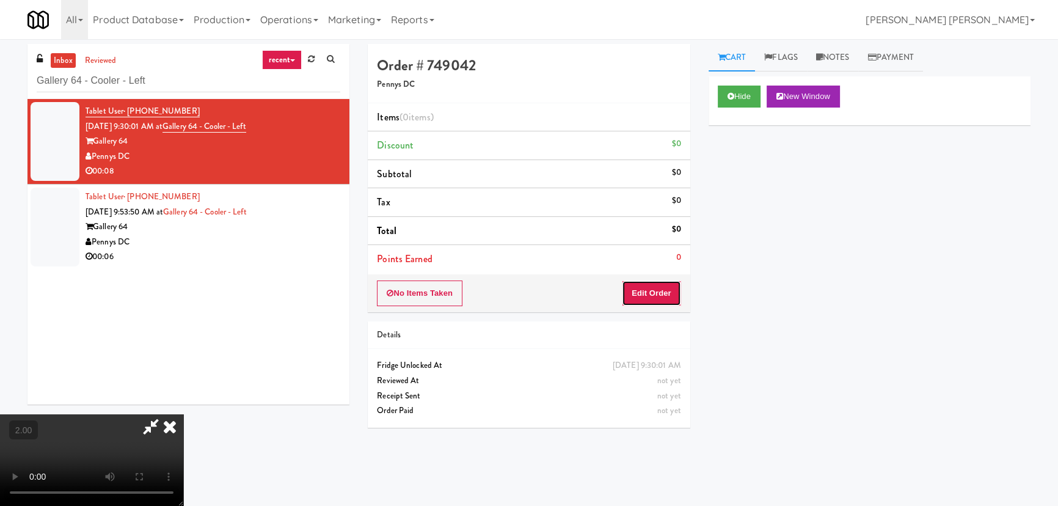
click at [660, 286] on button "Edit Order" at bounding box center [651, 293] width 59 height 26
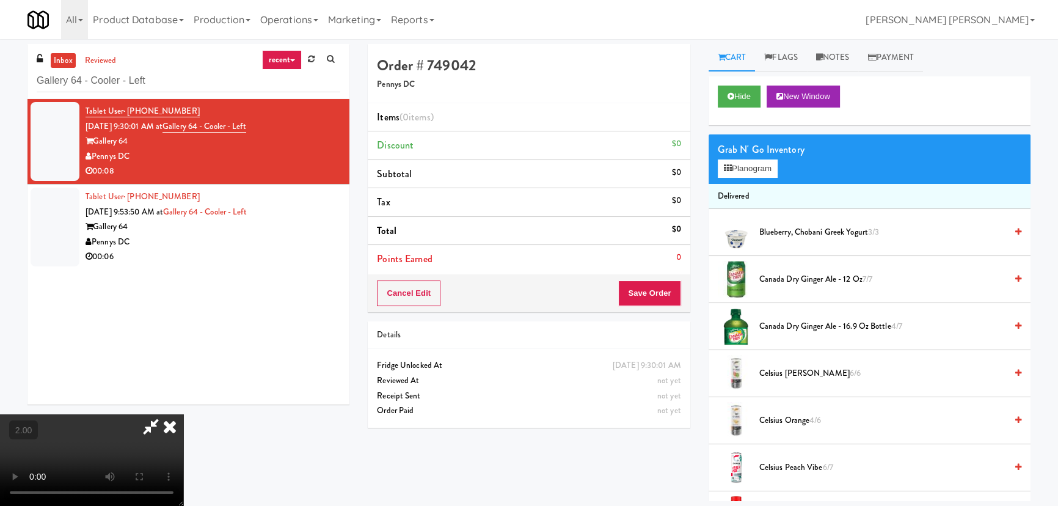
click at [800, 326] on span "Canada Dry Ginger Ale - 16.9 oz Bottle 4/7" at bounding box center [882, 326] width 247 height 15
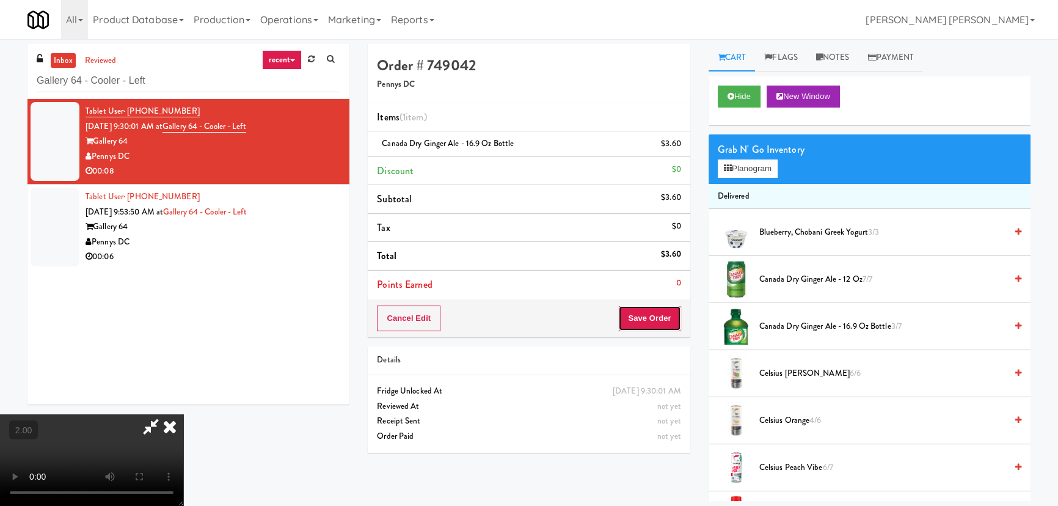
click at [644, 319] on button "Save Order" at bounding box center [649, 318] width 62 height 26
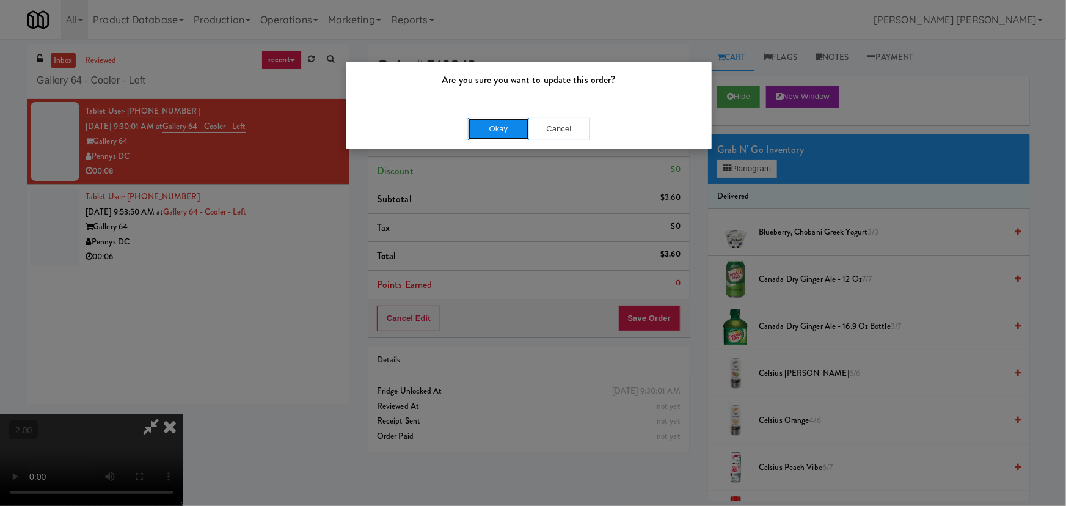
click at [509, 121] on button "Okay" at bounding box center [498, 129] width 61 height 22
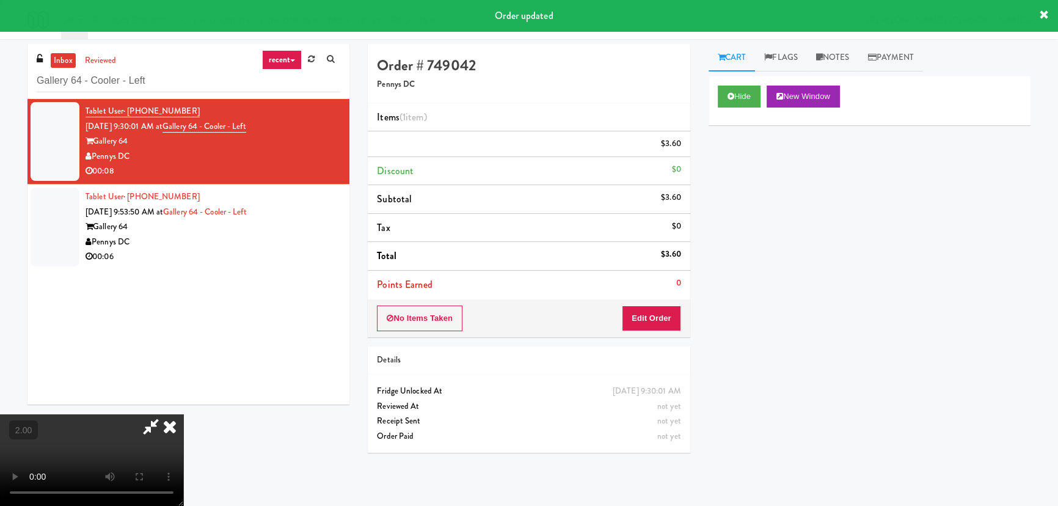
scroll to position [0, 0]
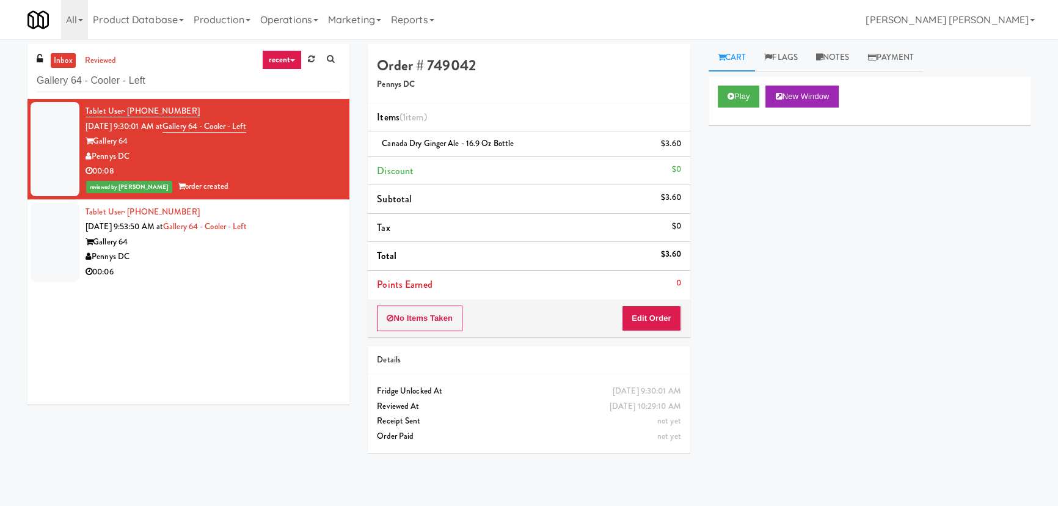
click at [300, 261] on div "Pennys DC" at bounding box center [213, 256] width 255 height 15
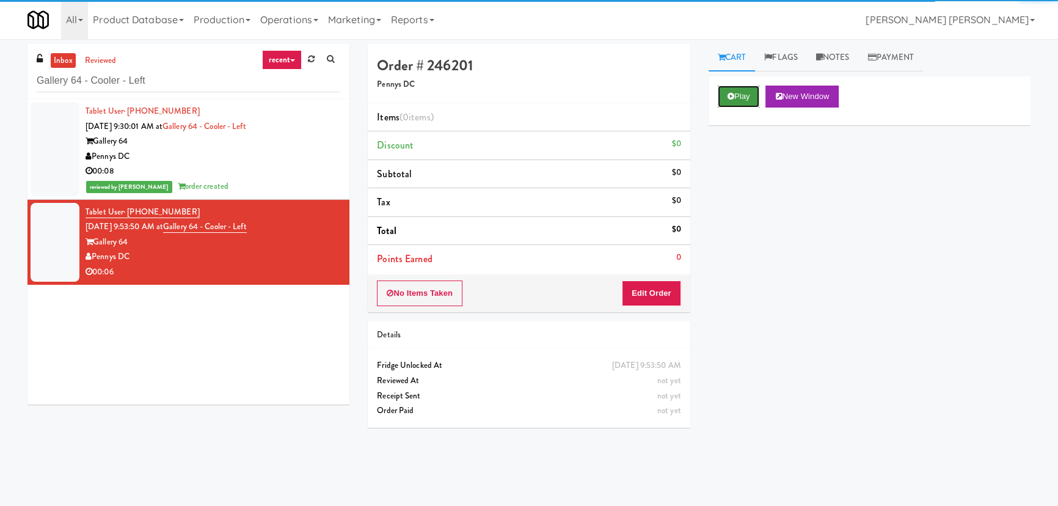
click at [746, 93] on button "Play" at bounding box center [739, 97] width 42 height 22
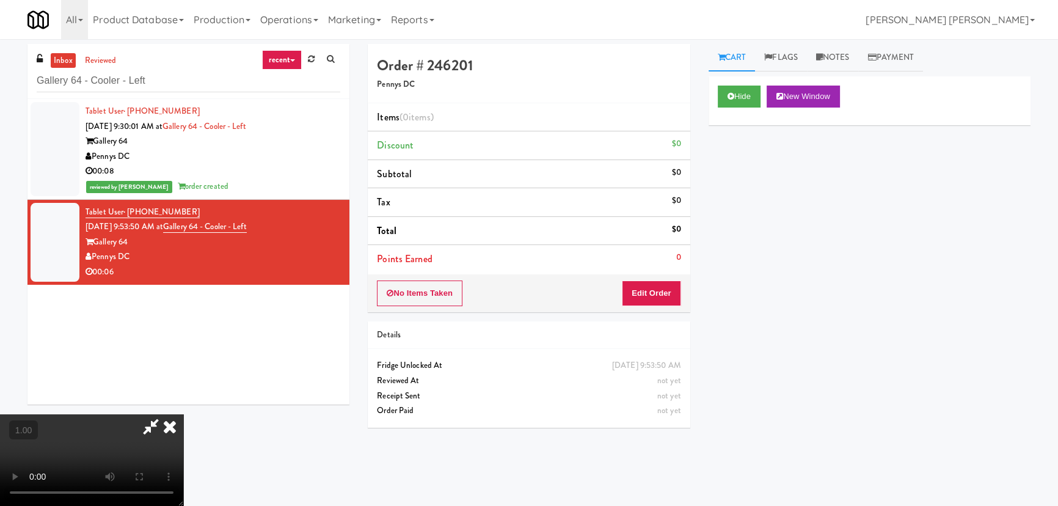
scroll to position [25, 0]
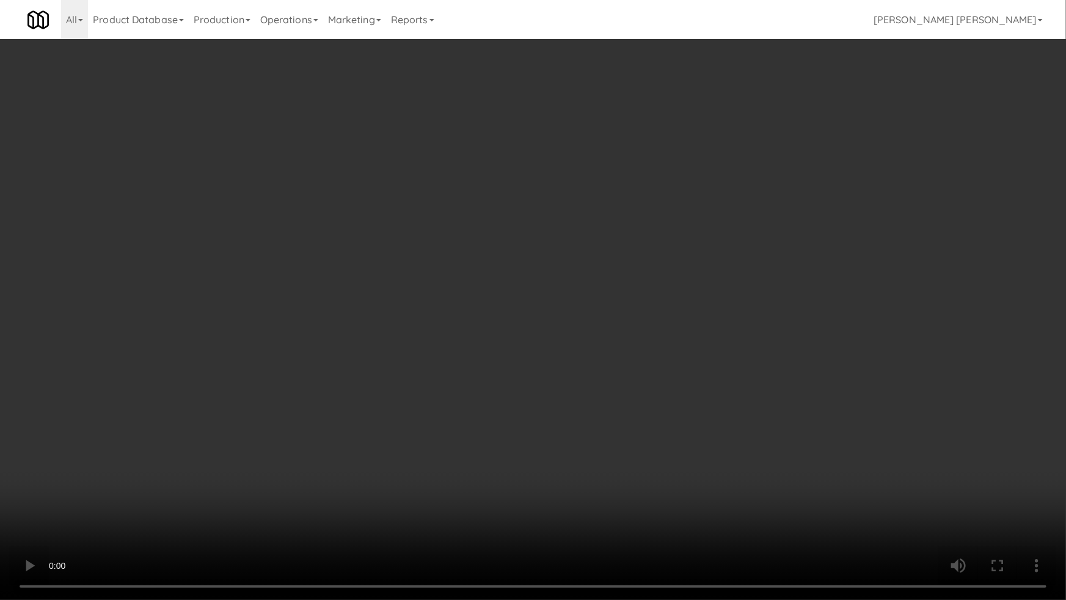
drag, startPoint x: 928, startPoint y: 541, endPoint x: 723, endPoint y: 501, distance: 209.1
click at [925, 505] on video at bounding box center [533, 300] width 1066 height 600
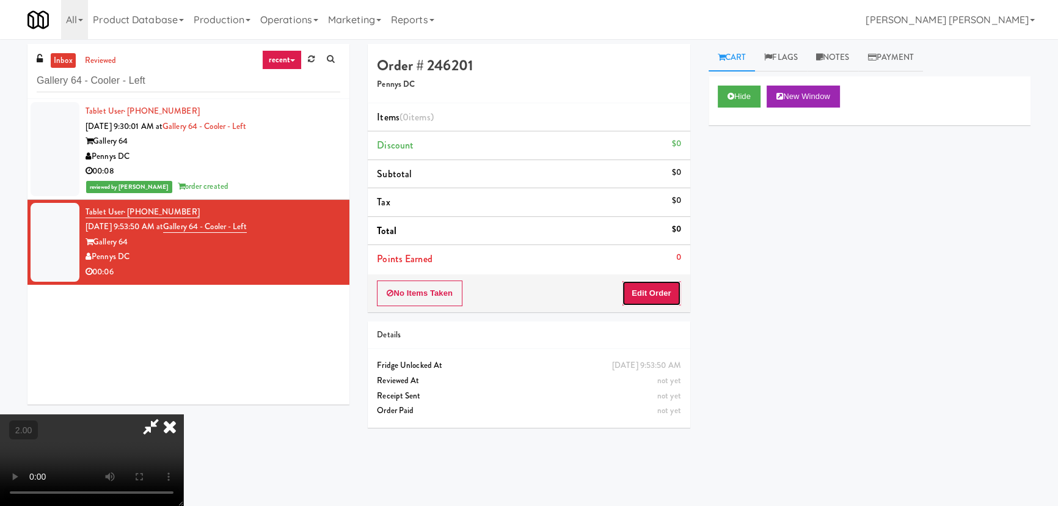
click at [644, 299] on button "Edit Order" at bounding box center [651, 293] width 59 height 26
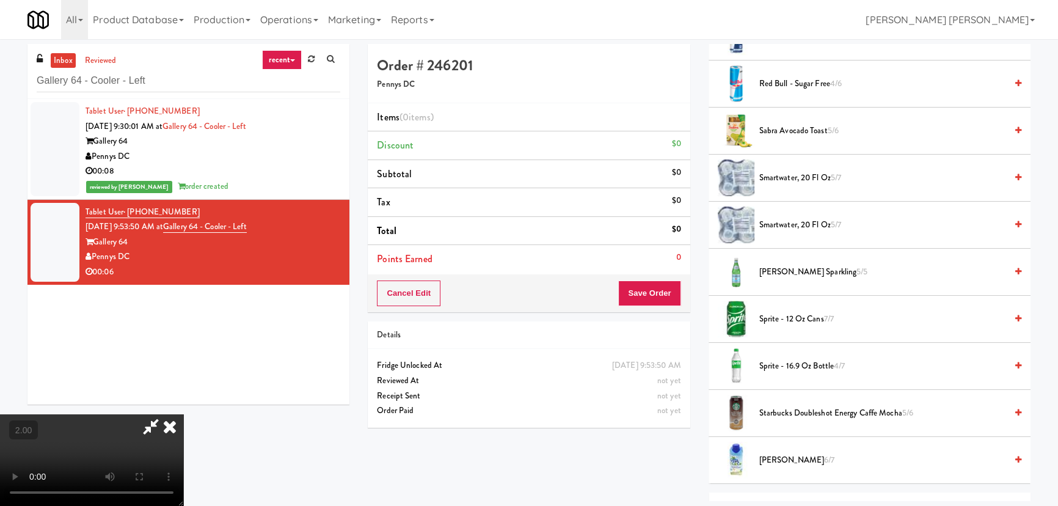
scroll to position [1270, 0]
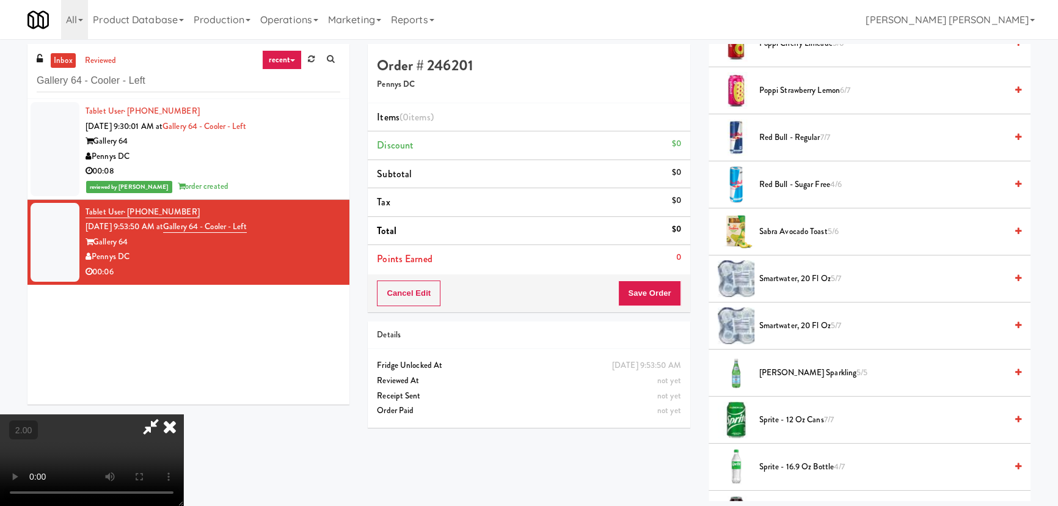
click at [771, 276] on span "smartwater, 20 fl oz 5/7" at bounding box center [882, 278] width 247 height 15
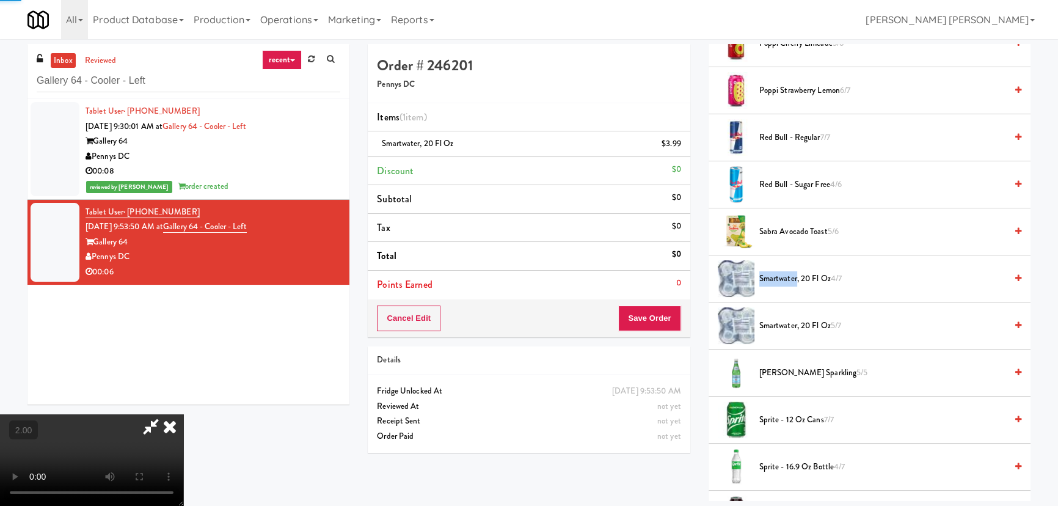
click at [771, 276] on span "smartwater, 20 fl oz 4/7" at bounding box center [882, 278] width 247 height 15
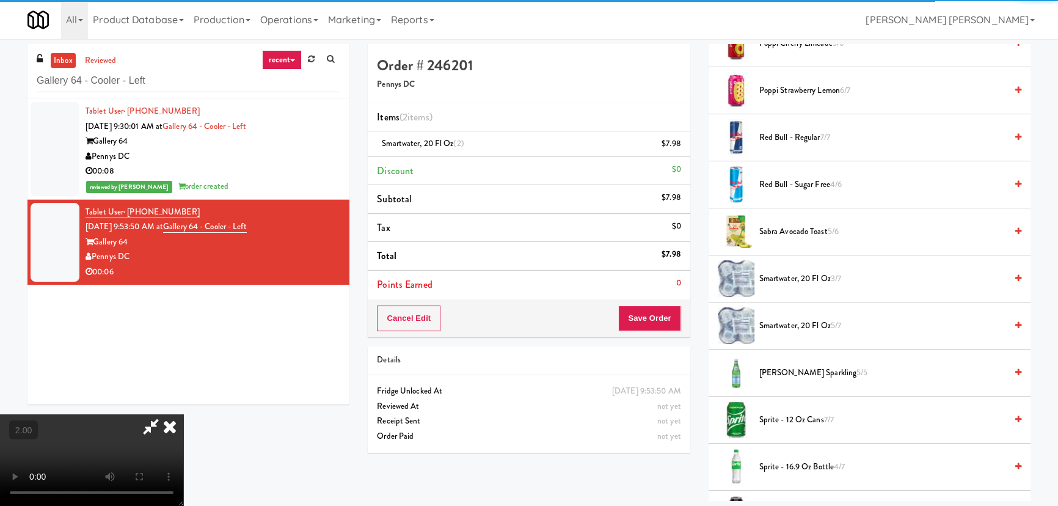
click at [183, 414] on icon at bounding box center [169, 426] width 27 height 24
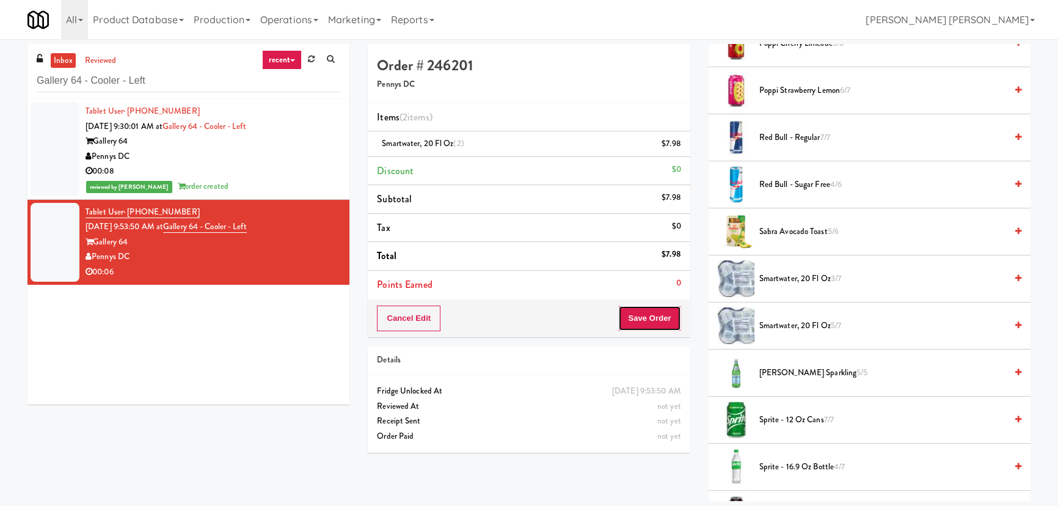
click at [654, 321] on button "Save Order" at bounding box center [649, 318] width 62 height 26
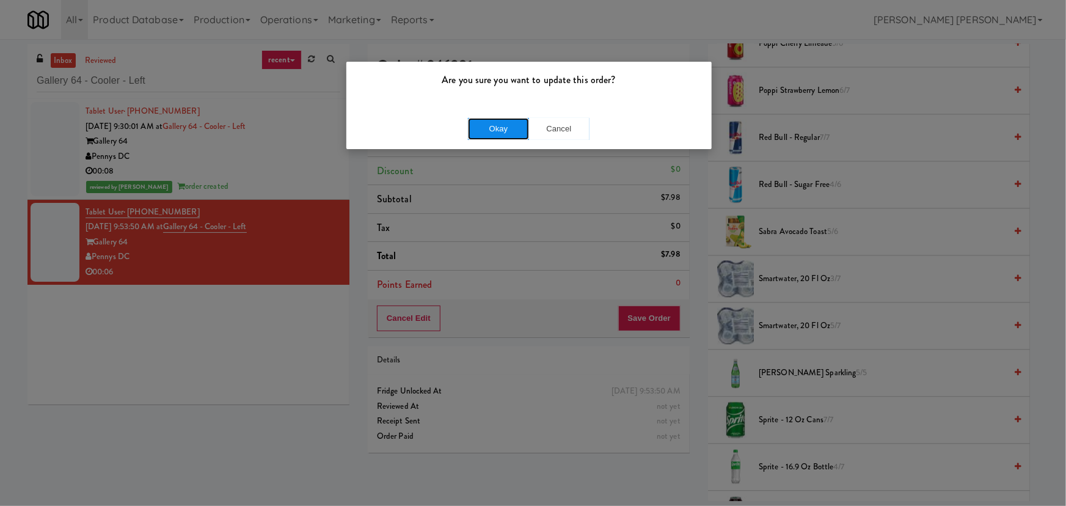
click at [503, 130] on button "Okay" at bounding box center [498, 129] width 61 height 22
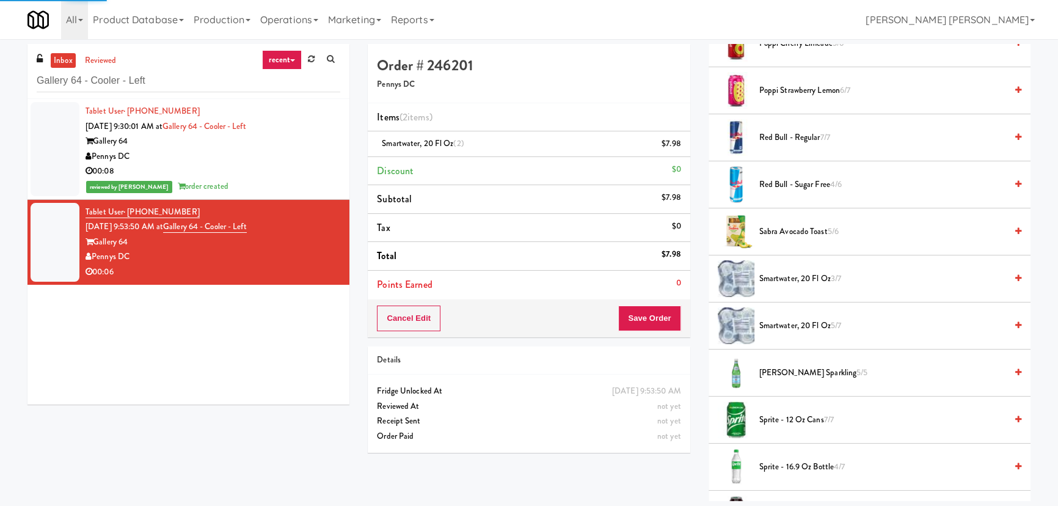
scroll to position [33, 0]
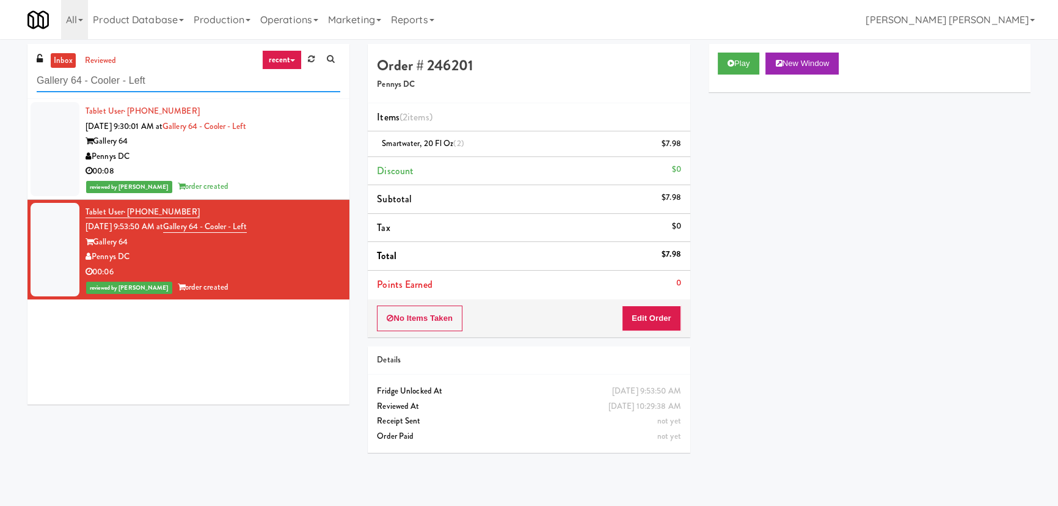
drag, startPoint x: 165, startPoint y: 80, endPoint x: -242, endPoint y: 67, distance: 407.6
click at [0, 67] on html "Are you sure you want to update this order? Okay Cancel Okay Are you sure you w…" at bounding box center [529, 253] width 1058 height 506
paste input "[PERSON_NAME] Store"
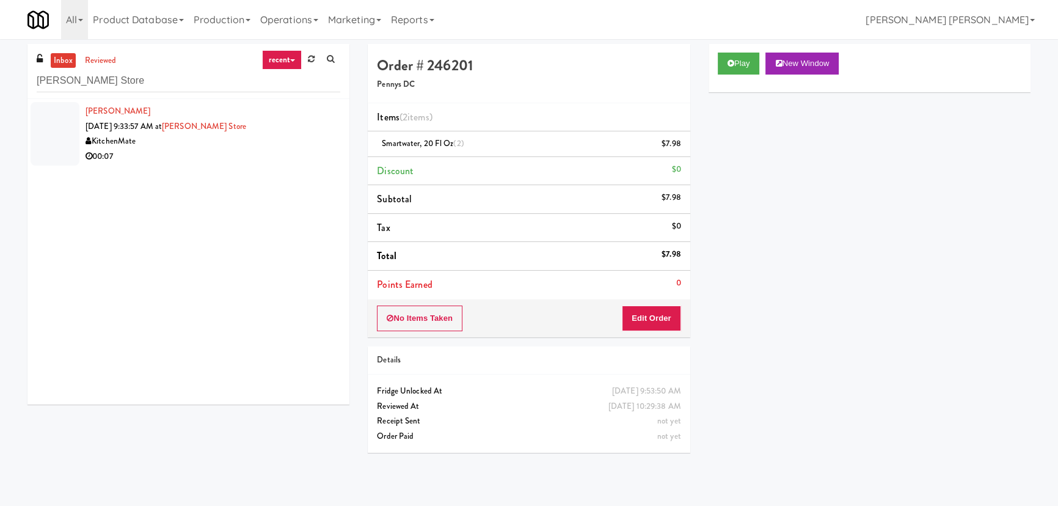
click at [230, 149] on div "00:07" at bounding box center [213, 156] width 255 height 15
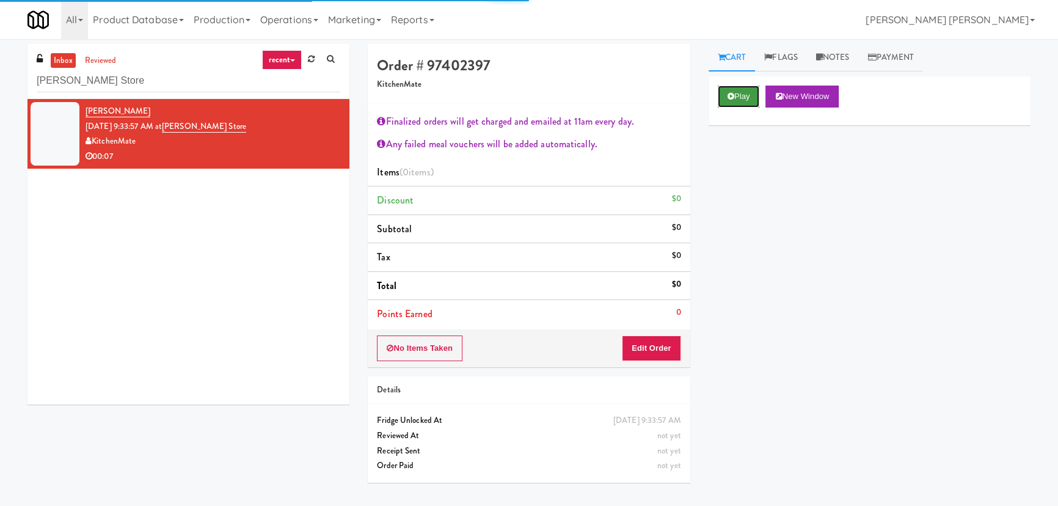
click at [744, 100] on button "Play" at bounding box center [739, 97] width 42 height 22
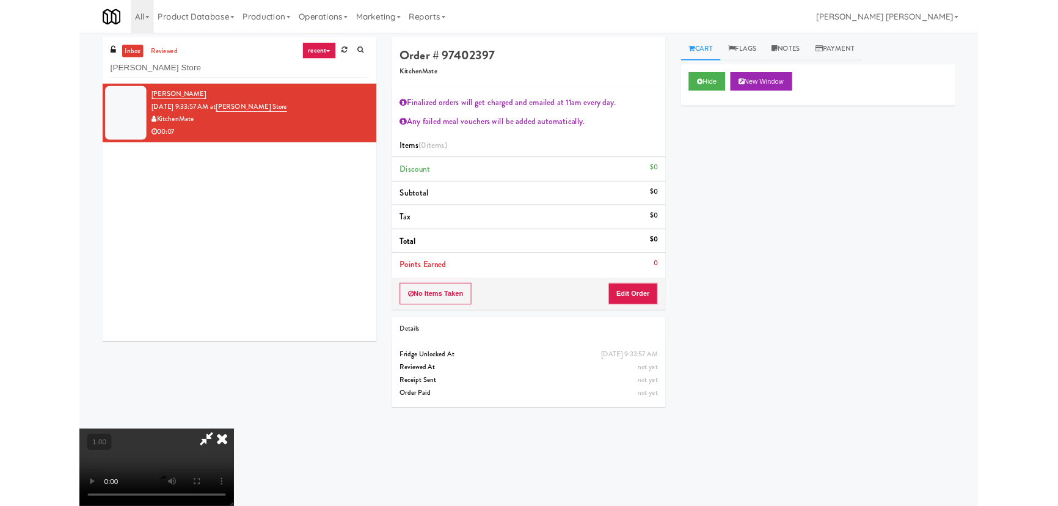
scroll to position [25, 0]
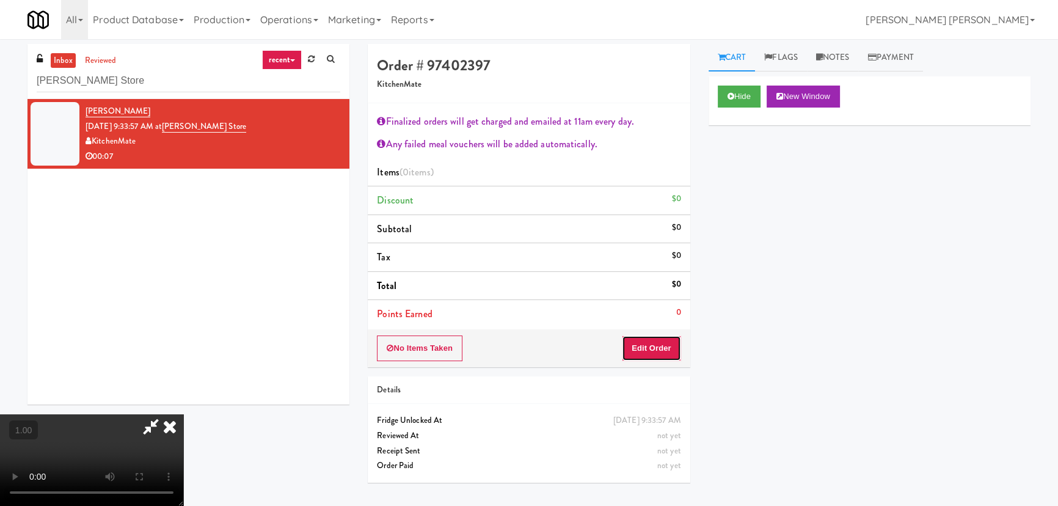
click at [658, 343] on button "Edit Order" at bounding box center [651, 348] width 59 height 26
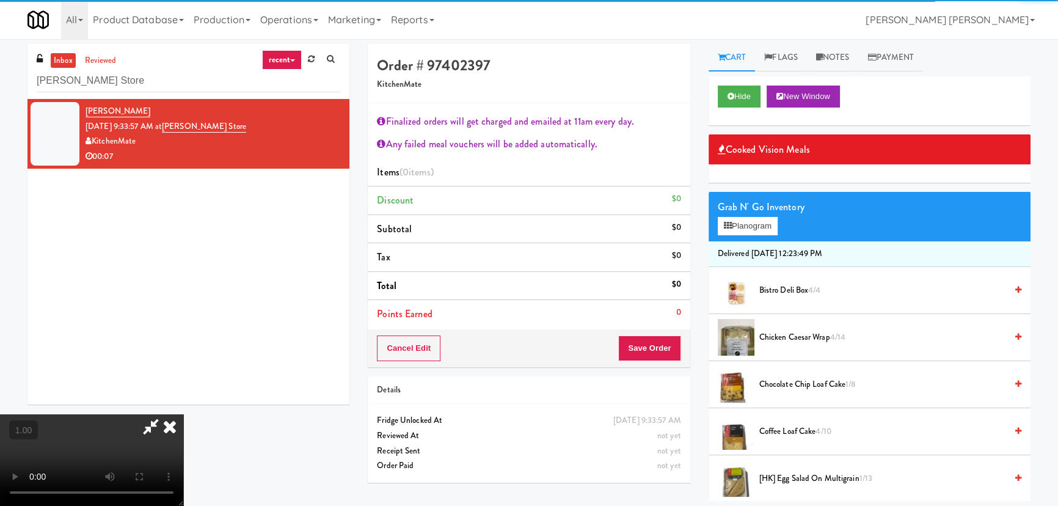
click at [776, 336] on span "Chicken Caesar Wrap 4/14" at bounding box center [882, 337] width 247 height 15
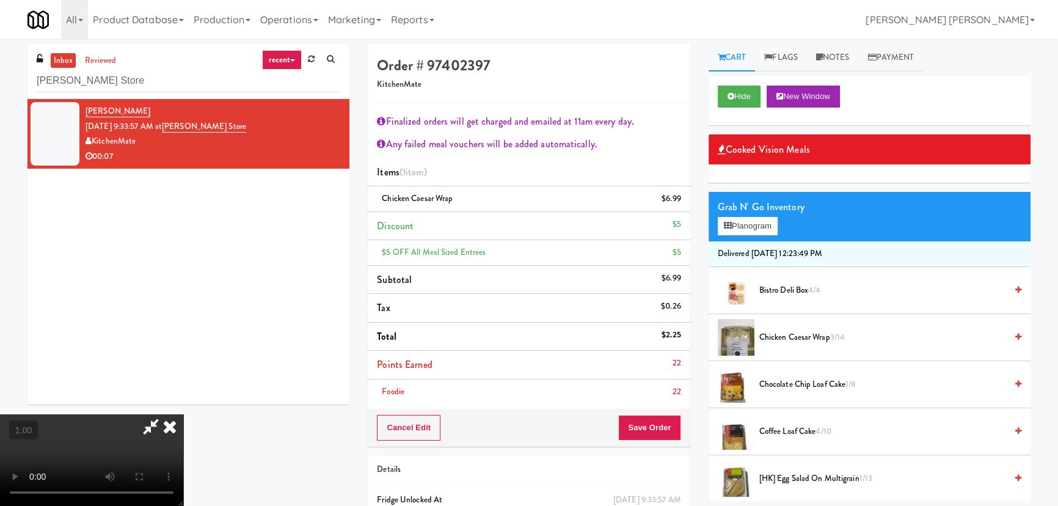
scroll to position [0, 0]
drag, startPoint x: 610, startPoint y: 55, endPoint x: 643, endPoint y: 318, distance: 264.7
click at [183, 414] on div at bounding box center [91, 460] width 183 height 92
click at [183, 414] on icon at bounding box center [169, 426] width 27 height 24
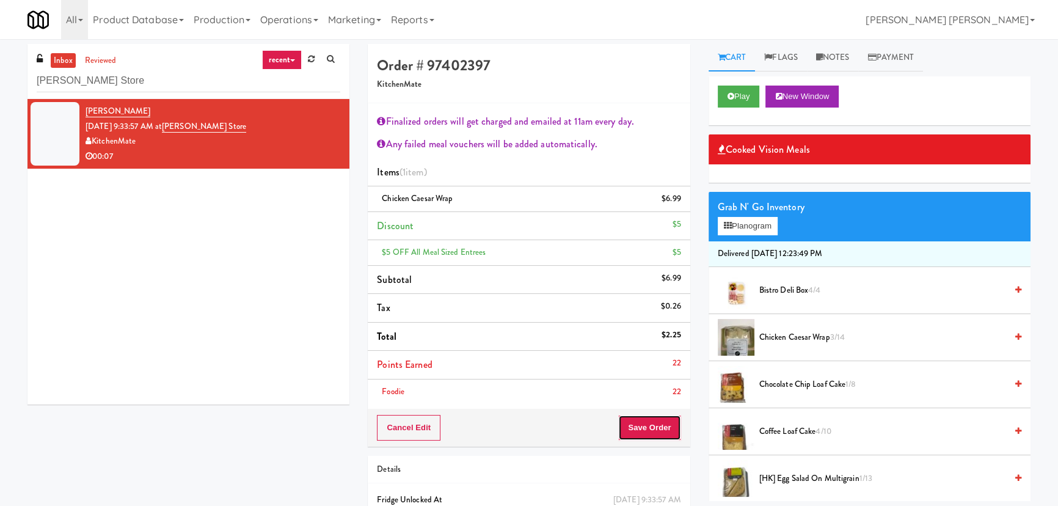
click at [659, 421] on button "Save Order" at bounding box center [649, 428] width 62 height 26
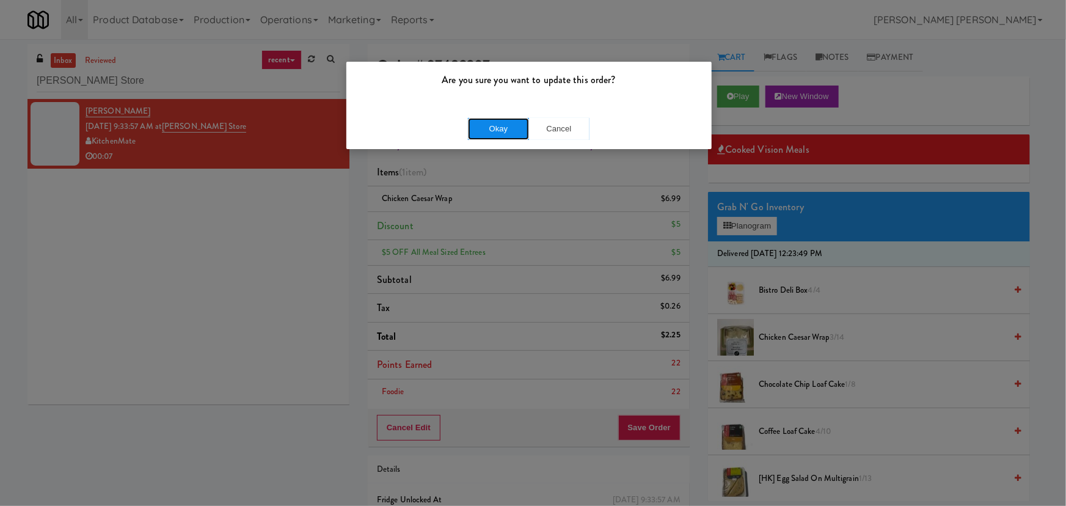
click at [504, 126] on button "Okay" at bounding box center [498, 129] width 61 height 22
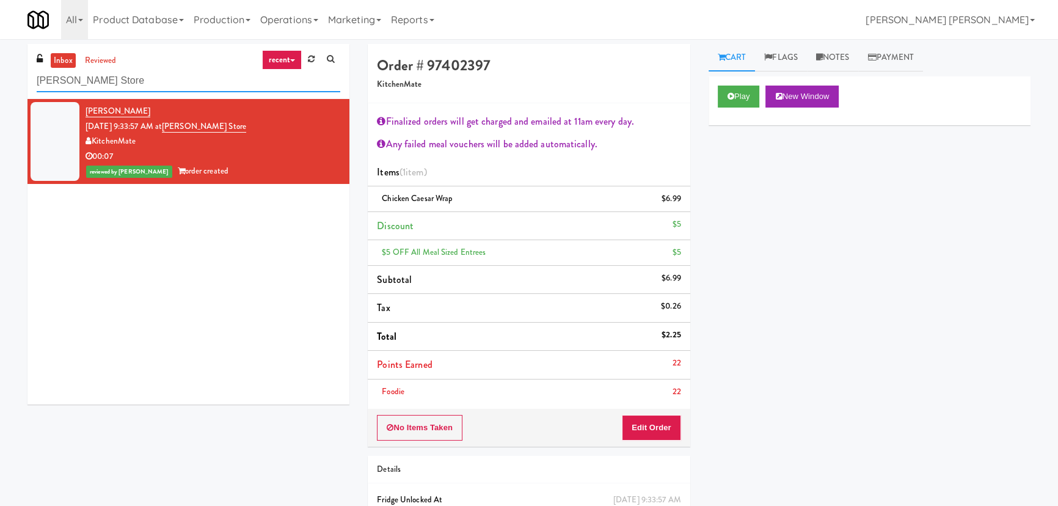
drag, startPoint x: 162, startPoint y: 81, endPoint x: -181, endPoint y: 82, distance: 343.9
click at [0, 82] on html "Are you sure you want to update this order? Okay Cancel Okay Are you sure you w…" at bounding box center [529, 253] width 1058 height 506
paste input "River House-[GEOGRAPHIC_DATA]"
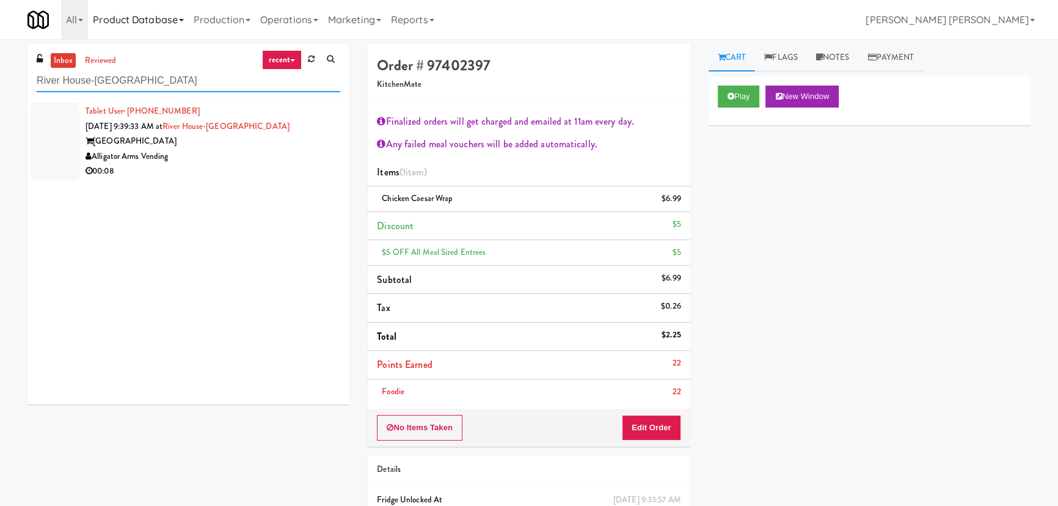
type input "River House-[GEOGRAPHIC_DATA]"
click at [217, 139] on div "[GEOGRAPHIC_DATA]" at bounding box center [213, 141] width 255 height 15
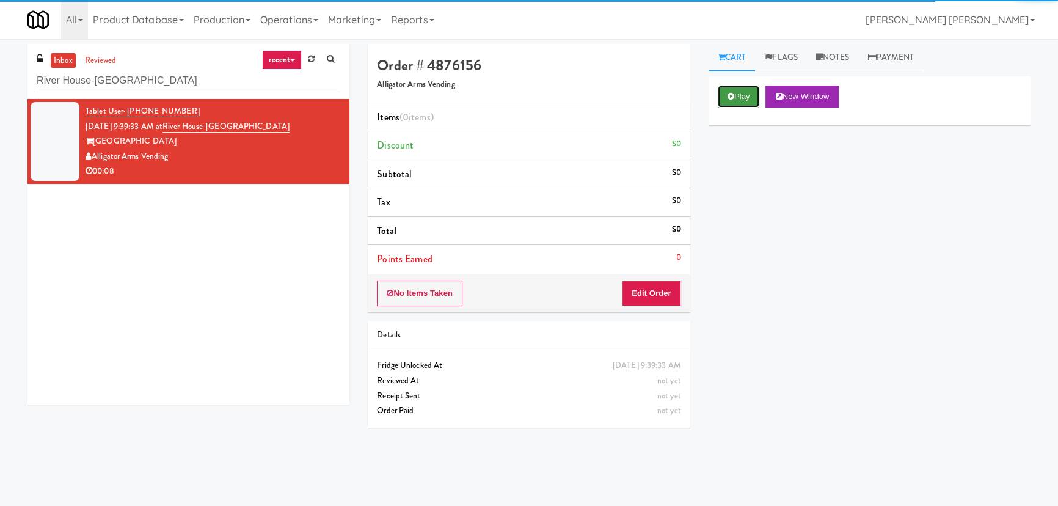
click at [743, 95] on button "Play" at bounding box center [739, 97] width 42 height 22
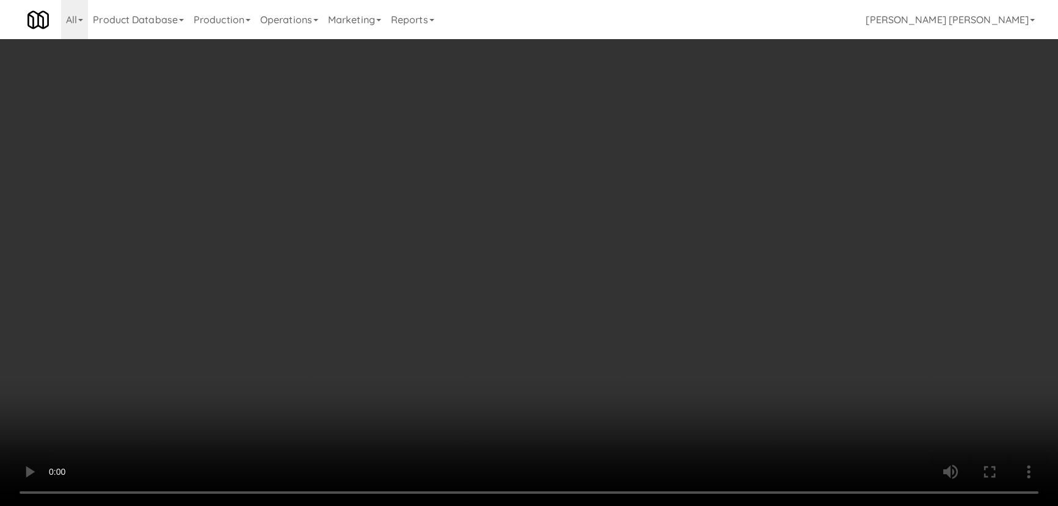
scroll to position [25, 0]
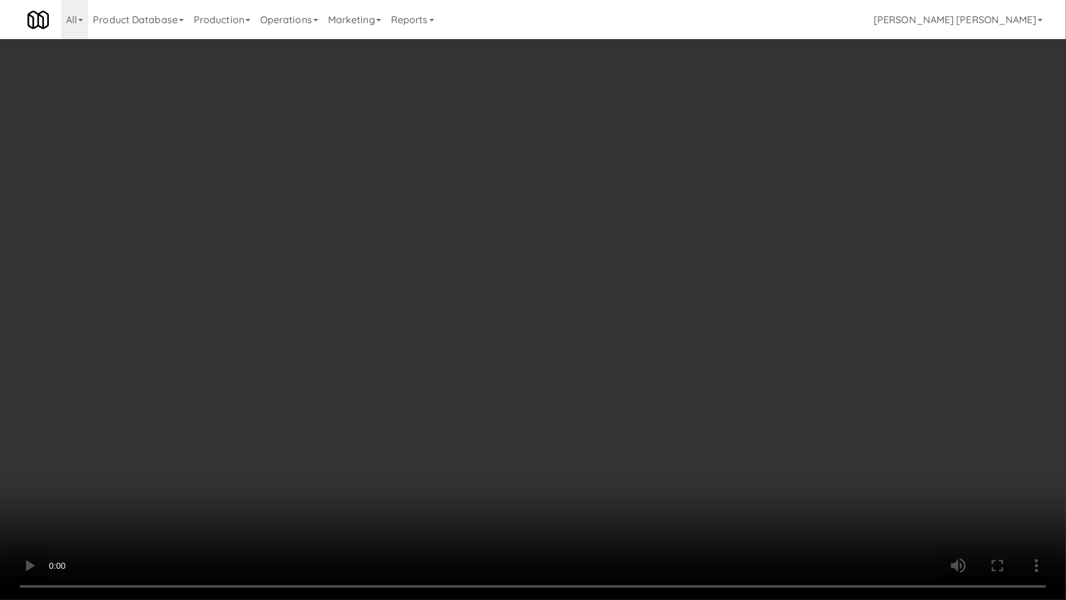
drag, startPoint x: 574, startPoint y: 539, endPoint x: 875, endPoint y: 507, distance: 302.2
click at [592, 505] on video at bounding box center [533, 300] width 1066 height 600
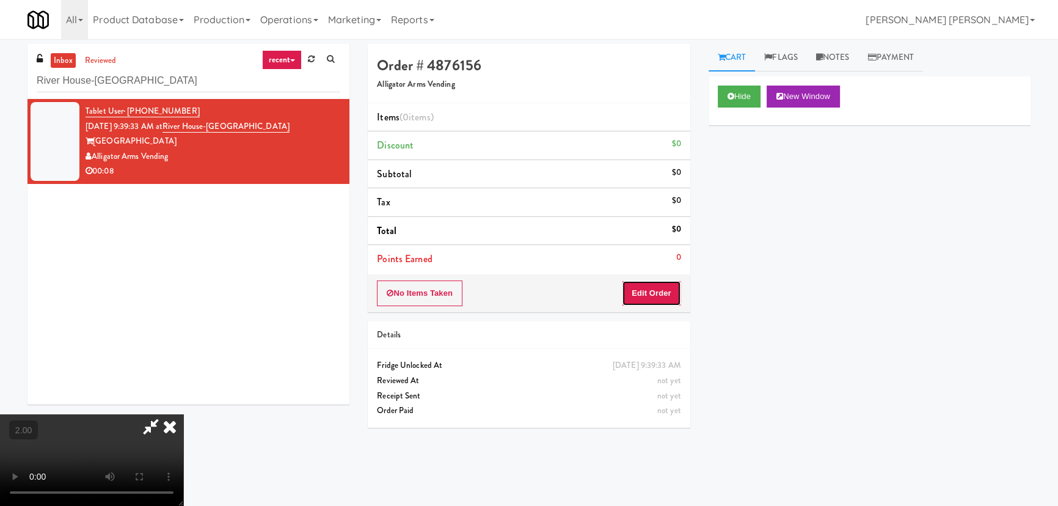
click at [660, 301] on button "Edit Order" at bounding box center [651, 293] width 59 height 26
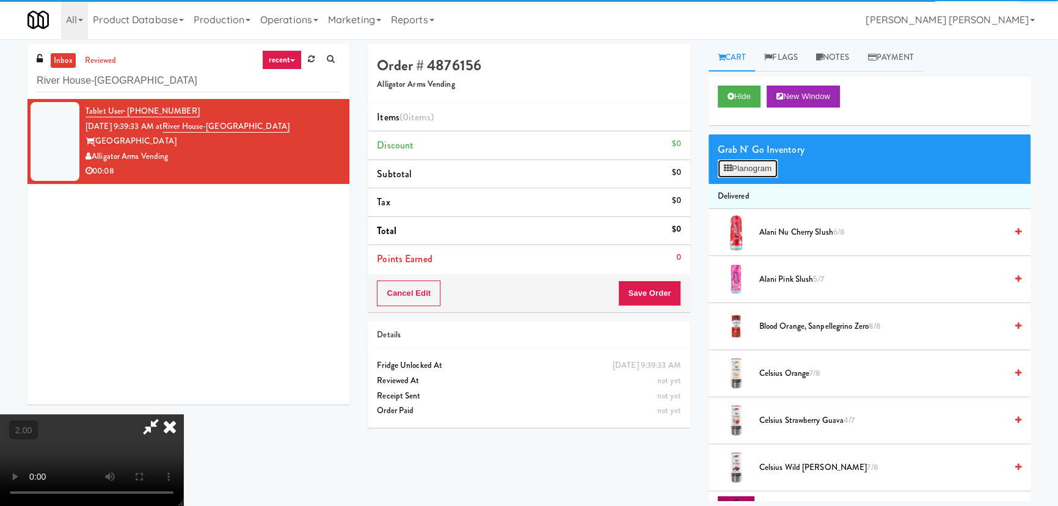
click at [751, 168] on button "Planogram" at bounding box center [748, 168] width 60 height 18
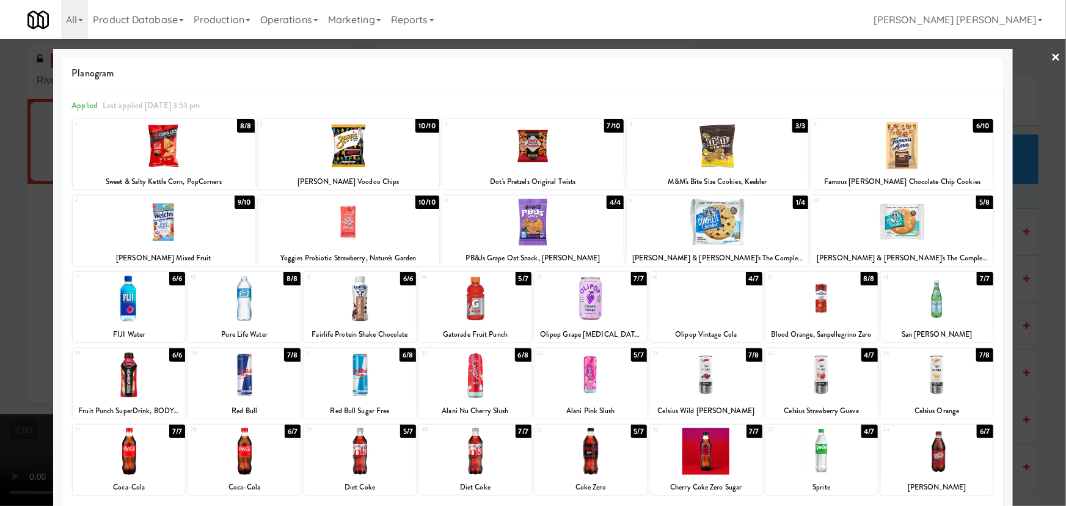
click at [581, 378] on div at bounding box center [590, 374] width 112 height 47
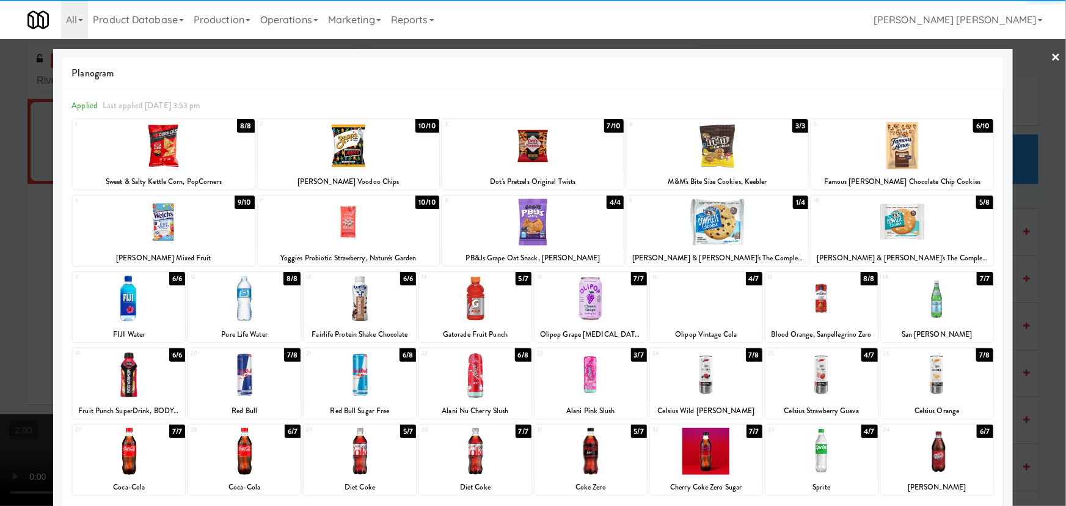
click at [1051, 56] on link "×" at bounding box center [1056, 58] width 10 height 38
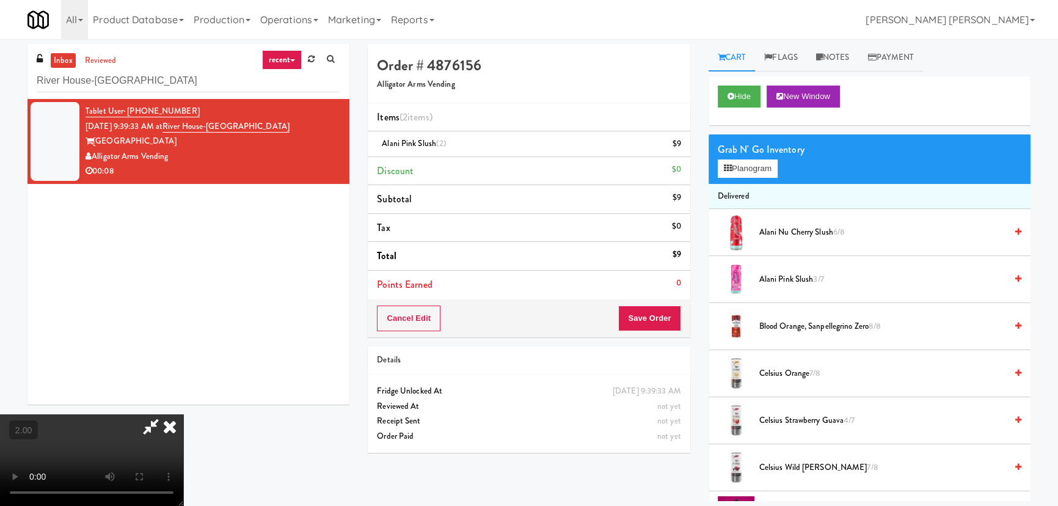
drag, startPoint x: 613, startPoint y: 53, endPoint x: 647, endPoint y: 116, distance: 72.1
click at [183, 414] on icon at bounding box center [169, 426] width 27 height 24
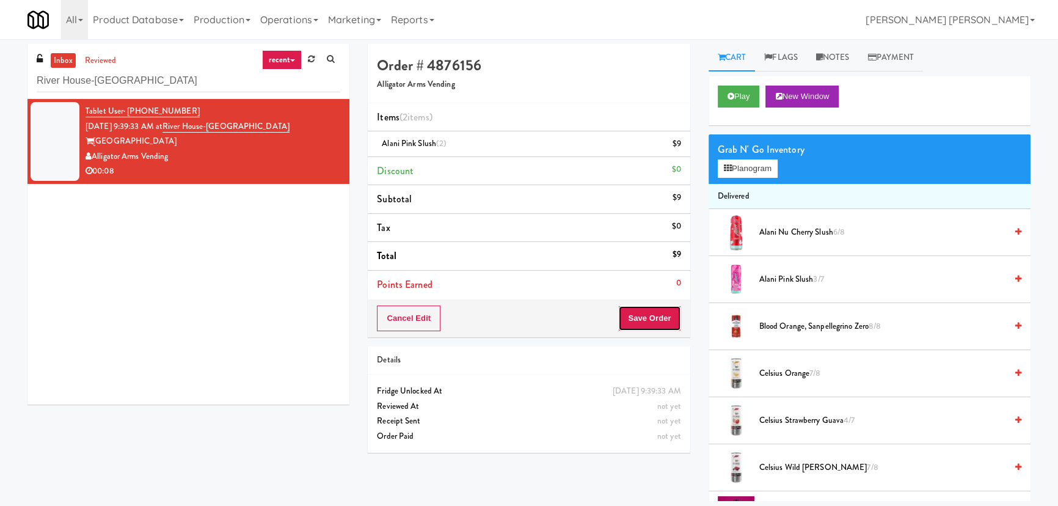
click at [657, 322] on button "Save Order" at bounding box center [649, 318] width 62 height 26
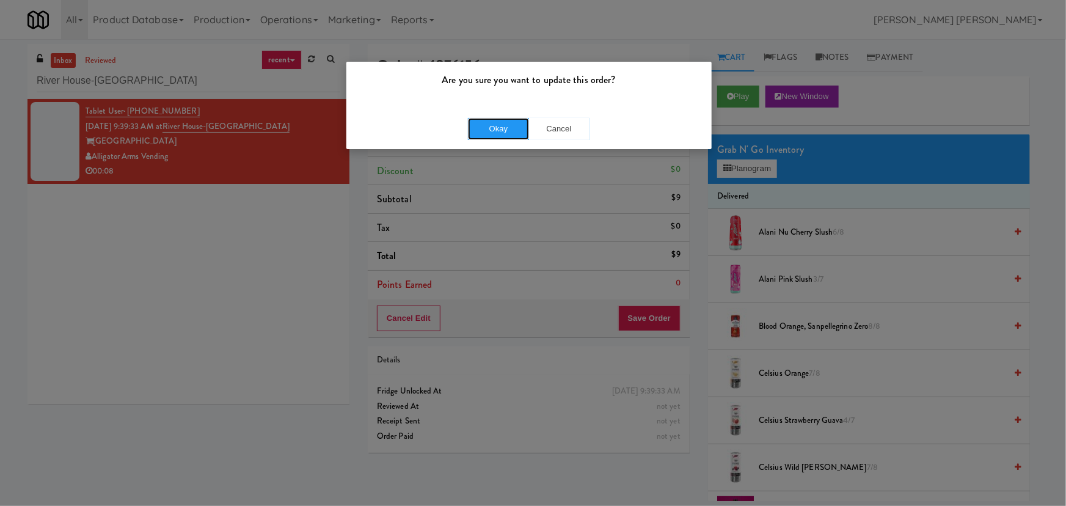
drag, startPoint x: 486, startPoint y: 128, endPoint x: 368, endPoint y: 43, distance: 144.8
click at [486, 127] on button "Okay" at bounding box center [498, 129] width 61 height 22
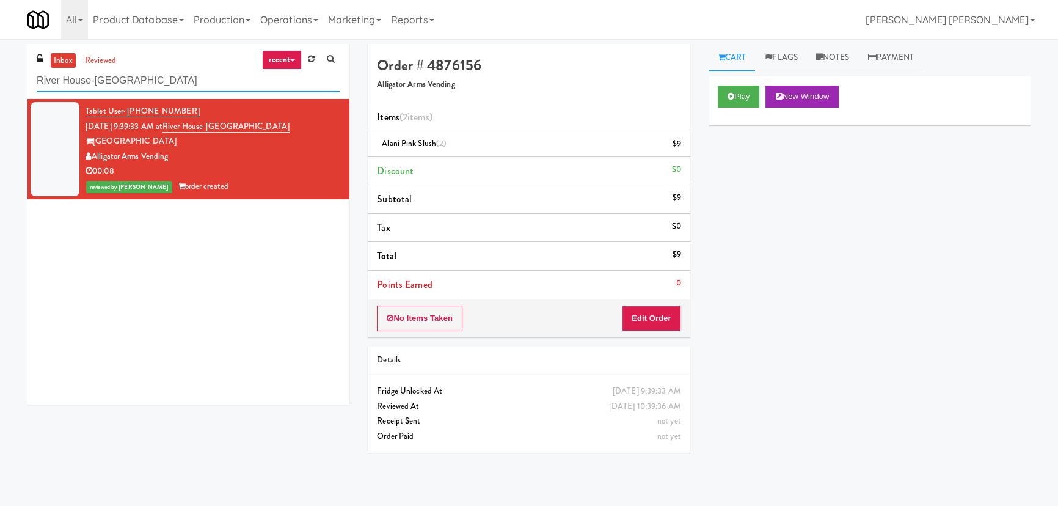
drag, startPoint x: 193, startPoint y: 78, endPoint x: -226, endPoint y: 71, distance: 419.0
click at [0, 71] on html "Are you sure you want to update this order? Okay Cancel Okay Are you sure you w…" at bounding box center [529, 253] width 1058 height 506
paste input "The [PERSON_NAME] - Cooler - Right"
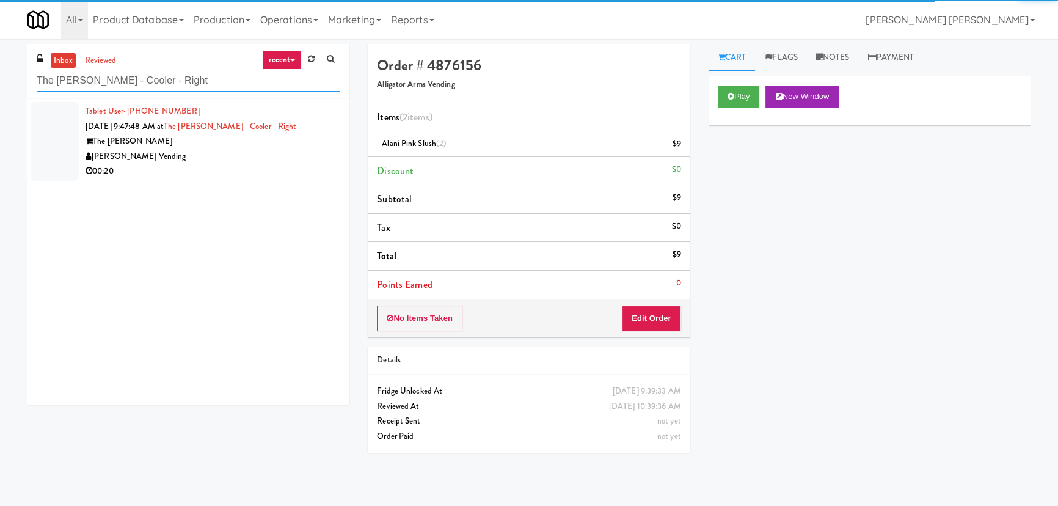
type input "The [PERSON_NAME] - Cooler - Right"
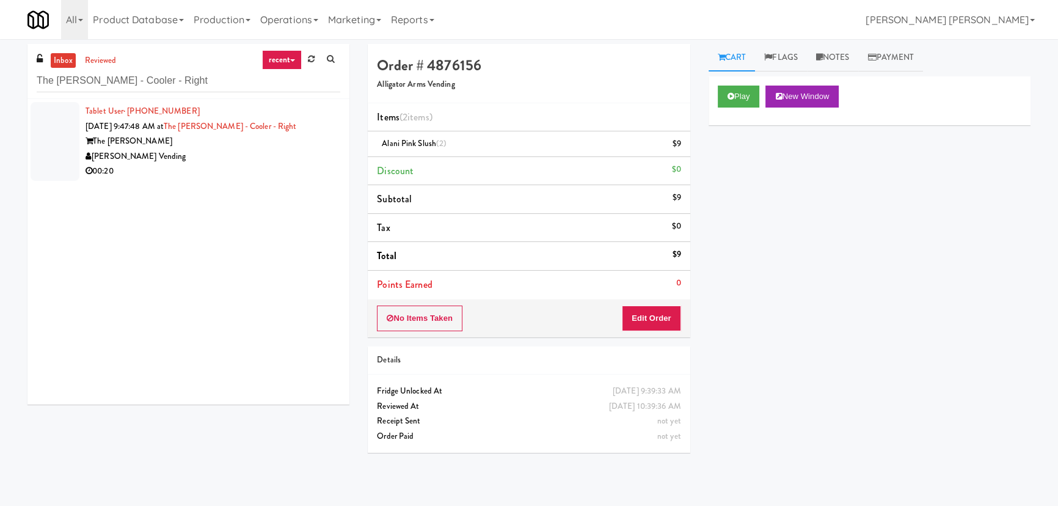
click at [244, 153] on div "[PERSON_NAME] Vending" at bounding box center [213, 156] width 255 height 15
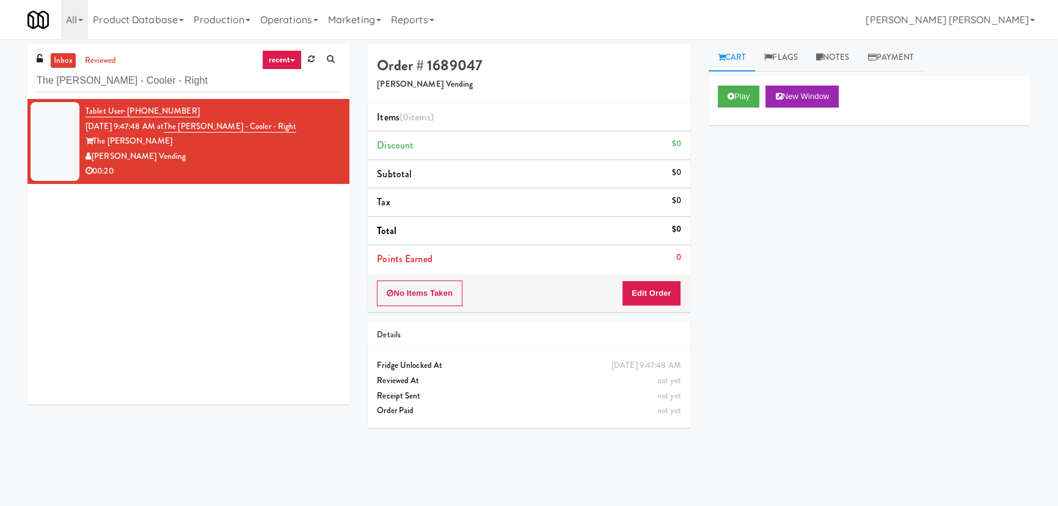
click at [705, 93] on div "Cart Flags Notes Payment Play New Window Primary Flag Clear Flag if unable to d…" at bounding box center [869, 272] width 340 height 457
click at [726, 103] on button "Play" at bounding box center [739, 97] width 42 height 22
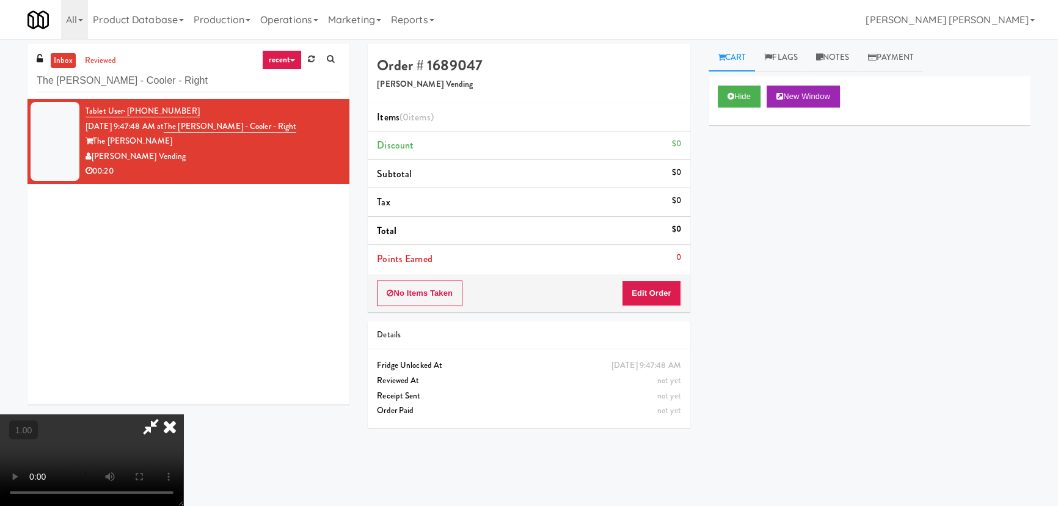
scroll to position [25, 0]
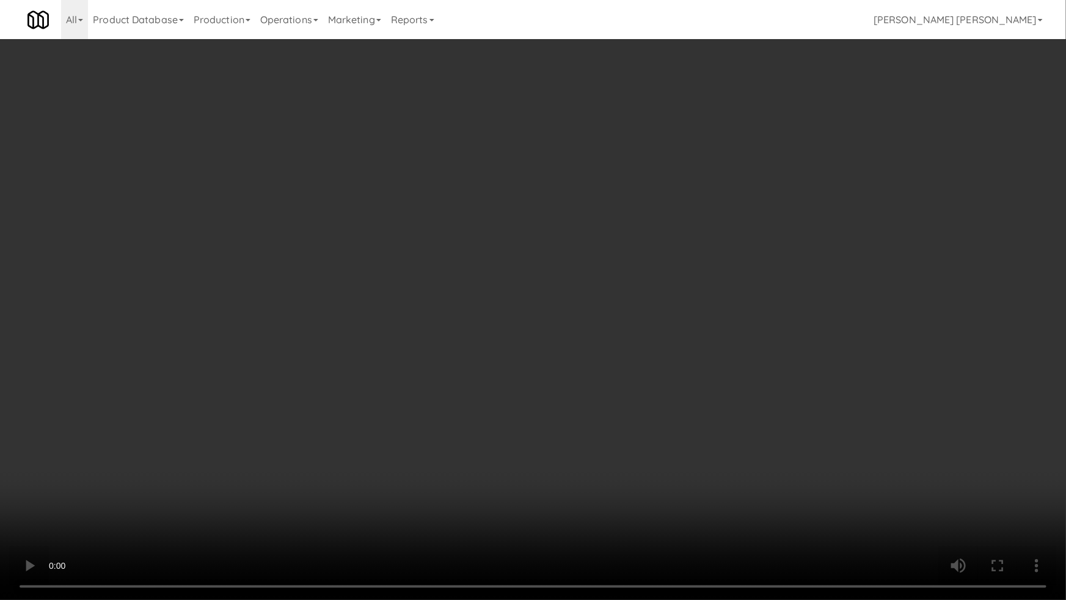
drag, startPoint x: 396, startPoint y: 482, endPoint x: 299, endPoint y: 473, distance: 97.5
click at [393, 482] on video at bounding box center [533, 300] width 1066 height 600
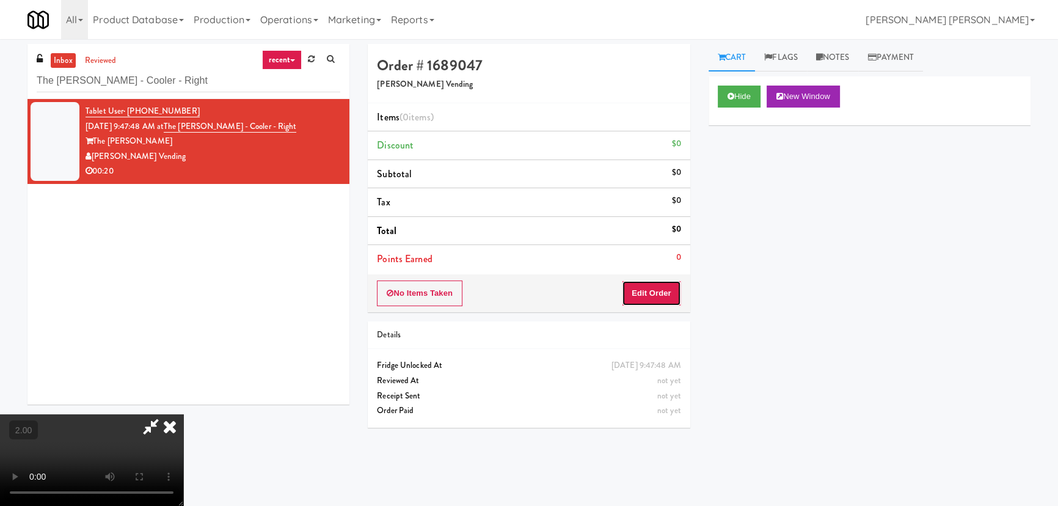
click at [663, 291] on button "Edit Order" at bounding box center [651, 293] width 59 height 26
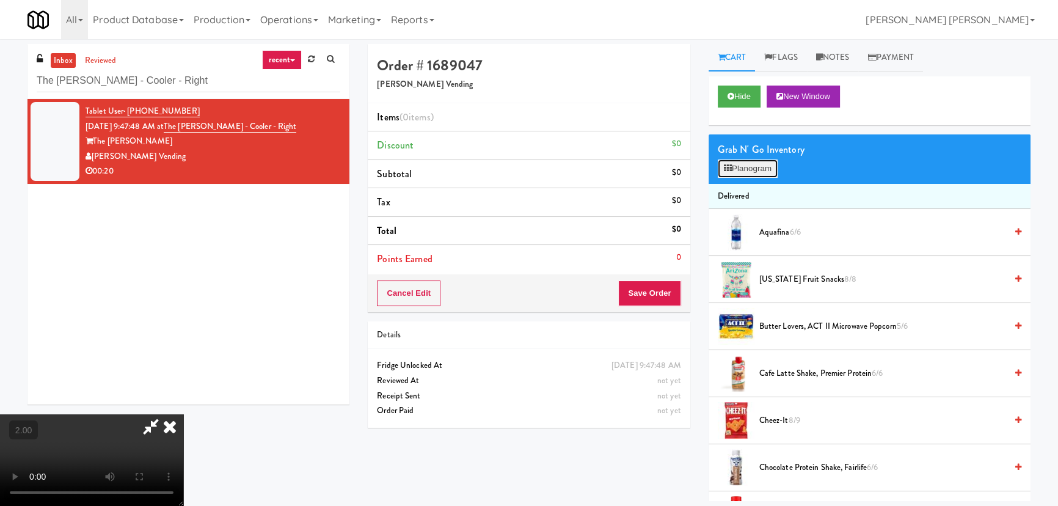
click at [762, 165] on button "Planogram" at bounding box center [748, 168] width 60 height 18
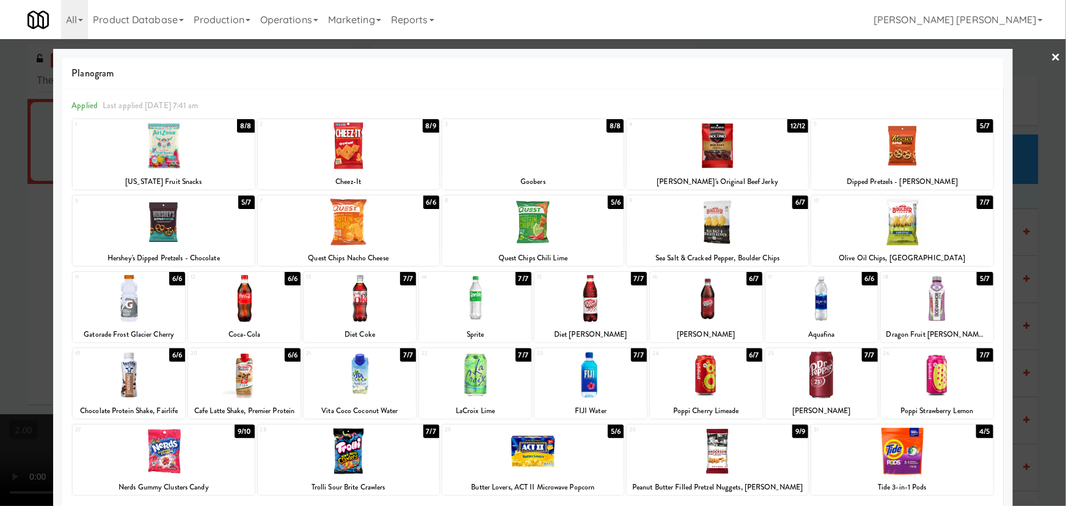
click at [125, 299] on div at bounding box center [129, 298] width 112 height 47
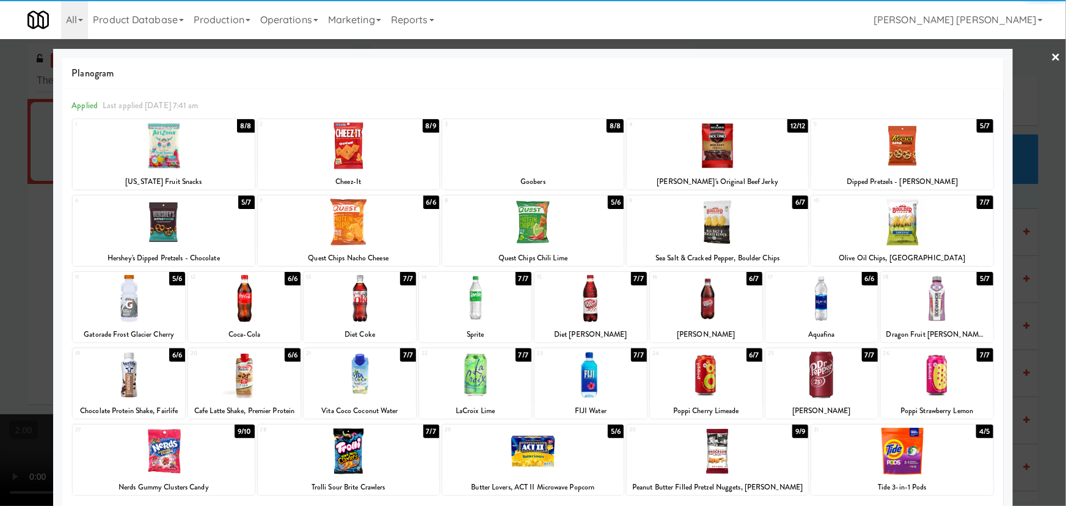
drag, startPoint x: 813, startPoint y: 313, endPoint x: 690, endPoint y: 220, distance: 153.5
click at [814, 311] on div at bounding box center [821, 298] width 112 height 47
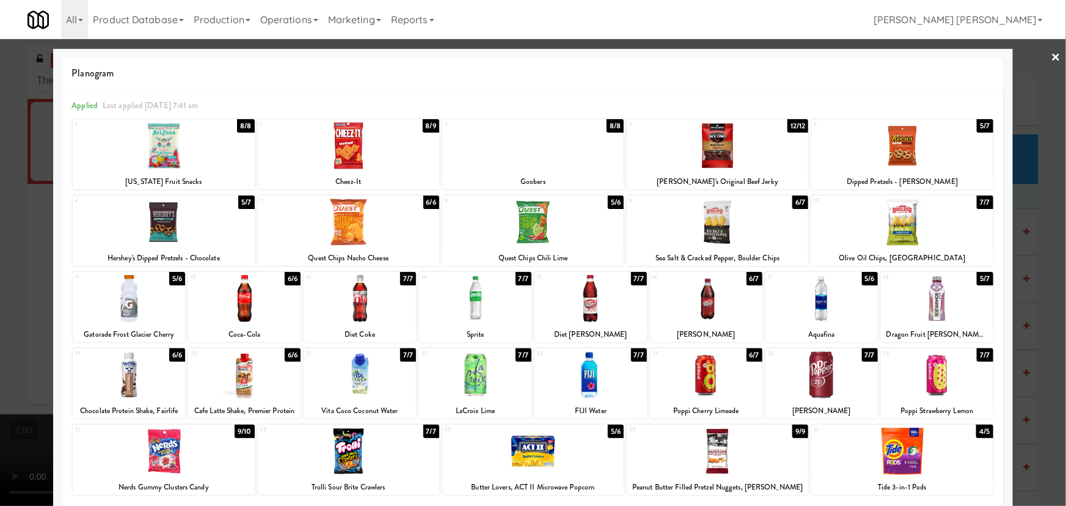
click at [350, 153] on div at bounding box center [348, 145] width 181 height 47
click at [1051, 55] on link "×" at bounding box center [1056, 58] width 10 height 38
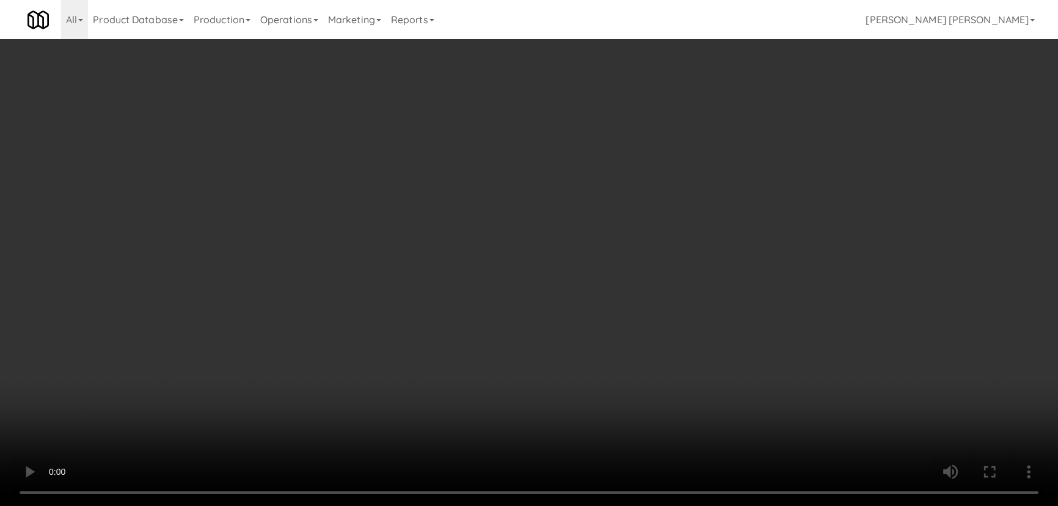
scroll to position [1305, 0]
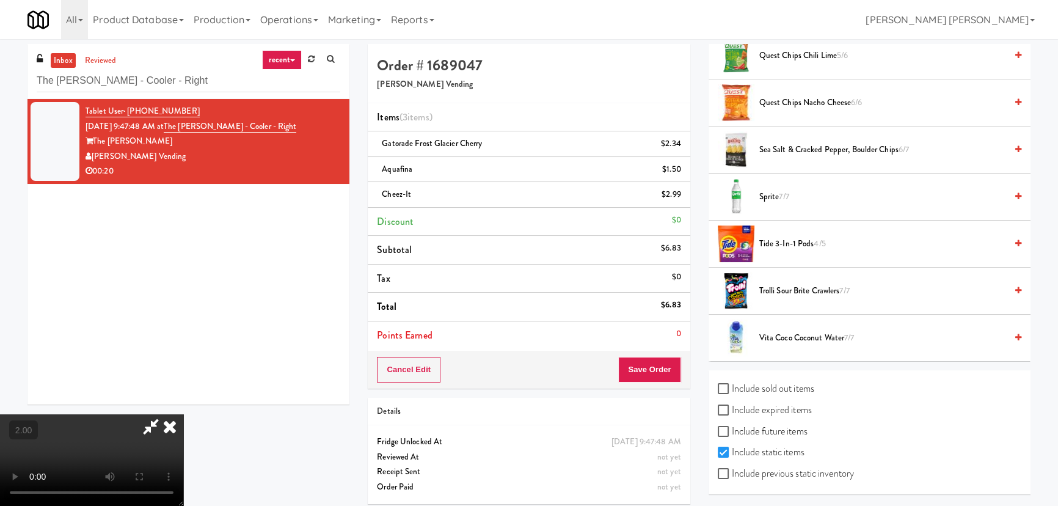
click at [776, 287] on span "Trolli Sour Brite Crawlers 7/7" at bounding box center [882, 290] width 247 height 15
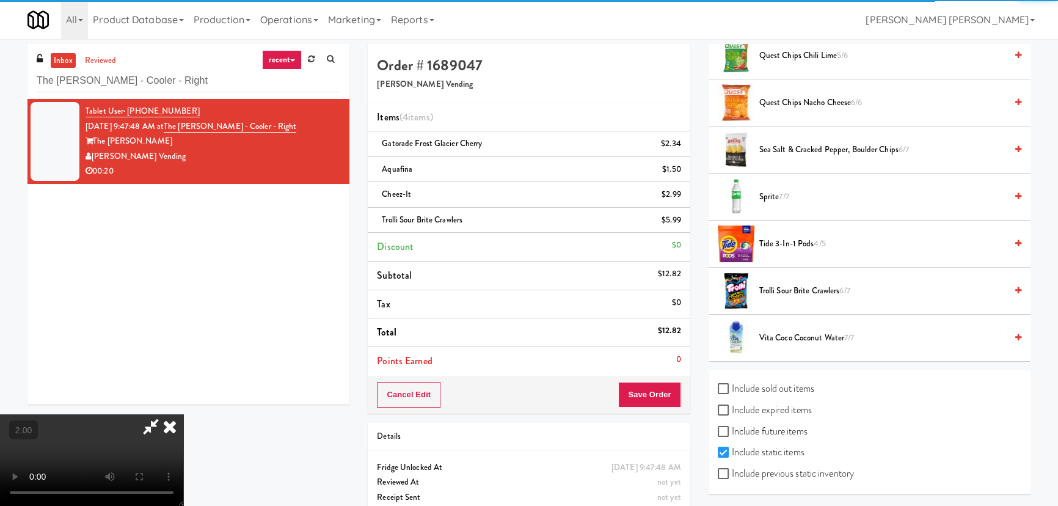
scroll to position [0, 0]
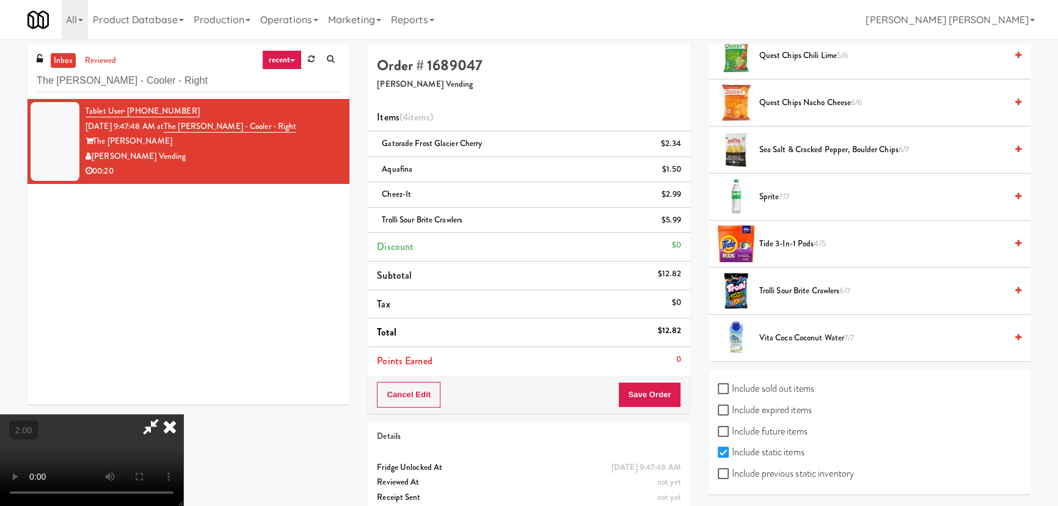
click at [183, 414] on icon at bounding box center [169, 426] width 27 height 24
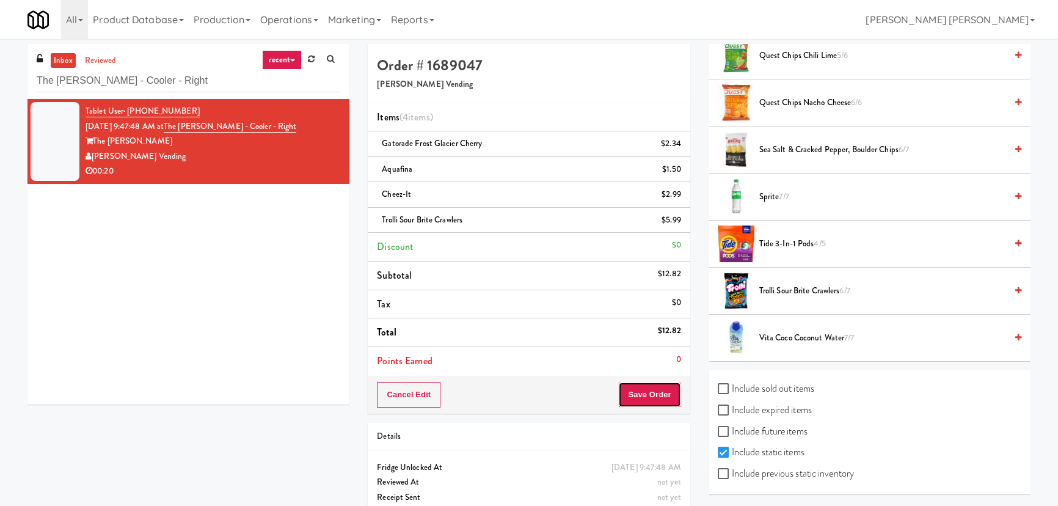
click at [641, 397] on button "Save Order" at bounding box center [649, 395] width 62 height 26
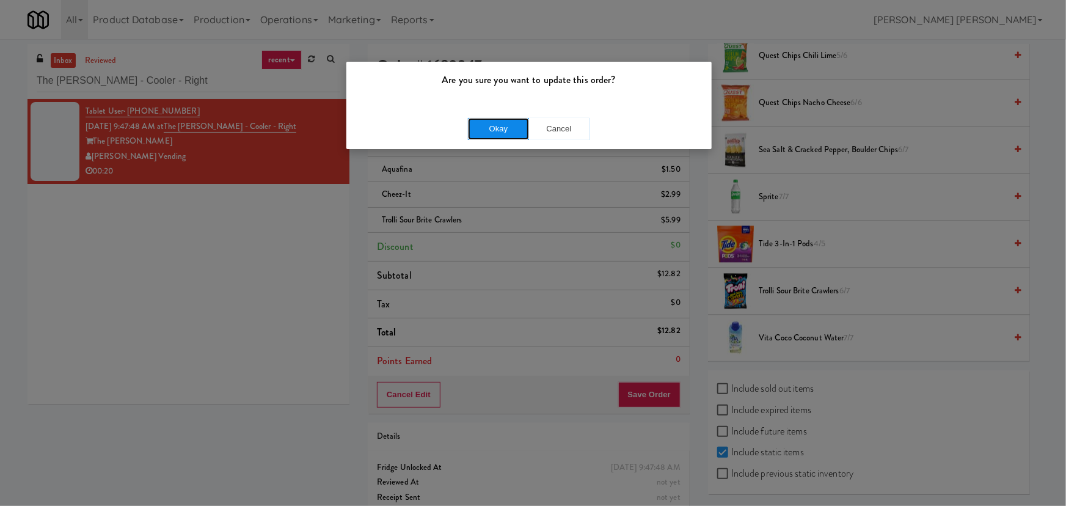
click at [495, 125] on button "Okay" at bounding box center [498, 129] width 61 height 22
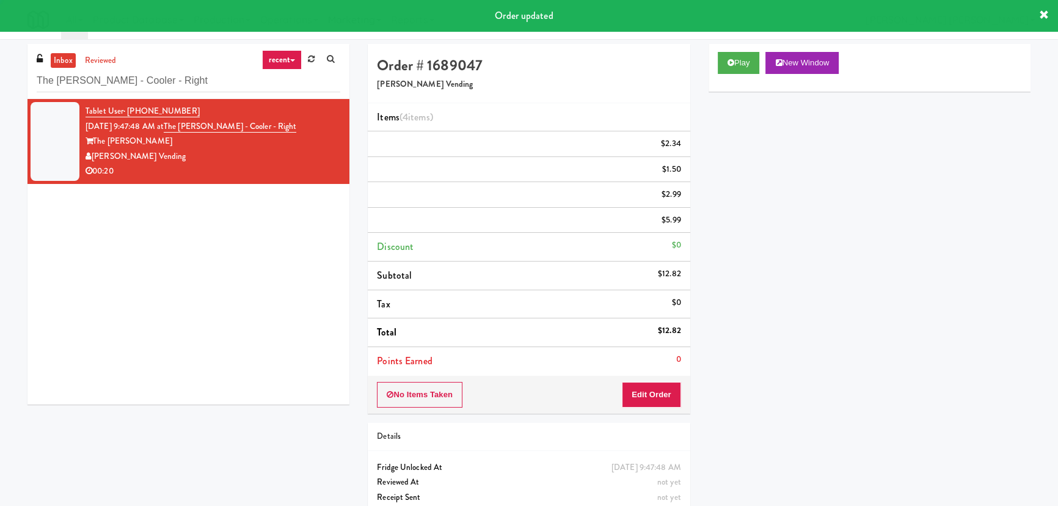
scroll to position [33, 0]
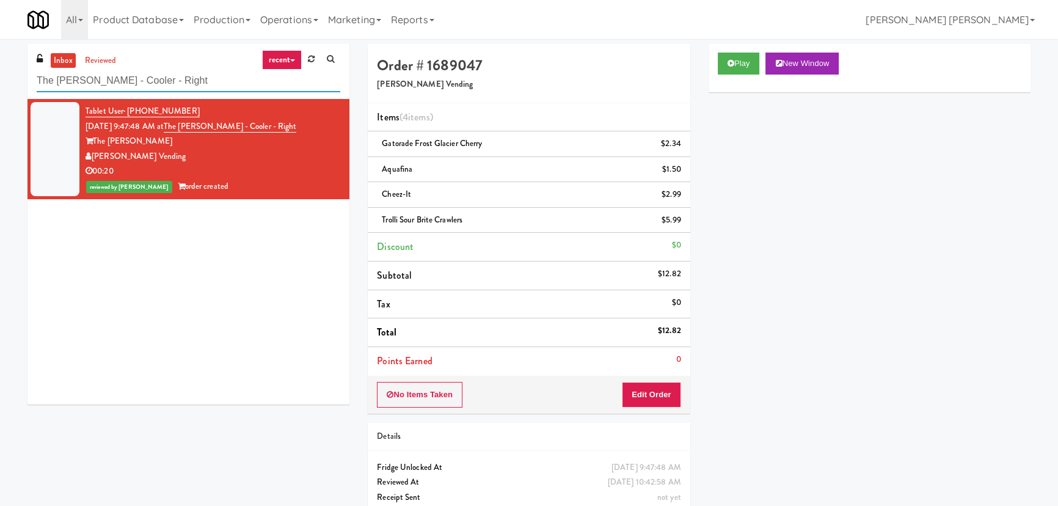
drag, startPoint x: 166, startPoint y: 75, endPoint x: 0, endPoint y: 75, distance: 165.5
click at [0, 75] on div "inbox reviewed recent all unclear take inventory issue suspicious failed recent…" at bounding box center [529, 291] width 1058 height 494
paste input "Vertex - Combo Cooler - Middle"
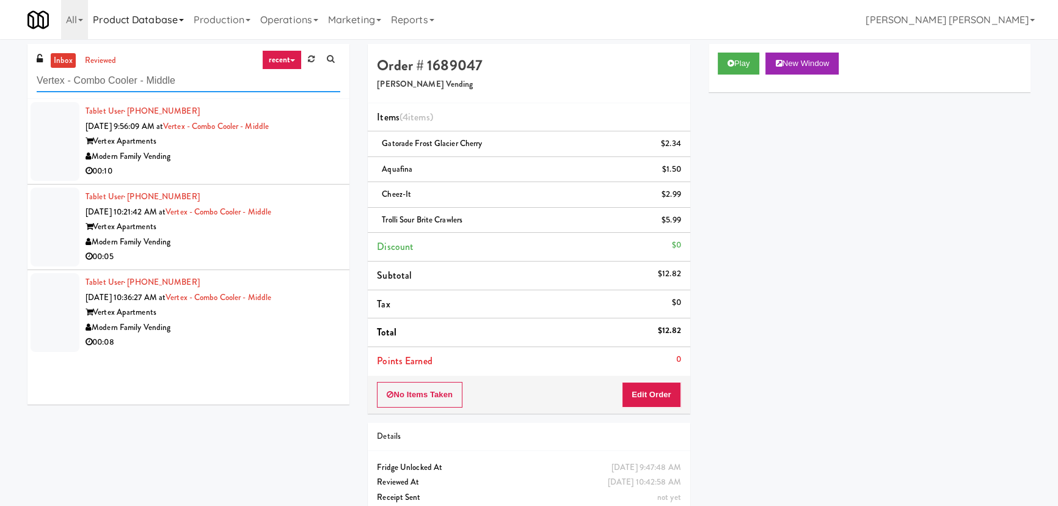
type input "Vertex - Combo Cooler - Middle"
click at [243, 164] on div "00:10" at bounding box center [213, 171] width 255 height 15
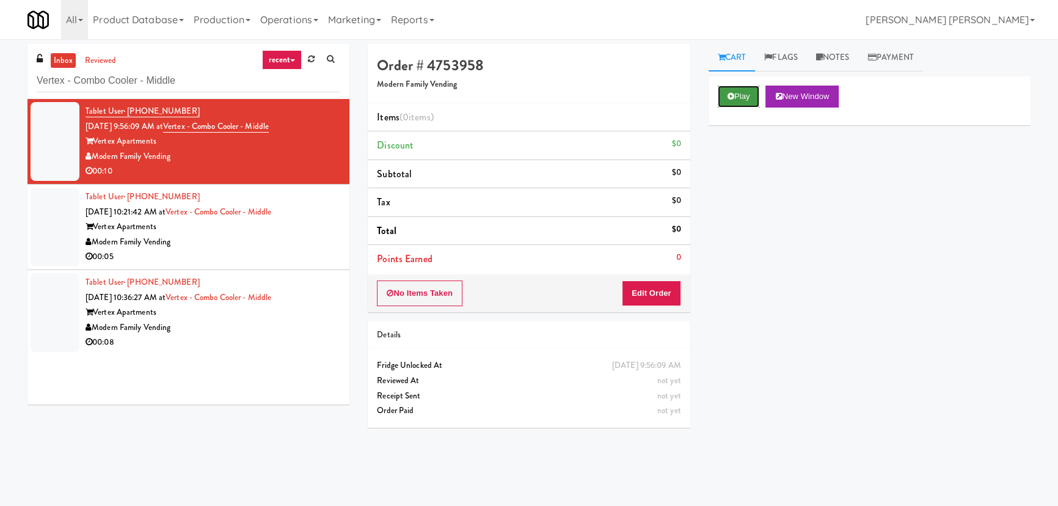
click at [728, 93] on icon at bounding box center [730, 96] width 7 height 8
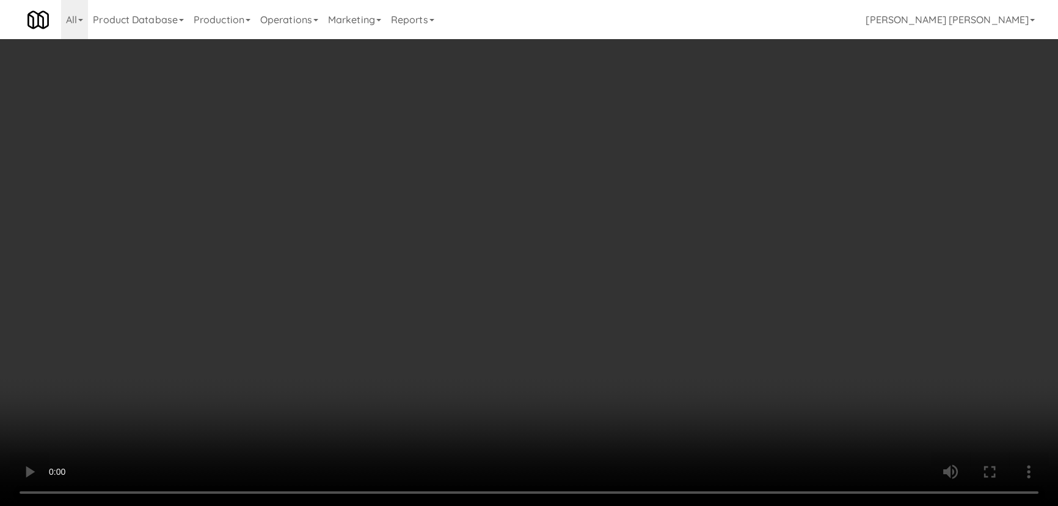
click at [640, 505] on video at bounding box center [529, 253] width 1058 height 506
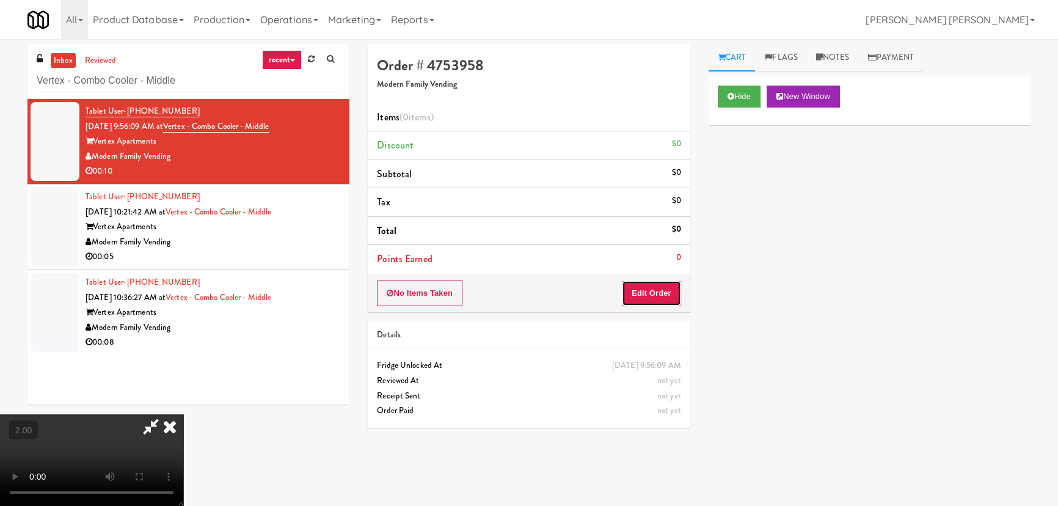
click at [680, 294] on button "Edit Order" at bounding box center [651, 293] width 59 height 26
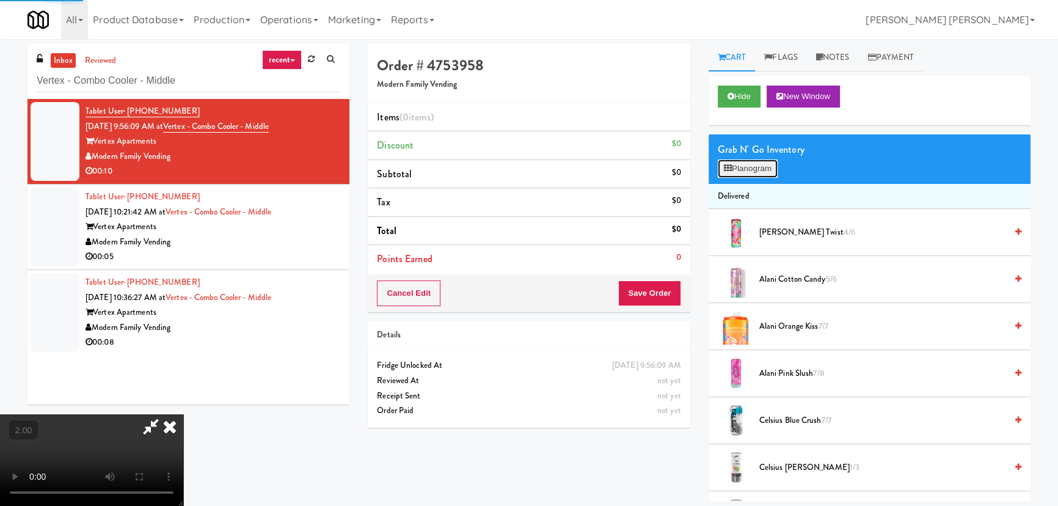
click at [744, 167] on button "Planogram" at bounding box center [748, 168] width 60 height 18
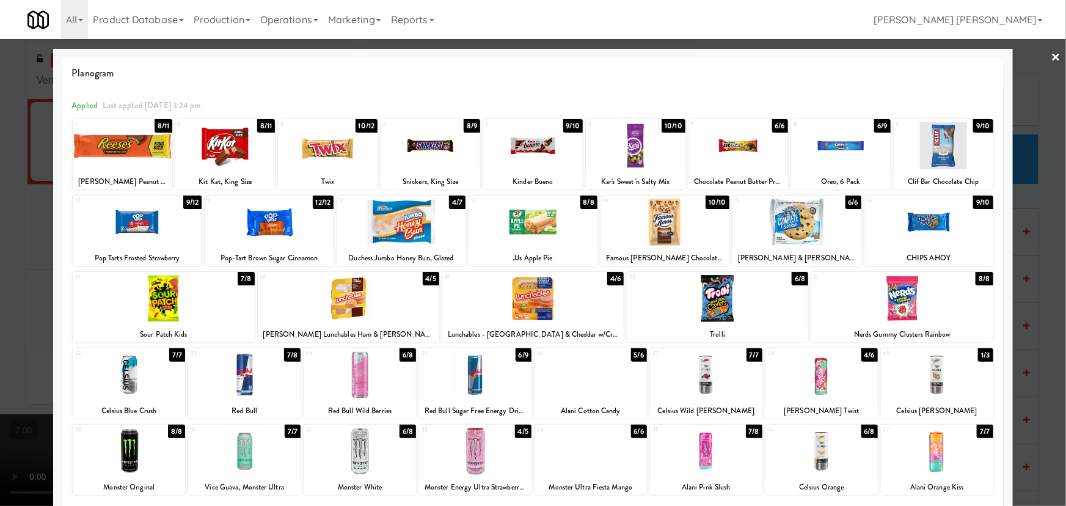
click at [701, 470] on div at bounding box center [706, 451] width 112 height 47
click at [1051, 54] on link "×" at bounding box center [1056, 58] width 10 height 38
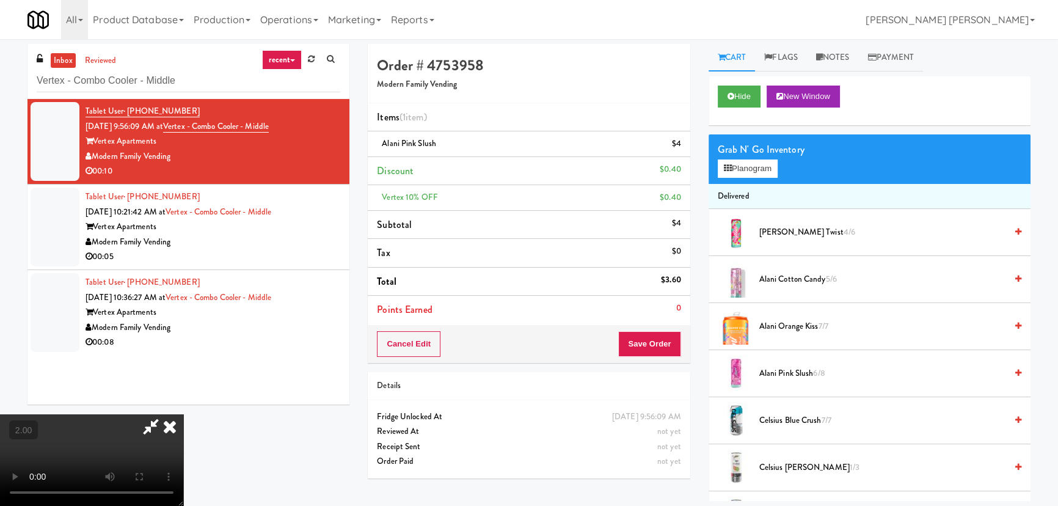
click at [183, 414] on icon at bounding box center [169, 426] width 27 height 24
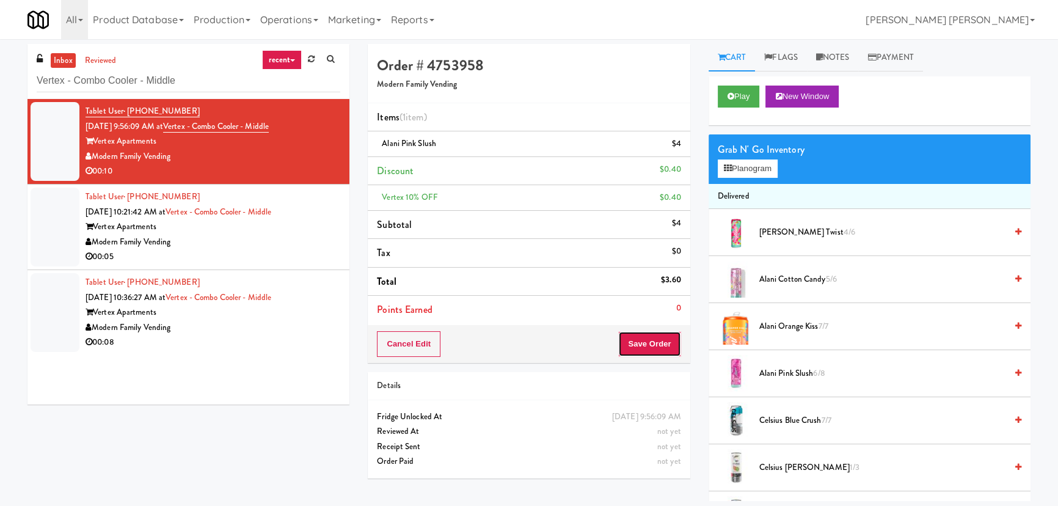
click at [632, 344] on button "Save Order" at bounding box center [649, 344] width 62 height 26
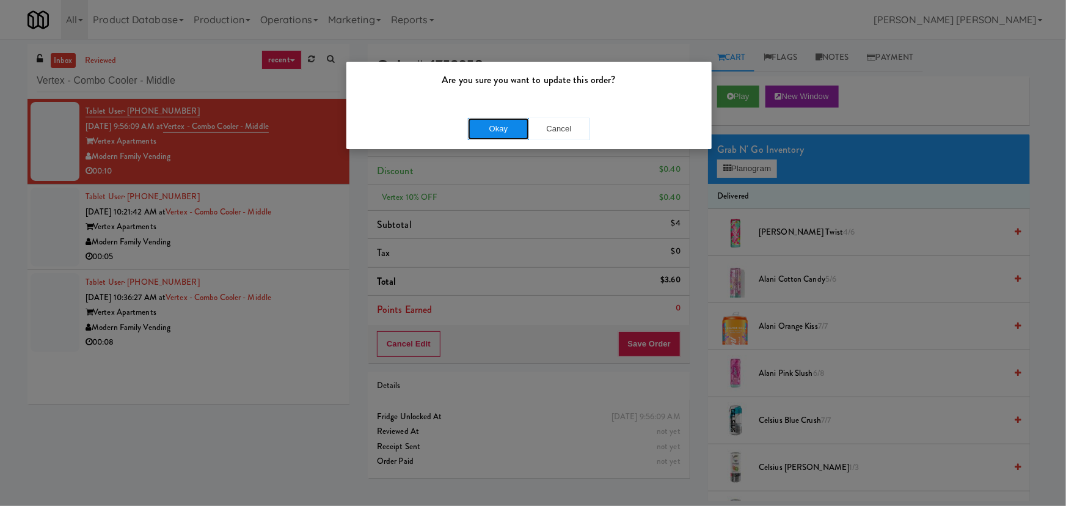
click at [491, 132] on button "Okay" at bounding box center [498, 129] width 61 height 22
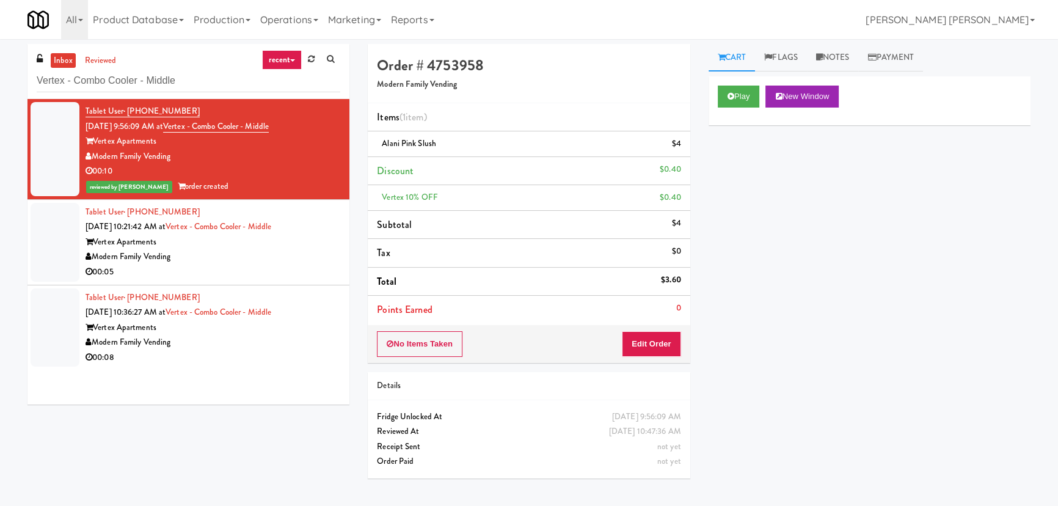
drag, startPoint x: 258, startPoint y: 269, endPoint x: 263, endPoint y: 264, distance: 6.9
click at [258, 269] on div "00:05" at bounding box center [213, 271] width 255 height 15
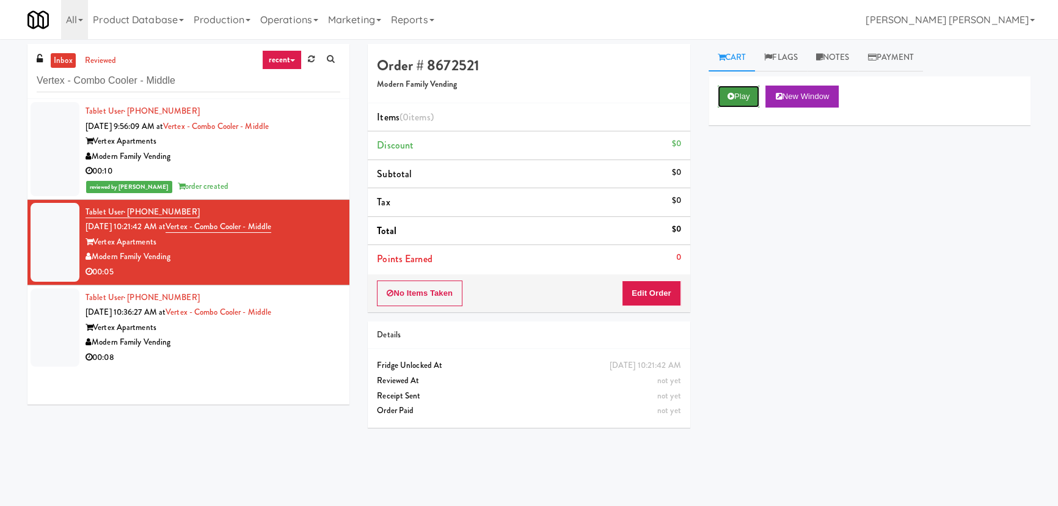
click at [727, 89] on button "Play" at bounding box center [739, 97] width 42 height 22
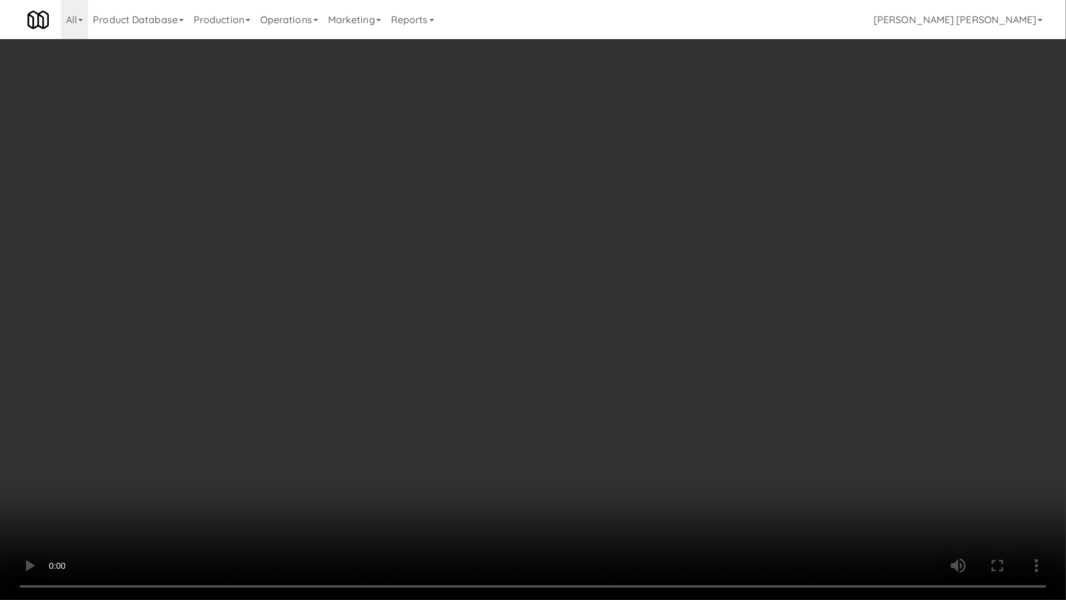
click at [1047, 505] on video at bounding box center [533, 300] width 1066 height 600
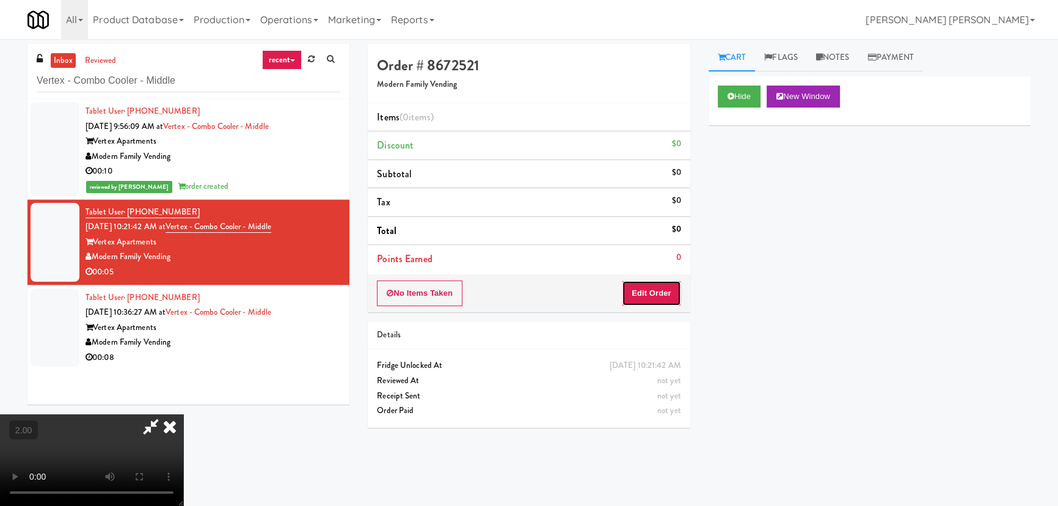
click at [658, 280] on button "Edit Order" at bounding box center [651, 293] width 59 height 26
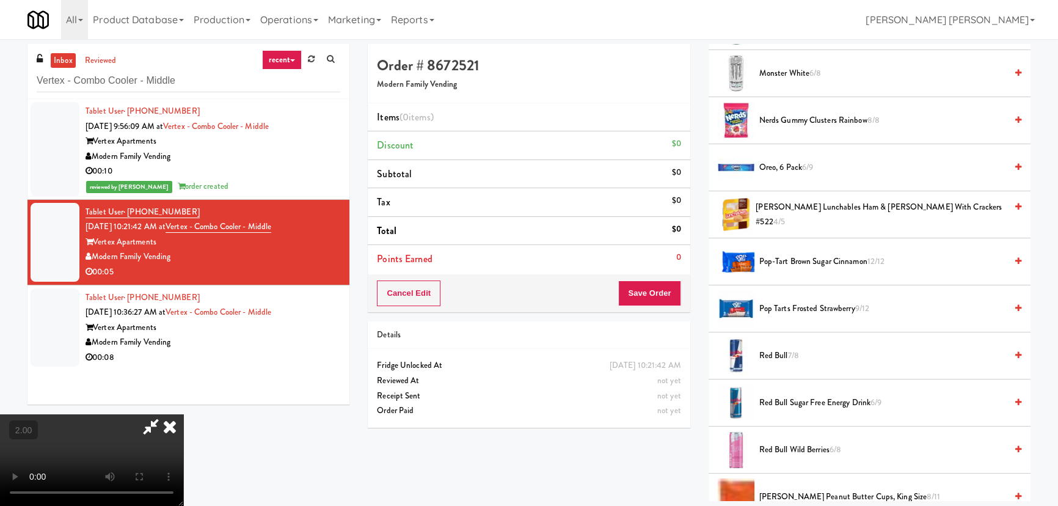
scroll to position [1110, 0]
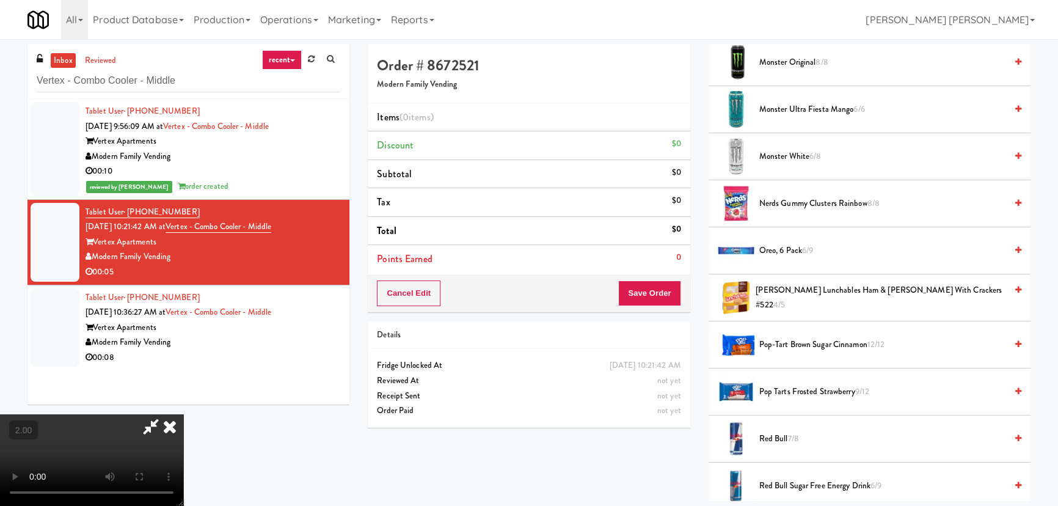
click at [779, 202] on span "Nerds Gummy Clusters Rainbow 8/8" at bounding box center [882, 203] width 247 height 15
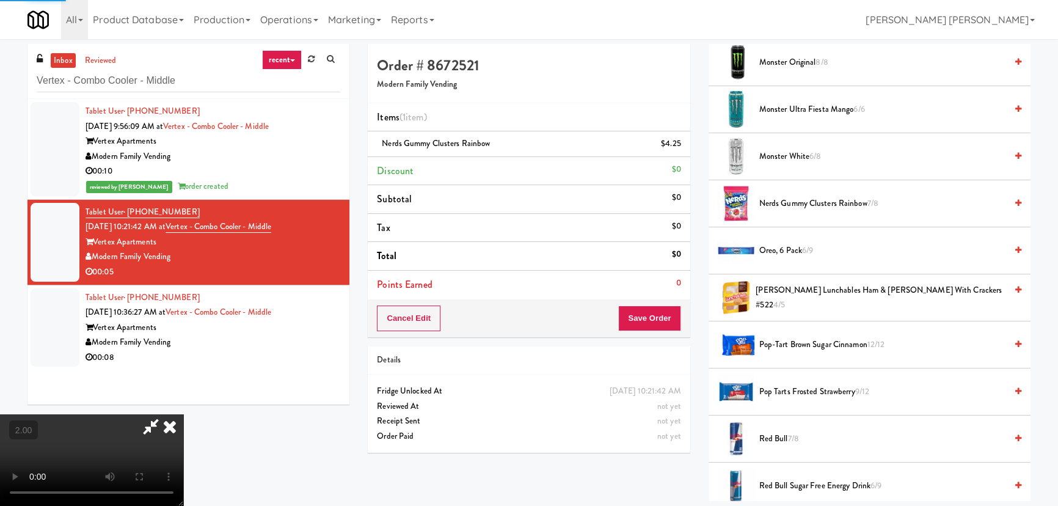
click at [183, 414] on icon at bounding box center [169, 426] width 27 height 24
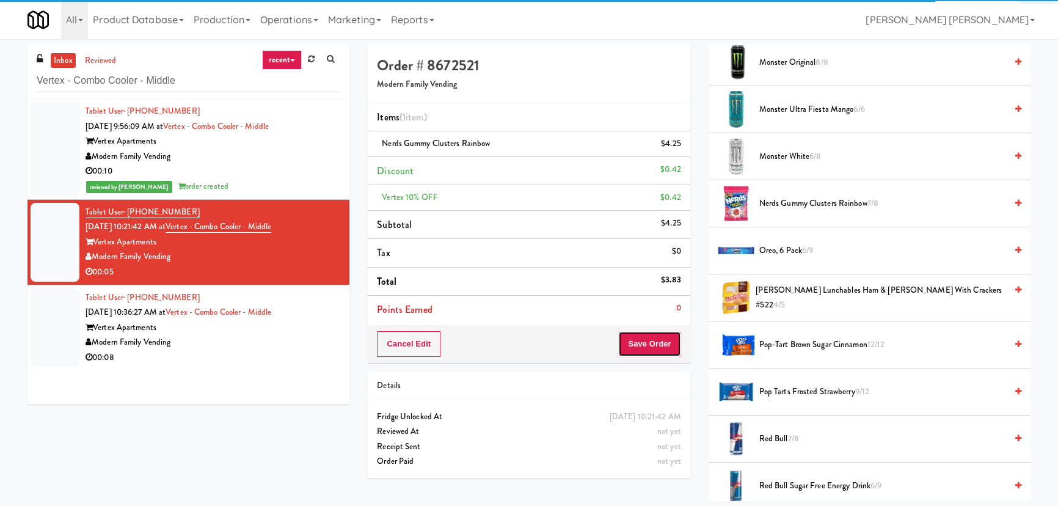
click at [636, 342] on button "Save Order" at bounding box center [649, 344] width 62 height 26
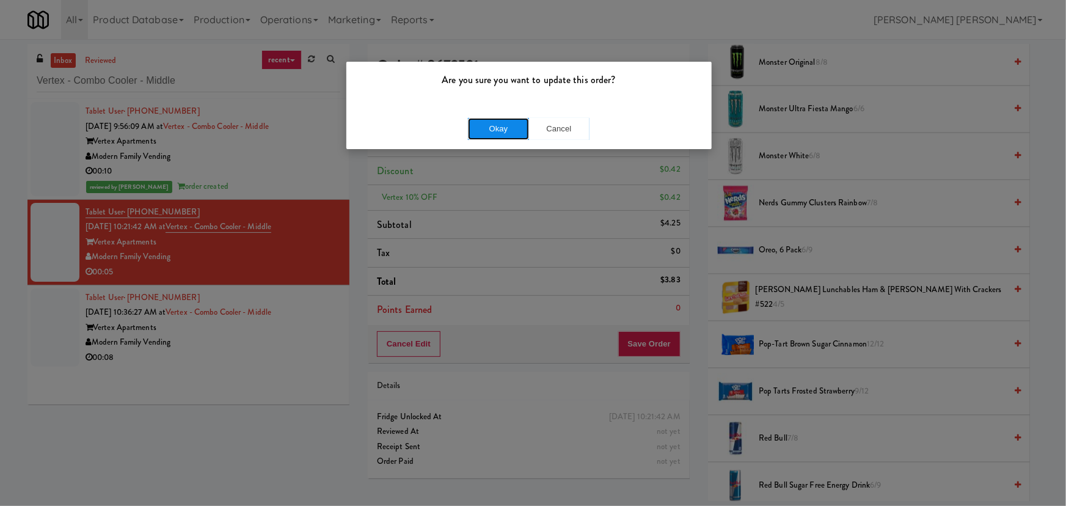
click at [503, 118] on button "Okay" at bounding box center [498, 129] width 61 height 22
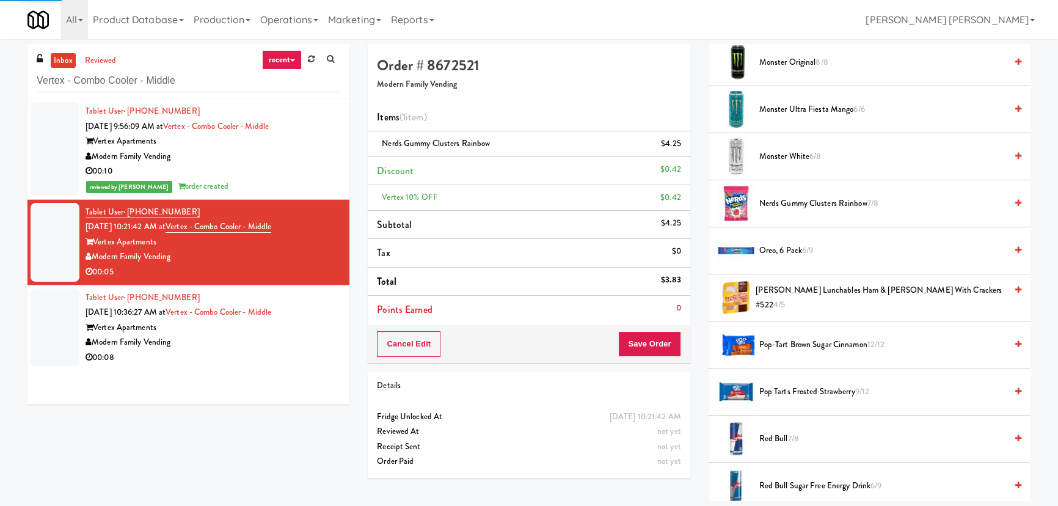
scroll to position [33, 0]
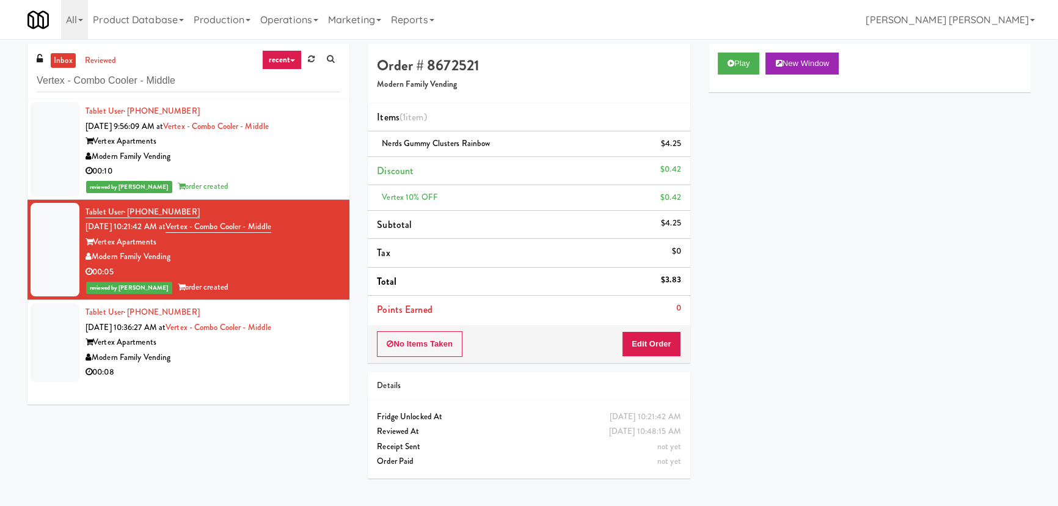
click at [249, 368] on div "00:08" at bounding box center [213, 372] width 255 height 15
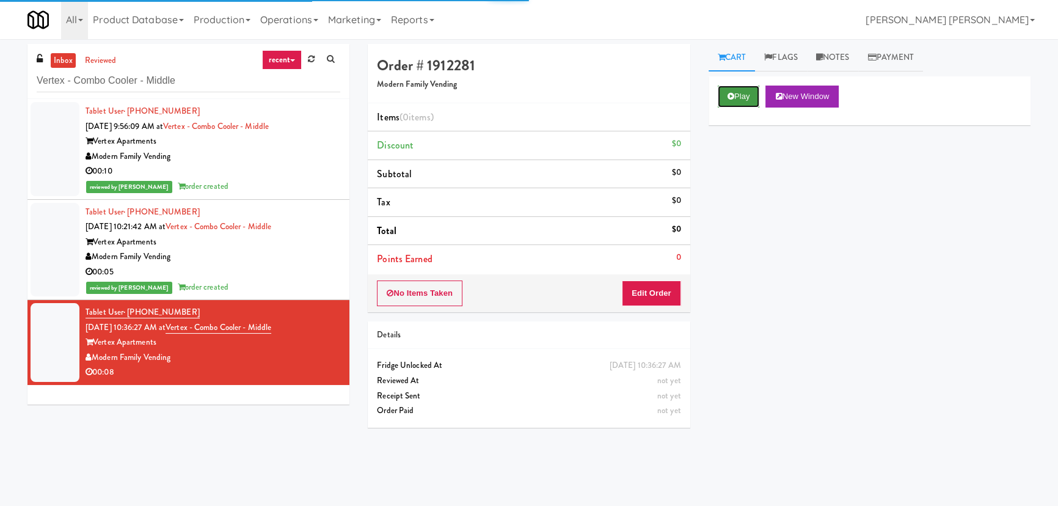
click at [752, 101] on button "Play" at bounding box center [739, 97] width 42 height 22
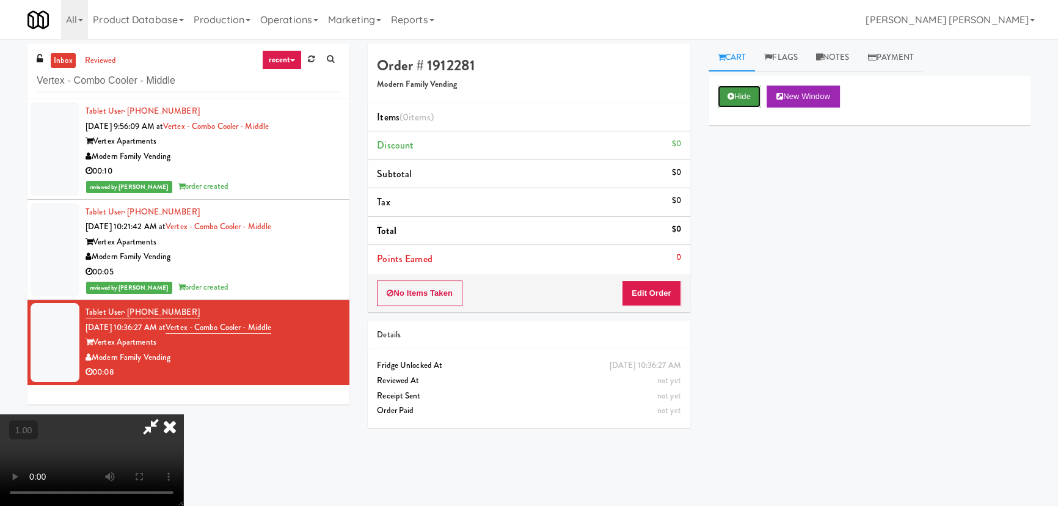
click at [736, 97] on button "Hide" at bounding box center [739, 97] width 43 height 22
